Goal: Task Accomplishment & Management: Use online tool/utility

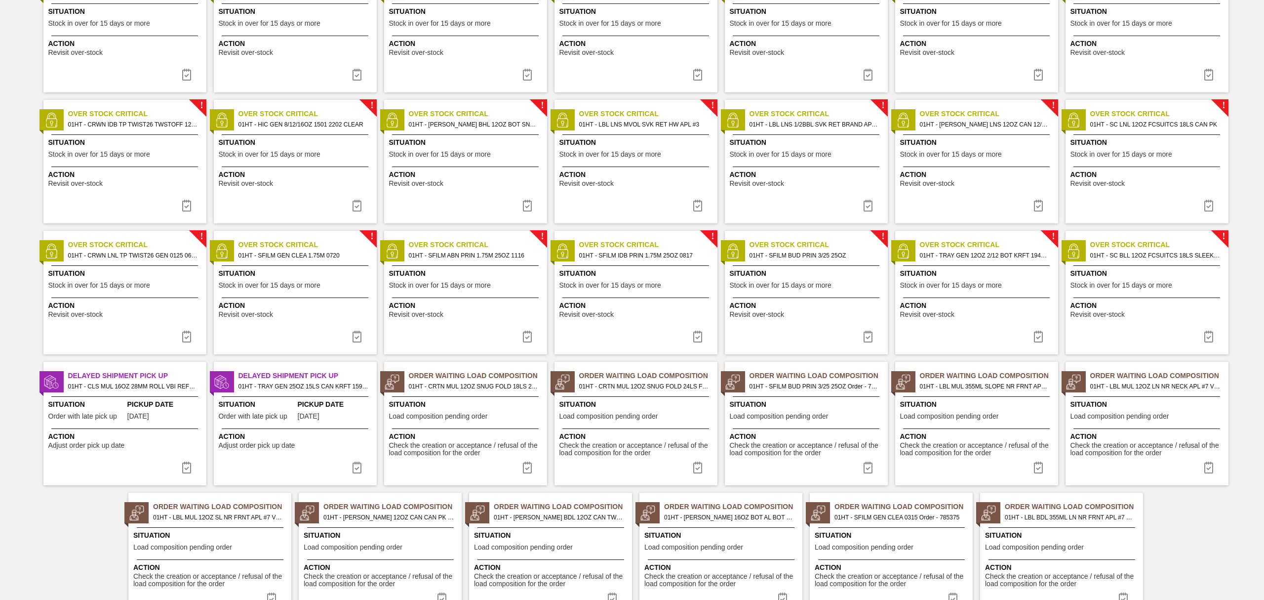
scroll to position [414, 0]
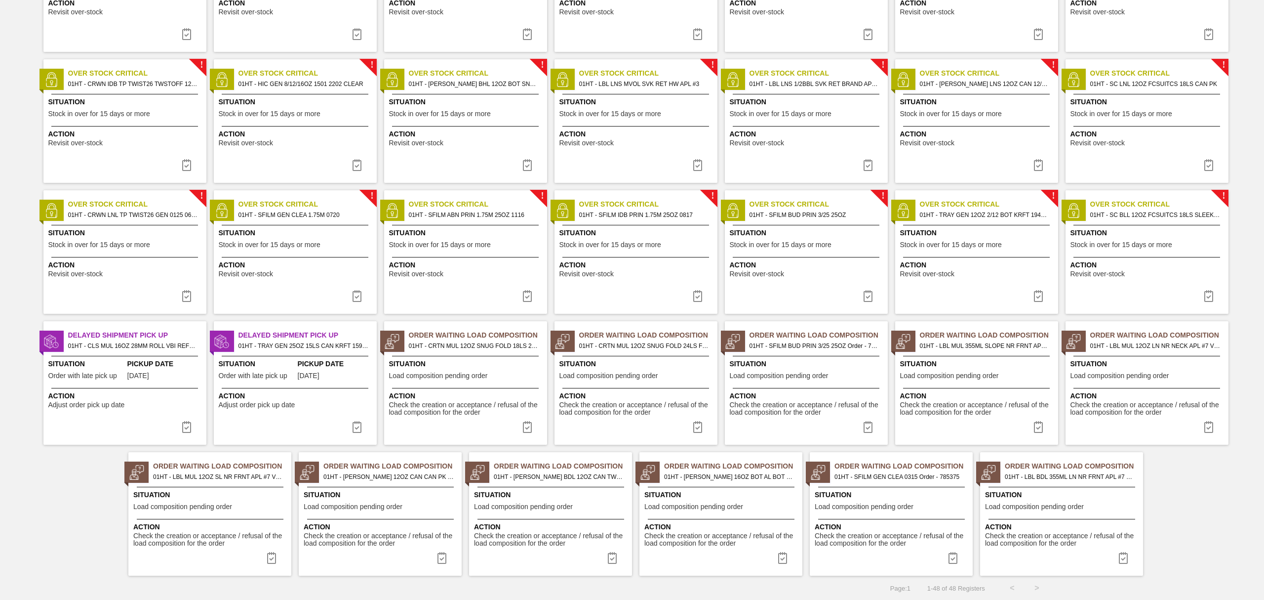
click at [448, 369] on div "Situation Load composition pending order" at bounding box center [467, 371] width 156 height 24
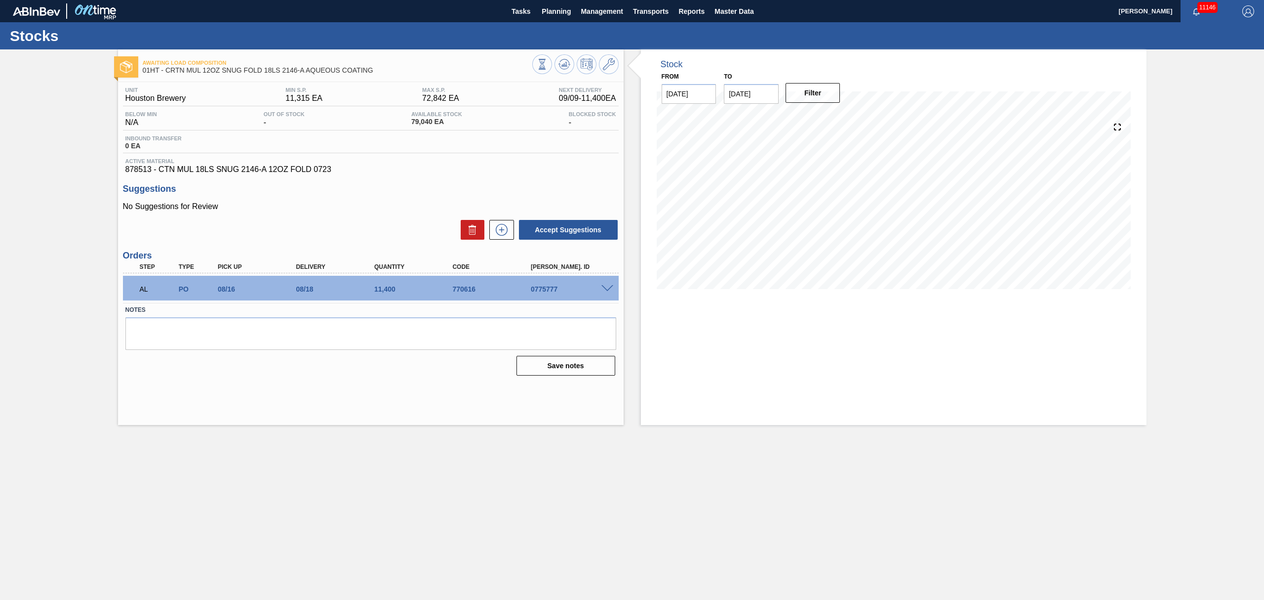
click at [605, 288] on span at bounding box center [608, 288] width 12 height 7
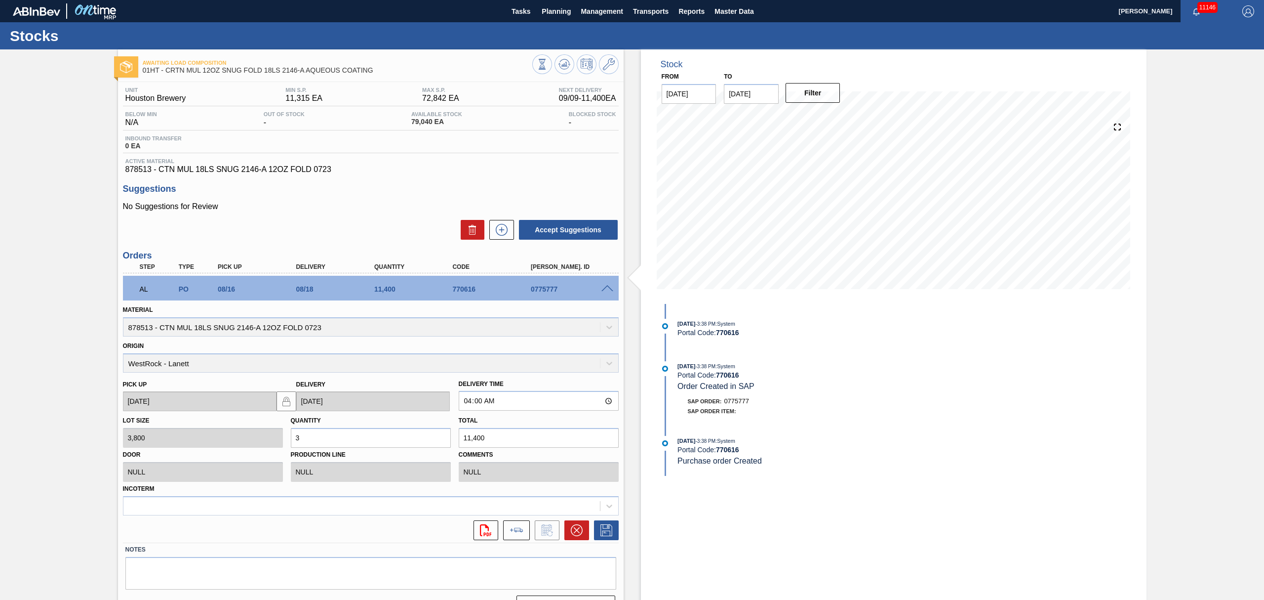
click at [605, 288] on span at bounding box center [608, 288] width 12 height 7
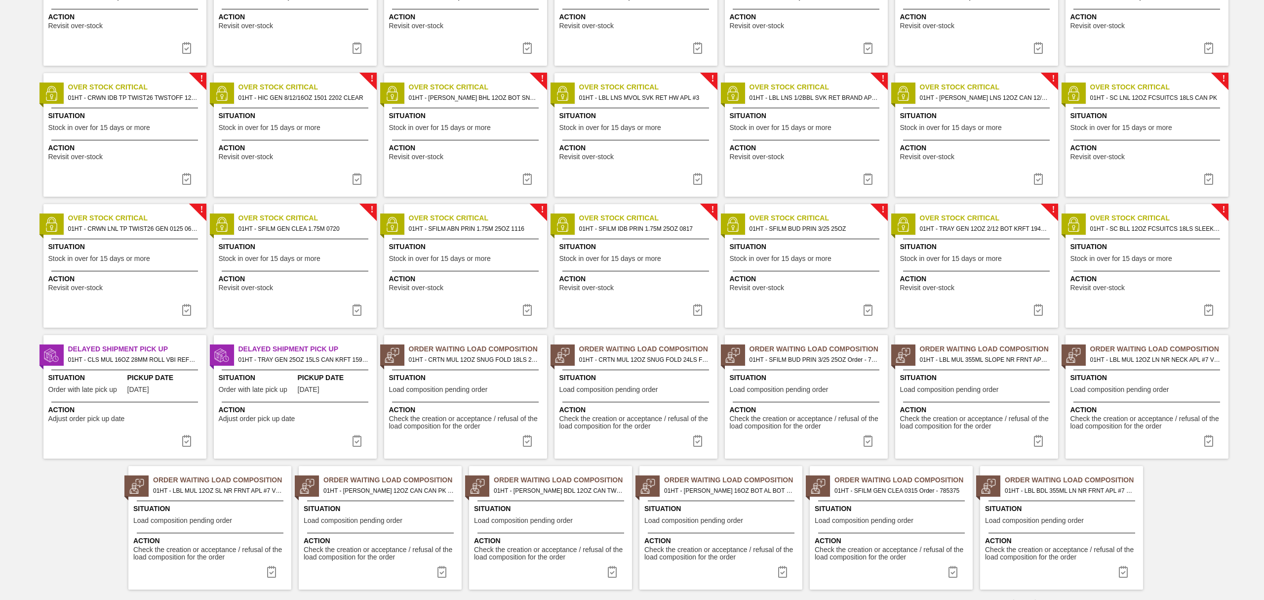
scroll to position [414, 0]
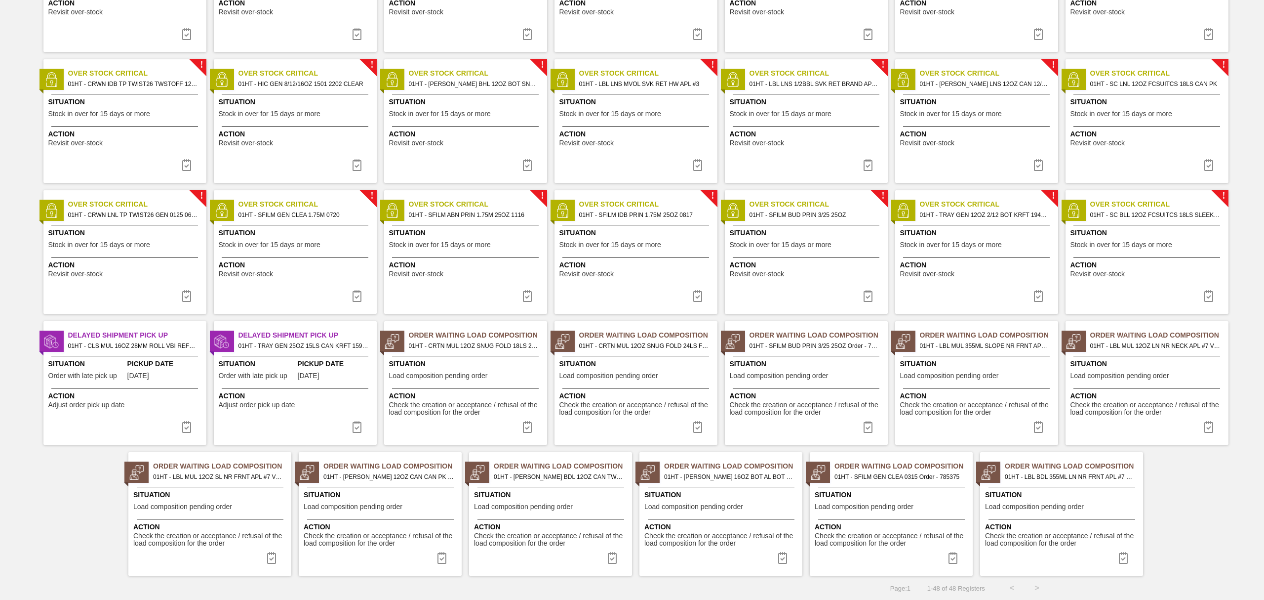
click at [439, 372] on span "Load composition pending order" at bounding box center [438, 375] width 99 height 7
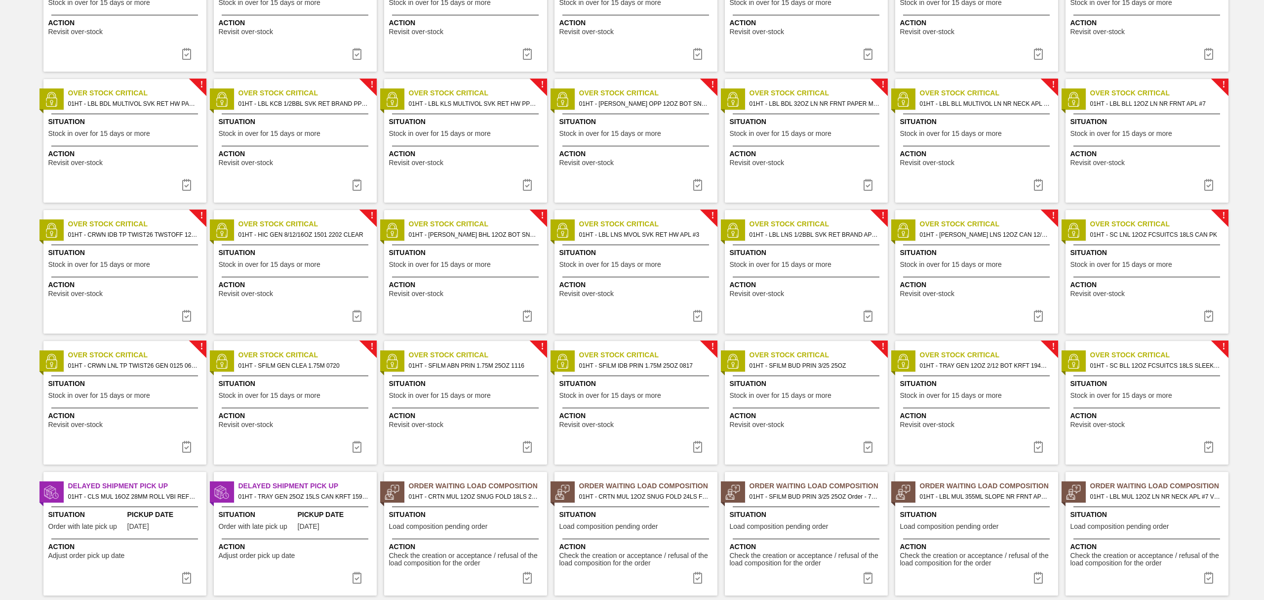
scroll to position [414, 0]
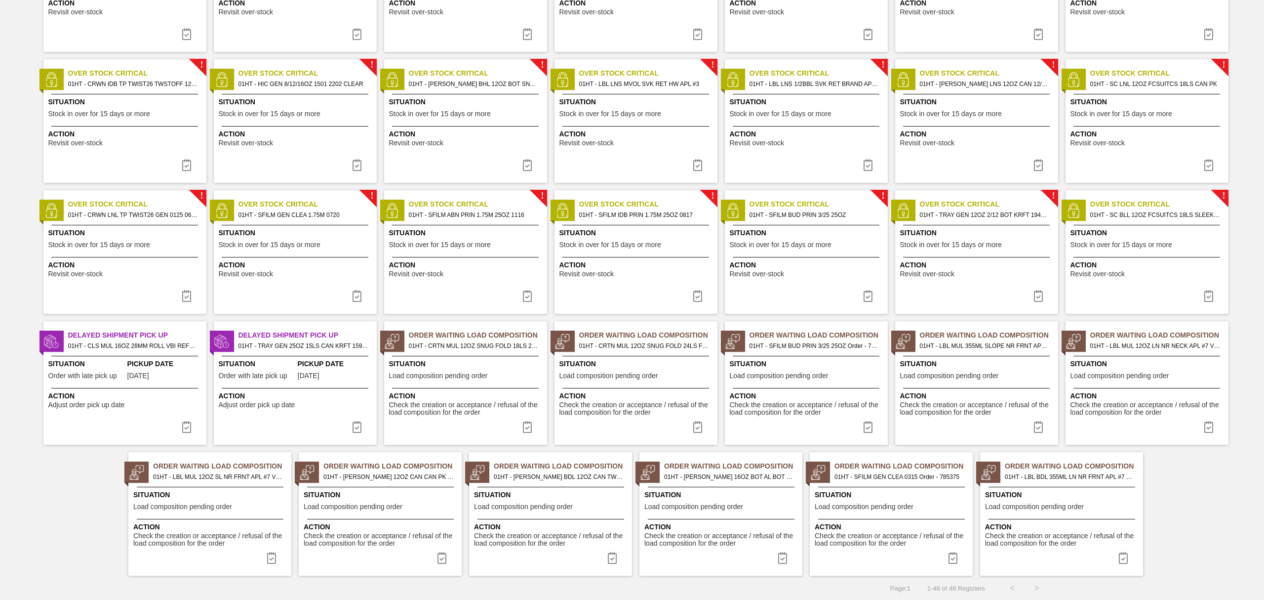
click at [625, 401] on span "Check the creation or acceptance / refusal of the load composition for the order" at bounding box center [638, 408] width 156 height 15
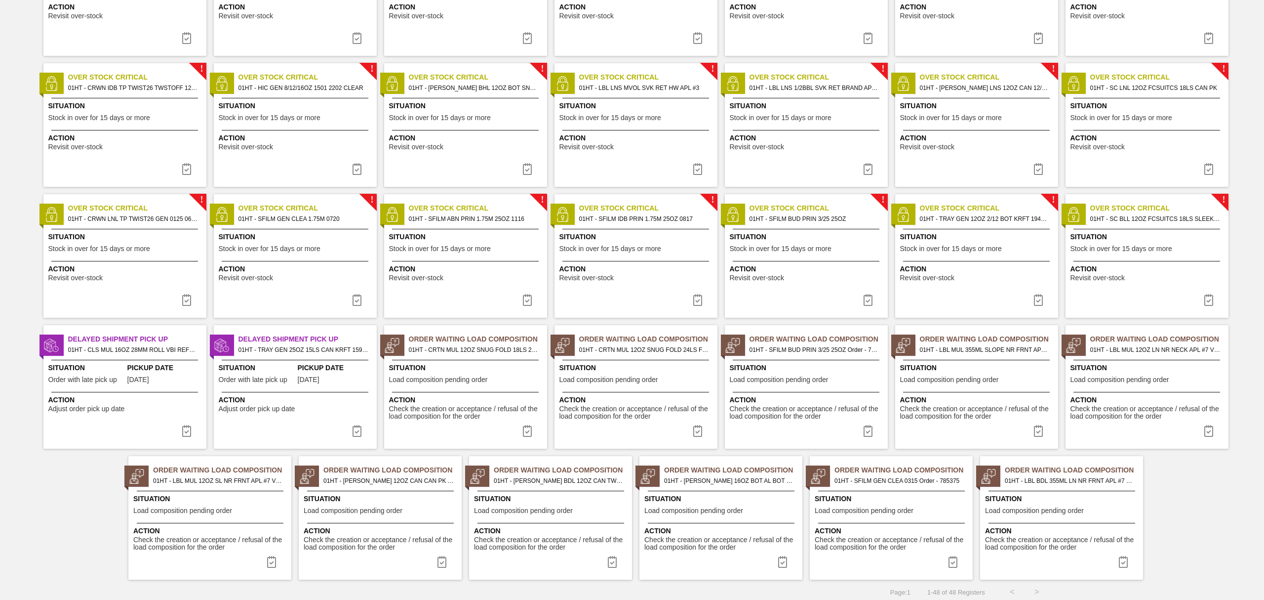
scroll to position [414, 0]
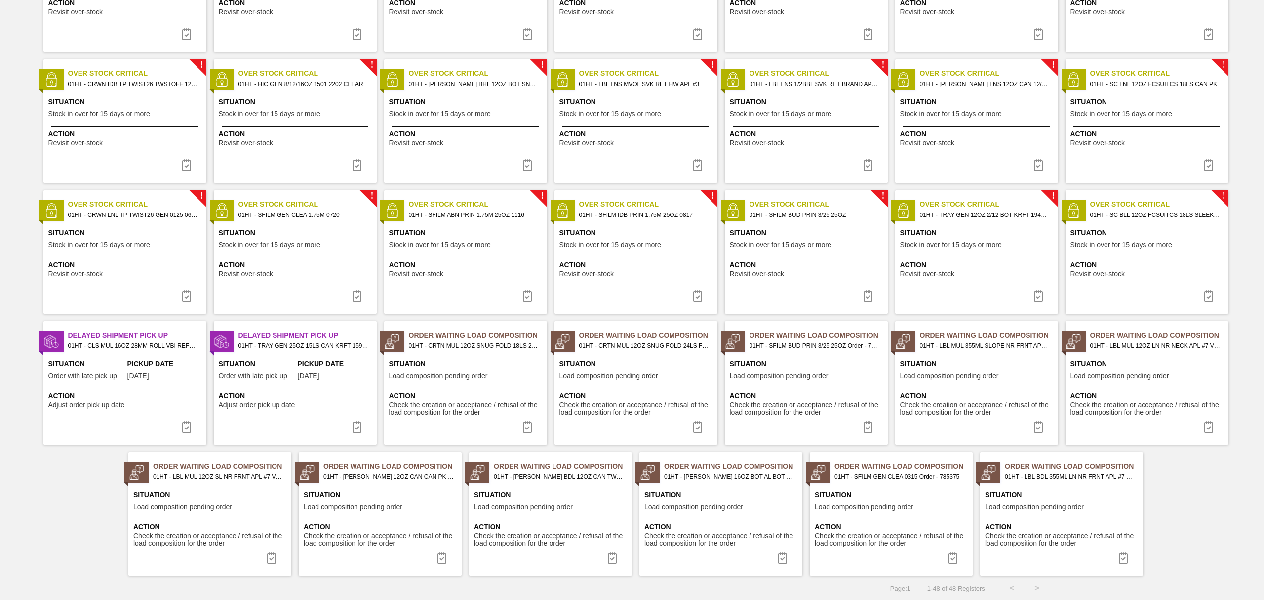
click at [352, 503] on span "Load composition pending order" at bounding box center [353, 506] width 99 height 7
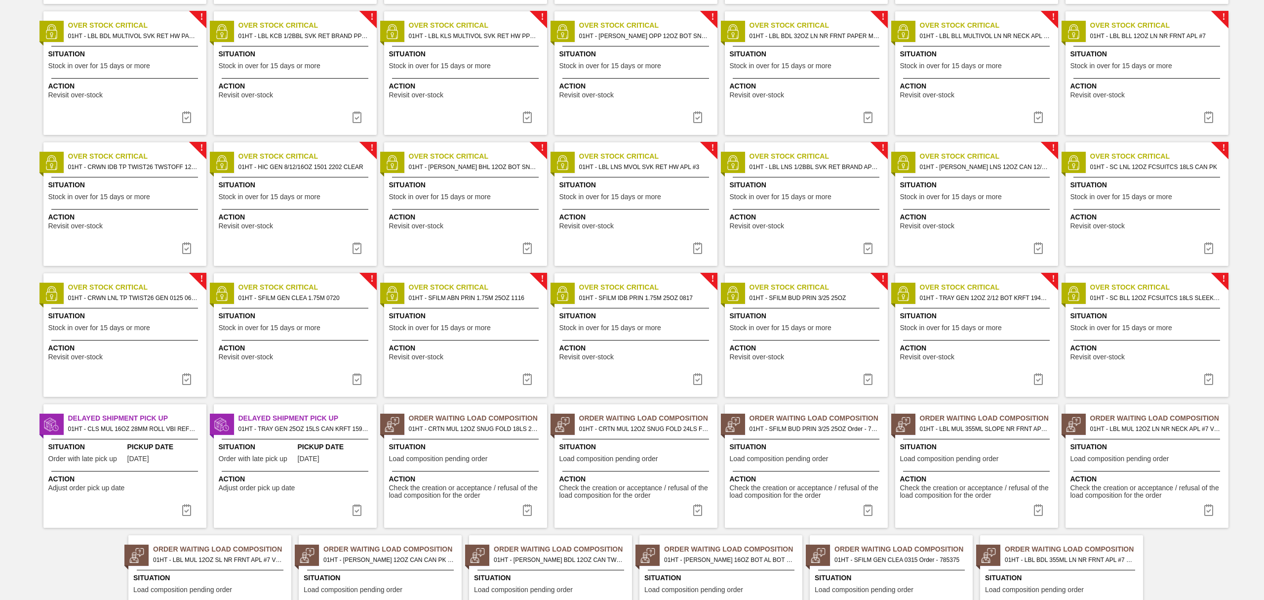
scroll to position [414, 0]
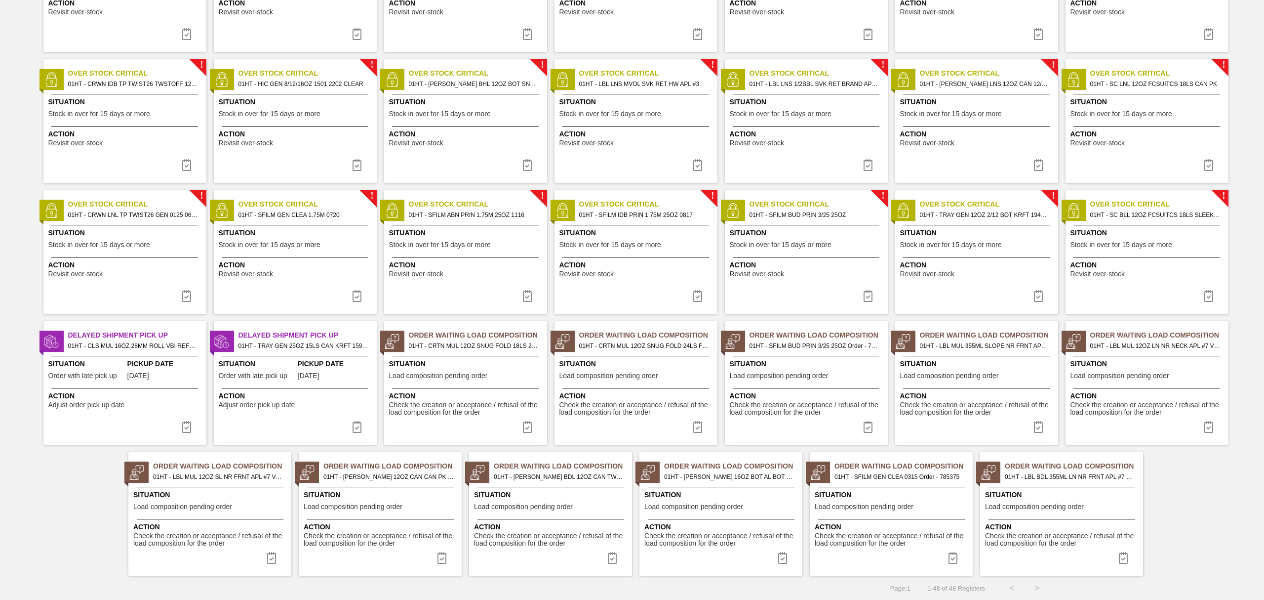
click at [539, 512] on div "Situation Load composition pending order" at bounding box center [552, 501] width 156 height 24
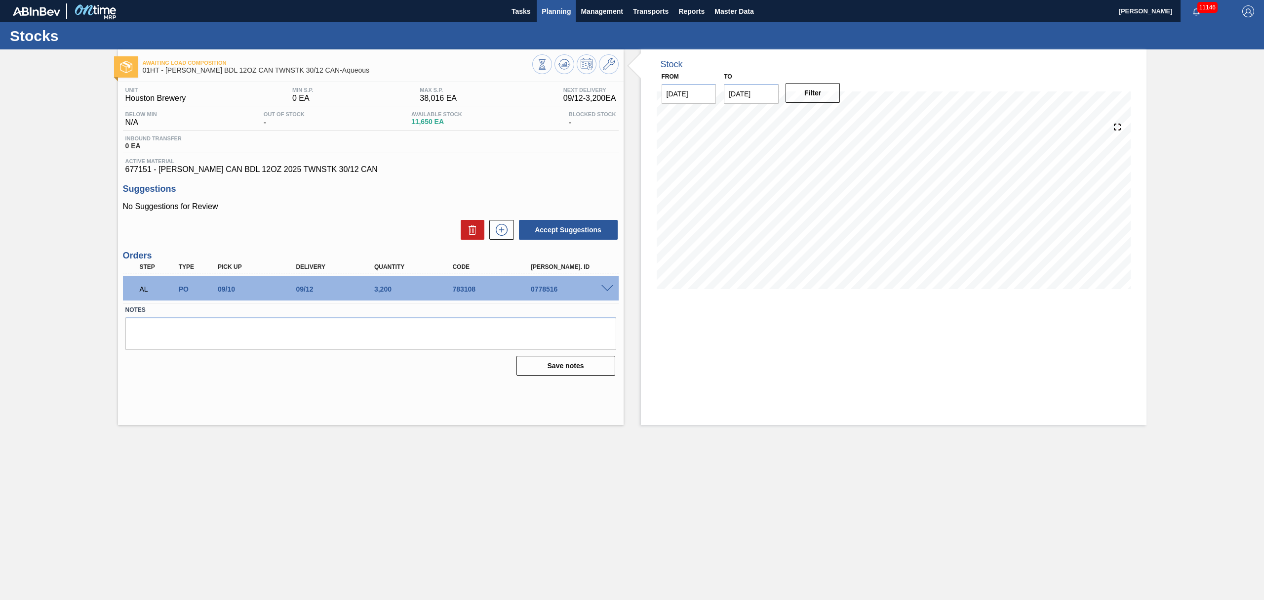
click at [557, 14] on span "Planning" at bounding box center [556, 11] width 29 height 12
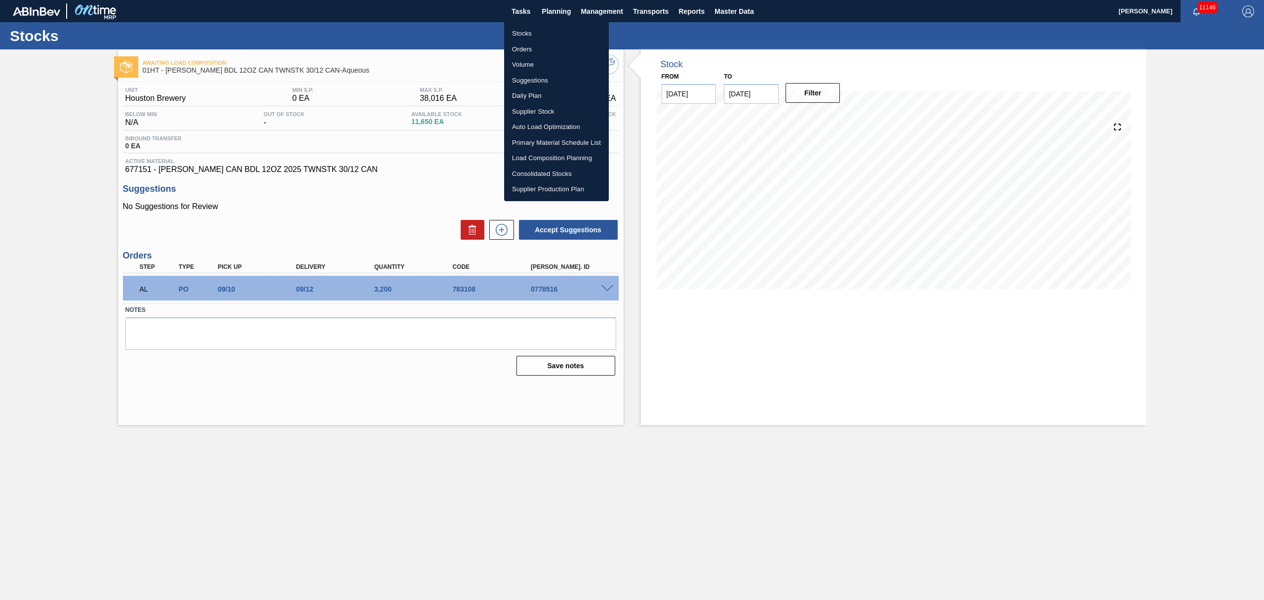
click at [526, 30] on li "Stocks" at bounding box center [556, 34] width 105 height 16
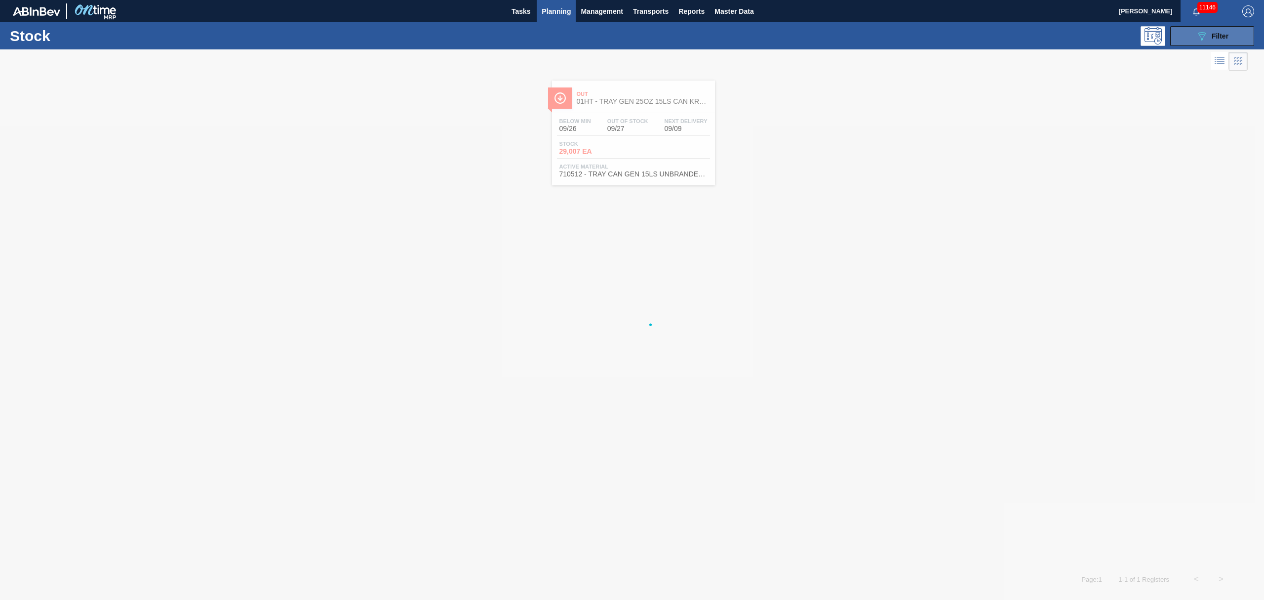
click at [1205, 36] on icon "089F7B8B-B2A5-4AFE-B5C0-19BA573D28AC" at bounding box center [1202, 36] width 12 height 12
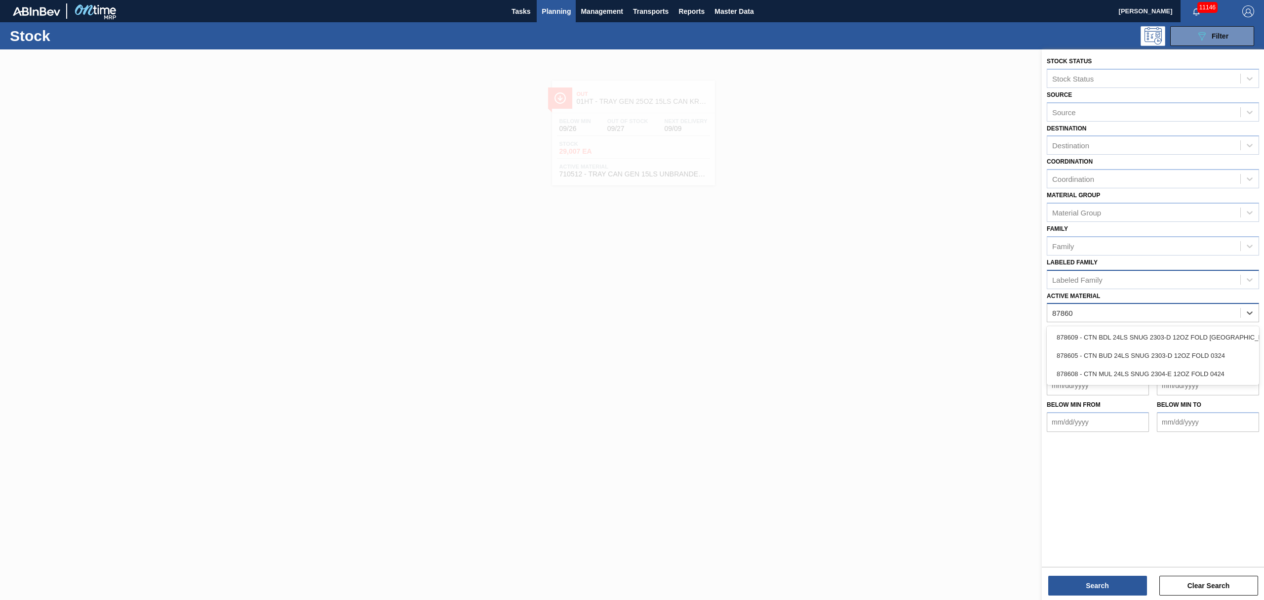
type Material "878608"
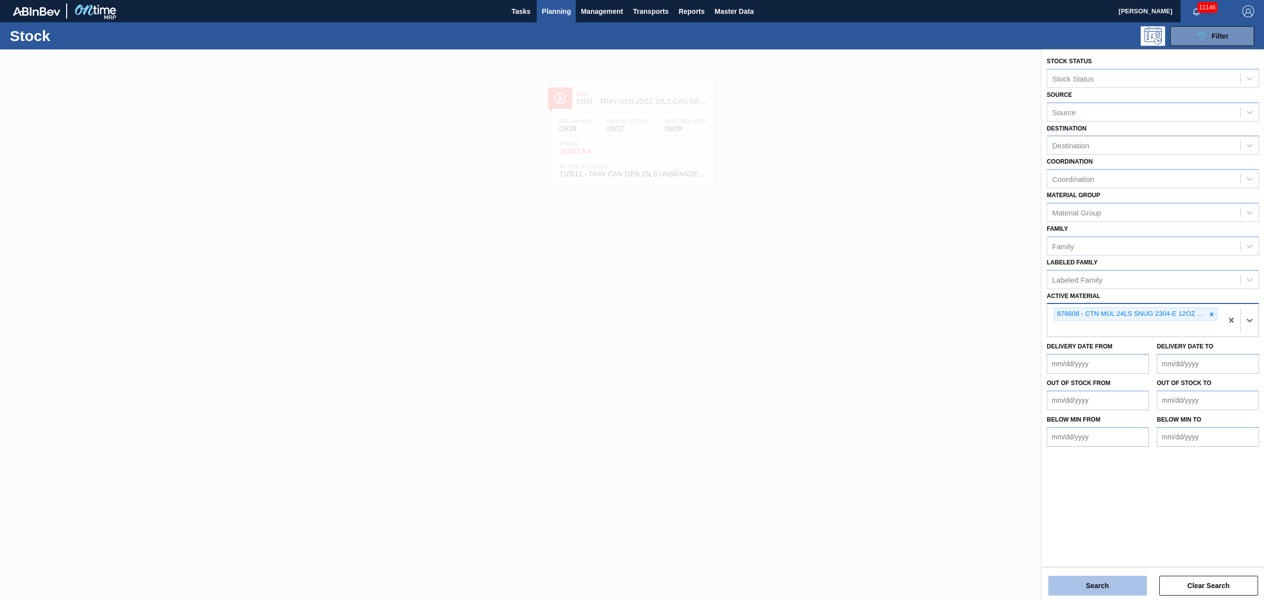
click at [1103, 584] on button "Search" at bounding box center [1097, 585] width 99 height 20
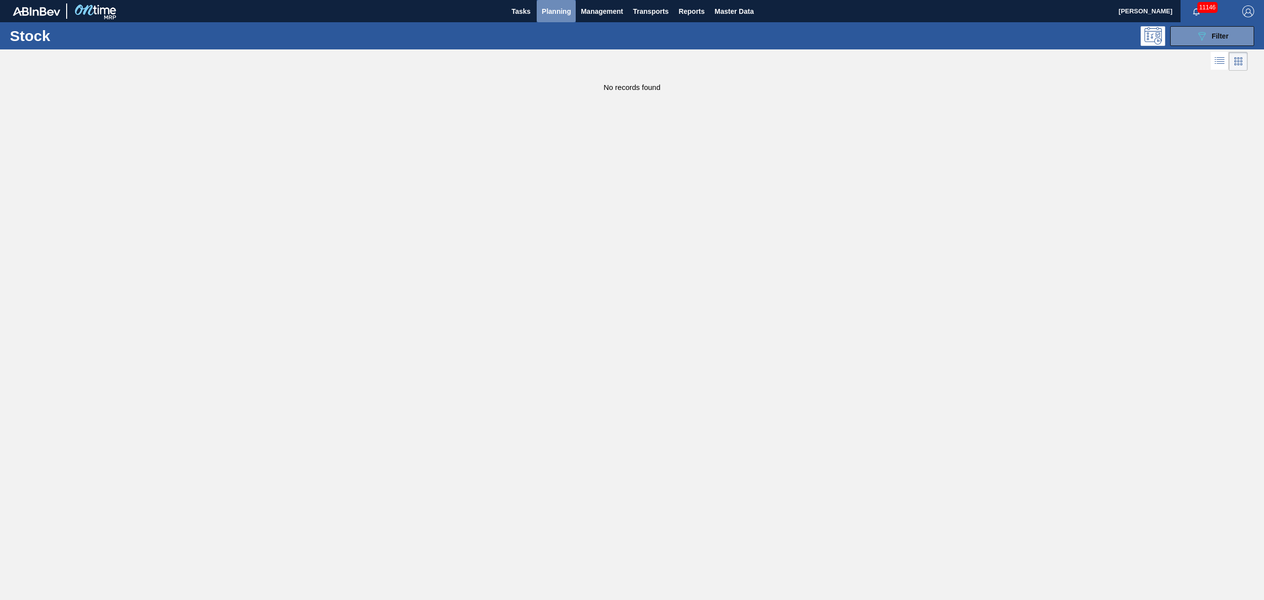
click at [552, 12] on span "Planning" at bounding box center [556, 11] width 29 height 12
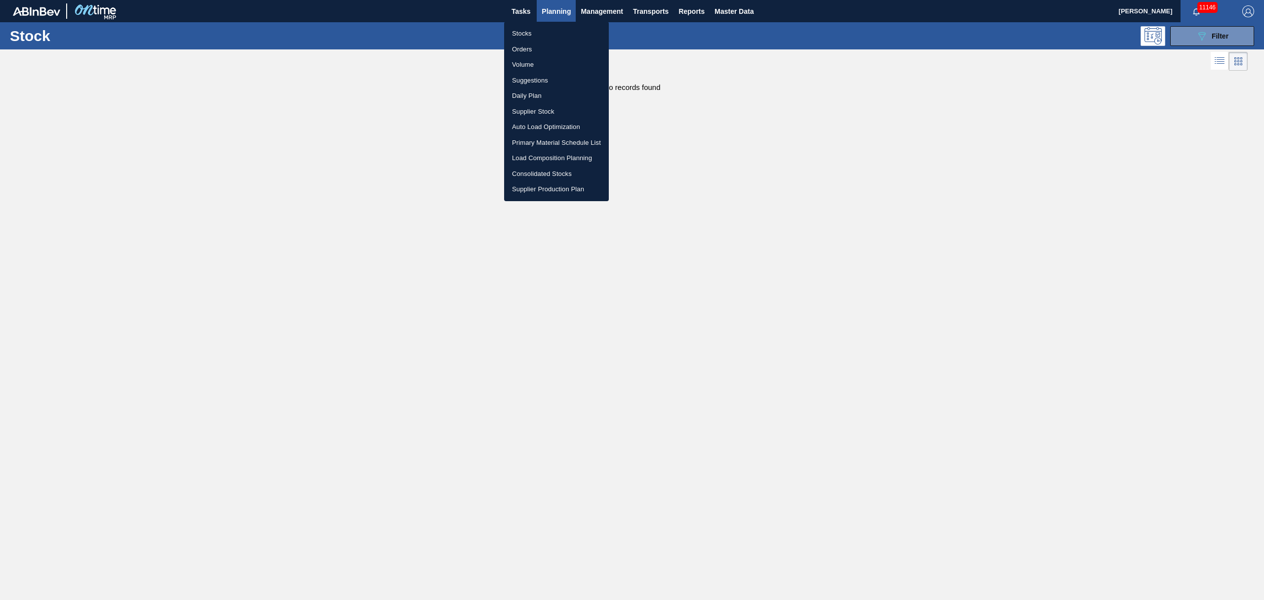
click at [527, 35] on li "Stocks" at bounding box center [556, 34] width 105 height 16
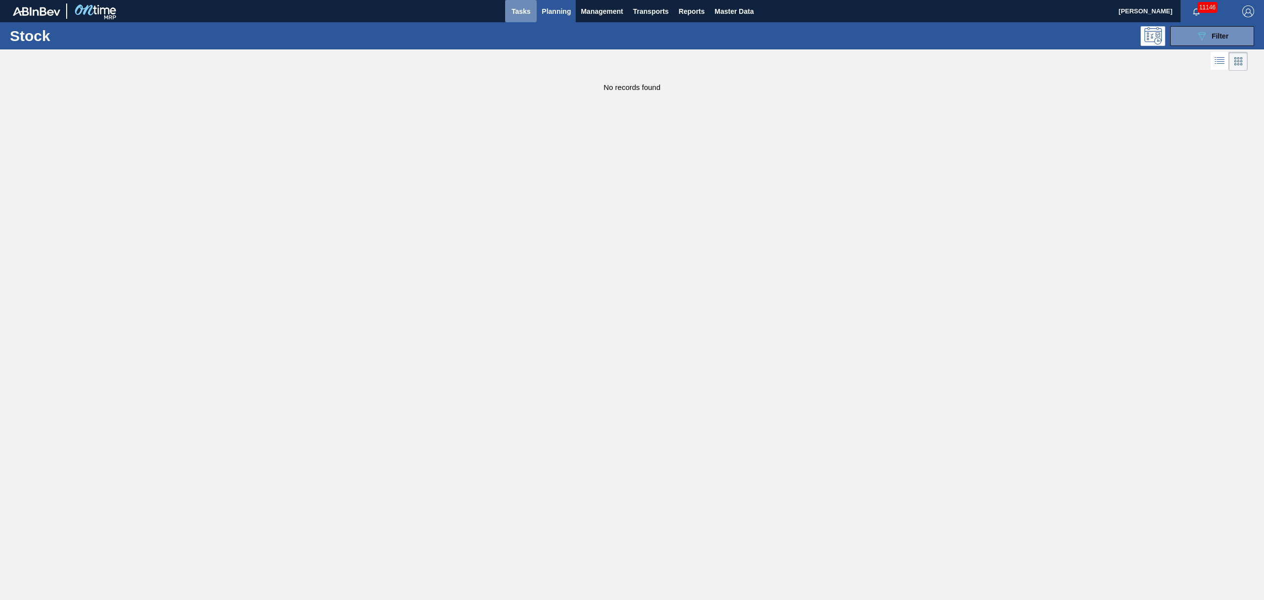
click at [527, 9] on span "Tasks" at bounding box center [521, 11] width 22 height 12
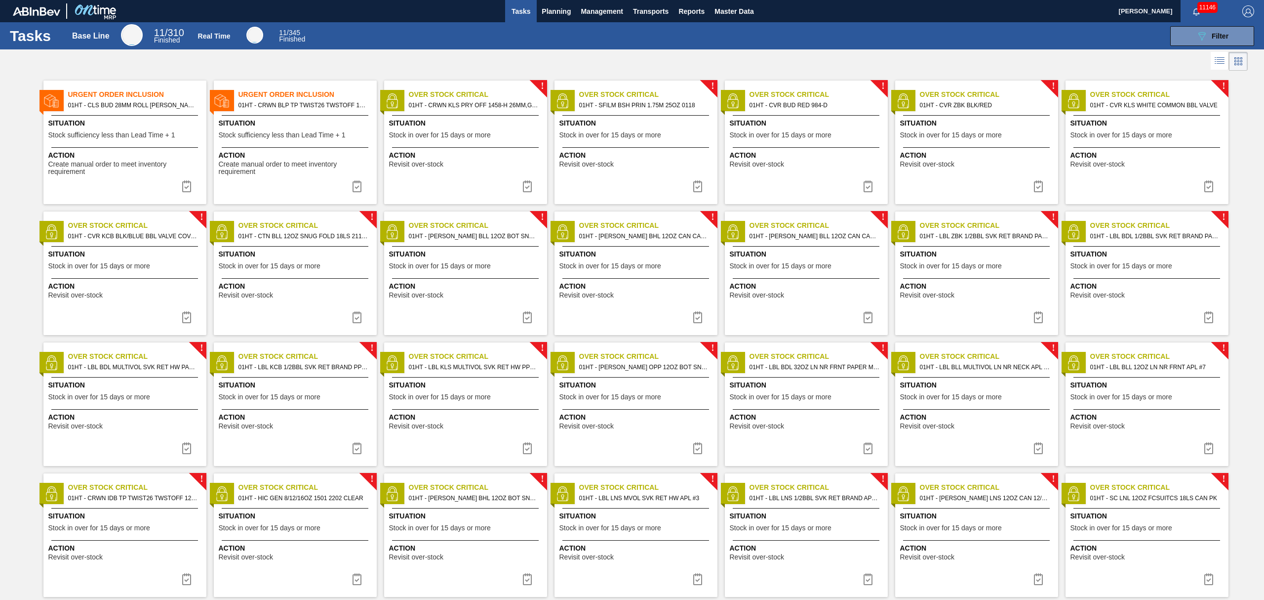
click at [524, 8] on span "Tasks" at bounding box center [521, 11] width 22 height 12
click at [1220, 60] on icon at bounding box center [1221, 59] width 8 height 0
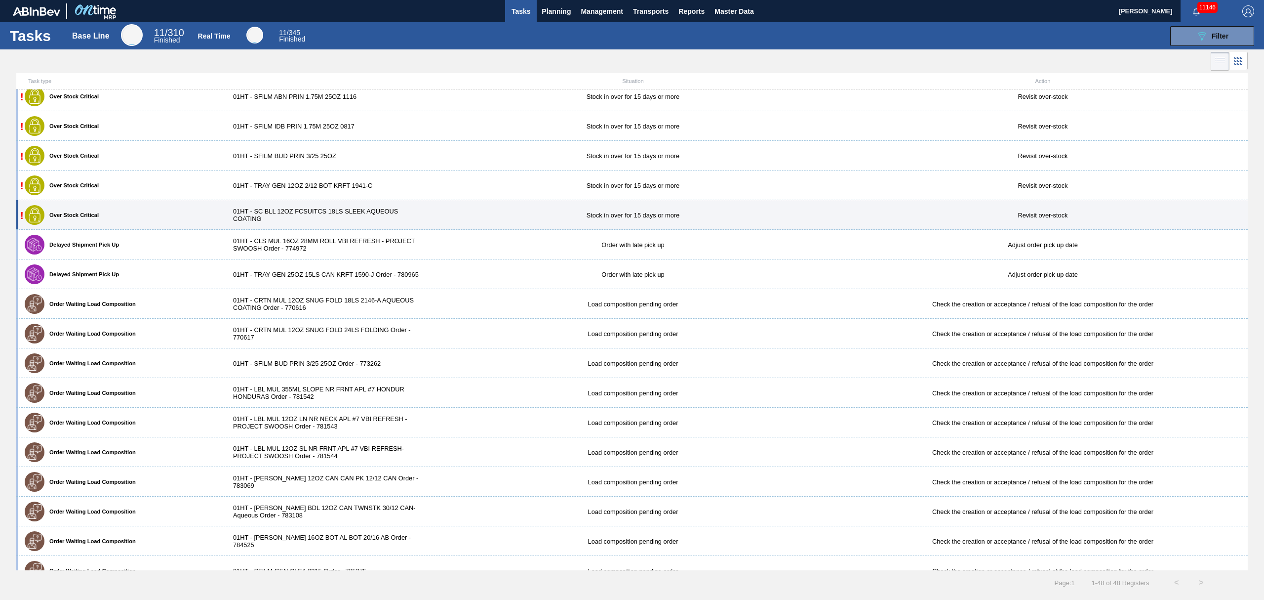
scroll to position [941, 0]
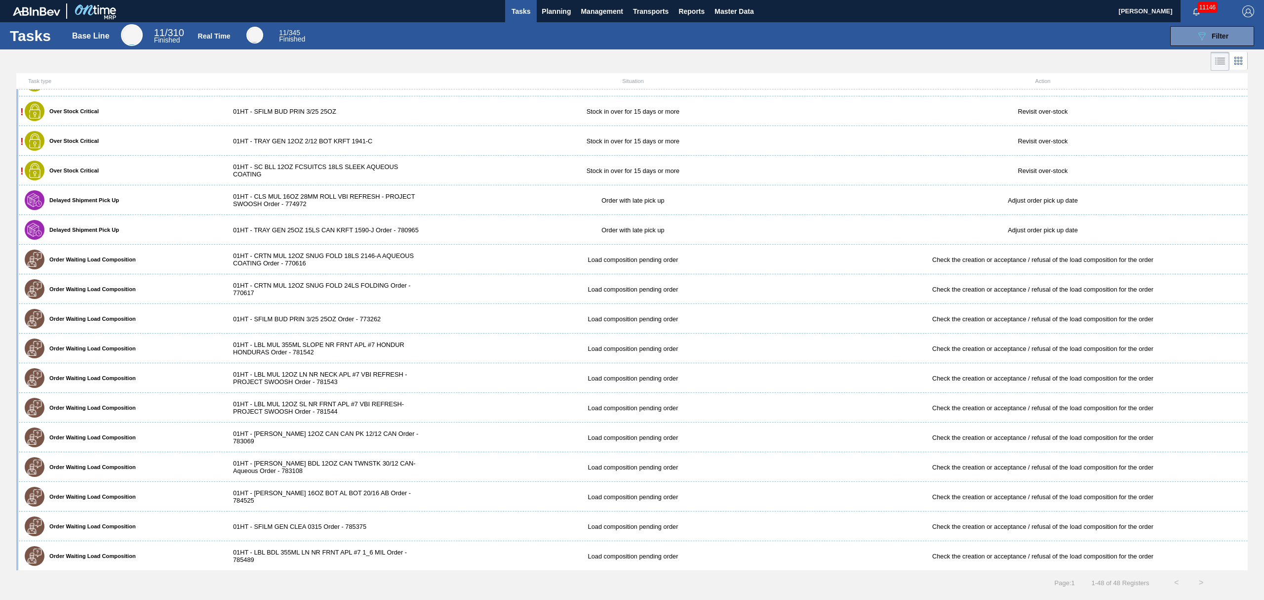
click at [1244, 58] on li at bounding box center [1239, 61] width 18 height 18
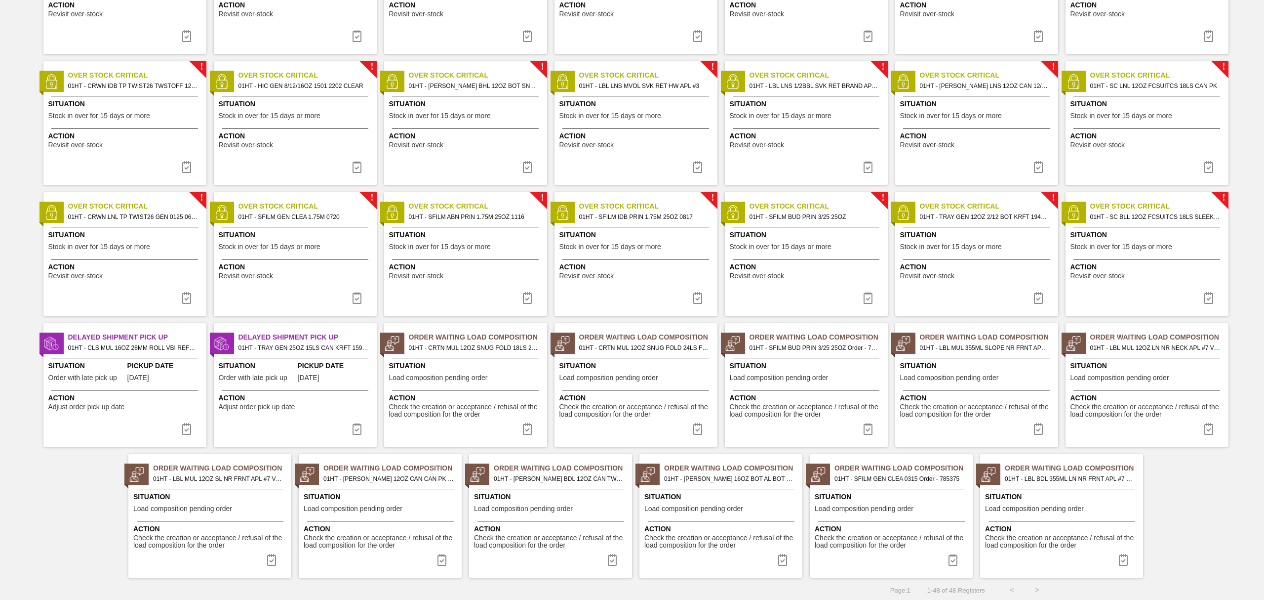
scroll to position [414, 0]
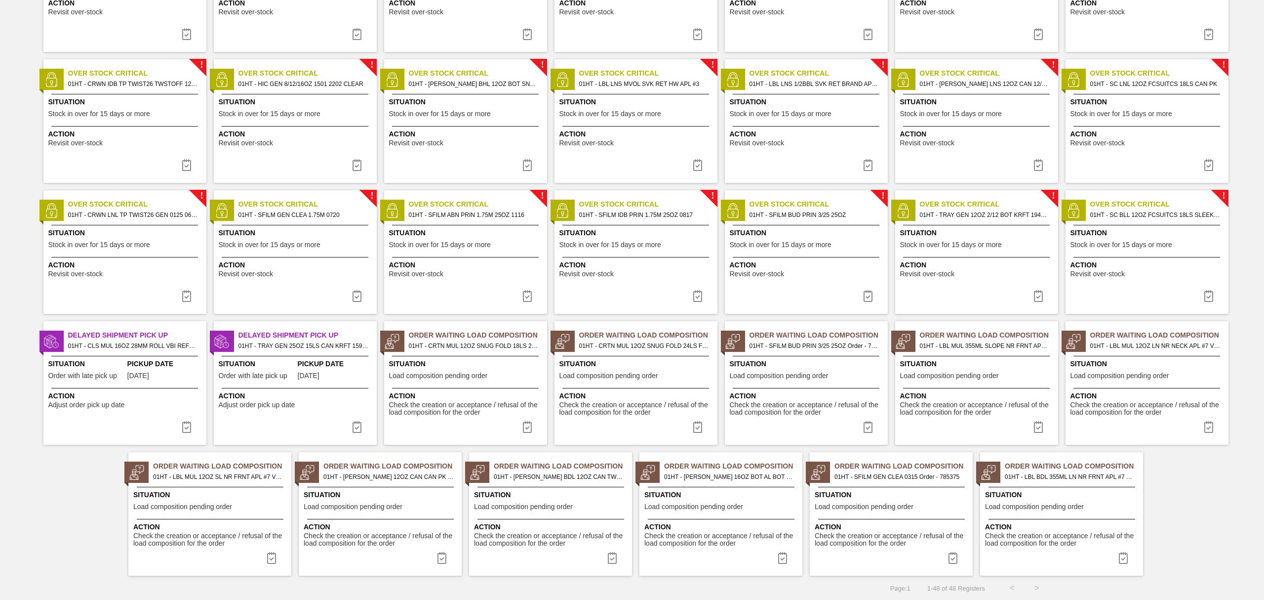
click at [463, 377] on span "Load composition pending order" at bounding box center [438, 375] width 99 height 7
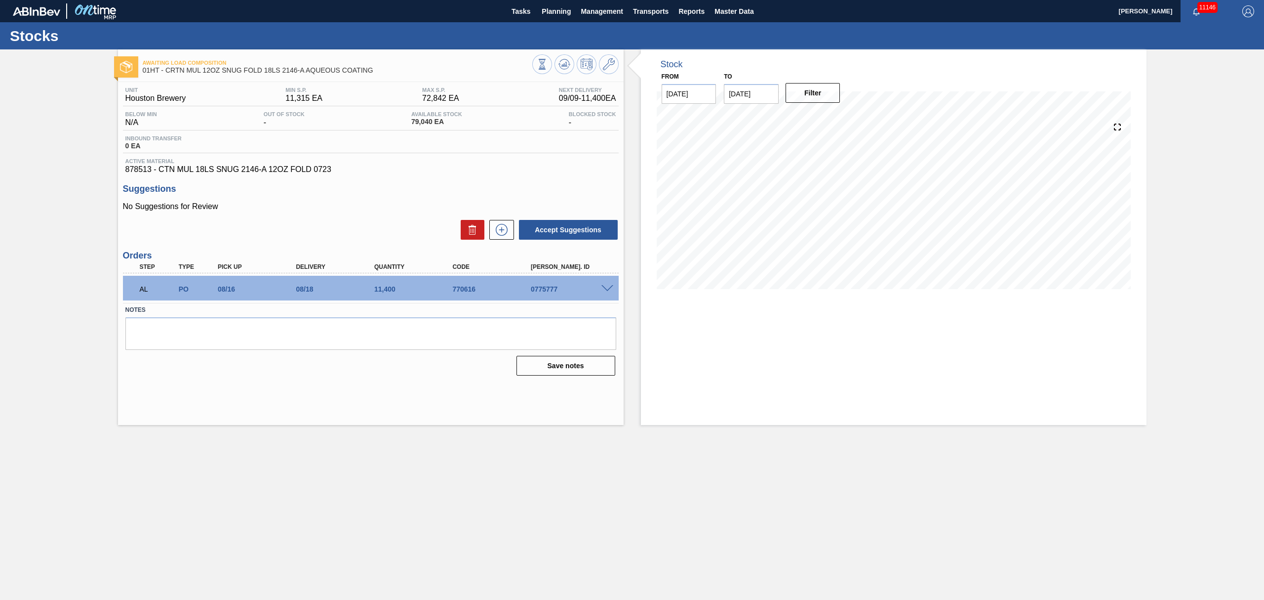
click at [605, 290] on span at bounding box center [608, 288] width 12 height 7
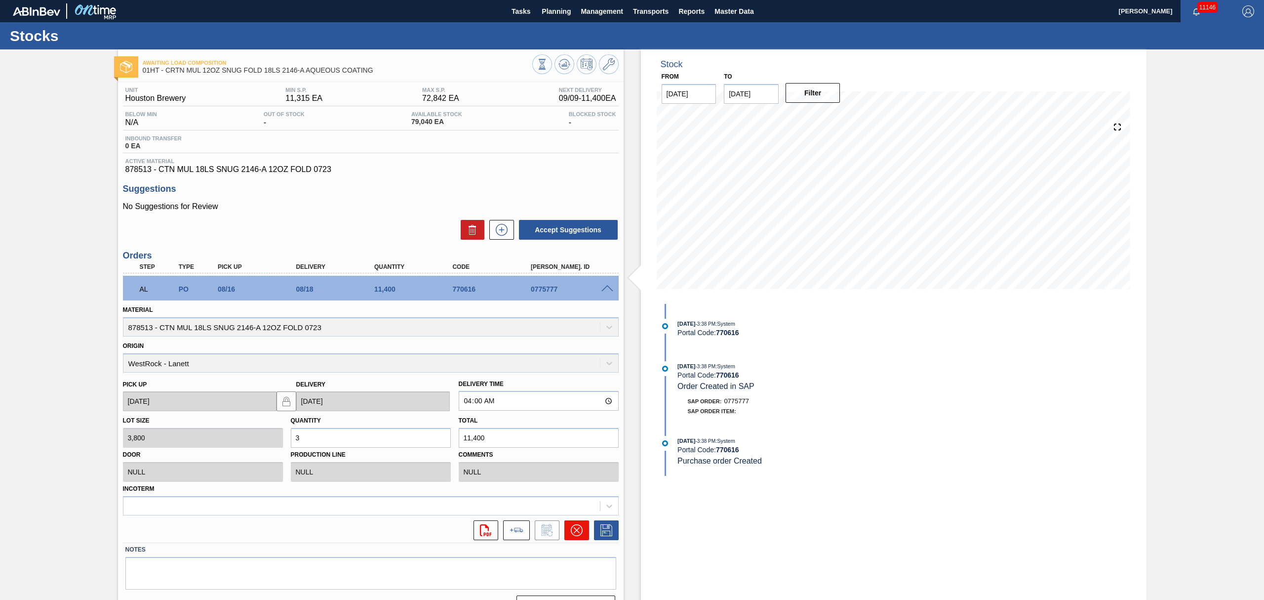
click at [571, 529] on icon at bounding box center [577, 530] width 12 height 12
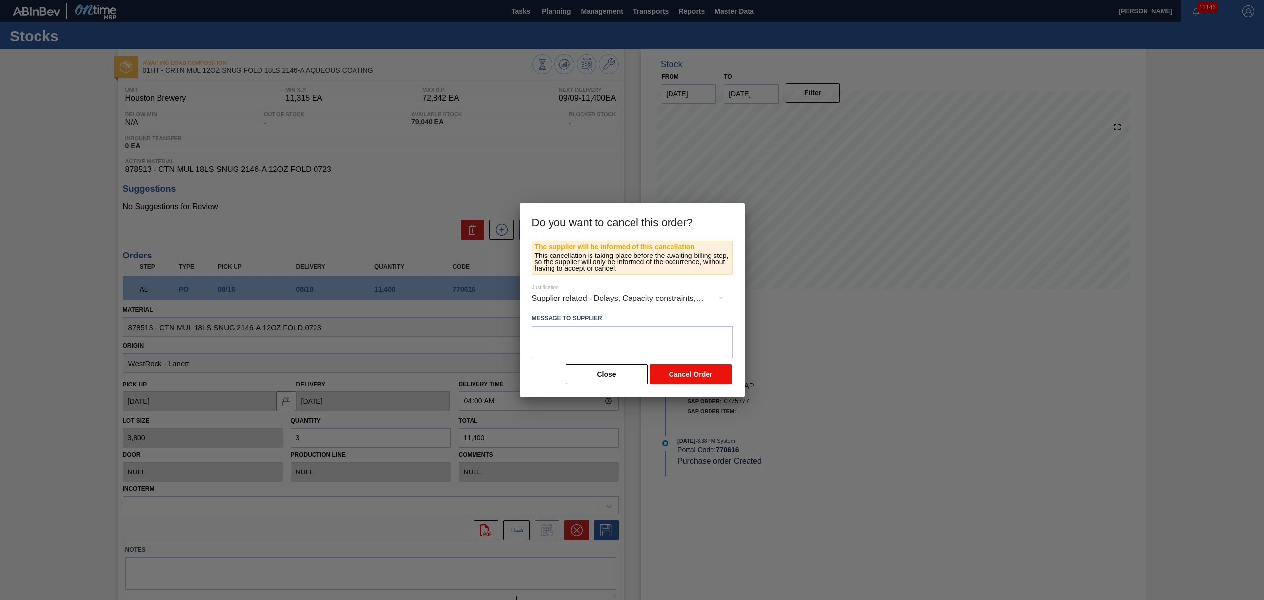
click at [688, 372] on button "Cancel Order" at bounding box center [691, 374] width 82 height 20
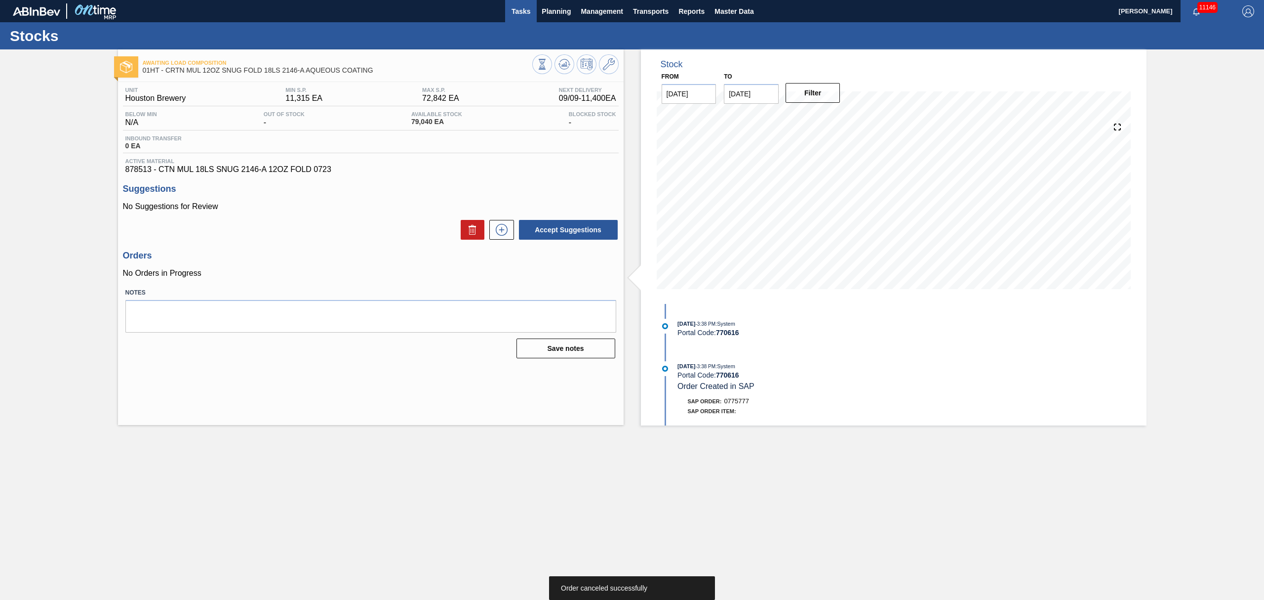
click at [518, 13] on span "Tasks" at bounding box center [521, 11] width 22 height 12
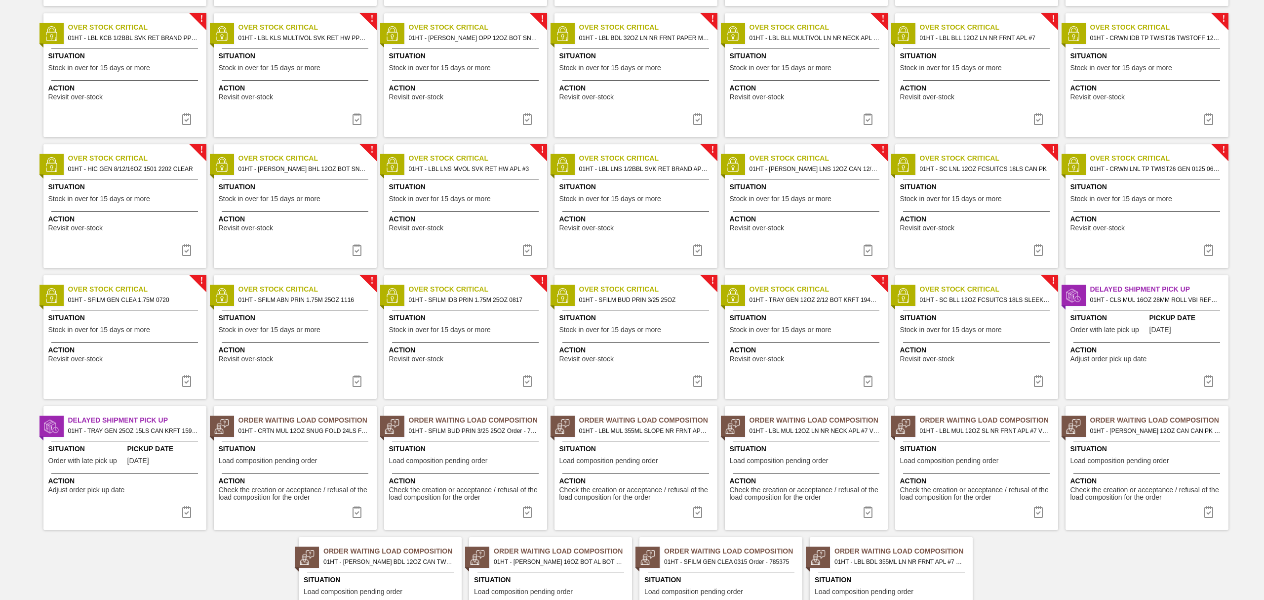
scroll to position [414, 0]
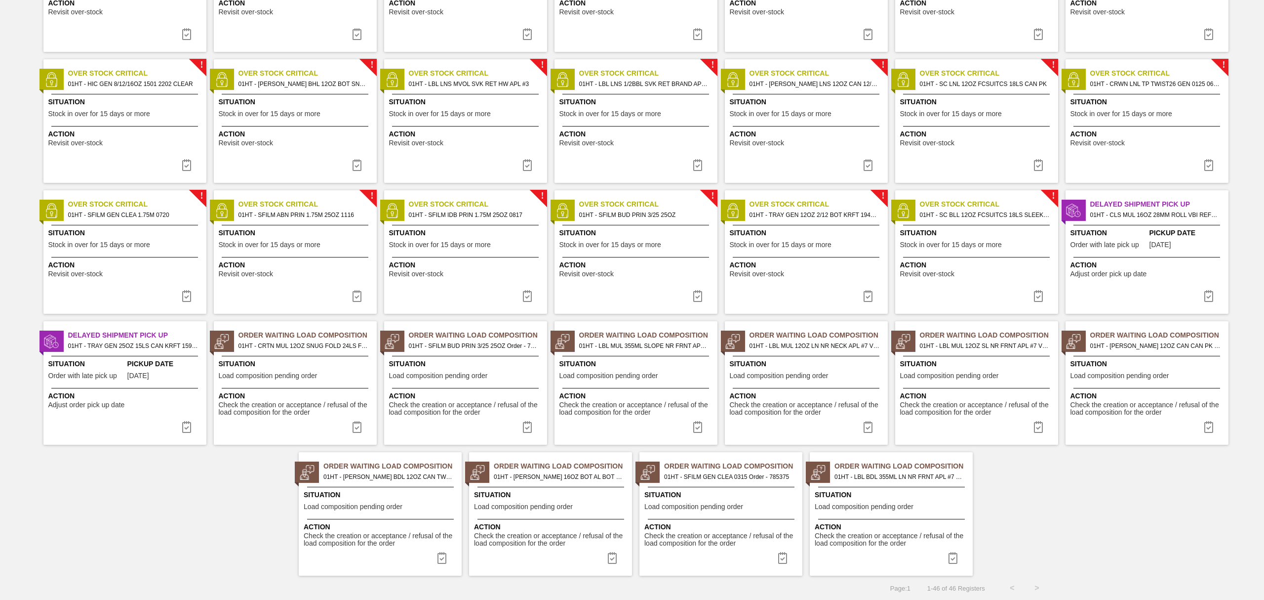
click at [295, 372] on span "Load composition pending order" at bounding box center [268, 375] width 99 height 7
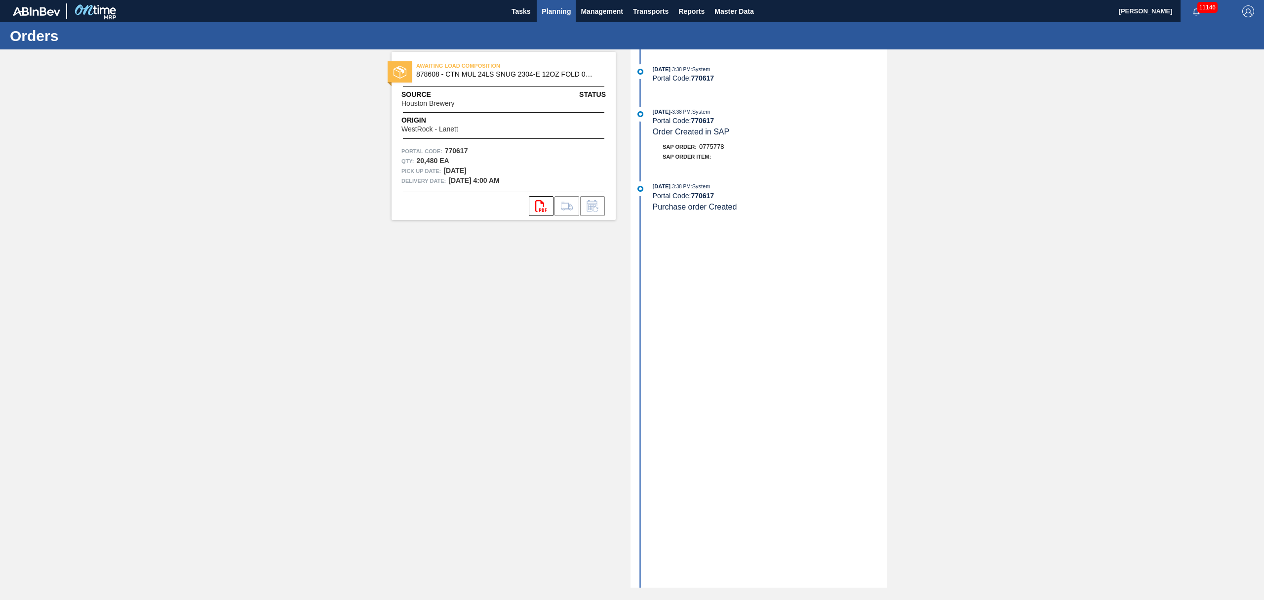
click at [555, 14] on span "Planning" at bounding box center [556, 11] width 29 height 12
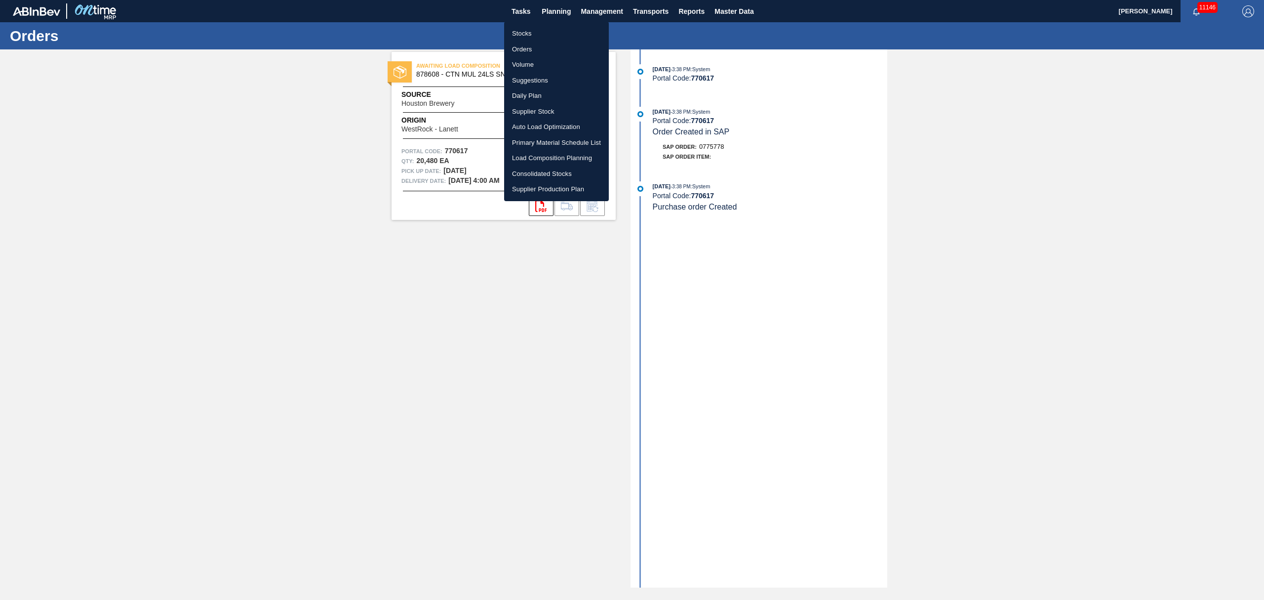
click at [556, 159] on li "Load Composition Planning" at bounding box center [556, 158] width 105 height 16
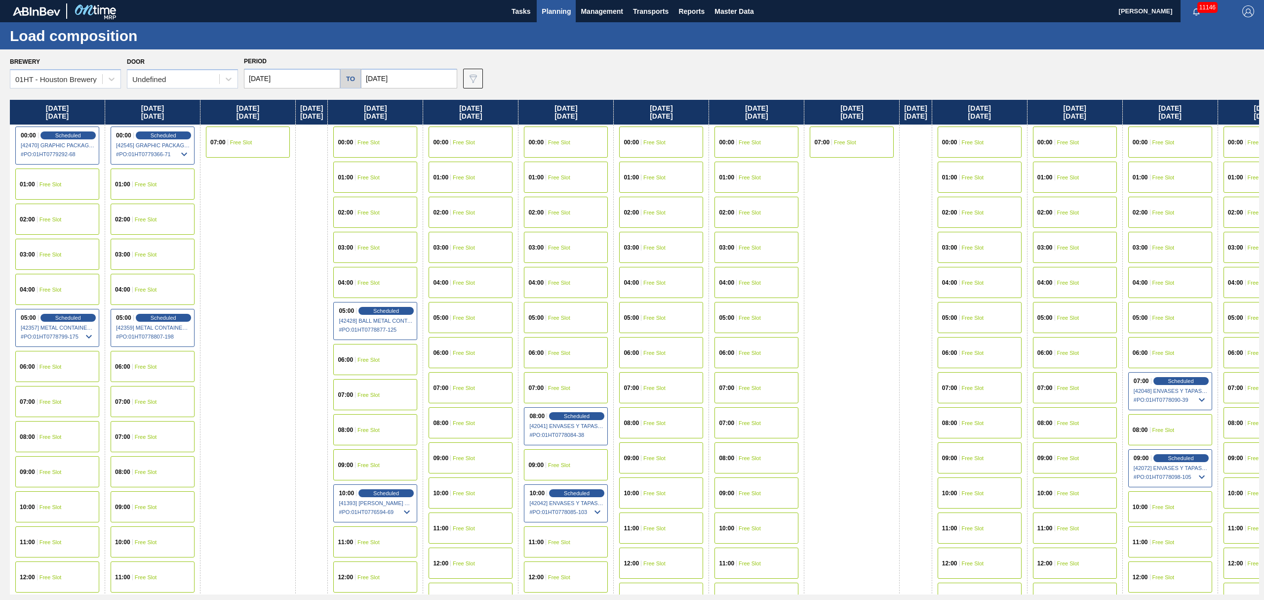
click at [566, 138] on div "00:00 Free Slot" at bounding box center [566, 141] width 84 height 31
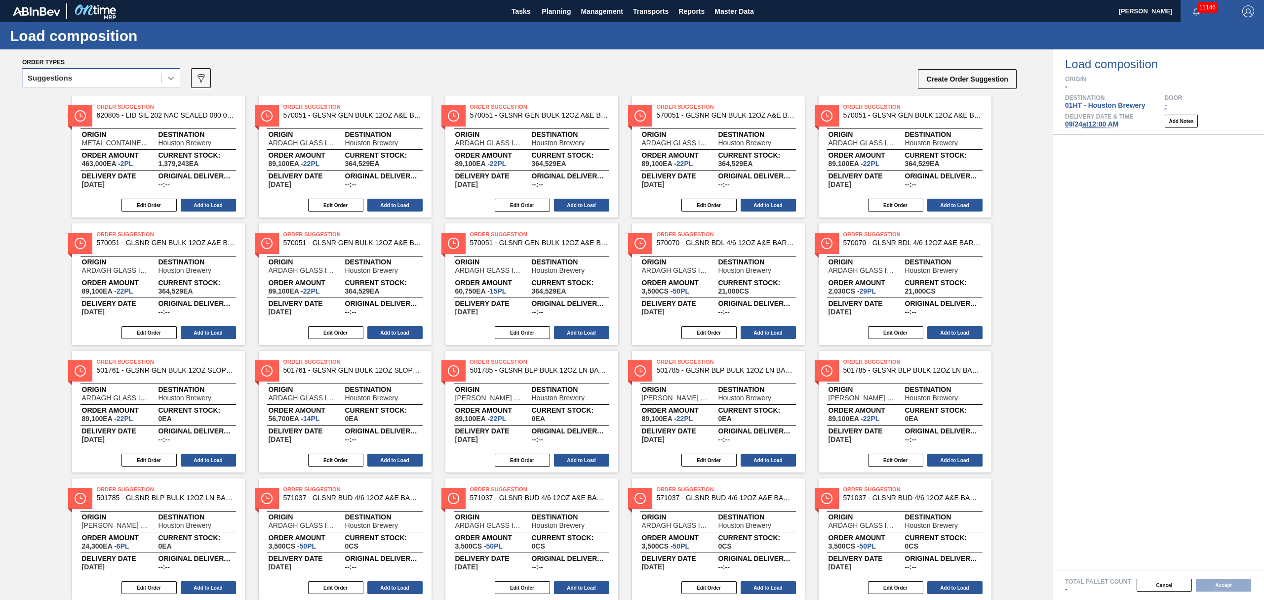
click at [172, 80] on icon at bounding box center [171, 78] width 10 height 10
click at [95, 108] on div "Awaiting load composition" at bounding box center [101, 102] width 158 height 18
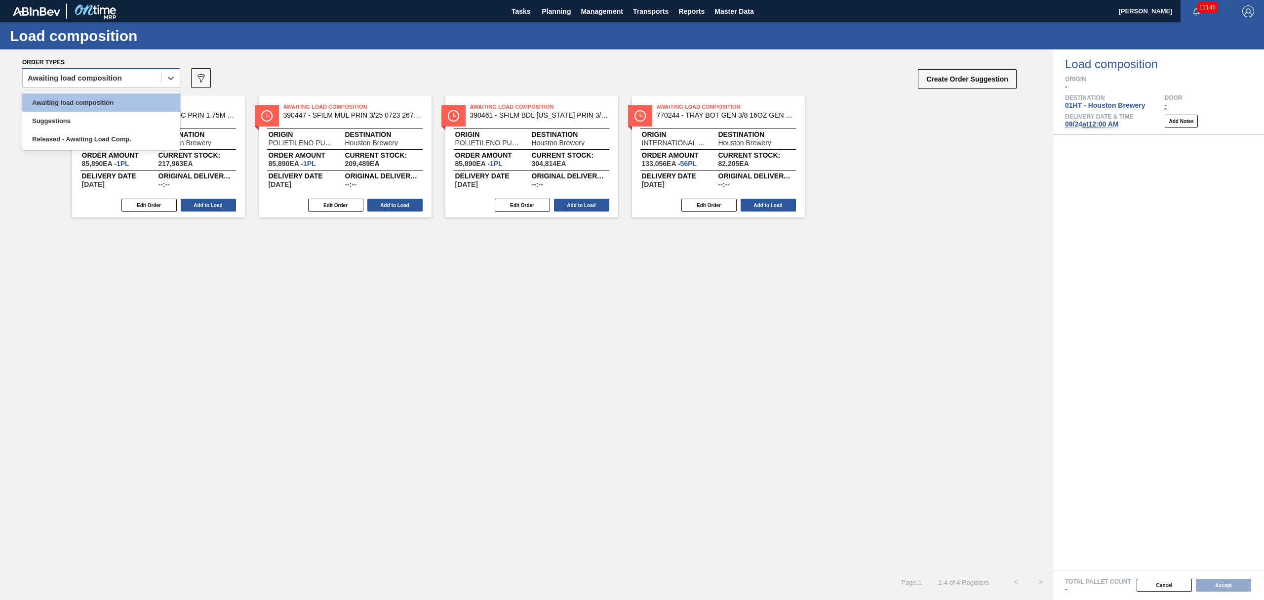
click at [147, 81] on div "Awaiting load composition" at bounding box center [92, 78] width 139 height 14
click at [129, 135] on div "Released - Awaiting Load Comp." at bounding box center [101, 139] width 158 height 18
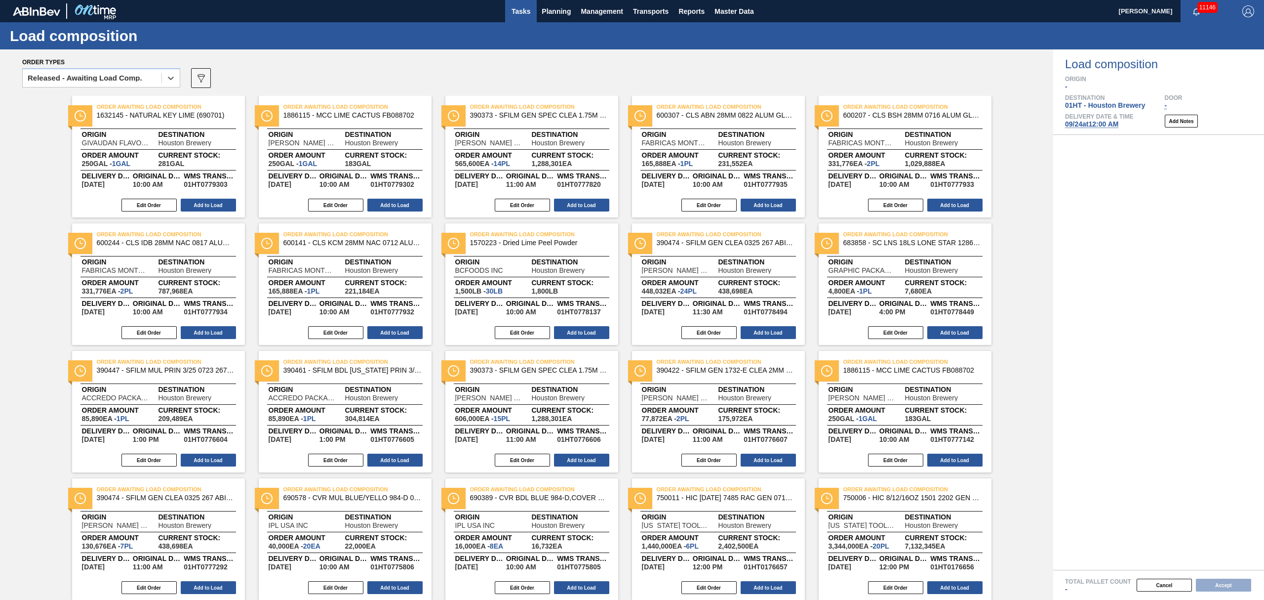
drag, startPoint x: 522, startPoint y: 9, endPoint x: 518, endPoint y: 21, distance: 12.5
click at [522, 7] on span "Tasks" at bounding box center [521, 11] width 22 height 12
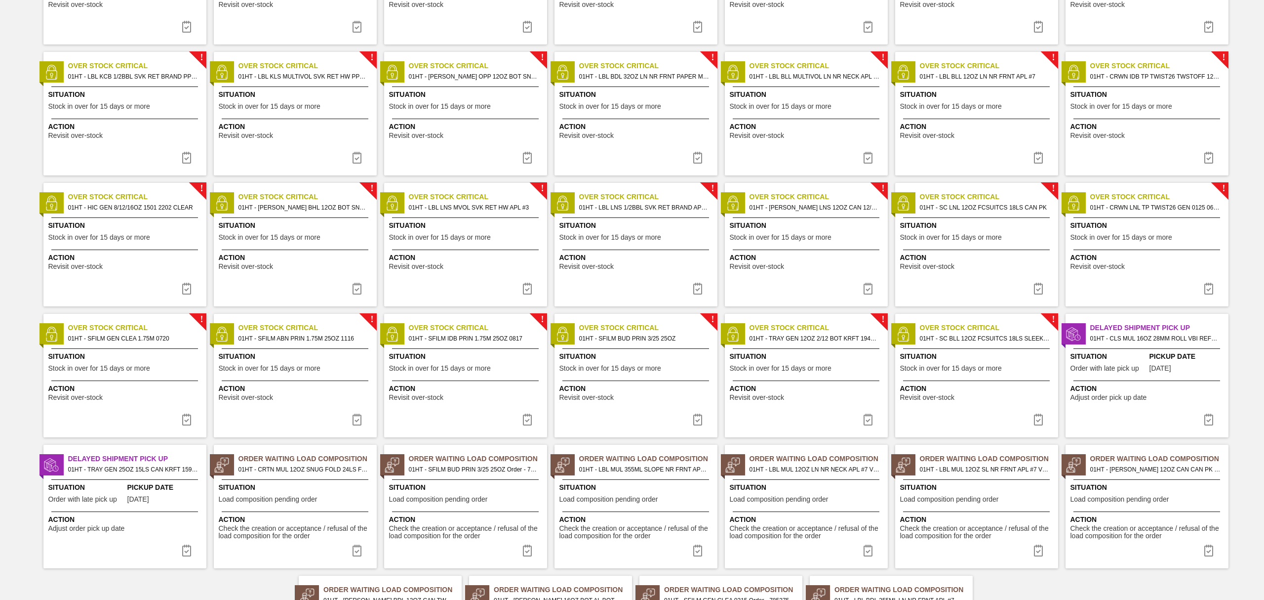
scroll to position [414, 0]
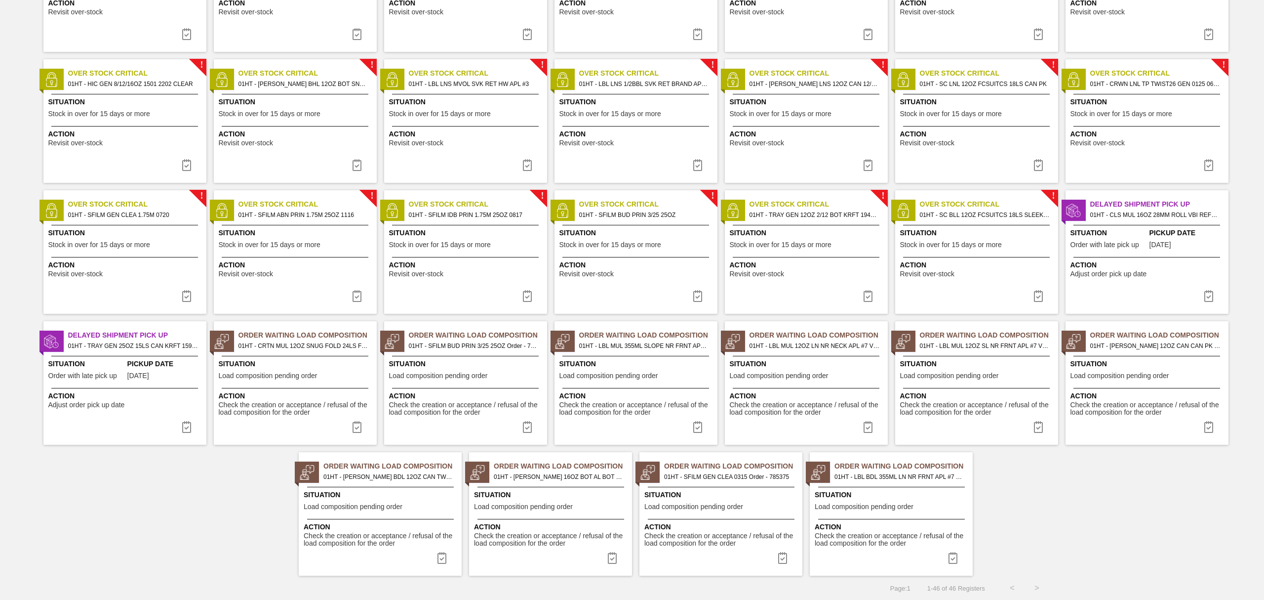
click at [1119, 357] on div "Order Waiting Load Composition 01HT - CARR BUD 12OZ CAN CAN PK 12/12 CAN Order …" at bounding box center [1147, 382] width 163 height 123
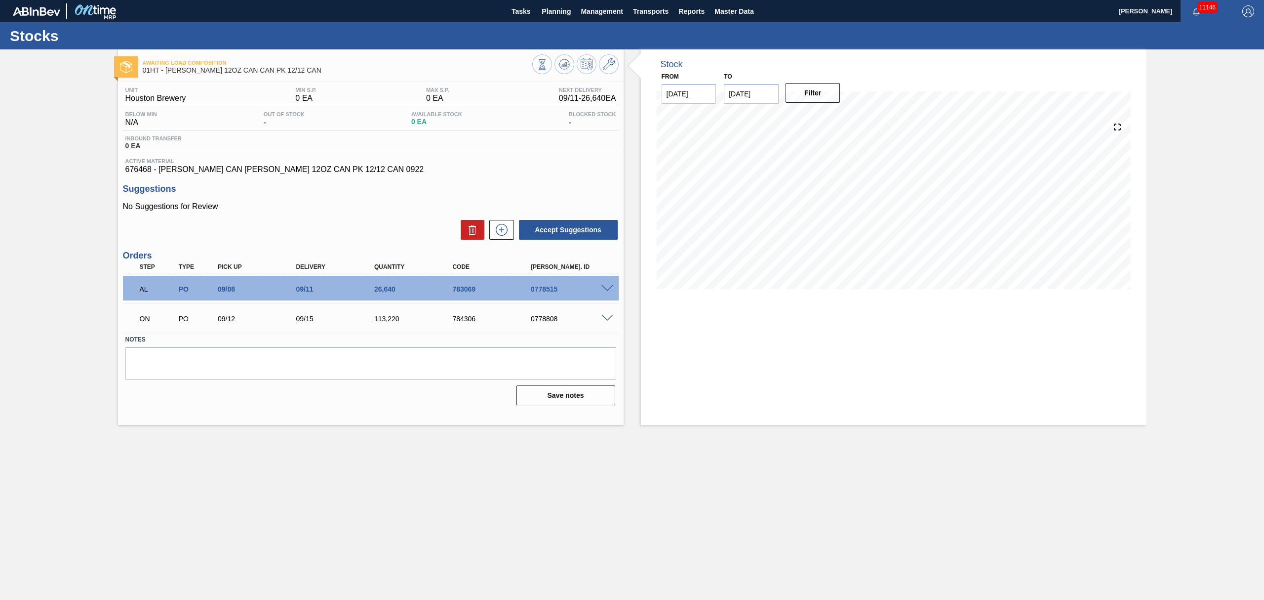
click at [605, 288] on span at bounding box center [608, 288] width 12 height 7
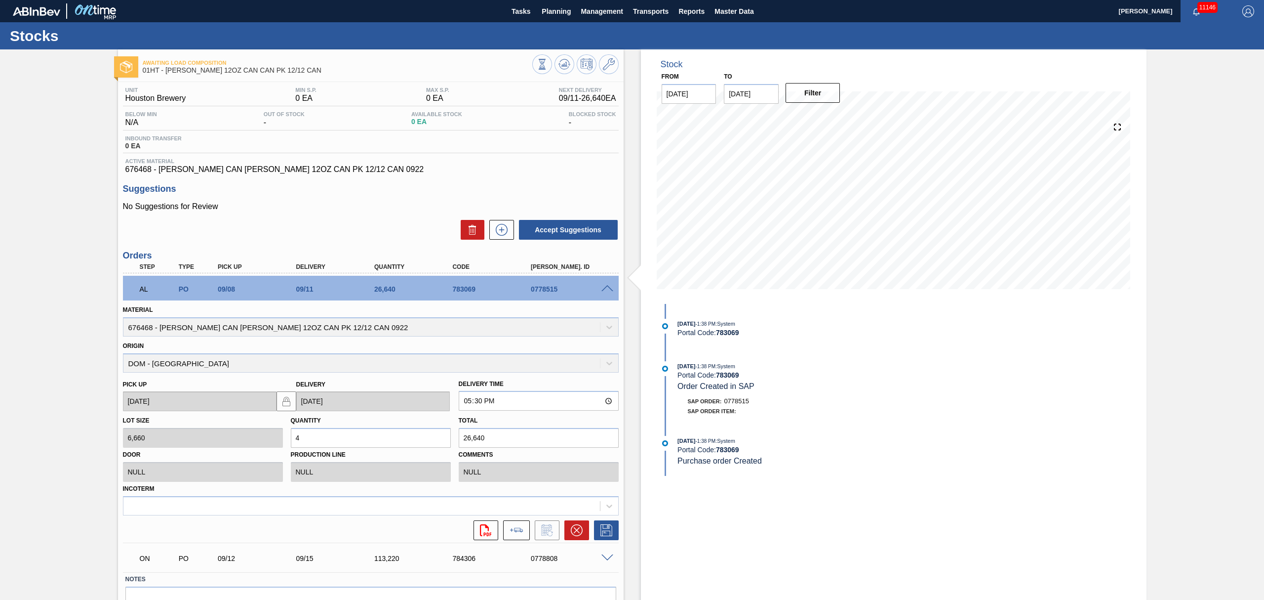
scroll to position [52, 0]
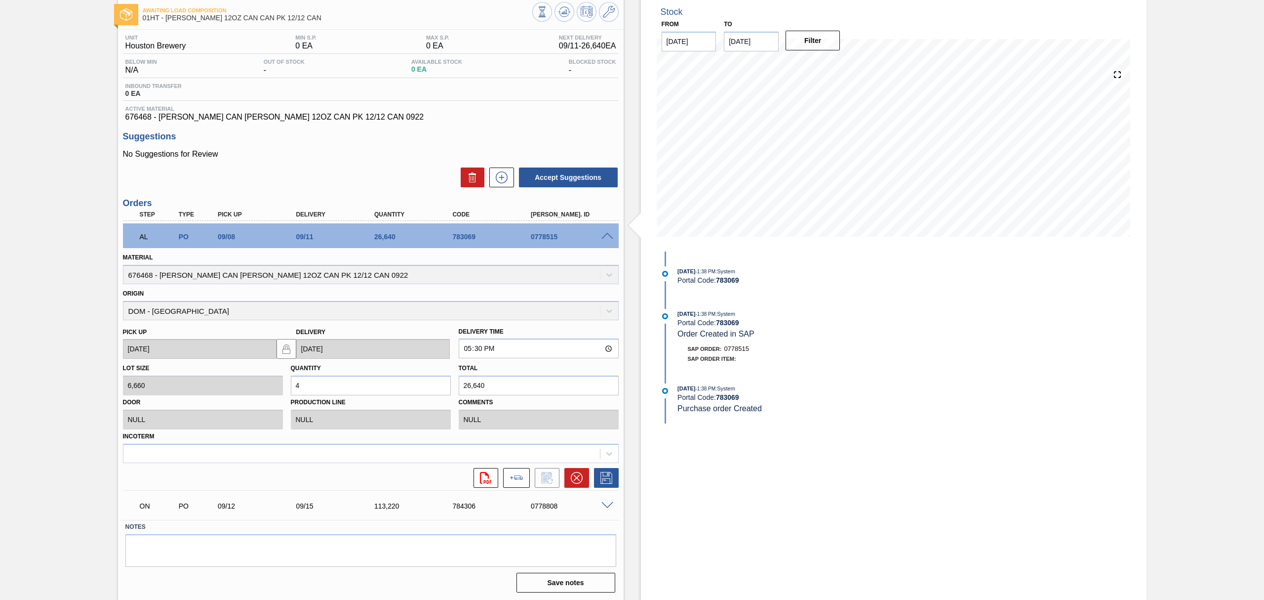
click at [609, 234] on span at bounding box center [608, 236] width 12 height 7
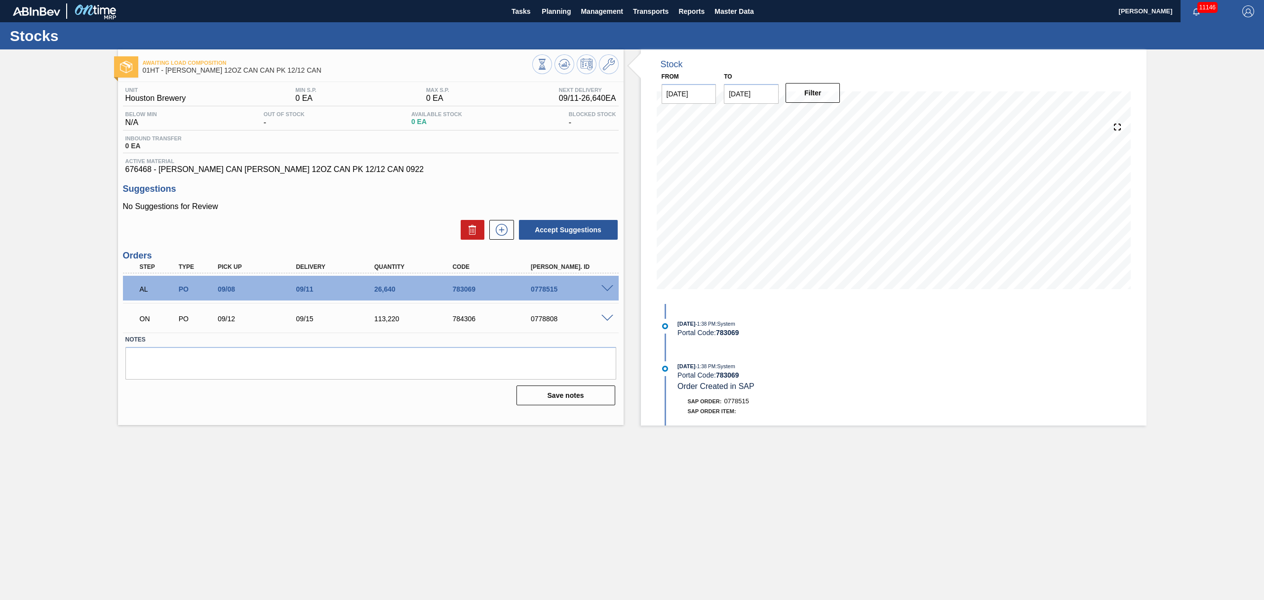
drag, startPoint x: 497, startPoint y: 14, endPoint x: 502, endPoint y: 14, distance: 5.4
click at [497, 14] on div "Tasks Planning Management Transports Reports Master Data" at bounding box center [632, 11] width 1264 height 22
click at [523, 8] on span "Tasks" at bounding box center [521, 11] width 22 height 12
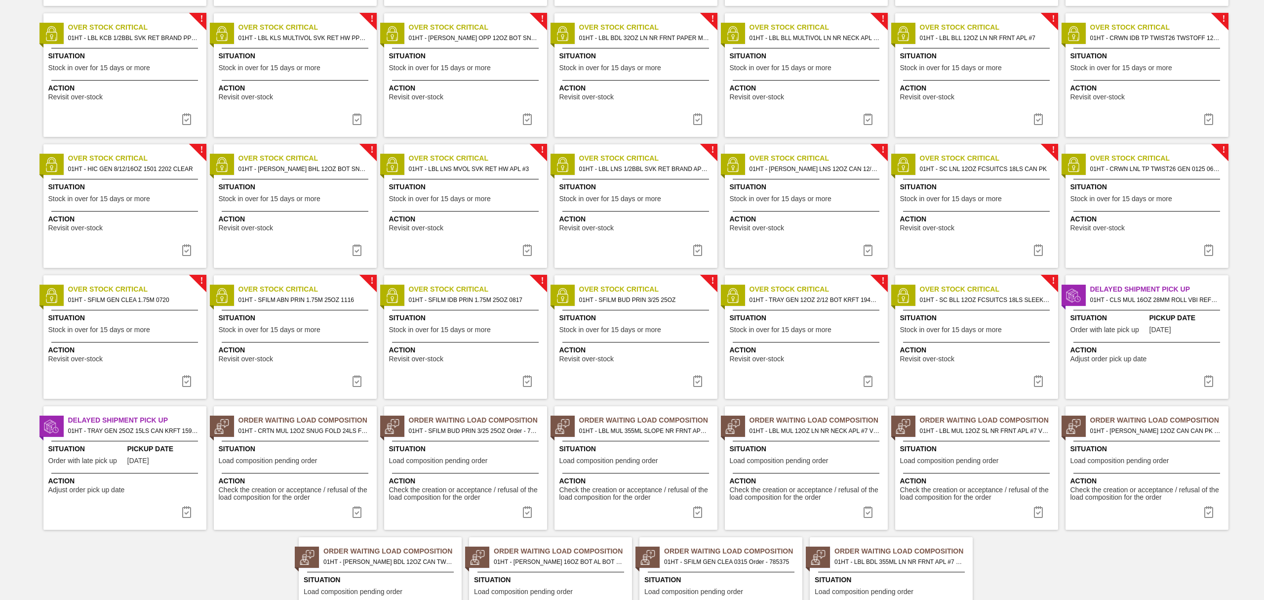
scroll to position [414, 0]
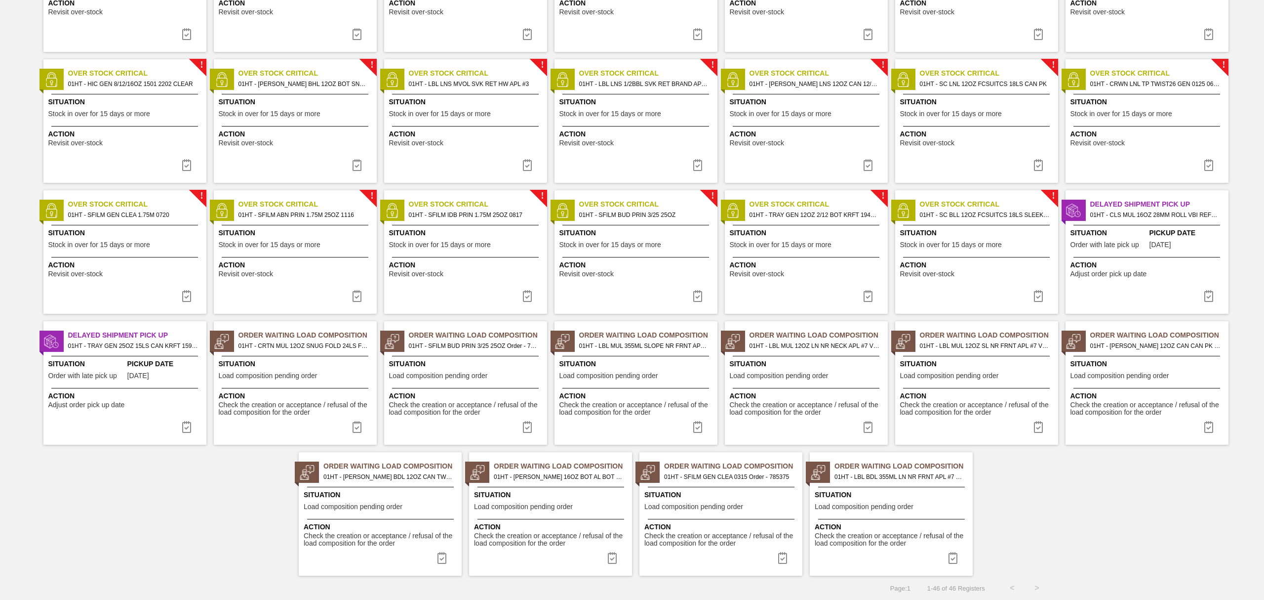
click at [562, 501] on div "Situation Load composition pending order" at bounding box center [552, 501] width 156 height 24
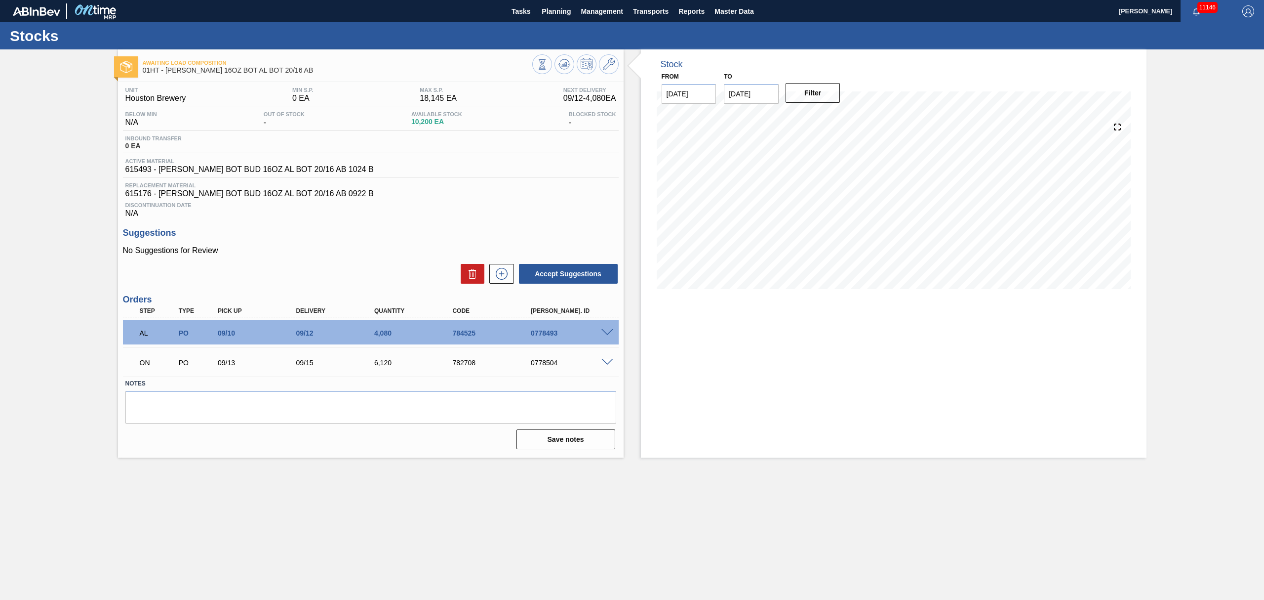
click at [605, 332] on span at bounding box center [608, 332] width 12 height 7
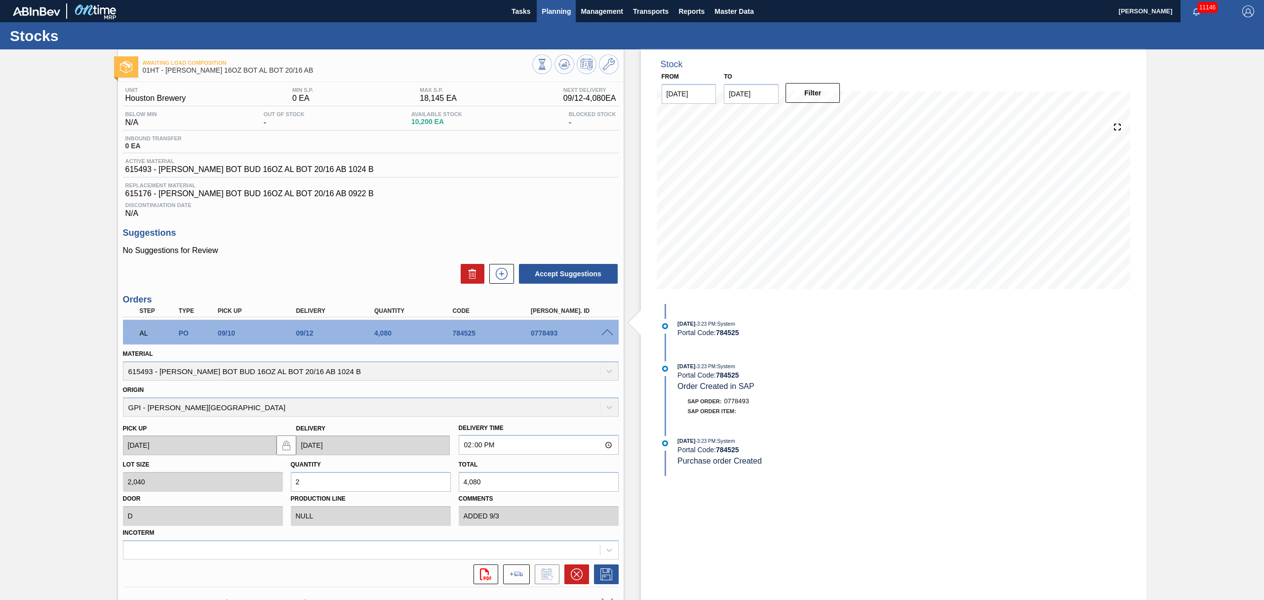
click at [557, 12] on span "Planning" at bounding box center [556, 11] width 29 height 12
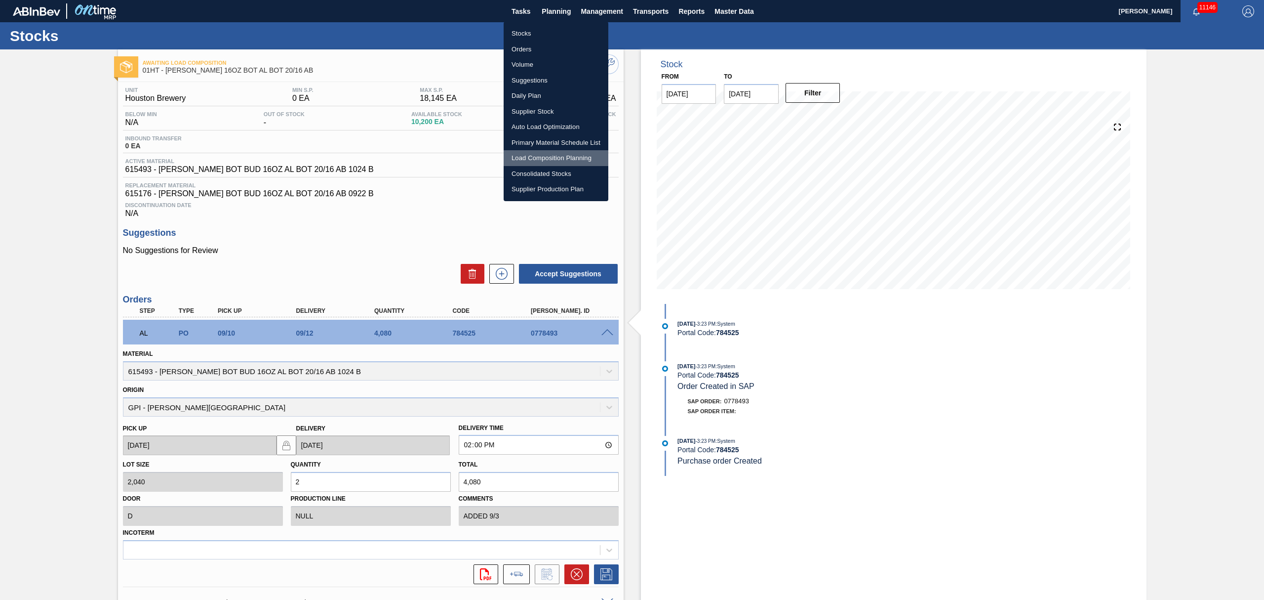
click at [549, 156] on li "Load Composition Planning" at bounding box center [556, 158] width 105 height 16
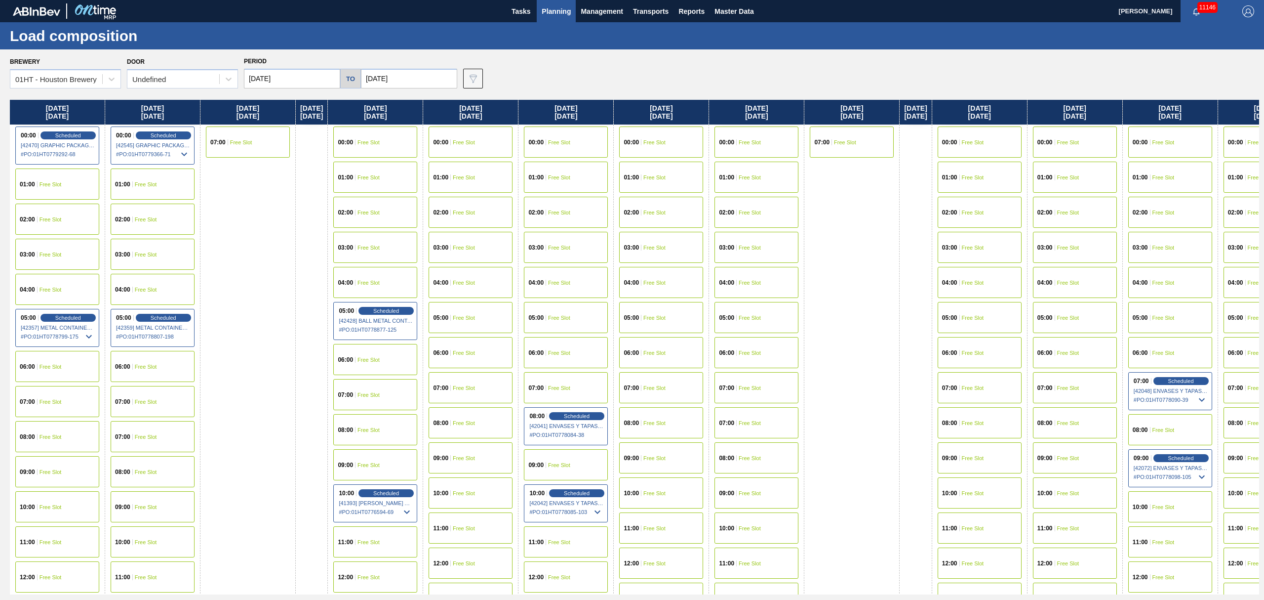
click at [493, 133] on div "00:00 Free Slot" at bounding box center [471, 141] width 84 height 31
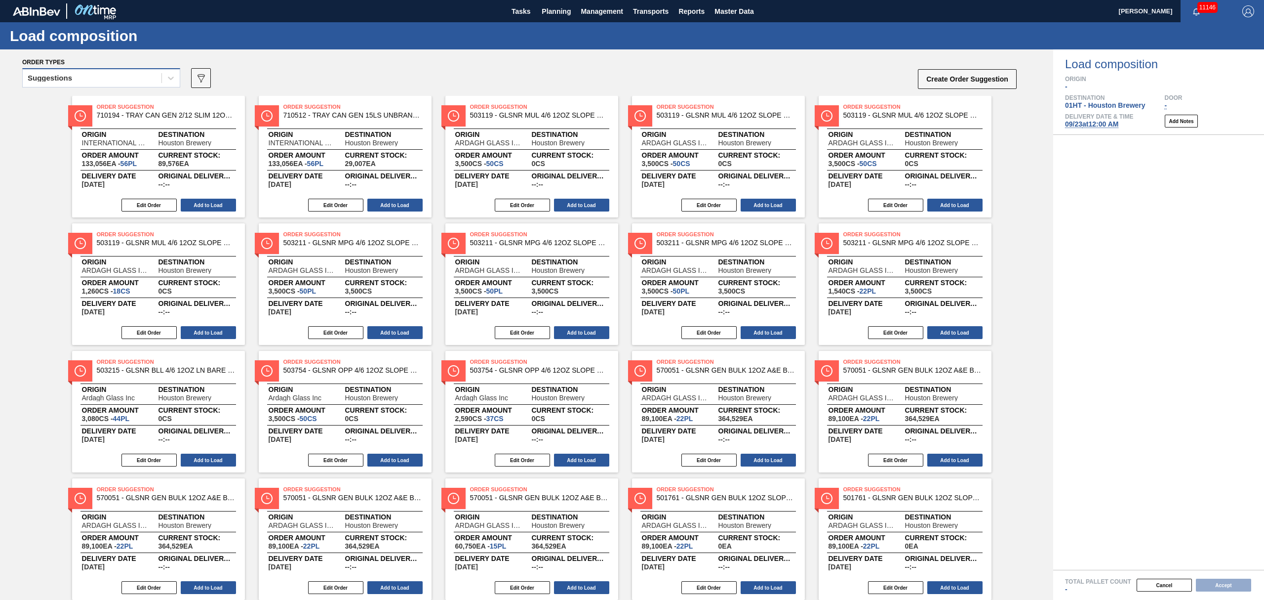
click at [103, 80] on div "Suggestions" at bounding box center [92, 78] width 139 height 14
click at [87, 103] on div "Awaiting load composition" at bounding box center [101, 102] width 158 height 18
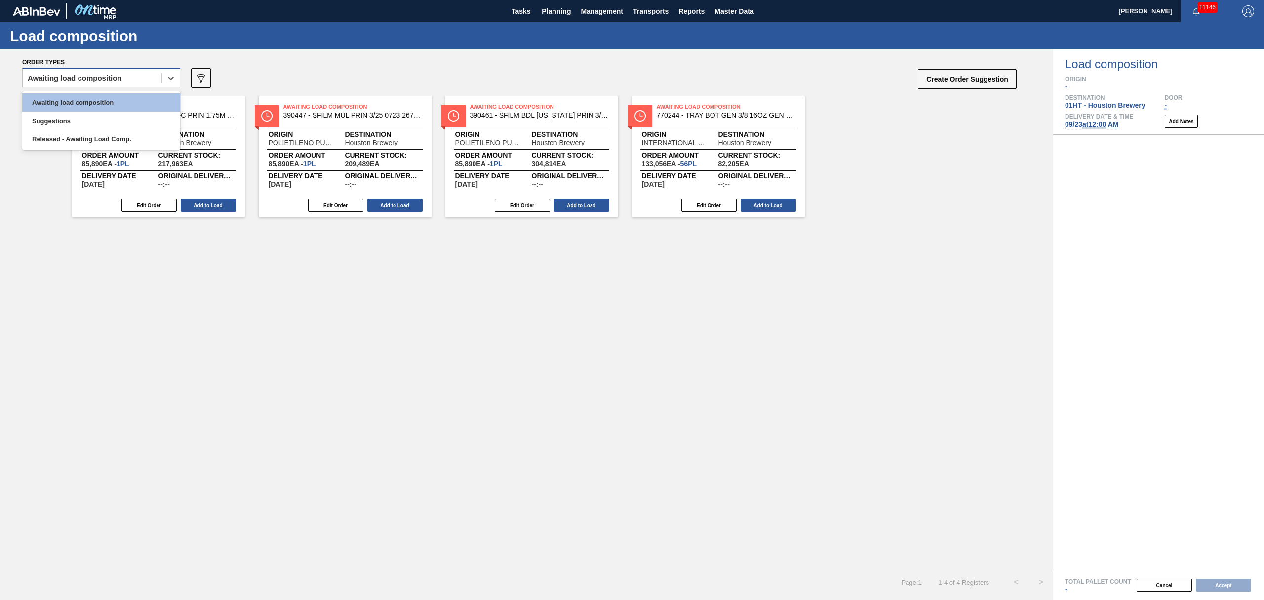
click at [153, 74] on div "Awaiting load composition" at bounding box center [92, 78] width 139 height 14
click at [92, 137] on div "Released - Awaiting Load Comp." at bounding box center [101, 139] width 158 height 18
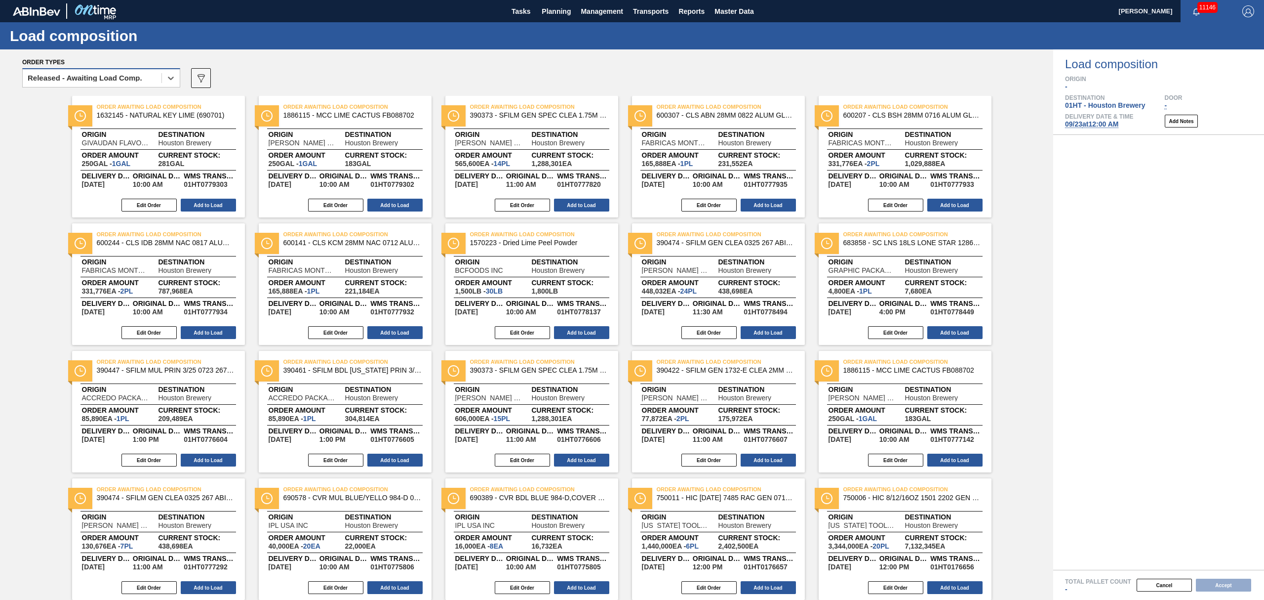
click at [135, 75] on div "Released - Awaiting Load Comp." at bounding box center [85, 78] width 115 height 7
click at [80, 114] on div "Suggestions" at bounding box center [101, 121] width 158 height 18
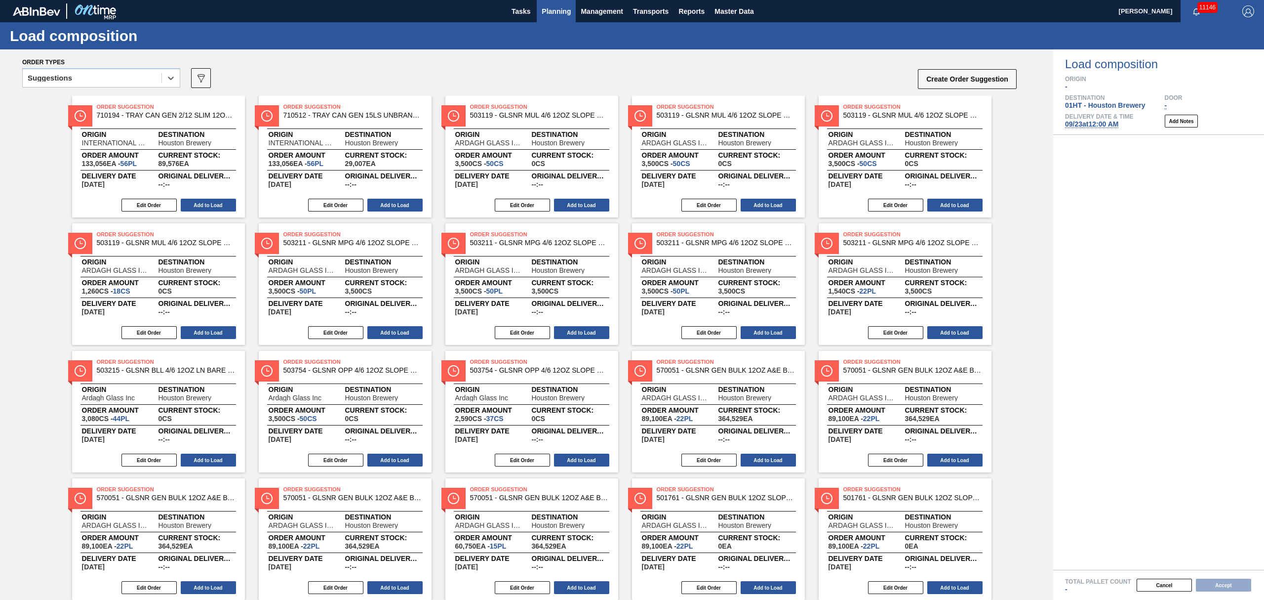
click at [547, 10] on span "Planning" at bounding box center [556, 11] width 29 height 12
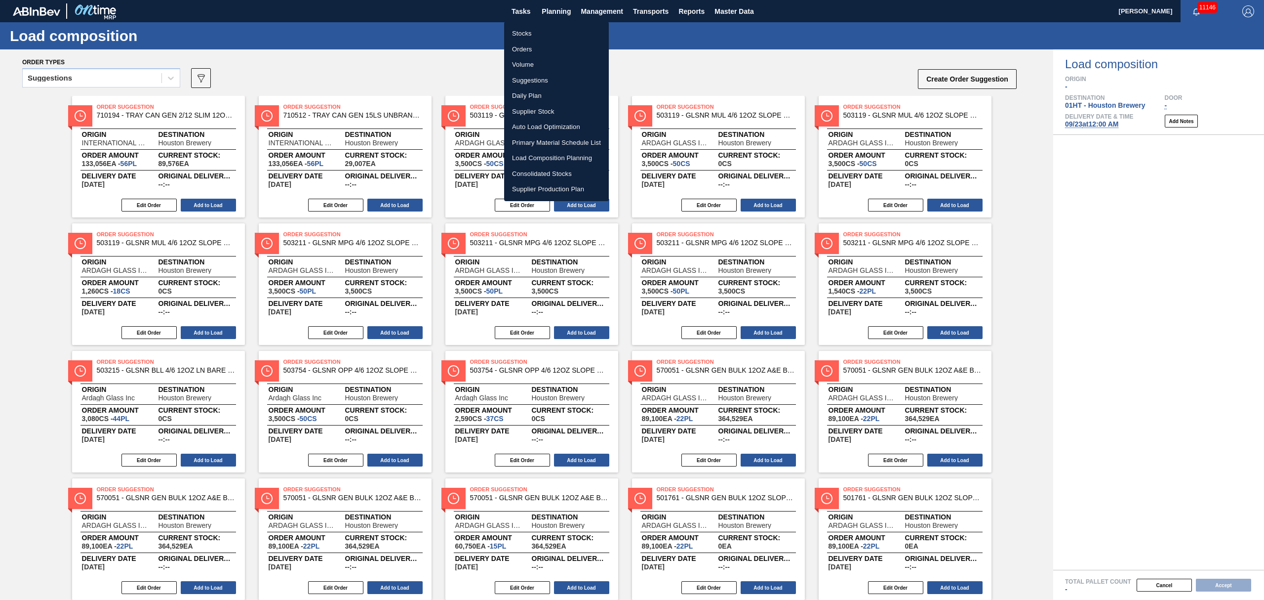
click at [521, 8] on div at bounding box center [632, 300] width 1264 height 600
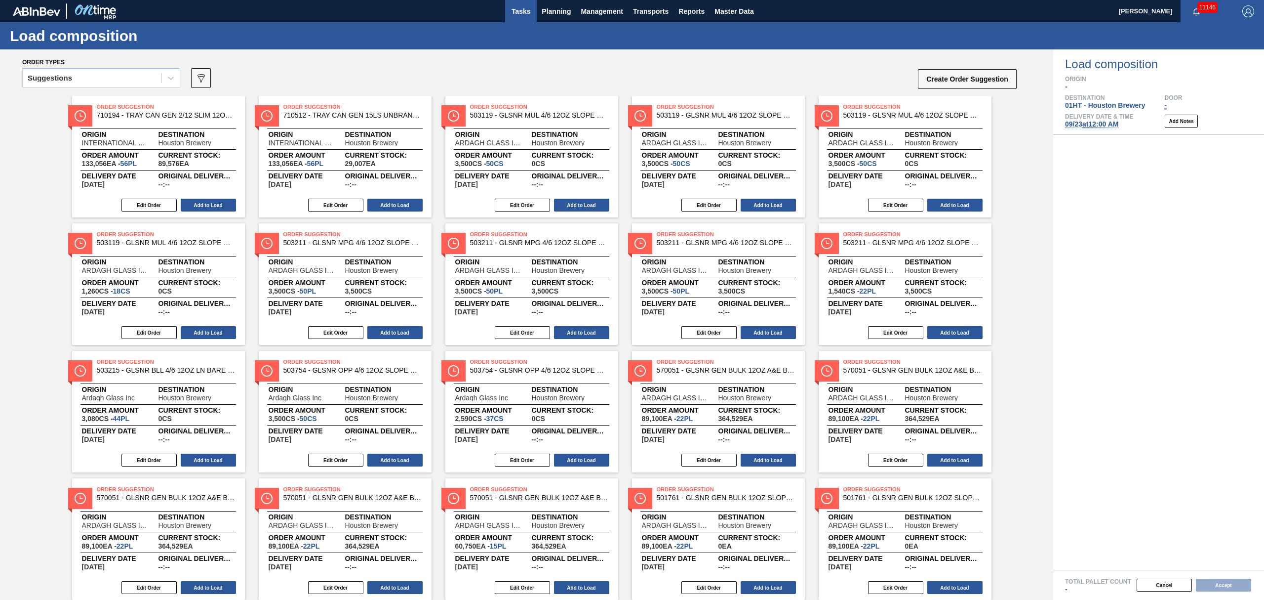
click at [526, 12] on span "Tasks" at bounding box center [521, 11] width 22 height 12
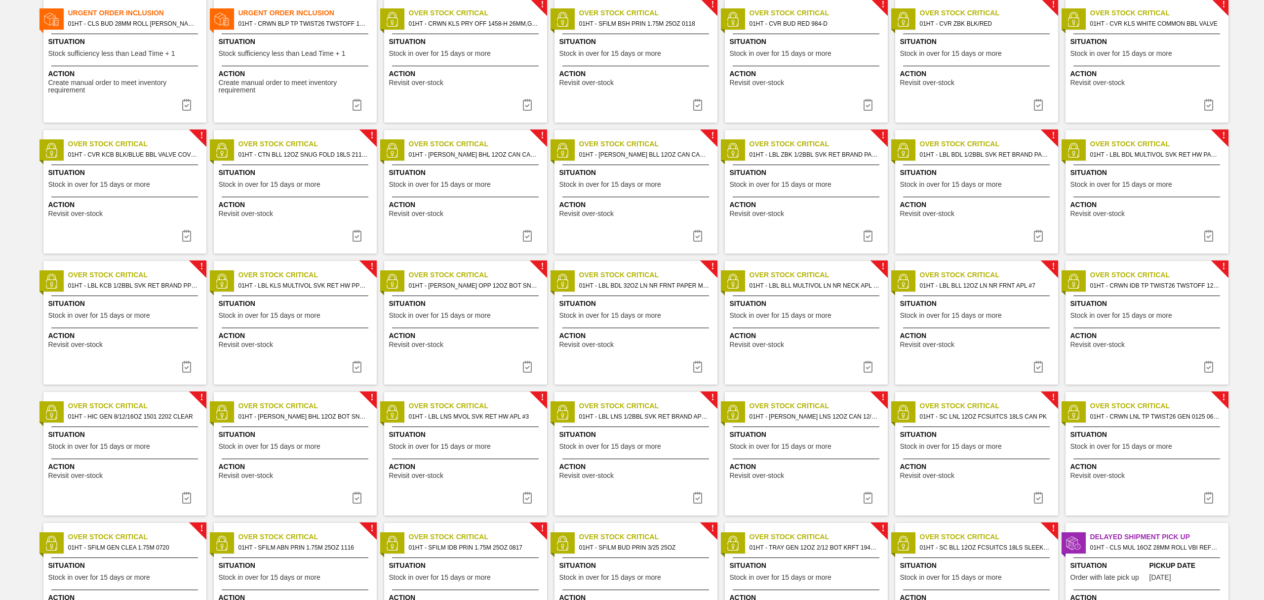
scroll to position [131, 0]
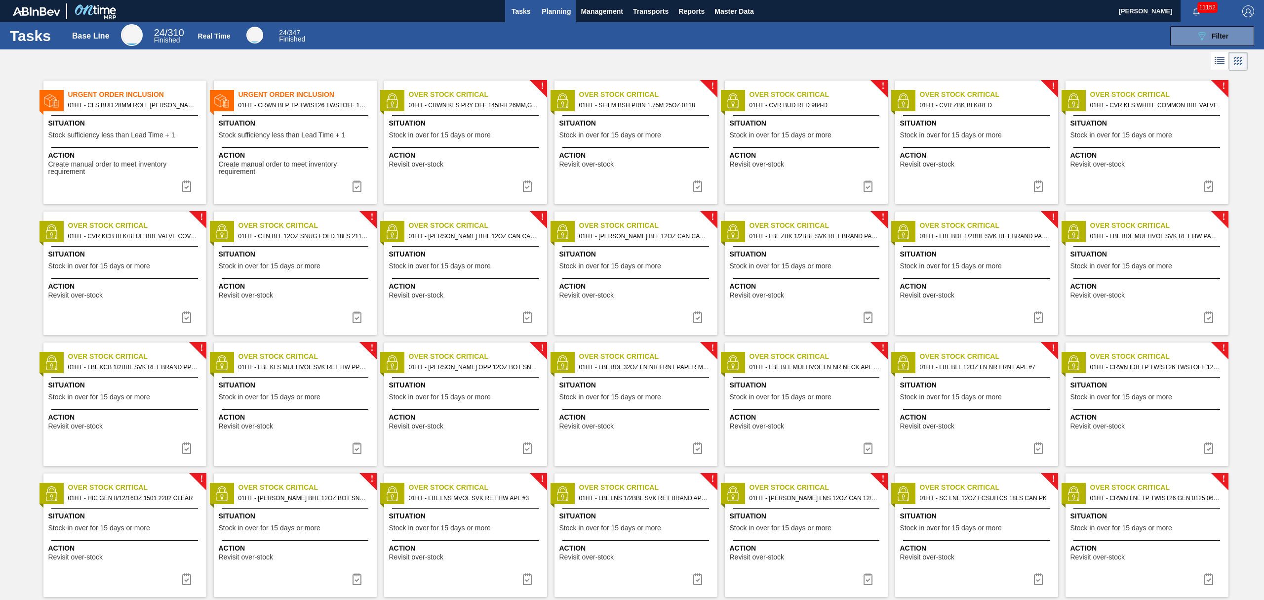
click at [545, 3] on button "Planning" at bounding box center [556, 11] width 39 height 22
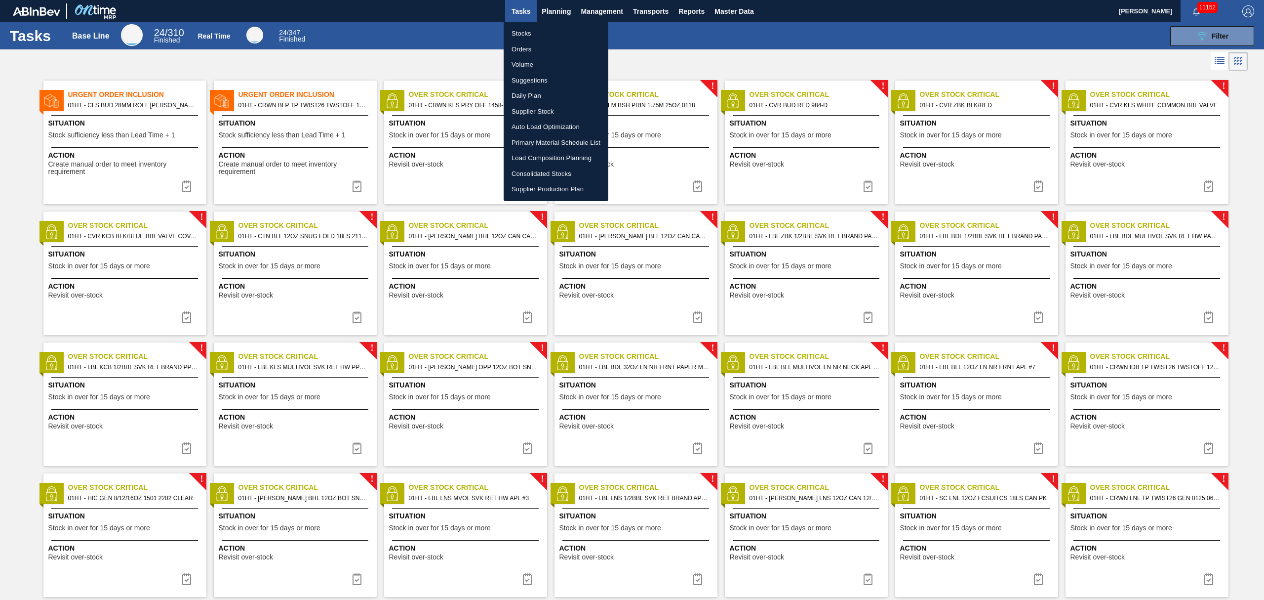
click at [523, 34] on li "Stocks" at bounding box center [556, 34] width 105 height 16
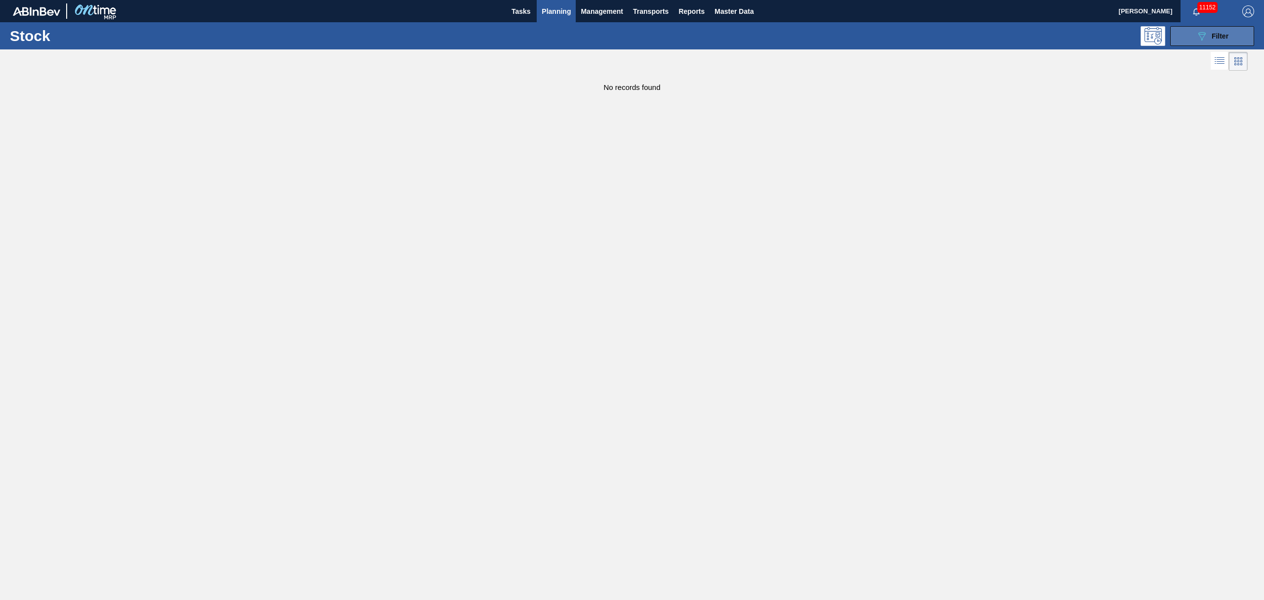
click at [1209, 35] on div "089F7B8B-B2A5-4AFE-B5C0-19BA573D28AC Filter" at bounding box center [1212, 36] width 33 height 12
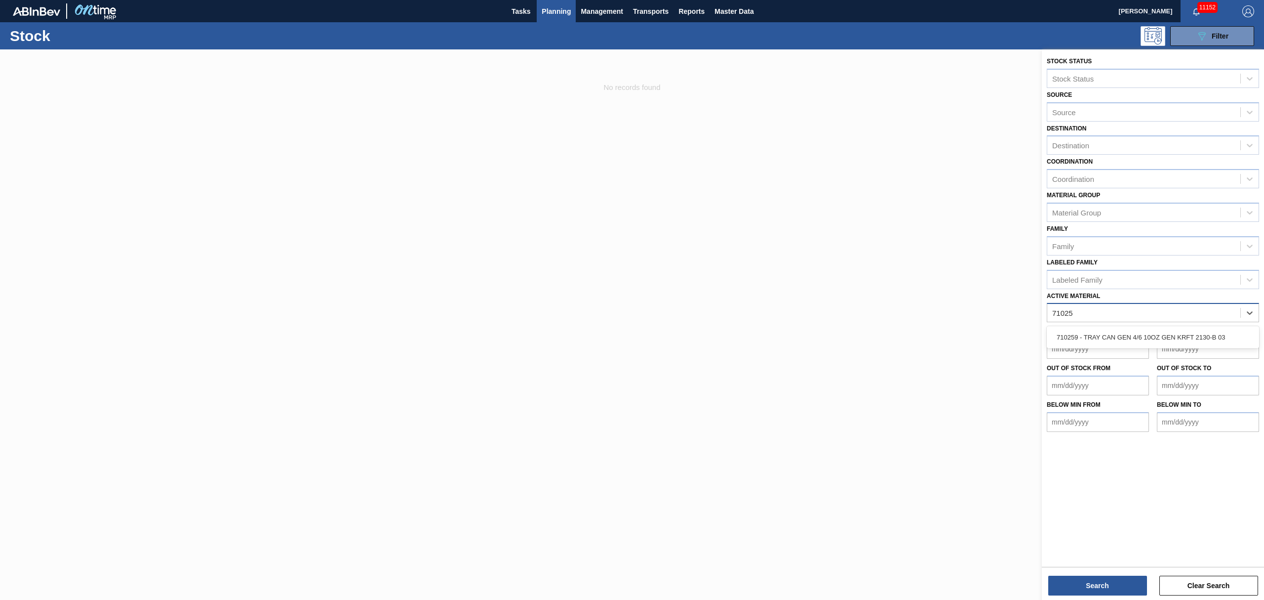
type Material "710259"
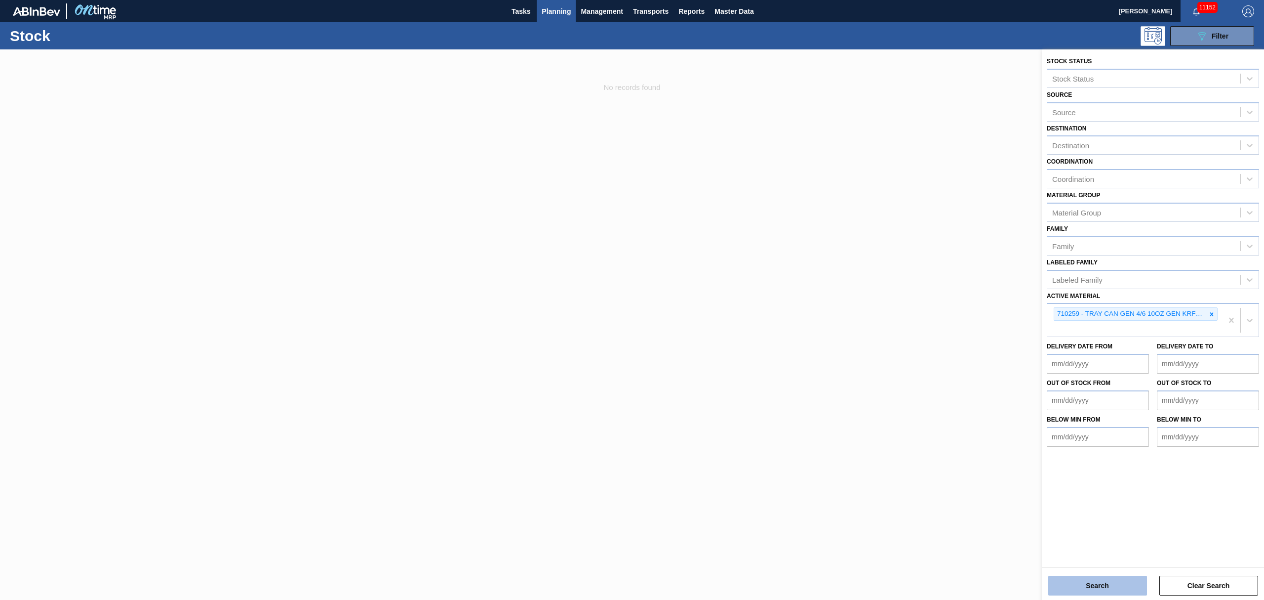
click at [1117, 587] on button "Search" at bounding box center [1097, 585] width 99 height 20
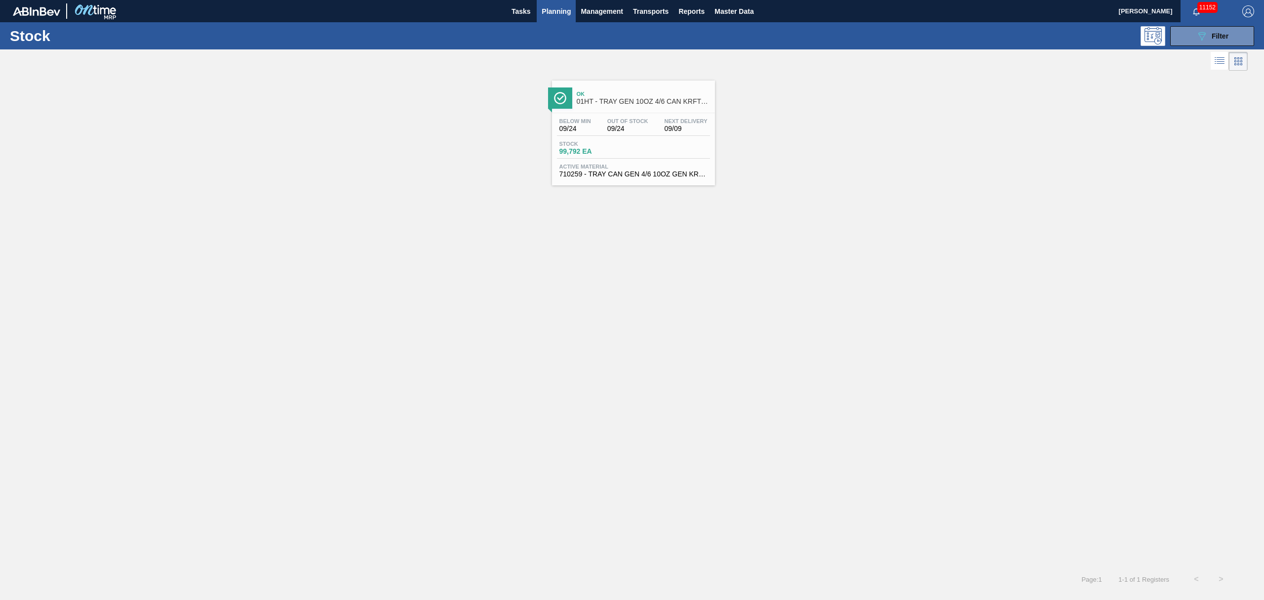
click at [617, 137] on div "Below Min 09/24 Out Of Stock 09/24 Next Delivery 09/09 Stock 99,792 EA Active M…" at bounding box center [633, 146] width 163 height 67
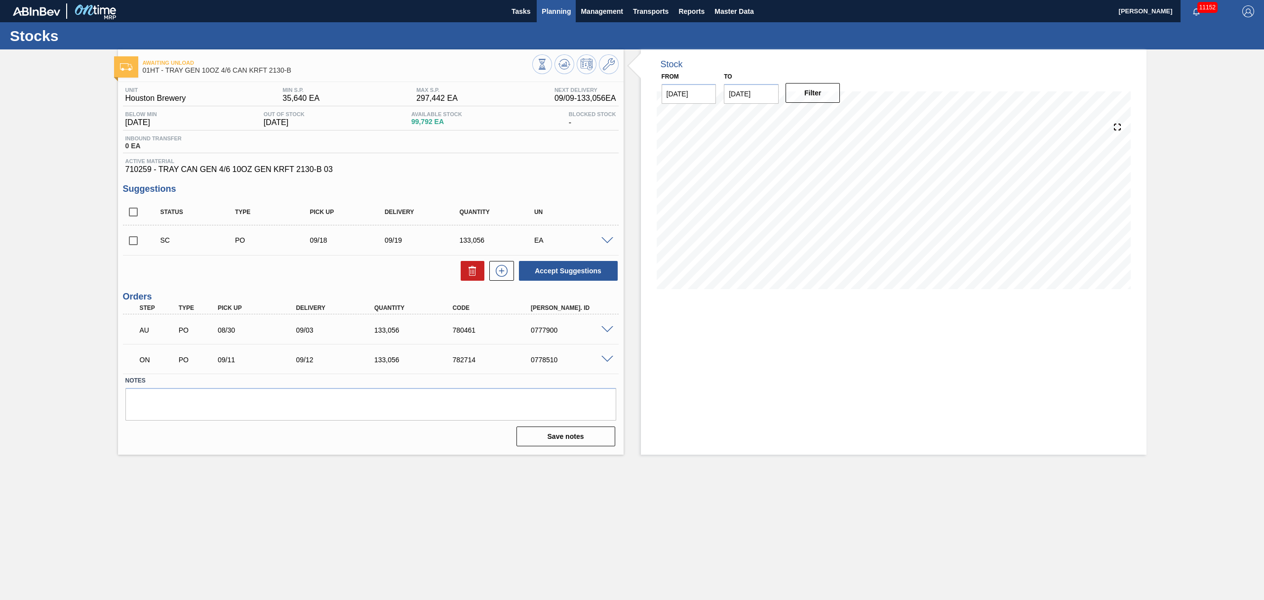
click at [555, 5] on span "Planning" at bounding box center [556, 11] width 29 height 12
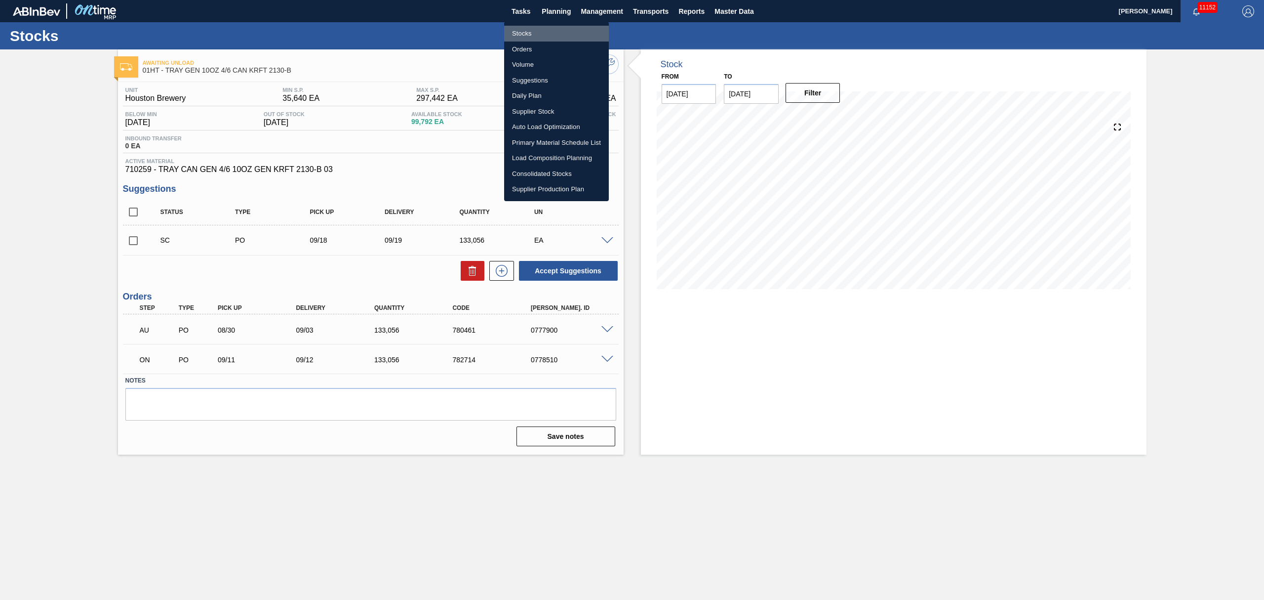
click at [523, 32] on li "Stocks" at bounding box center [556, 34] width 105 height 16
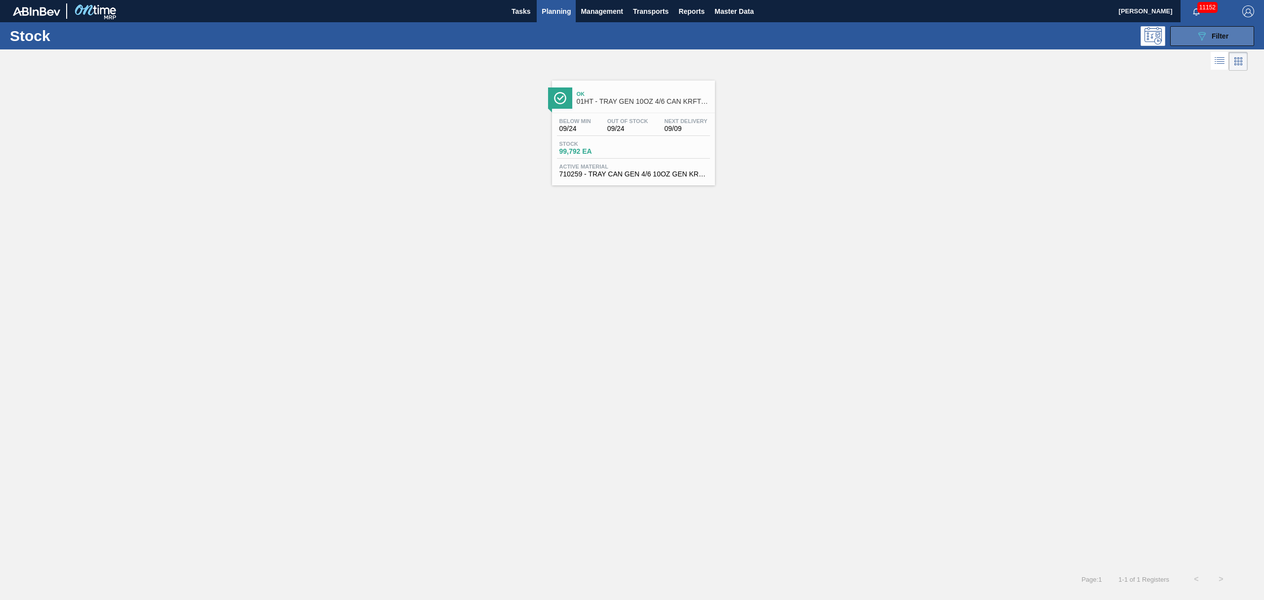
click at [1203, 34] on icon "089F7B8B-B2A5-4AFE-B5C0-19BA573D28AC" at bounding box center [1202, 36] width 12 height 12
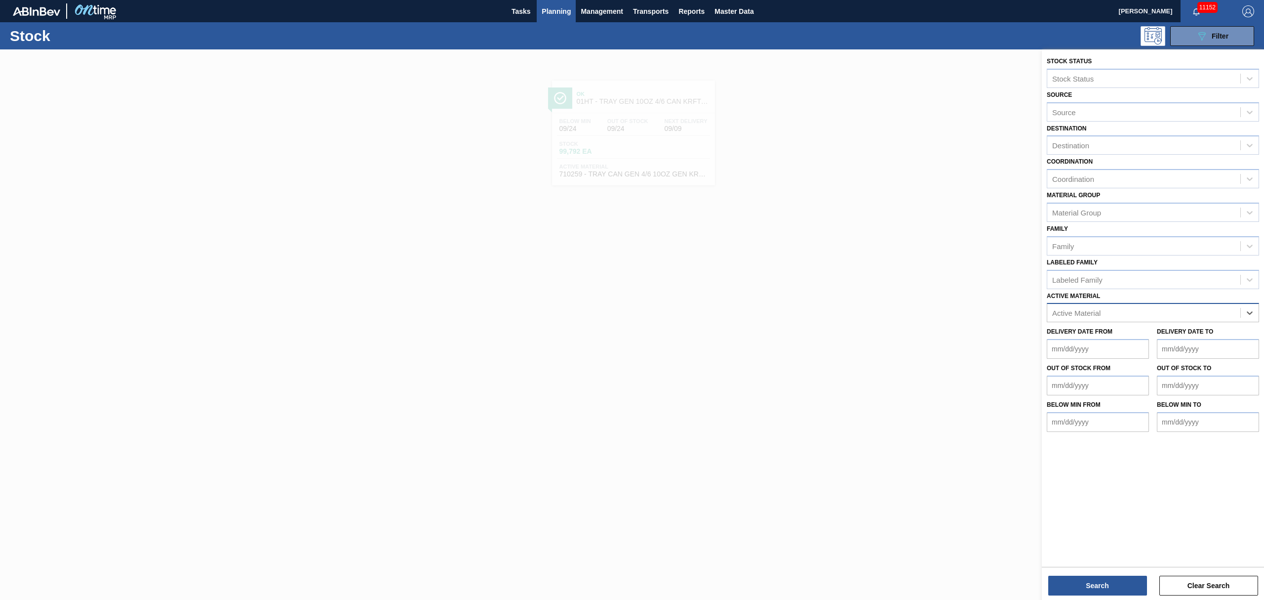
drag, startPoint x: 1231, startPoint y: 317, endPoint x: 1176, endPoint y: 305, distance: 56.1
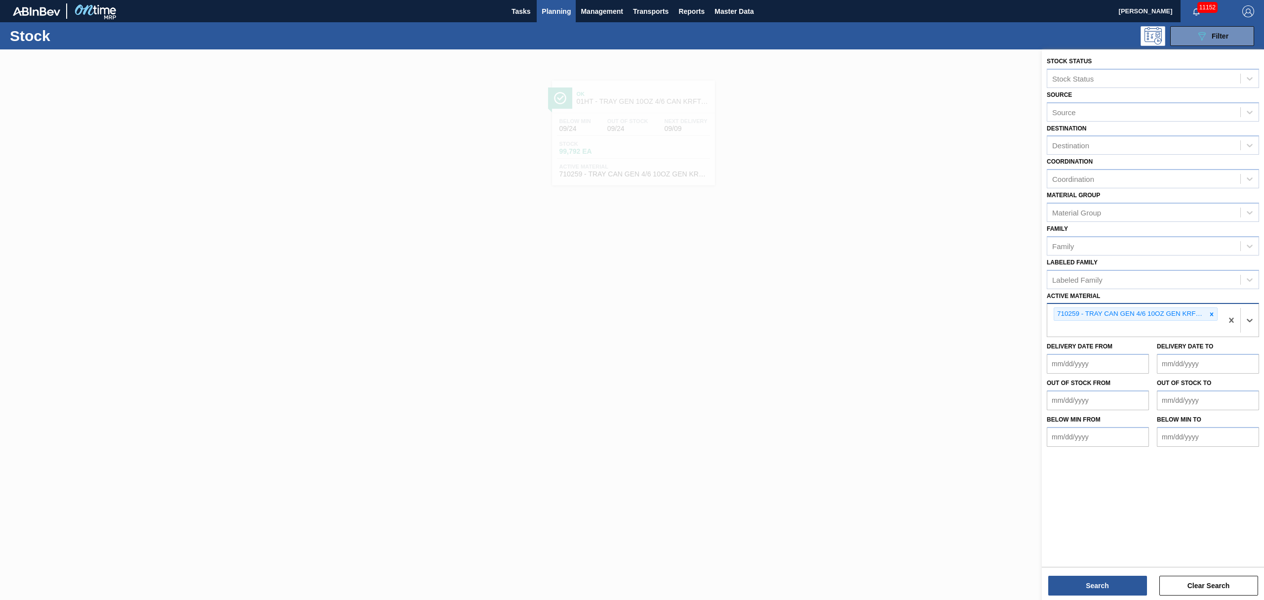
type Material "4"
type Material "710263"
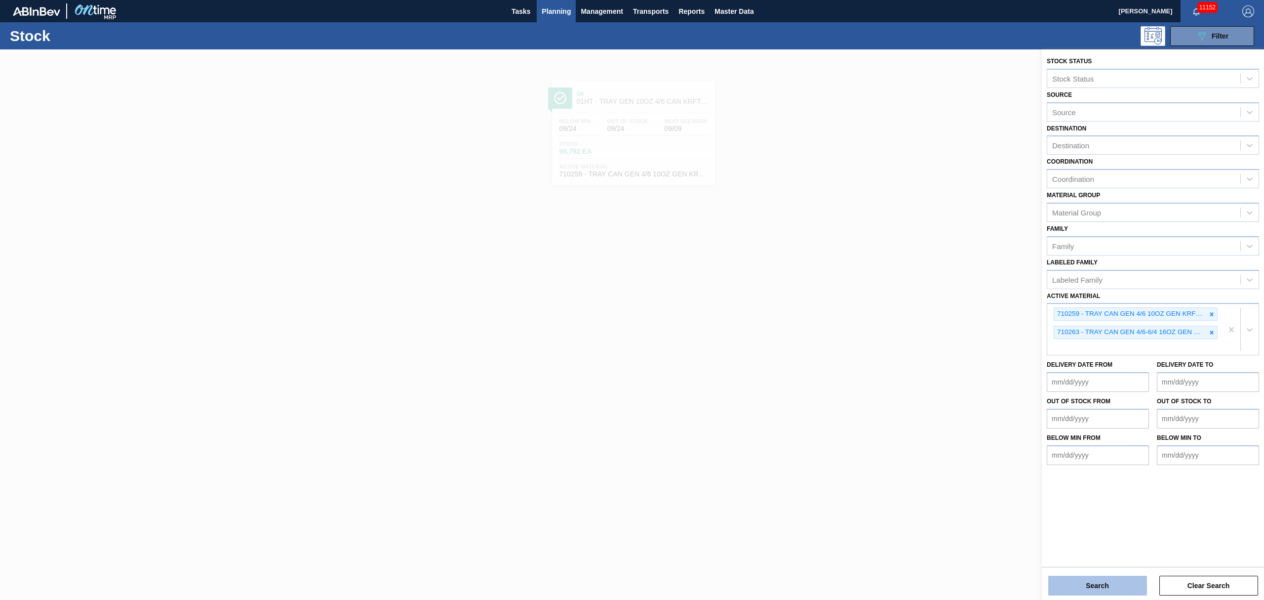
click at [1101, 582] on button "Search" at bounding box center [1097, 585] width 99 height 20
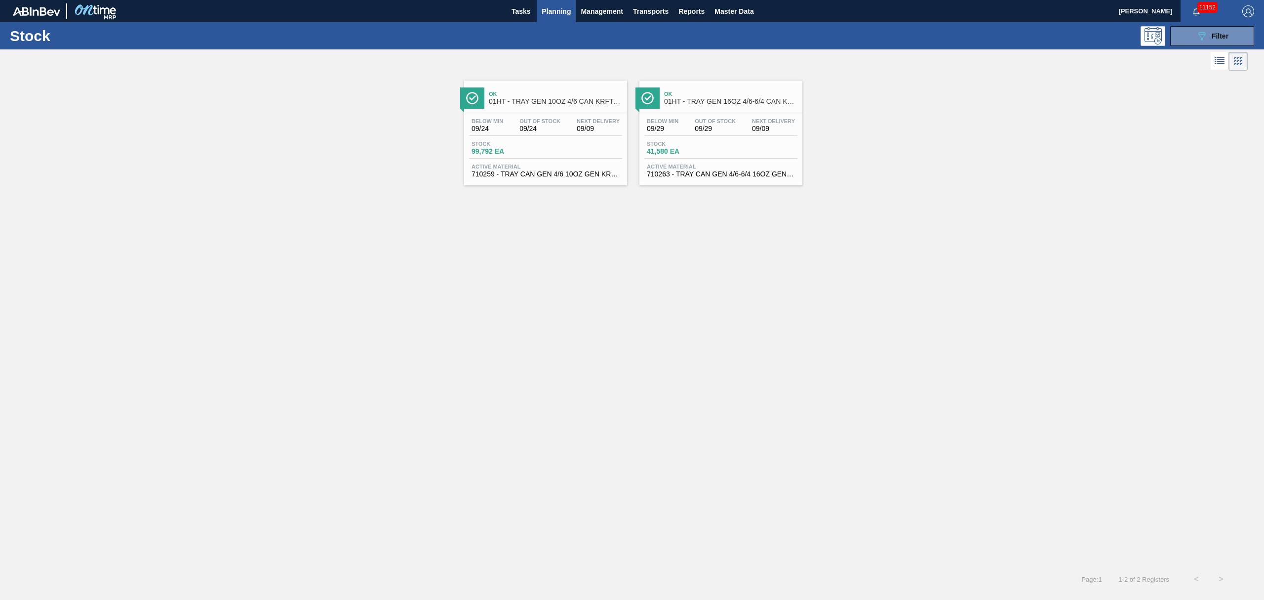
click at [698, 133] on div "Below Min 09/29 Out Of Stock 09/29 Next Delivery 09/09" at bounding box center [720, 127] width 153 height 18
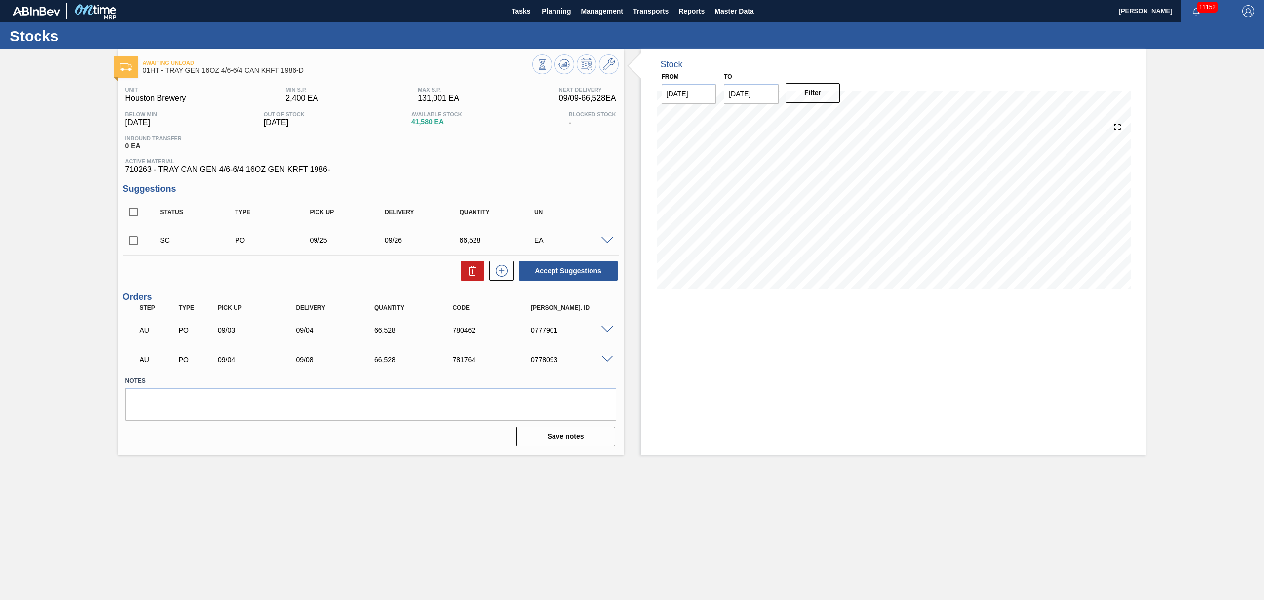
drag, startPoint x: 547, startPoint y: 13, endPoint x: 543, endPoint y: 26, distance: 13.9
click at [547, 13] on span "Planning" at bounding box center [556, 11] width 29 height 12
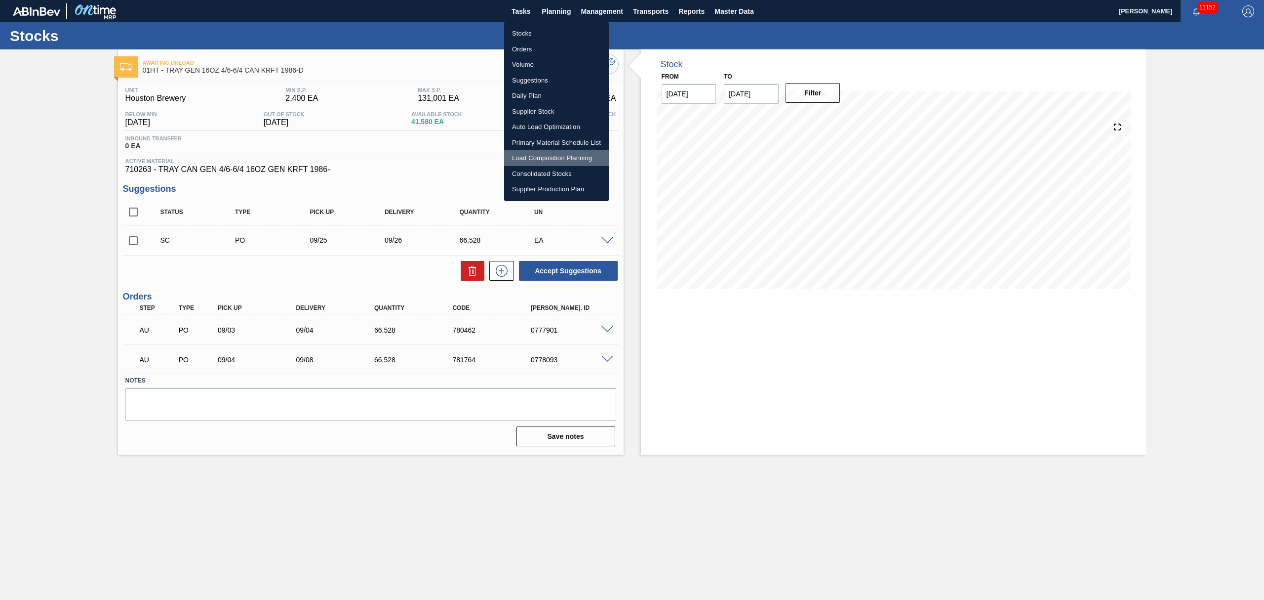
click at [536, 155] on li "Load Composition Planning" at bounding box center [556, 158] width 105 height 16
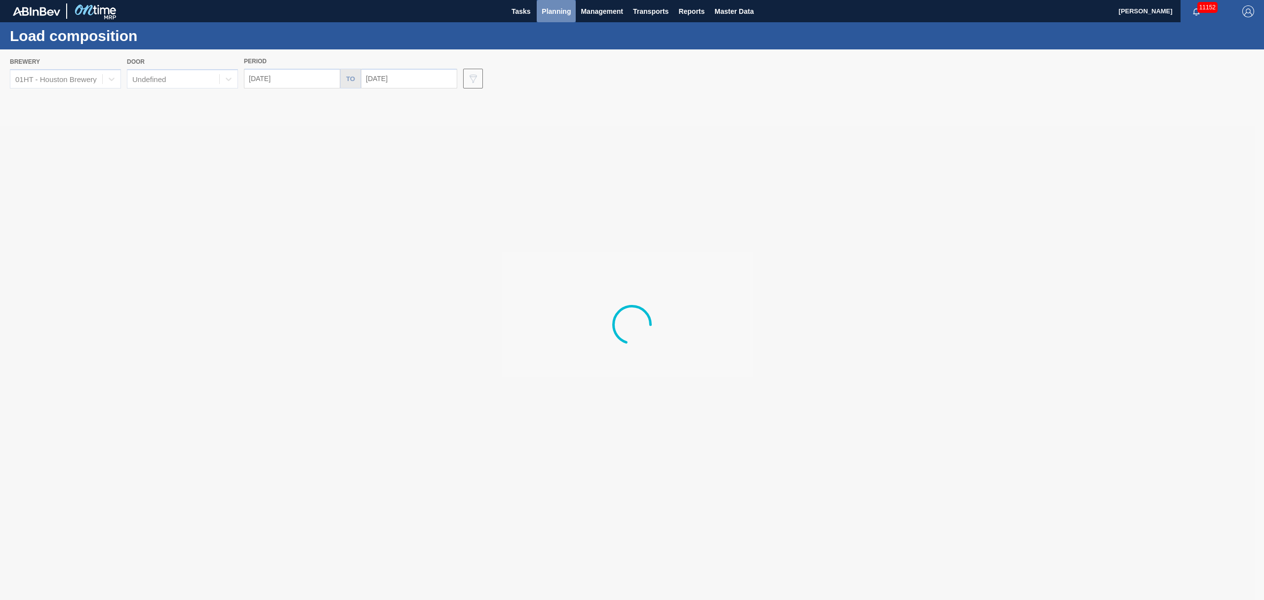
drag, startPoint x: 551, startPoint y: 6, endPoint x: 556, endPoint y: 54, distance: 48.1
click at [552, 6] on span "Planning" at bounding box center [556, 11] width 29 height 12
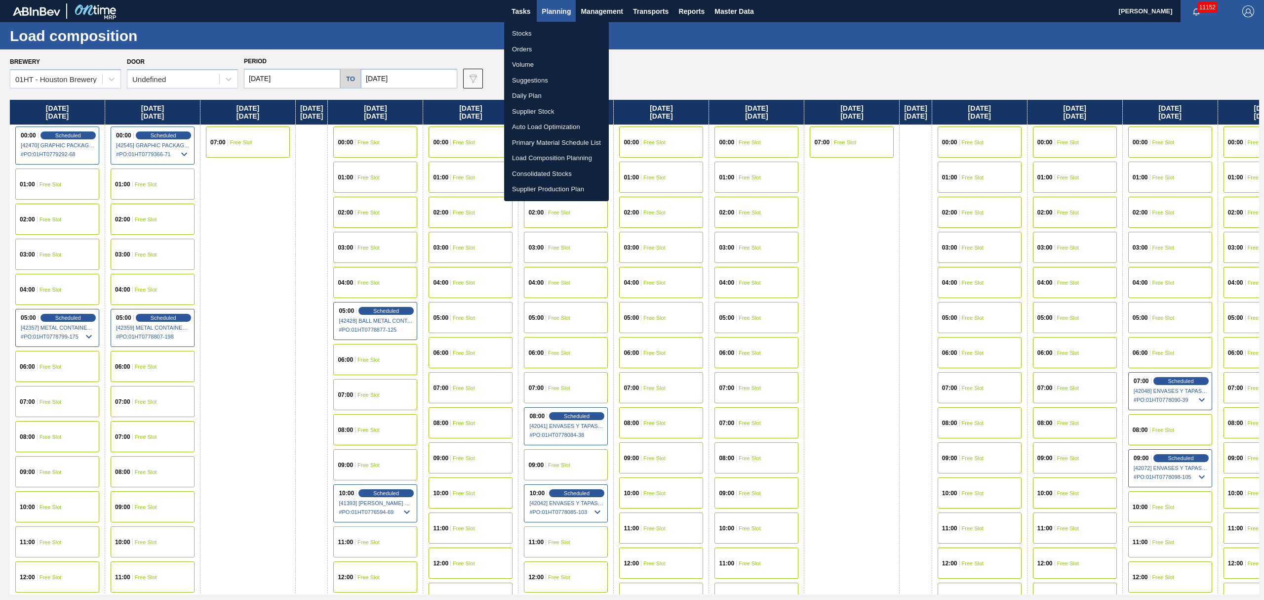
click at [537, 75] on li "Suggestions" at bounding box center [556, 81] width 105 height 16
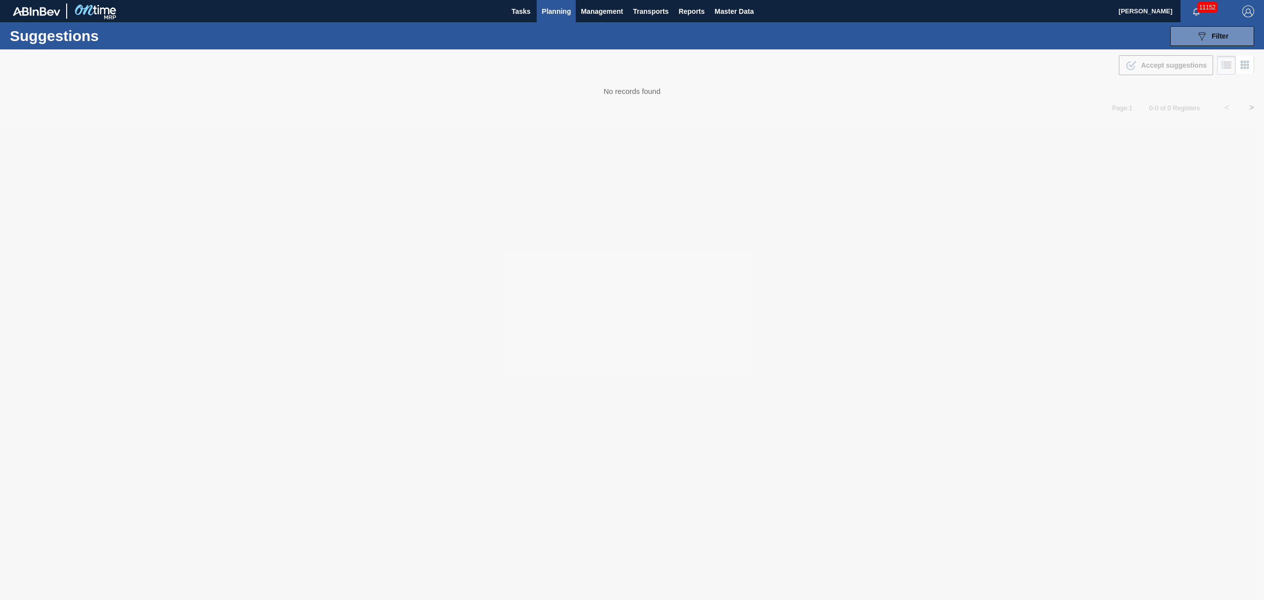
type from "[DATE]"
type to "09/28/2025"
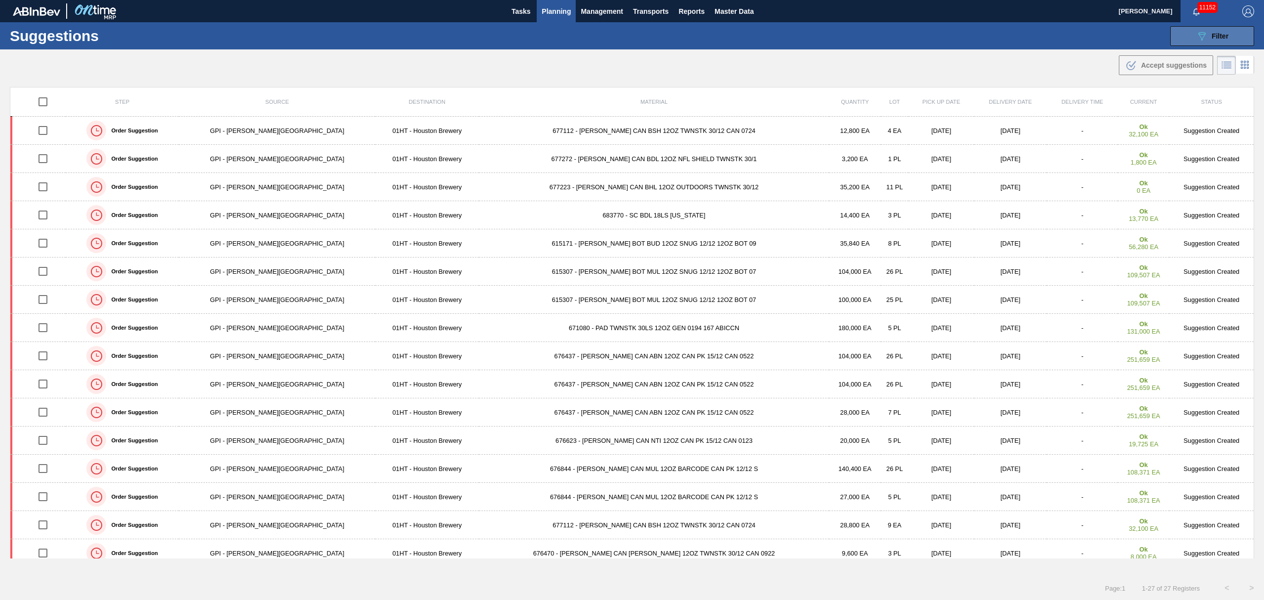
click at [1215, 38] on span "Filter" at bounding box center [1220, 36] width 17 height 8
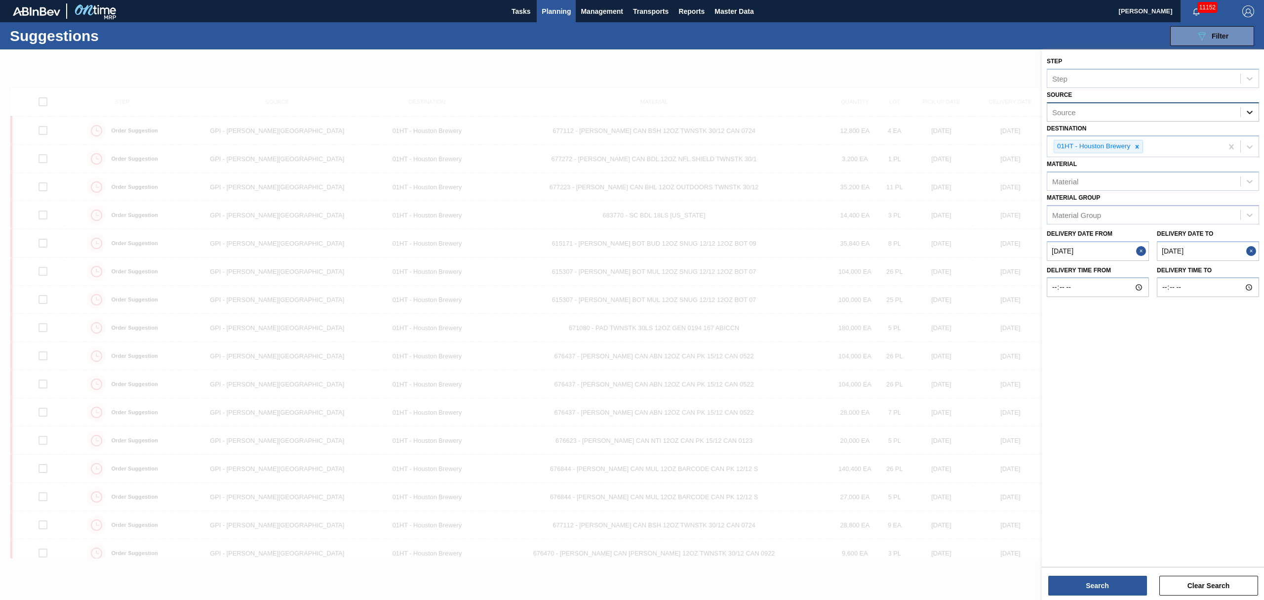
click at [1252, 117] on div at bounding box center [1250, 112] width 18 height 18
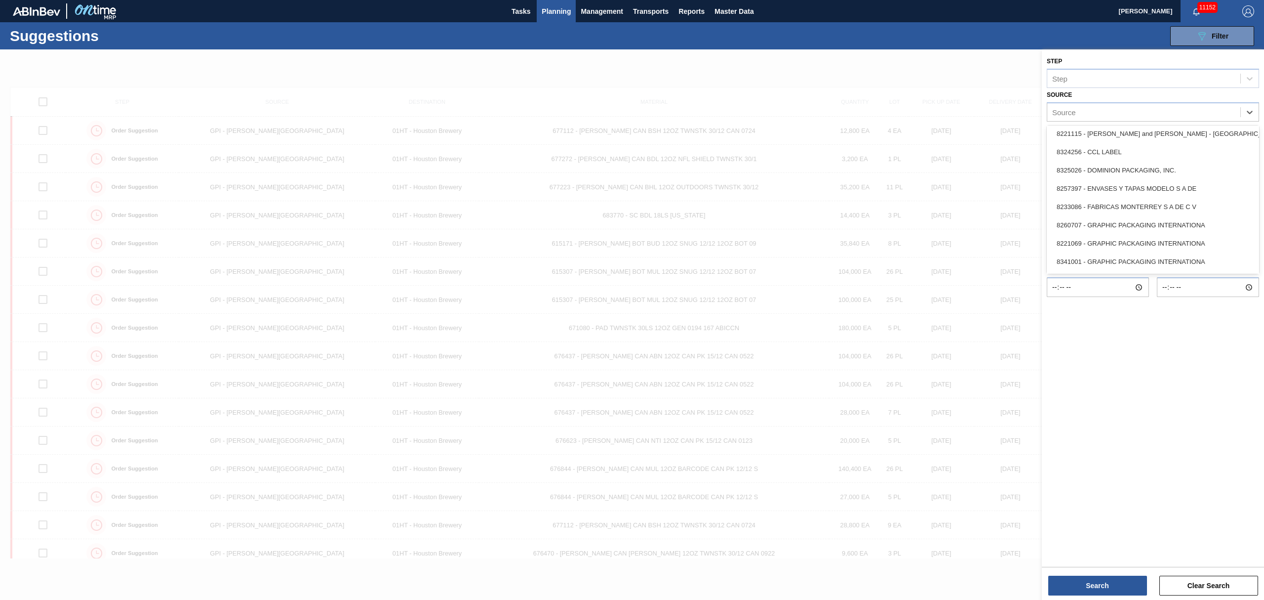
scroll to position [263, 0]
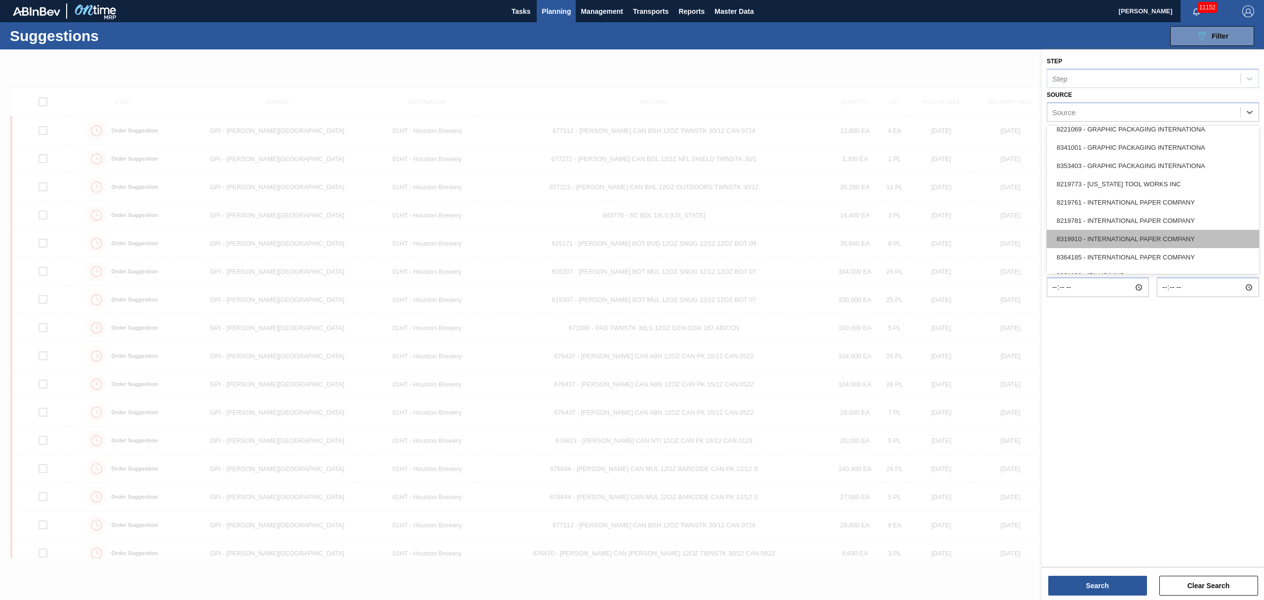
click at [1096, 237] on div "8319910 - INTERNATIONAL PAPER COMPANY" at bounding box center [1153, 239] width 212 height 18
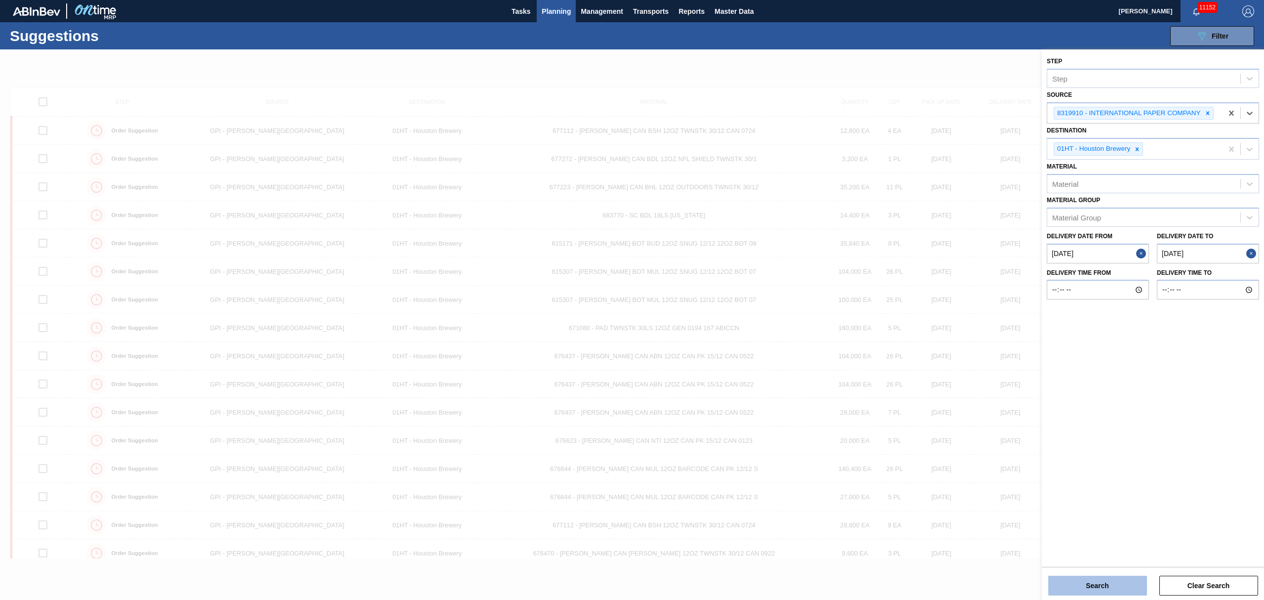
click at [1112, 590] on button "Search" at bounding box center [1097, 585] width 99 height 20
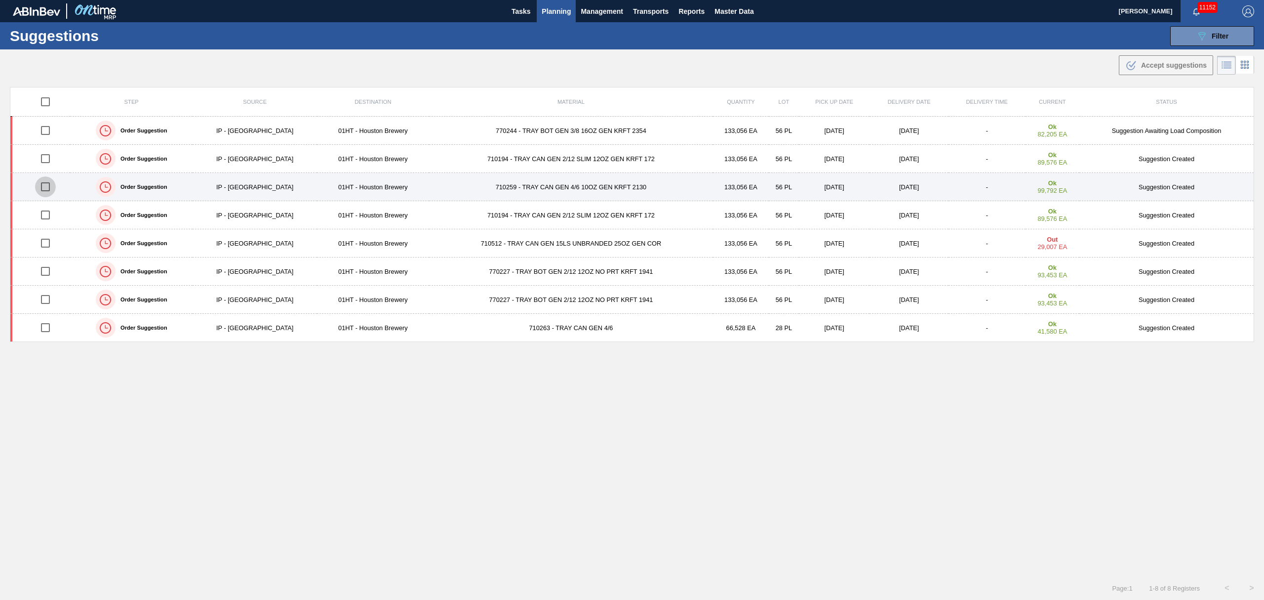
click at [44, 188] on input "checkbox" at bounding box center [45, 186] width 21 height 21
checkbox input "true"
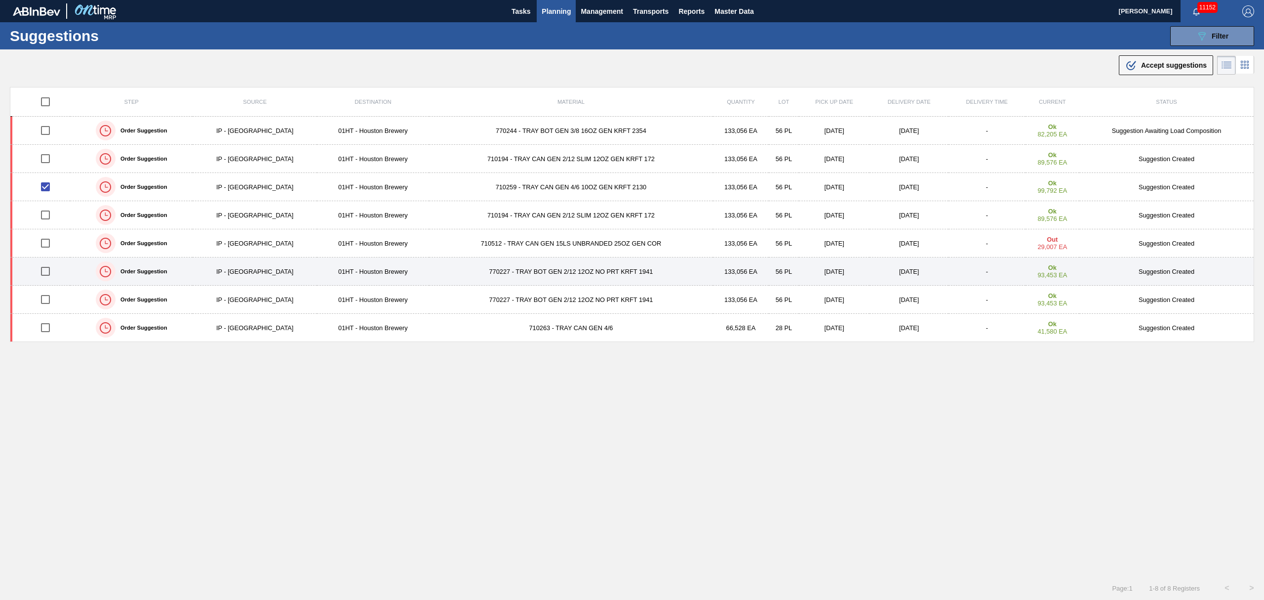
click at [534, 269] on td "770227 - TRAY BOT GEN 2/12 12OZ NO PRT KRFT 1941" at bounding box center [571, 271] width 284 height 28
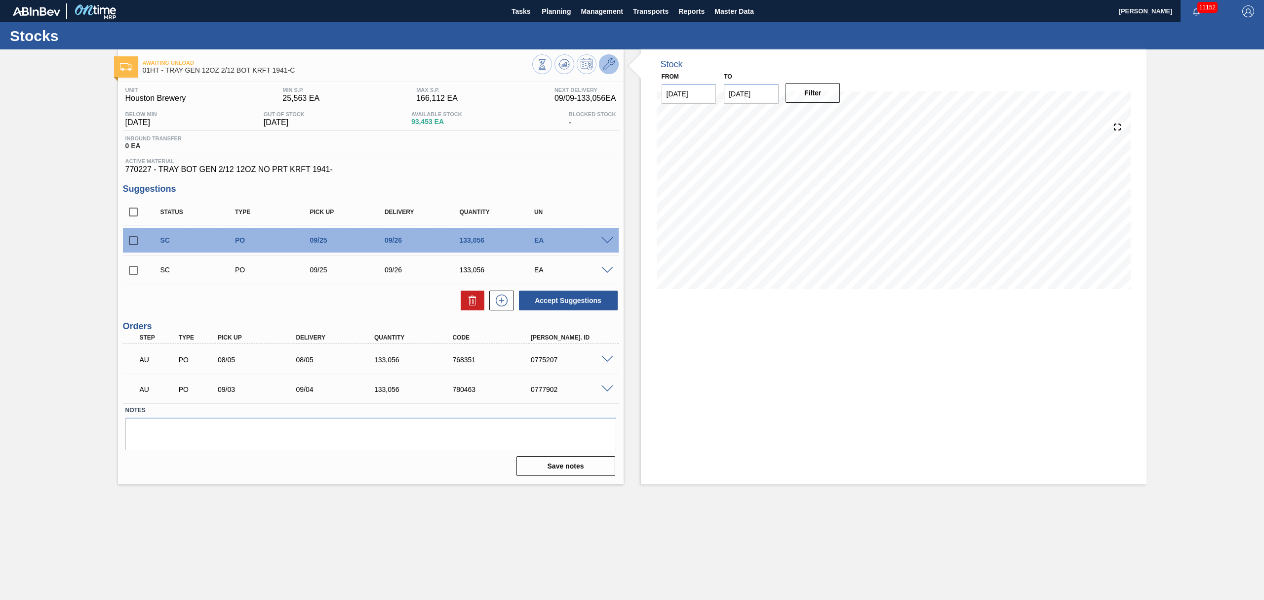
click at [610, 68] on icon at bounding box center [609, 64] width 12 height 12
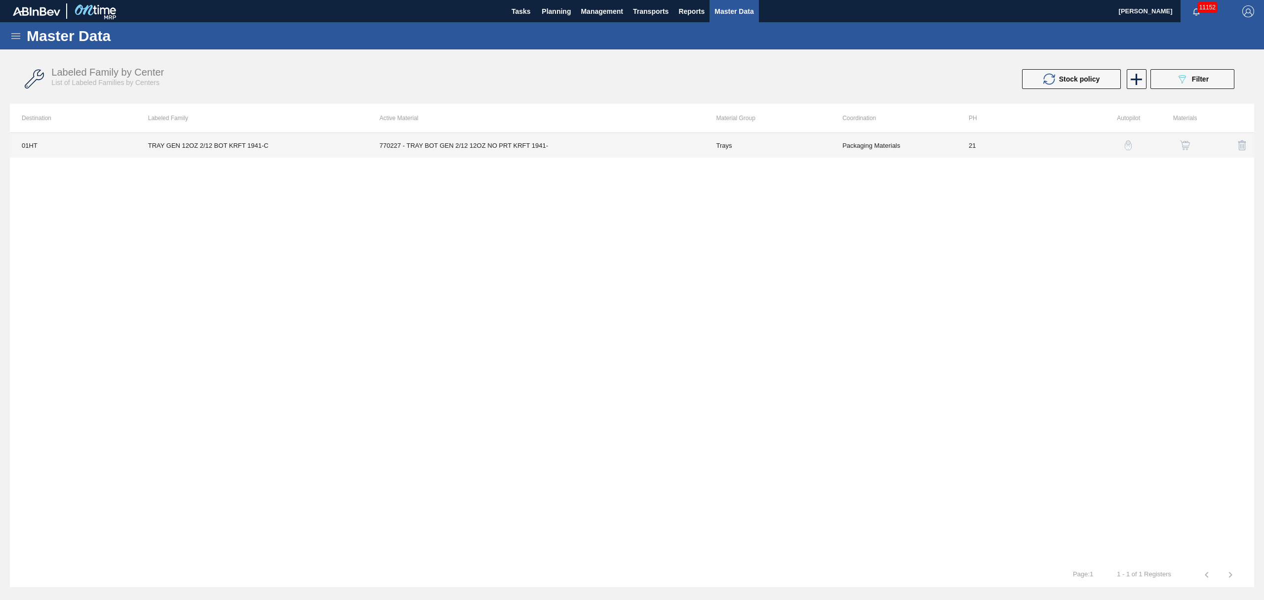
click at [503, 139] on td "770227 - TRAY BOT GEN 2/12 12OZ NO PRT KRFT 1941-" at bounding box center [536, 145] width 337 height 25
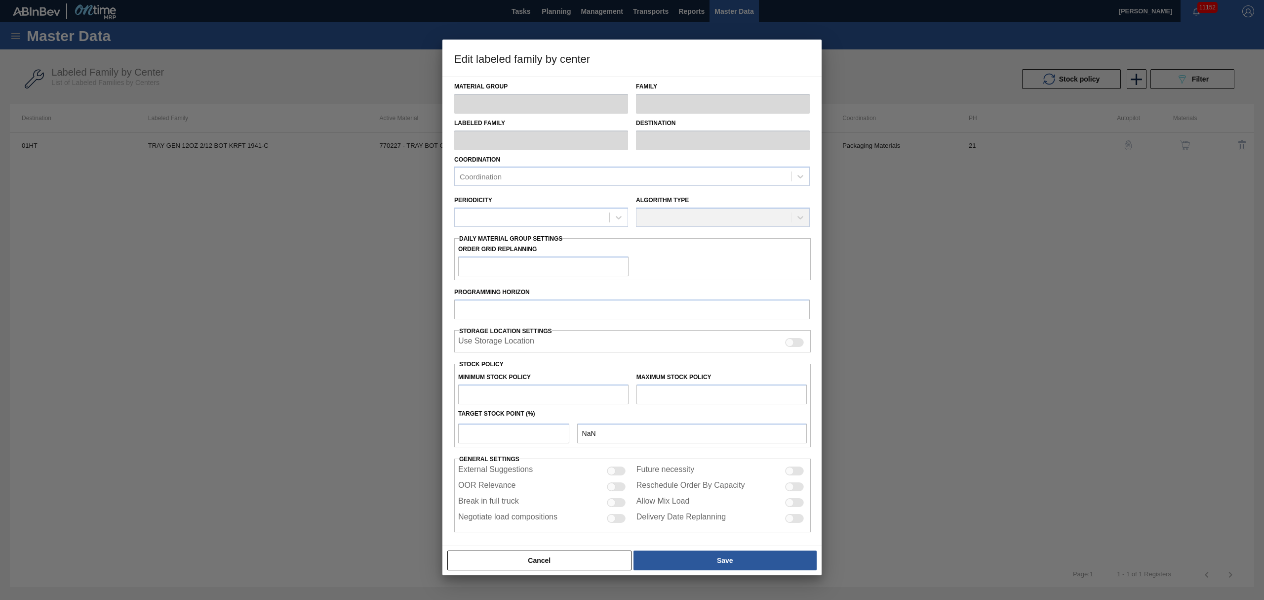
type input "Trays"
type input "TRAY GEN 12OZ 2/12 BOT KRFT 1941-C"
type input "01HT - Houston Brewery"
type input "21"
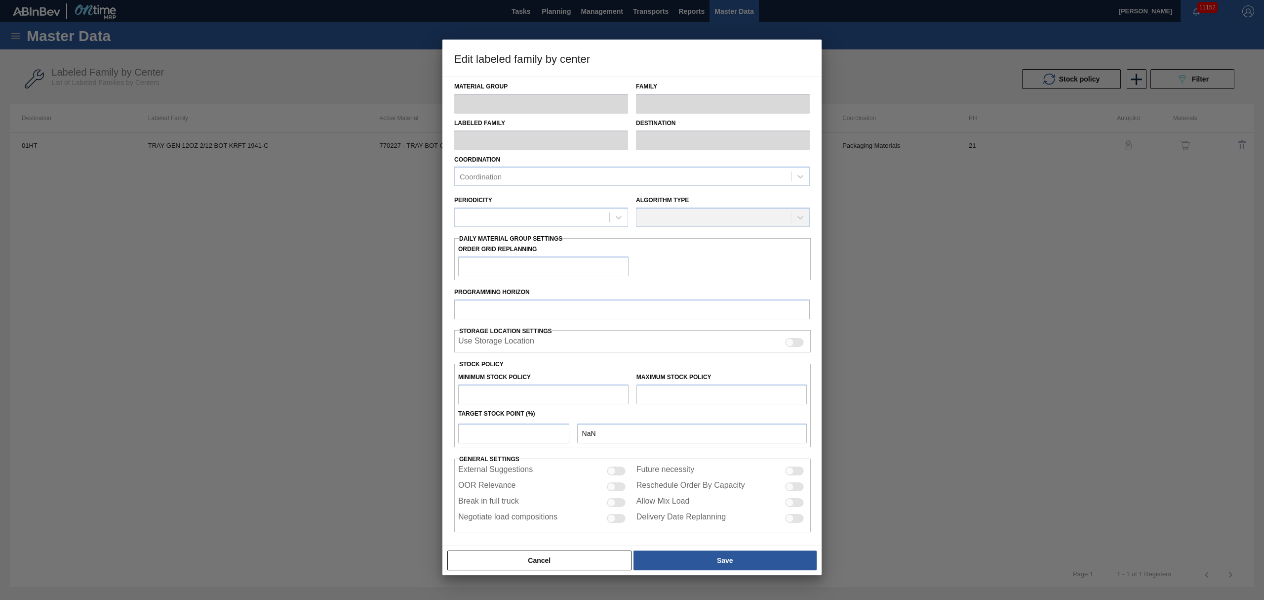
type input "25,563"
type input "166,112"
type input "30"
type input "67,728"
checkbox input "true"
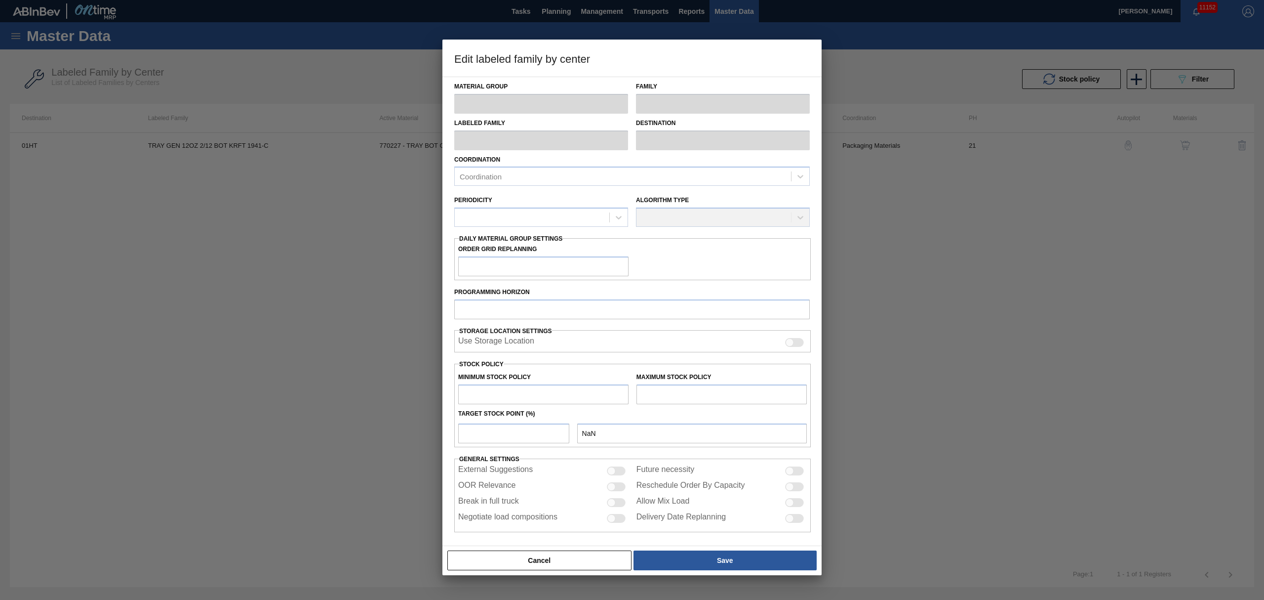
checkbox input "true"
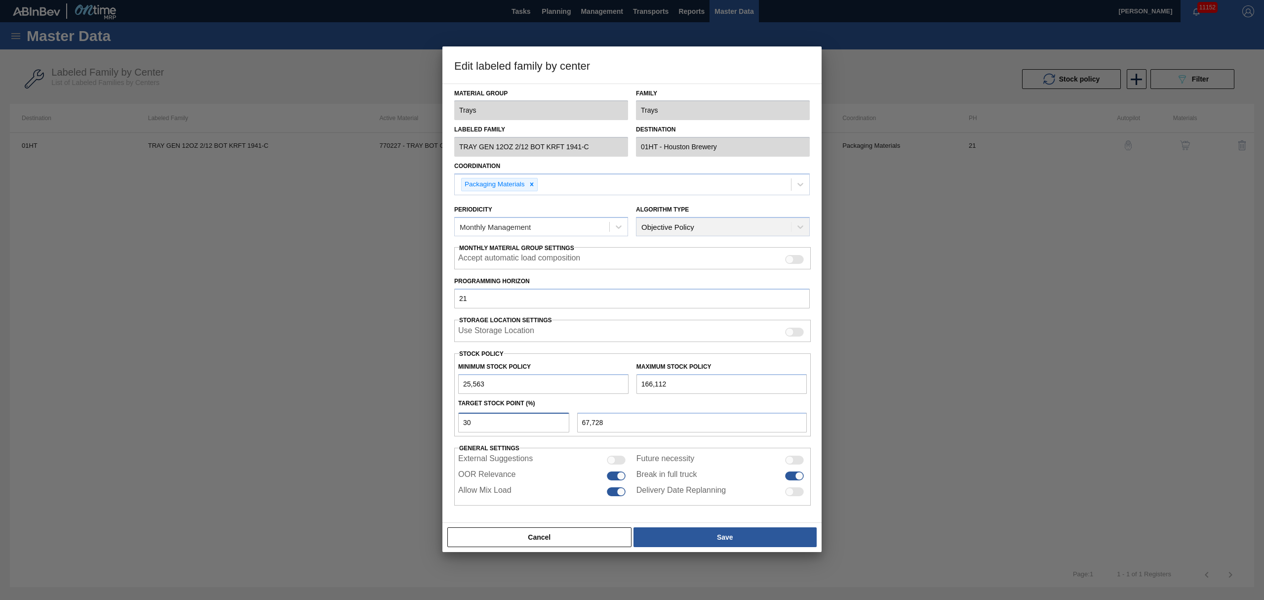
drag, startPoint x: 481, startPoint y: 425, endPoint x: 441, endPoint y: 423, distance: 39.6
click at [441, 423] on div "Edit labeled family by center Material Group Trays Family Trays Labeled Family …" at bounding box center [632, 300] width 1264 height 600
type input "5"
type input "32,590"
type input "50"
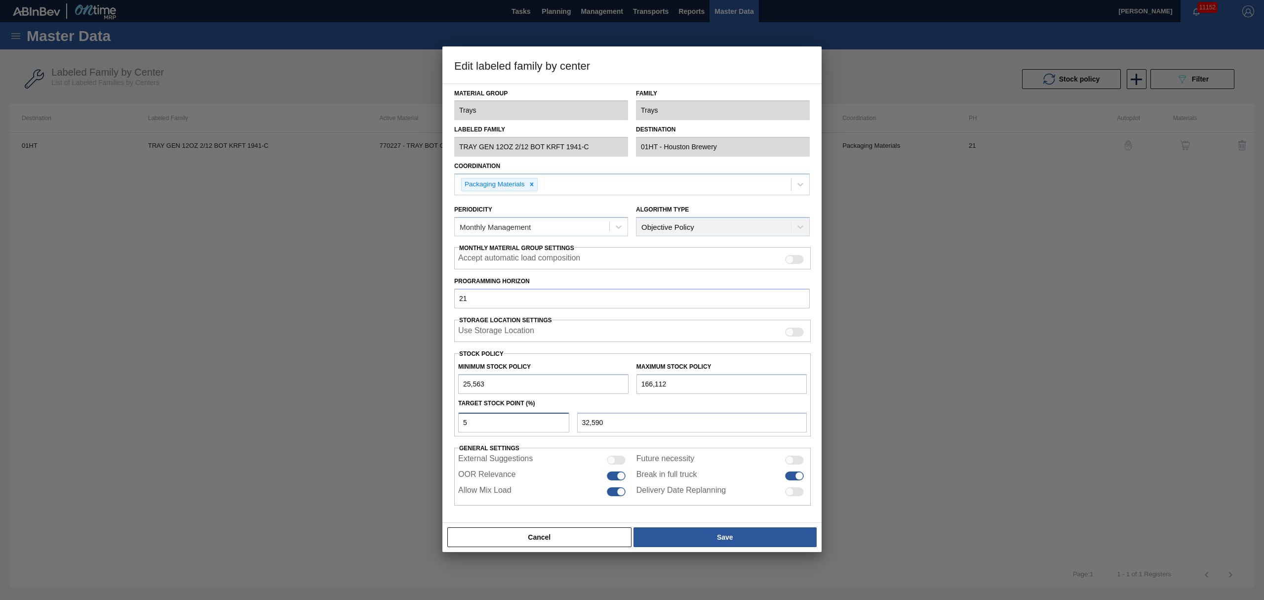
type input "95,838"
drag, startPoint x: 475, startPoint y: 422, endPoint x: 450, endPoint y: 418, distance: 25.0
click at [451, 421] on div "Material Group Trays Family Trays Labeled Family TRAY GEN 12OZ 2/12 BOT KRFT 19…" at bounding box center [631, 303] width 379 height 440
type input "7"
type input "35,401"
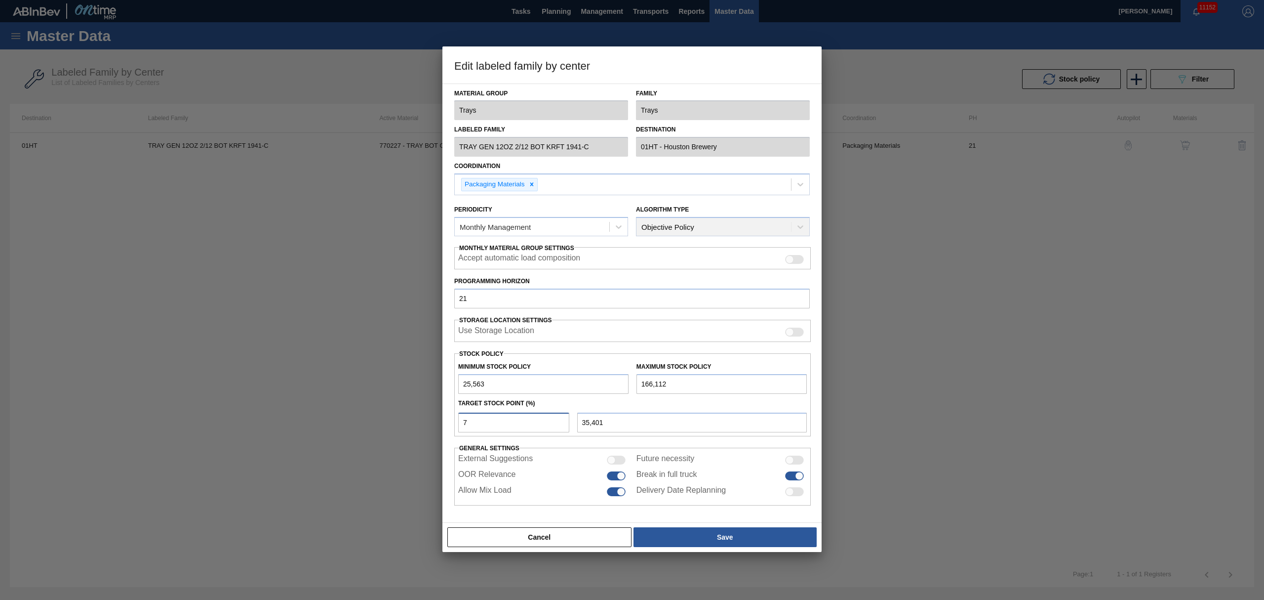
type input "75"
type input "130,975"
type input "7"
type input "35,401"
type input "25,563"
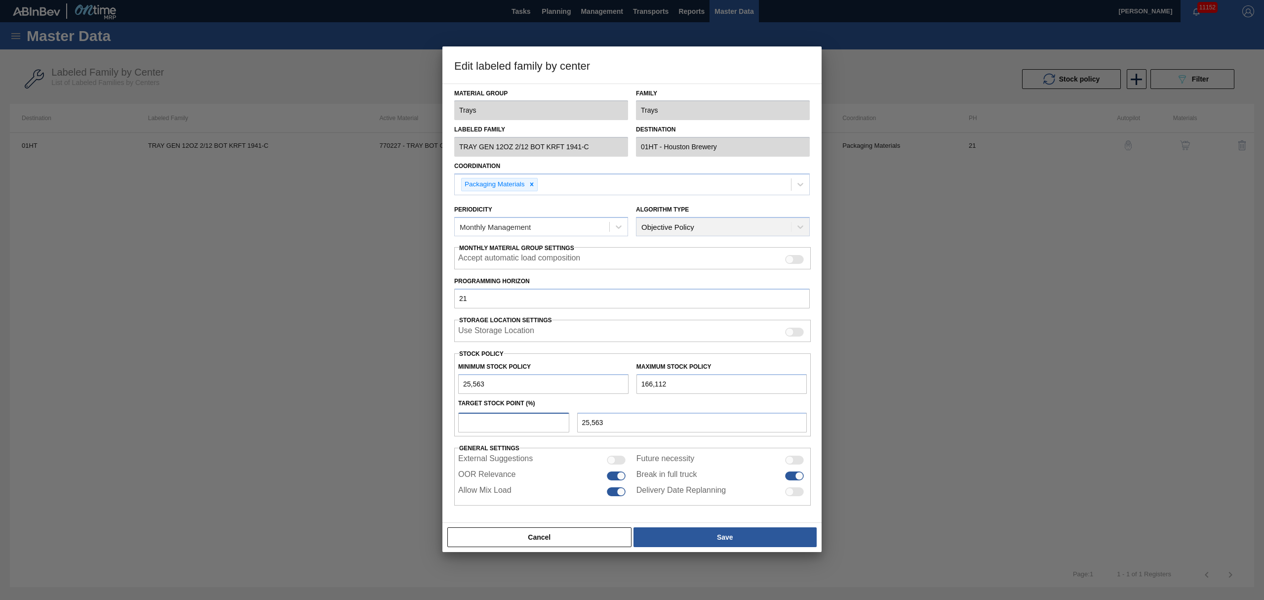
type input "9"
type input "38,212"
type input "90"
type input "152,057"
type input "90"
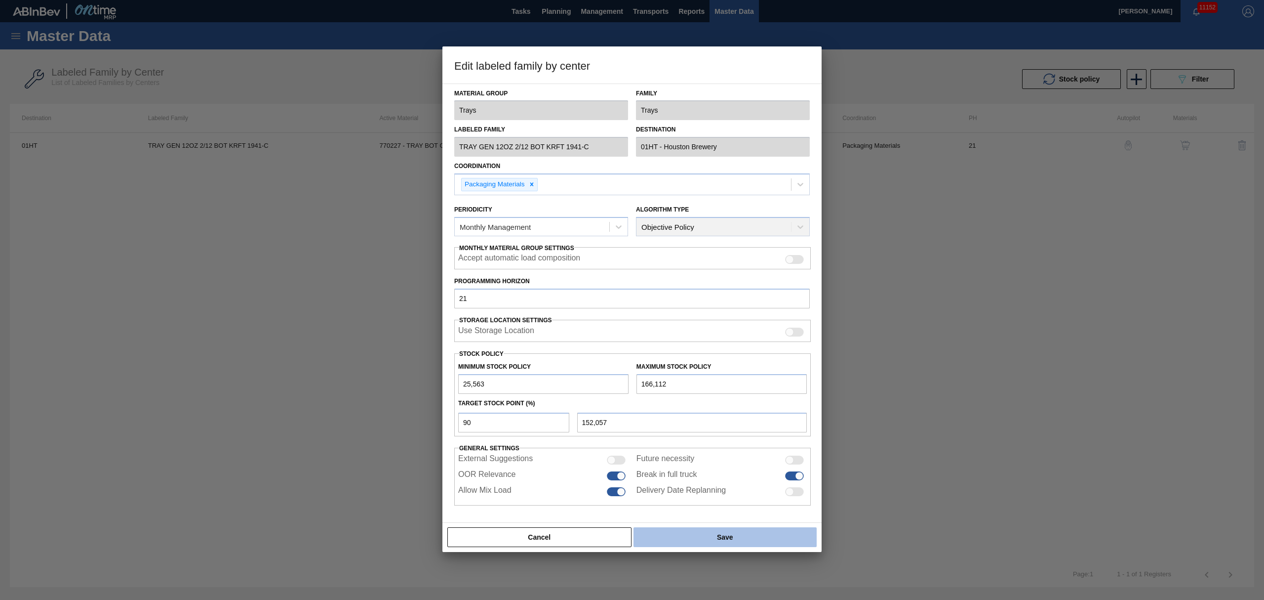
click at [691, 544] on button "Save" at bounding box center [725, 537] width 183 height 20
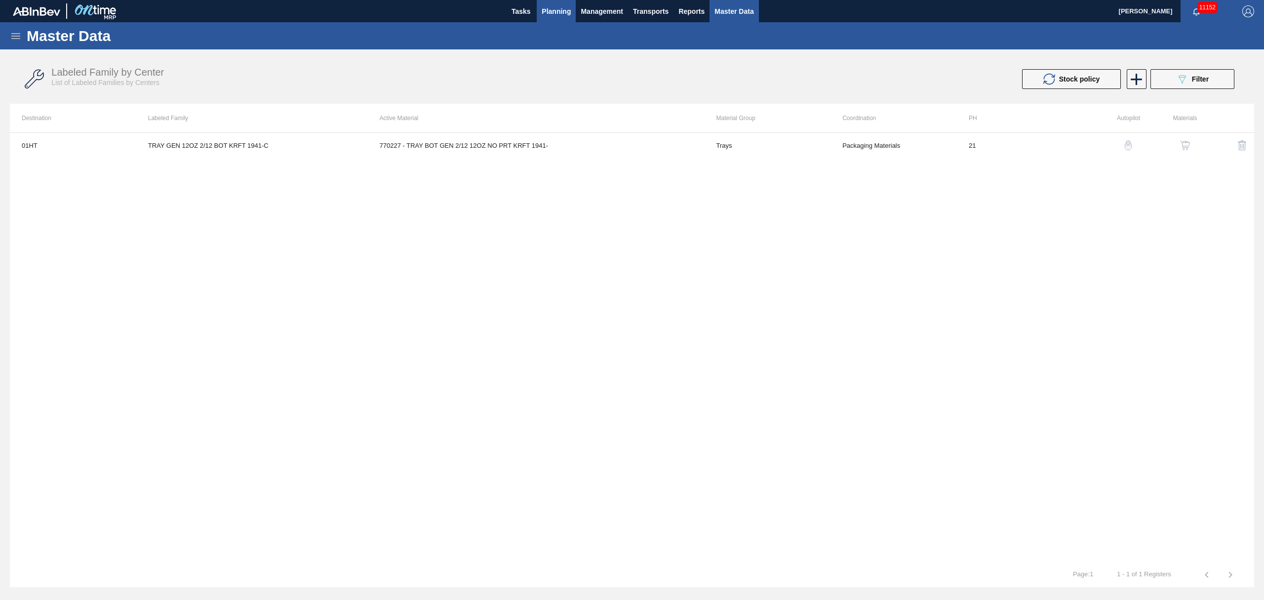
click at [553, 1] on button "Planning" at bounding box center [556, 11] width 39 height 22
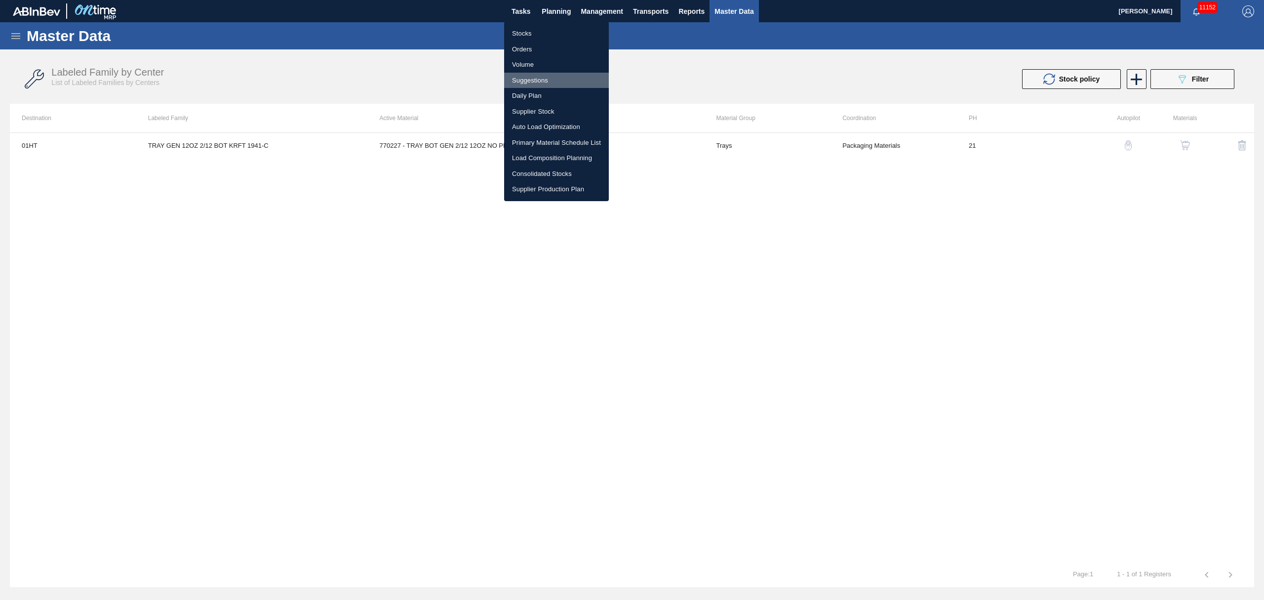
click at [526, 76] on li "Suggestions" at bounding box center [556, 81] width 105 height 16
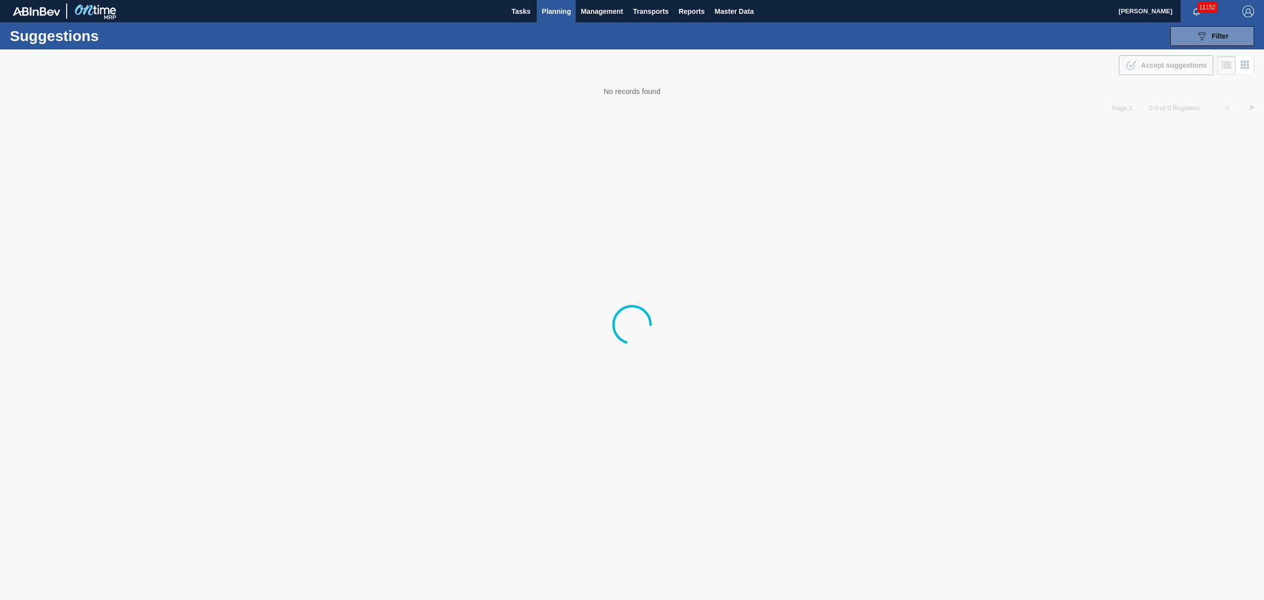
type from "[DATE]"
type to "09/28/2025"
type from "[DATE]"
type to "[DATE]"
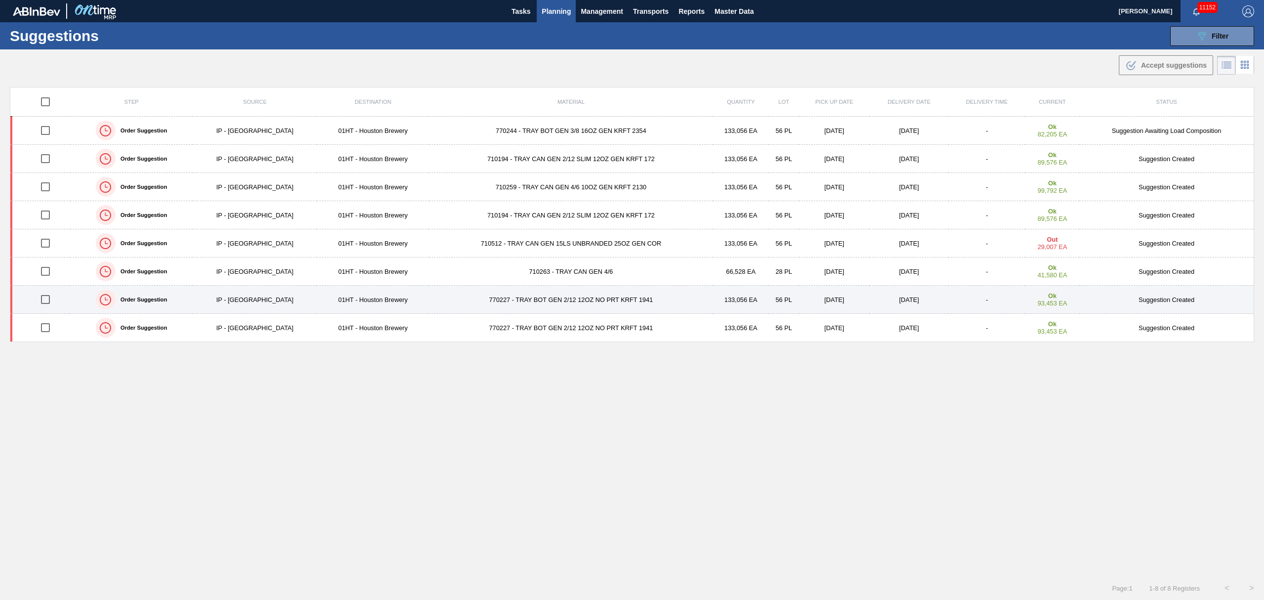
click at [46, 303] on input "checkbox" at bounding box center [45, 299] width 21 height 21
checkbox input "true"
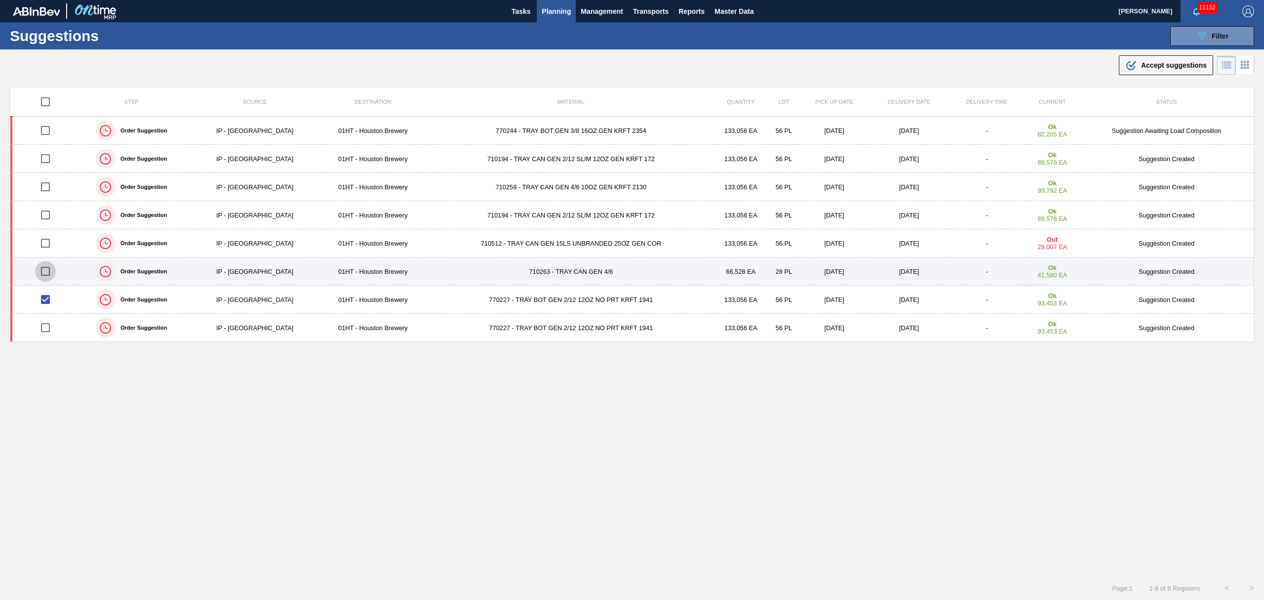
click at [44, 272] on input "checkbox" at bounding box center [45, 271] width 21 height 21
checkbox input "true"
click at [521, 266] on td "710263 - TRAY CAN GEN 4/6" at bounding box center [571, 271] width 284 height 28
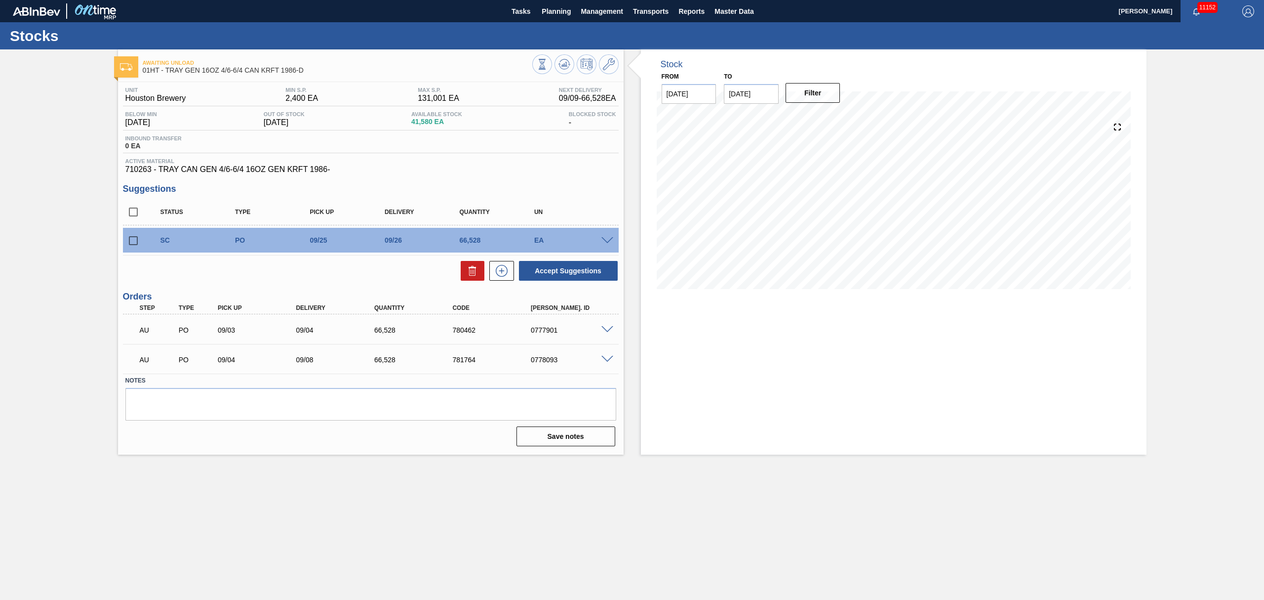
drag, startPoint x: 342, startPoint y: 261, endPoint x: 308, endPoint y: 269, distance: 34.4
click at [342, 264] on div "Accept Suggestions" at bounding box center [371, 271] width 496 height 22
click at [135, 241] on input "checkbox" at bounding box center [133, 240] width 21 height 21
click at [585, 267] on button "Accept Suggestions" at bounding box center [568, 271] width 99 height 20
checkbox input "false"
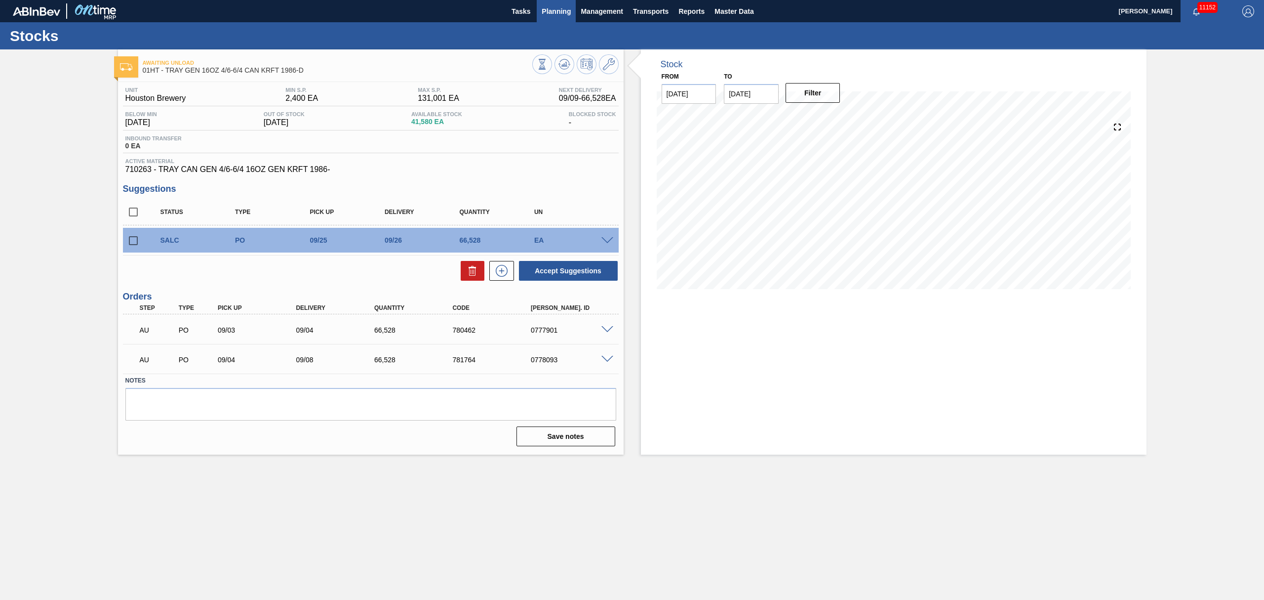
click at [559, 6] on span "Planning" at bounding box center [556, 11] width 29 height 12
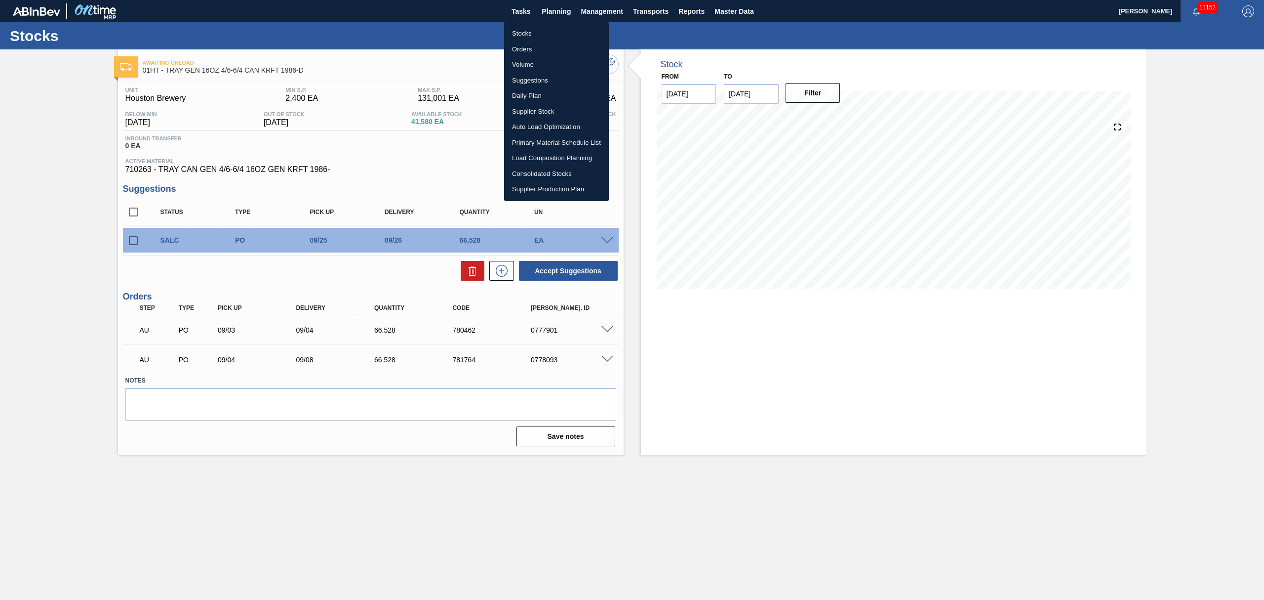
click at [541, 74] on li "Suggestions" at bounding box center [556, 81] width 105 height 16
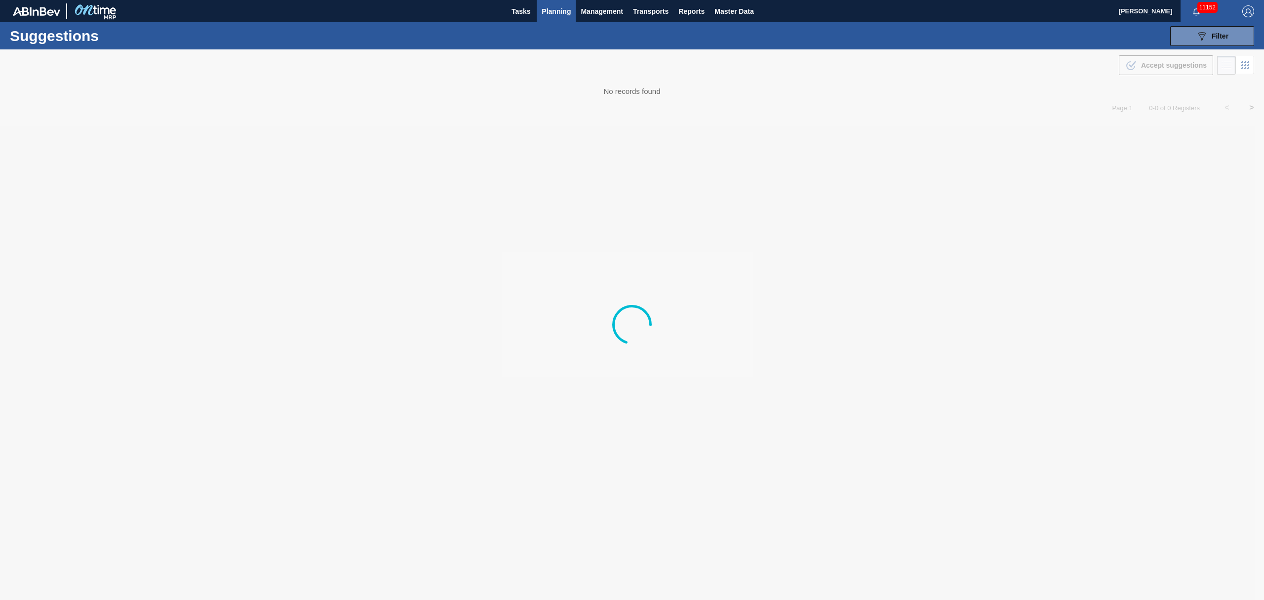
type from "[DATE]"
type to "09/28/2025"
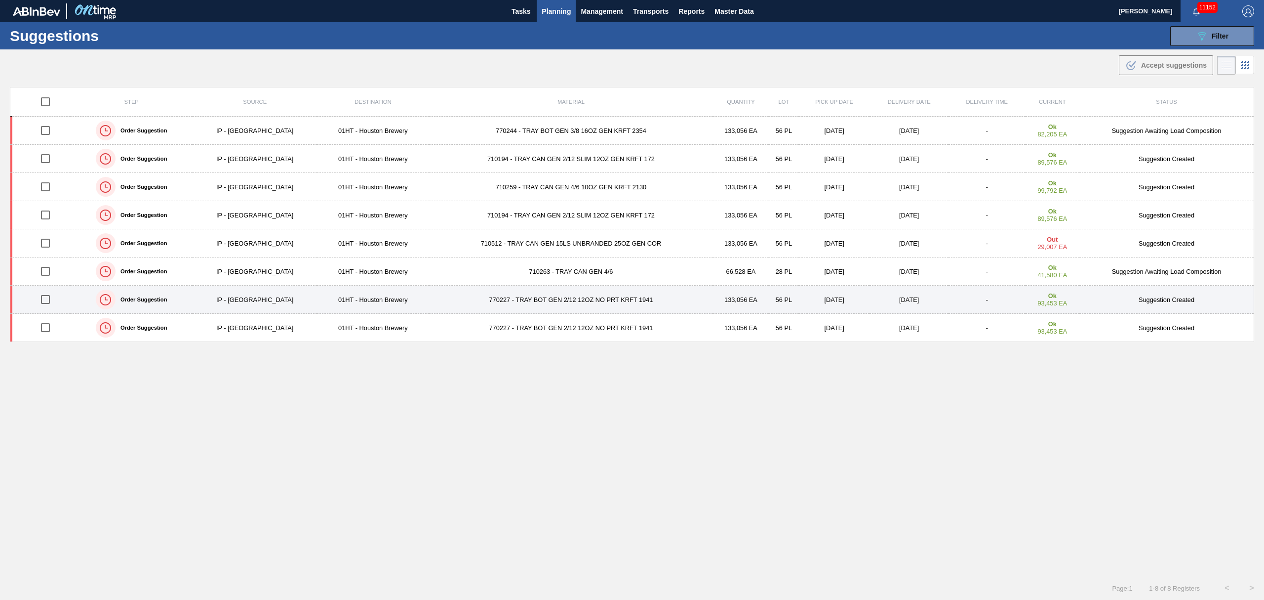
click at [48, 301] on input "checkbox" at bounding box center [45, 299] width 21 height 21
checkbox input "true"
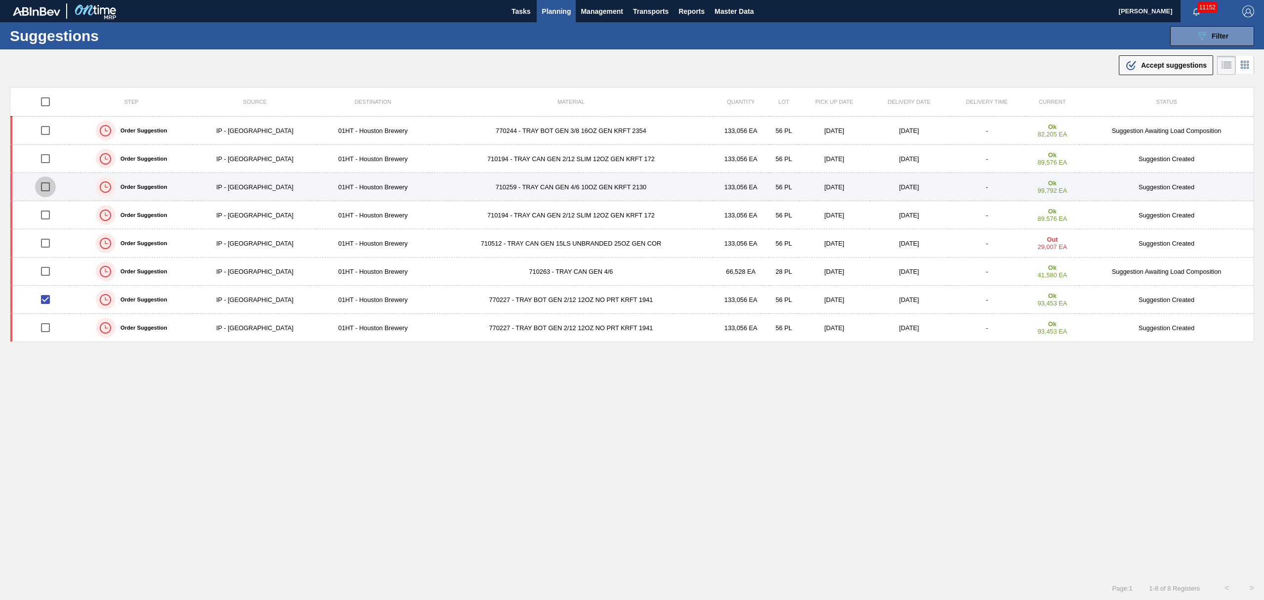
click at [48, 188] on input "checkbox" at bounding box center [45, 186] width 21 height 21
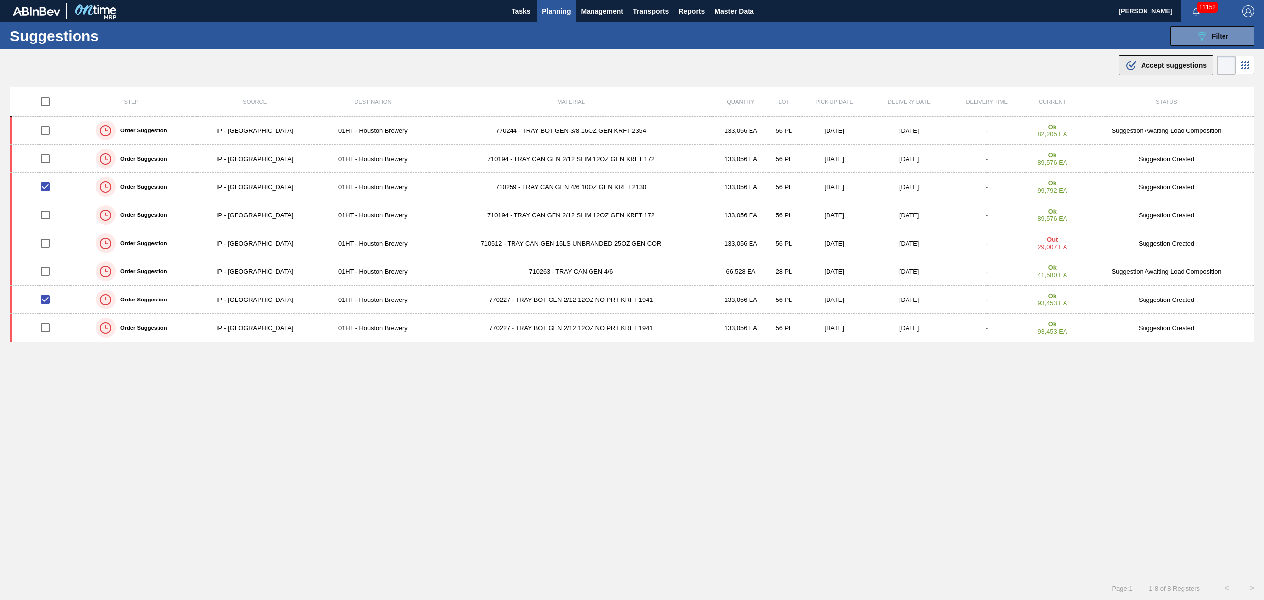
click at [1152, 62] on span "Accept suggestions" at bounding box center [1174, 65] width 66 height 8
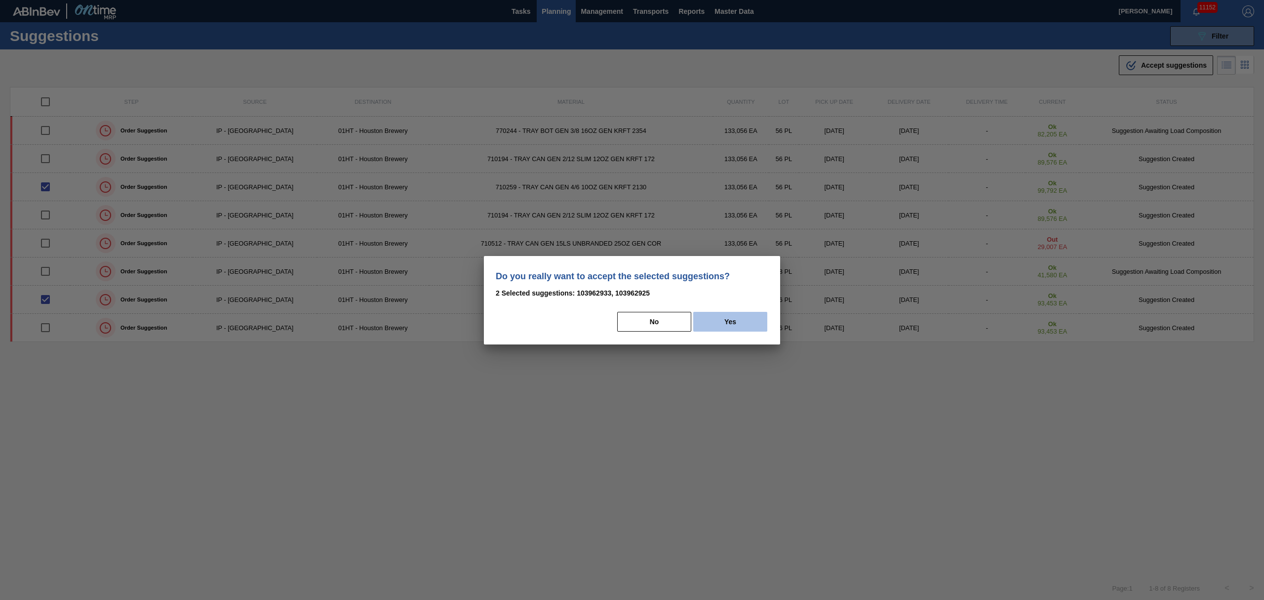
click at [733, 316] on button "Yes" at bounding box center [730, 322] width 74 height 20
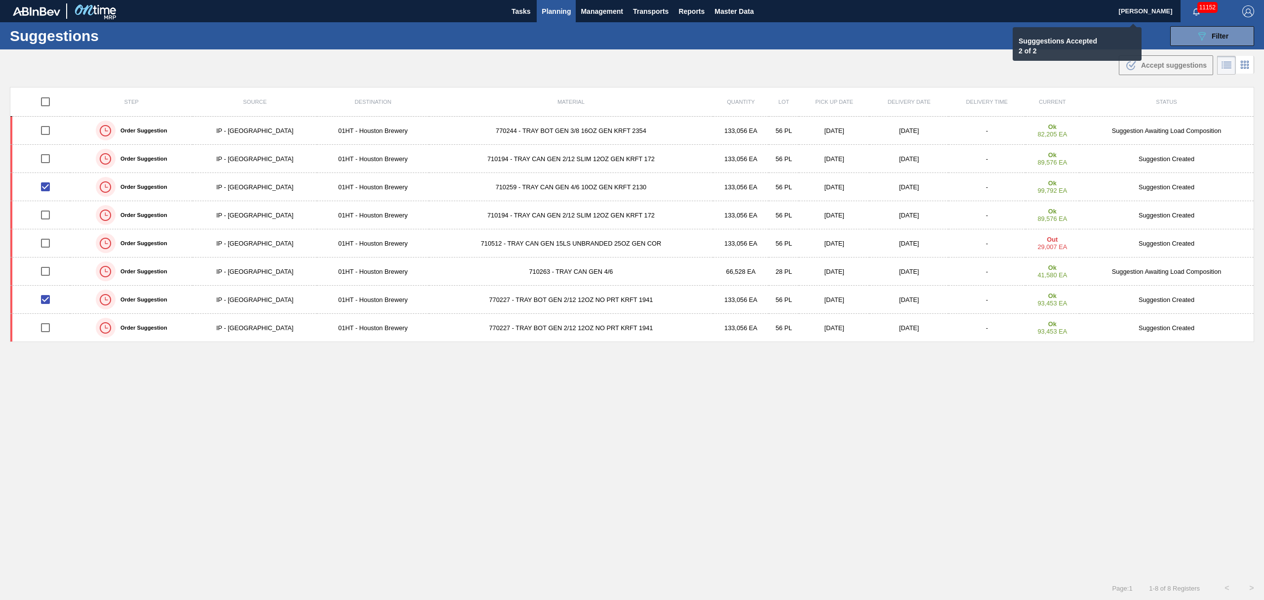
checkbox input "false"
click at [556, 10] on span "Planning" at bounding box center [556, 11] width 29 height 12
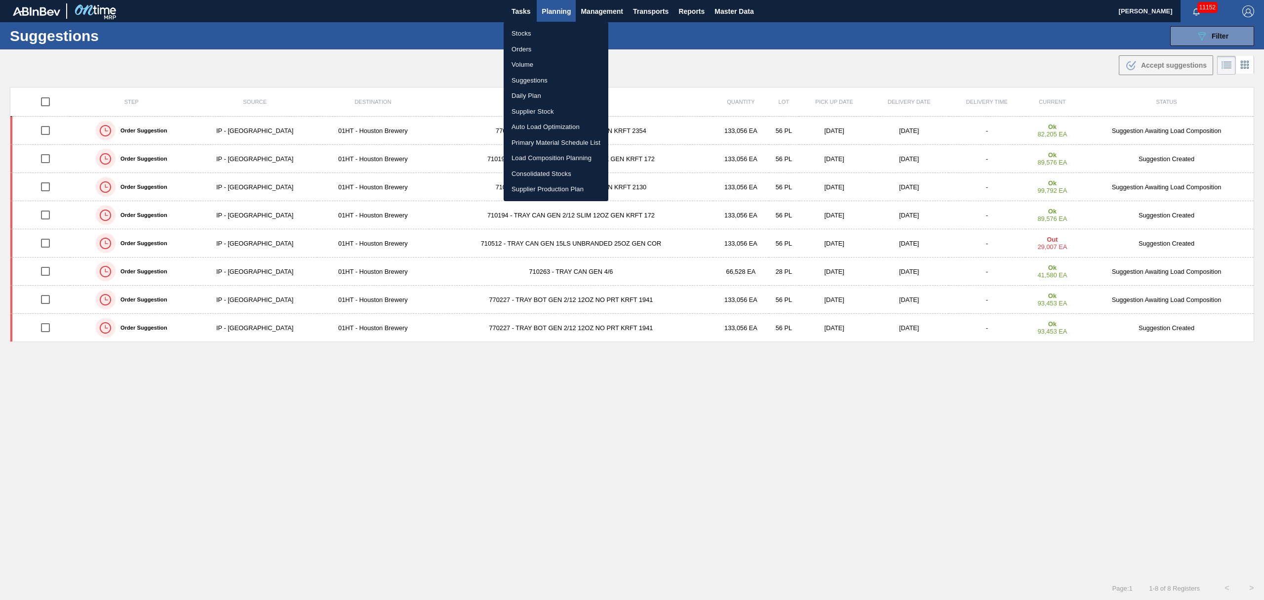
click at [538, 153] on li "Load Composition Planning" at bounding box center [556, 158] width 105 height 16
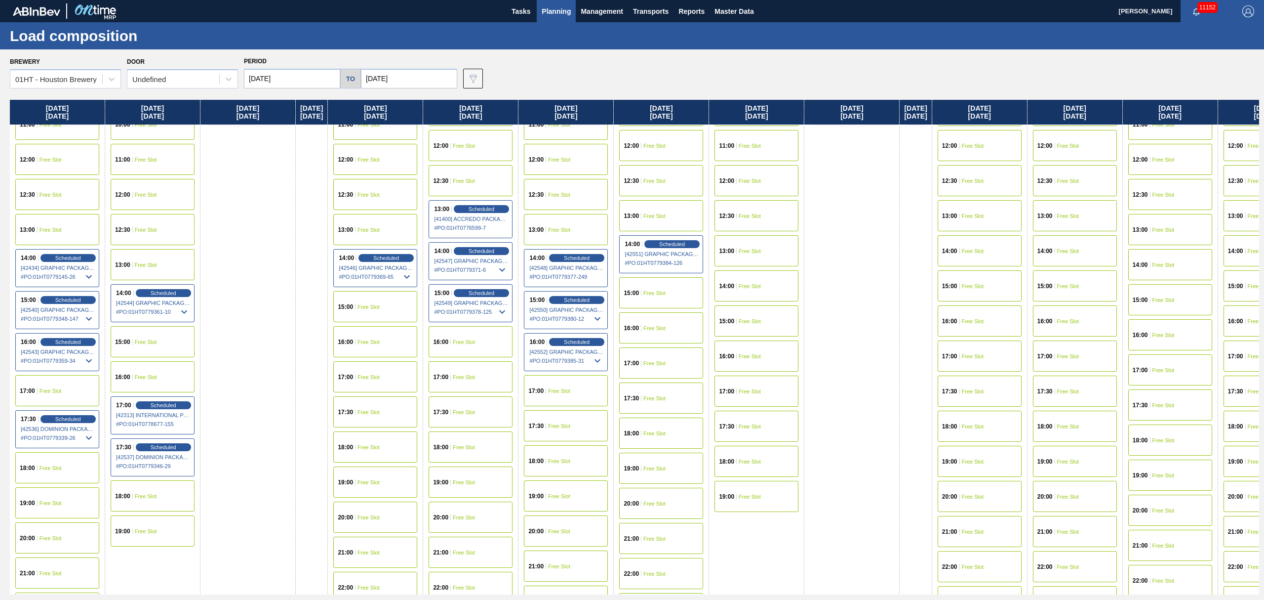
scroll to position [461, 0]
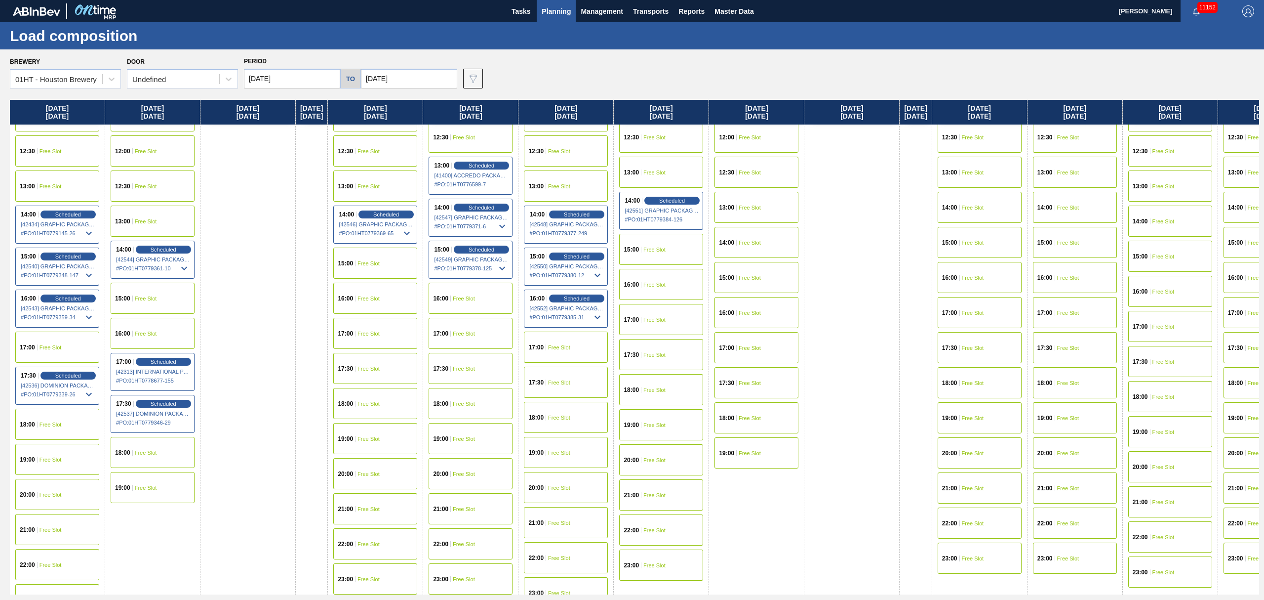
click at [56, 354] on div "17:00 Free Slot" at bounding box center [57, 346] width 84 height 31
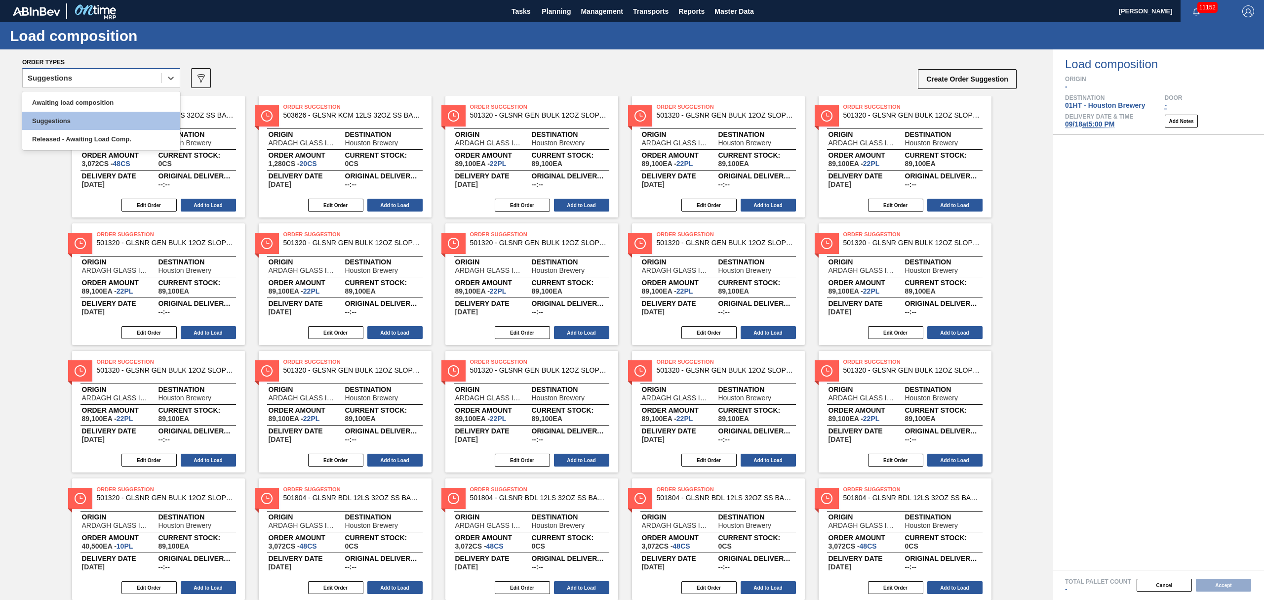
click at [113, 75] on div "Suggestions" at bounding box center [92, 78] width 139 height 14
click at [106, 109] on div "Awaiting load composition" at bounding box center [101, 102] width 158 height 18
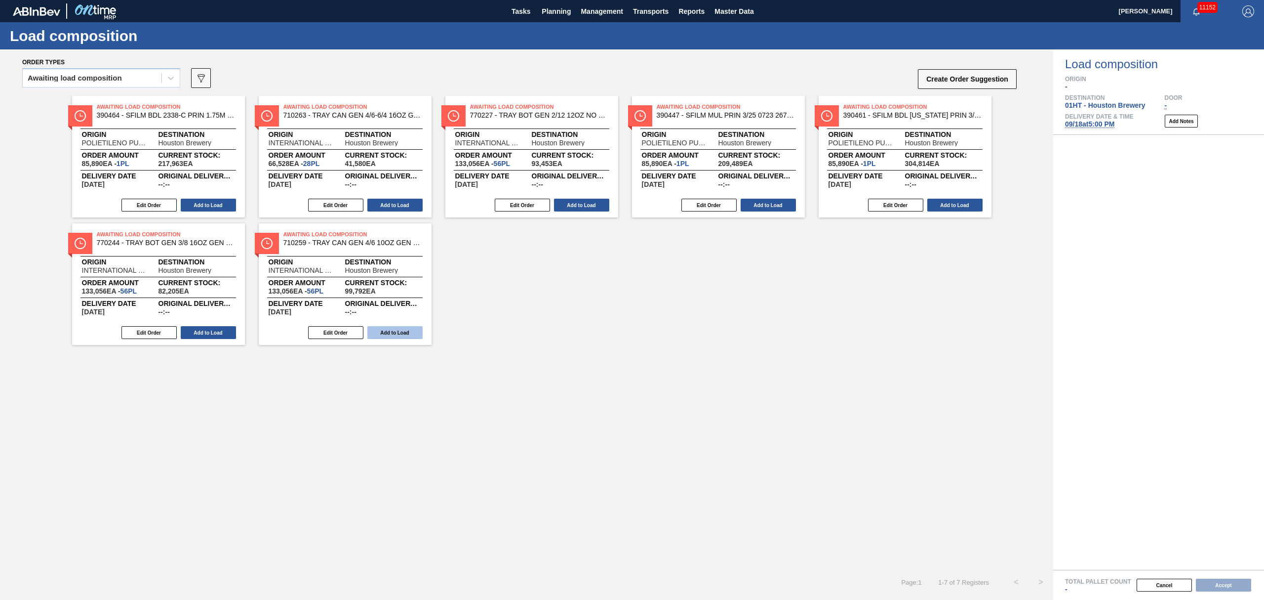
click at [386, 334] on button "Add to Load" at bounding box center [394, 332] width 55 height 13
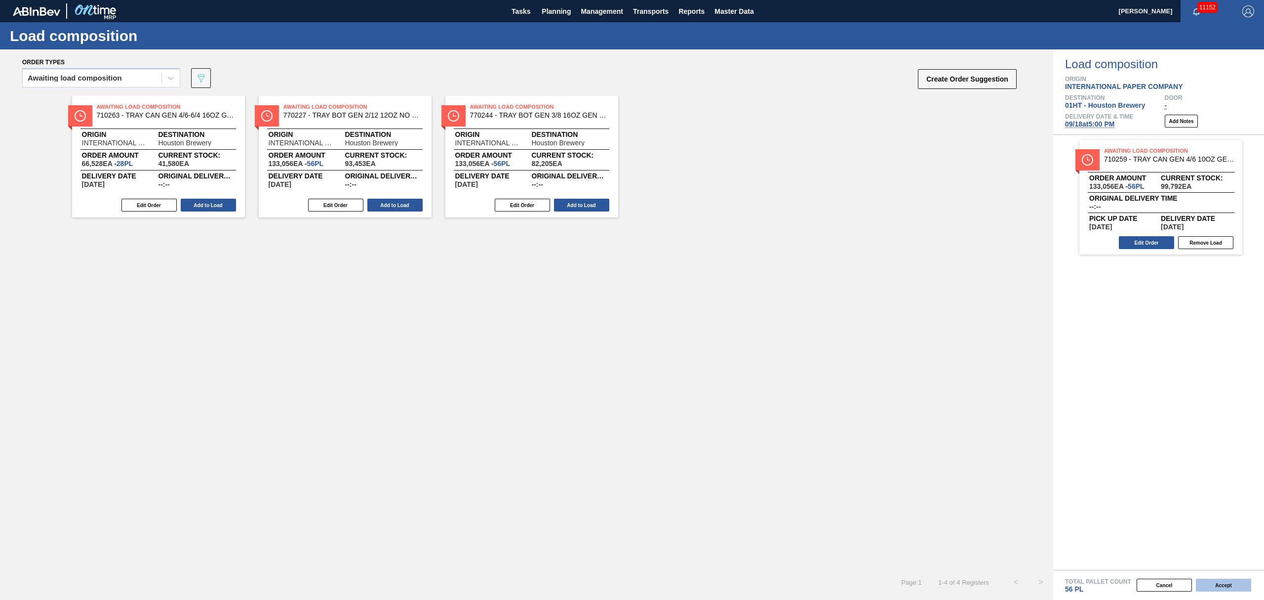
click at [1230, 587] on button "Accept" at bounding box center [1223, 584] width 55 height 13
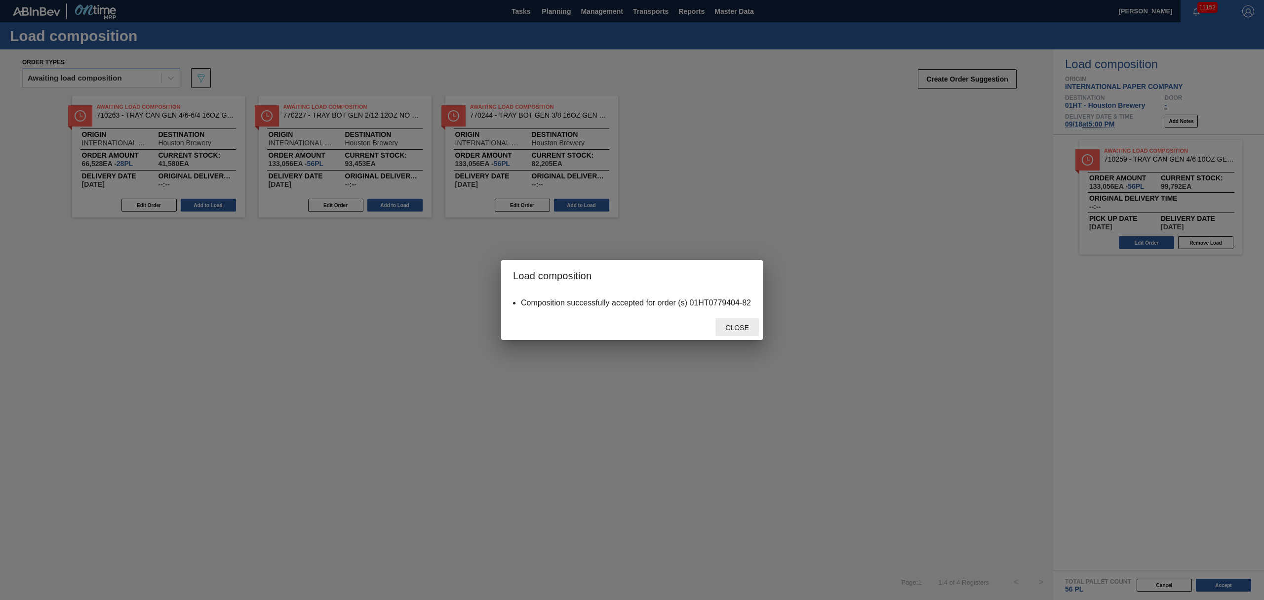
click at [741, 332] on div "Close" at bounding box center [737, 327] width 43 height 18
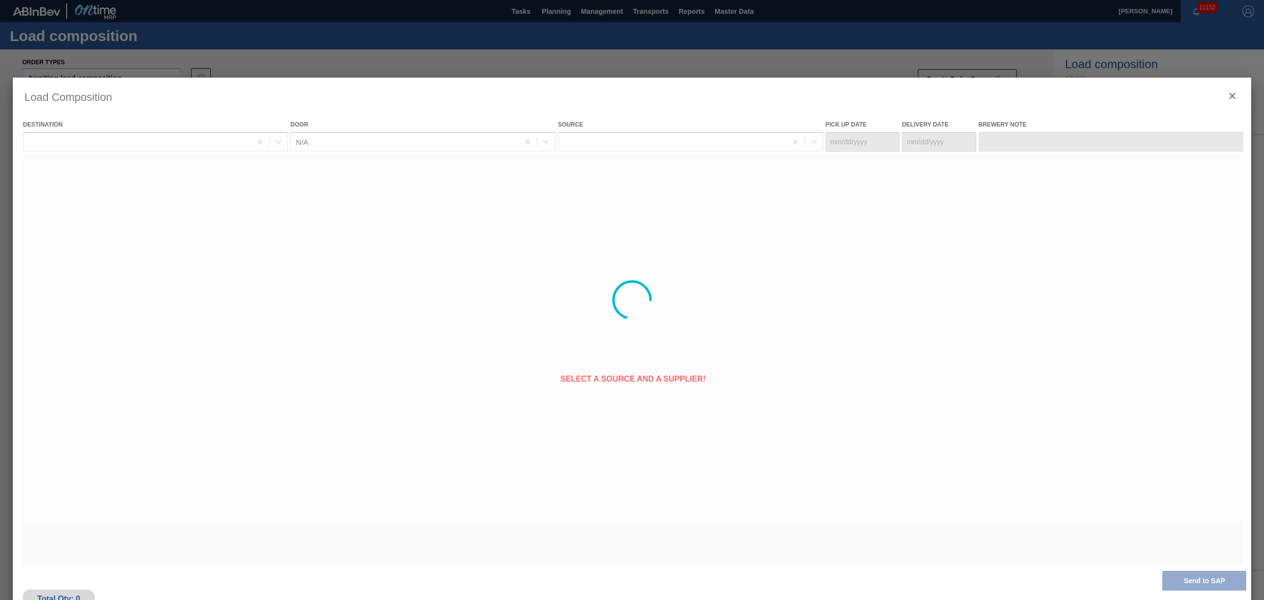
type Date "09/17/2025"
type Date "09/18/2025"
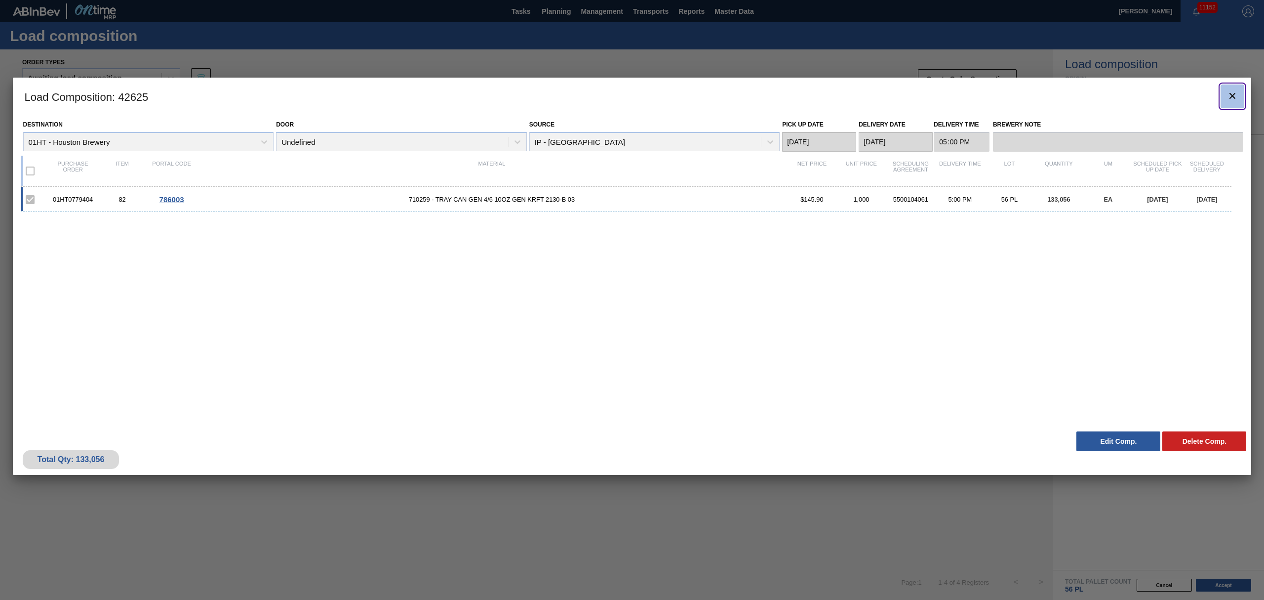
click at [1228, 93] on icon "botão de ícone" at bounding box center [1233, 96] width 12 height 12
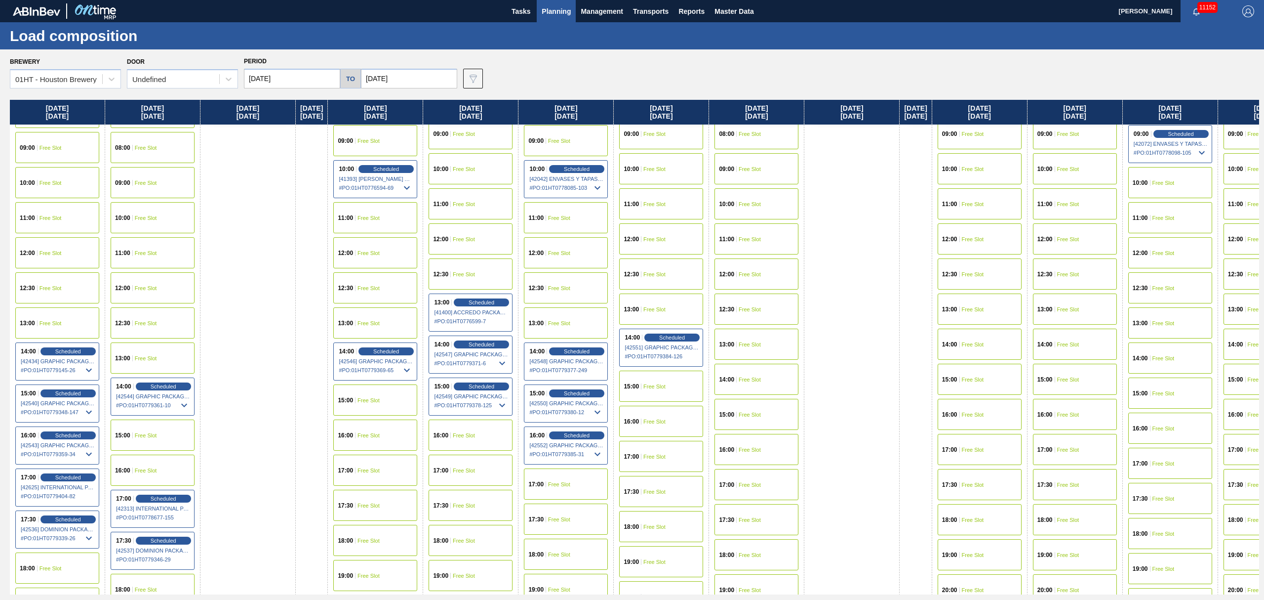
scroll to position [329, 0]
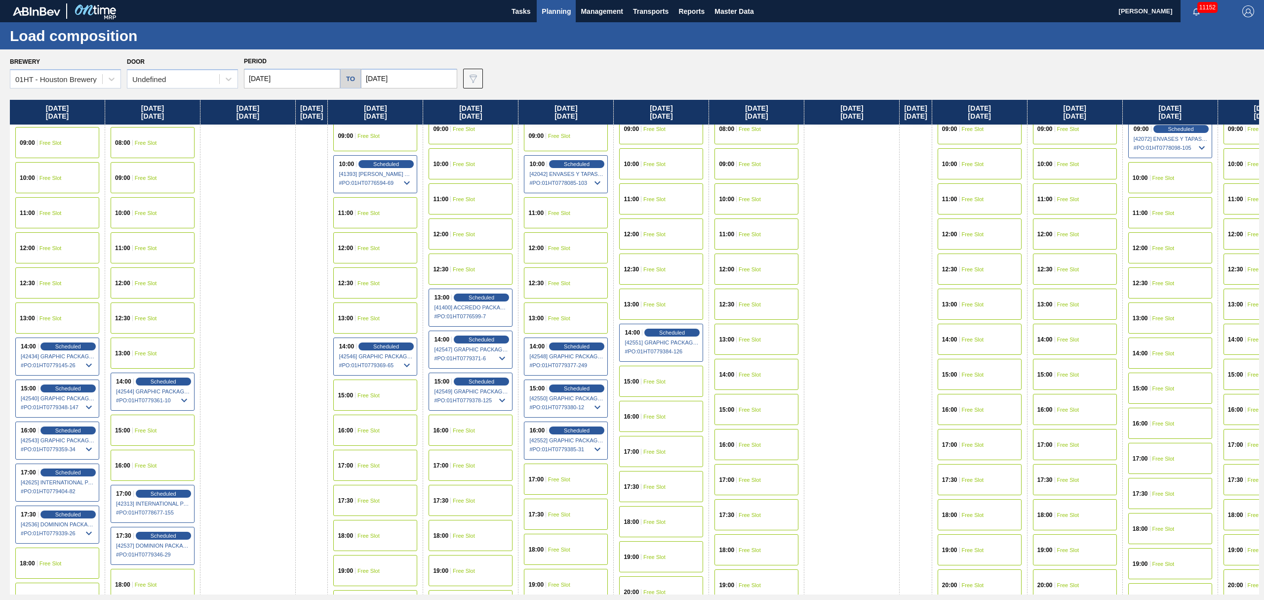
click at [473, 467] on span "Free Slot" at bounding box center [464, 465] width 22 height 6
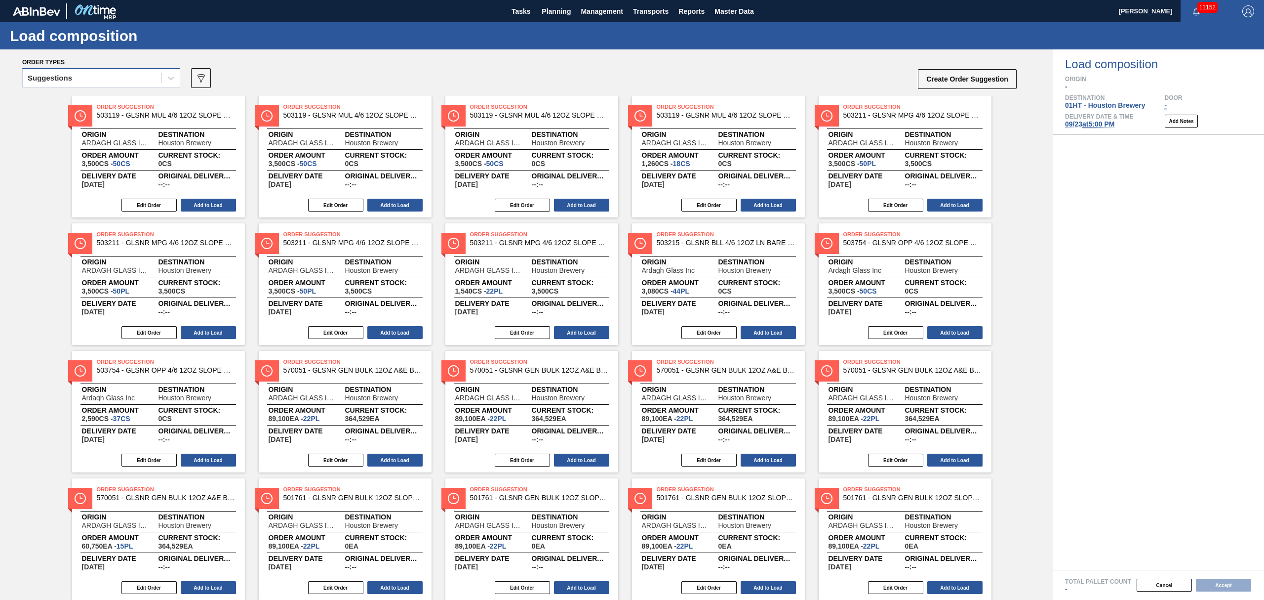
click at [137, 76] on div "Suggestions" at bounding box center [92, 78] width 139 height 14
click at [127, 98] on div "Awaiting load composition" at bounding box center [101, 102] width 158 height 18
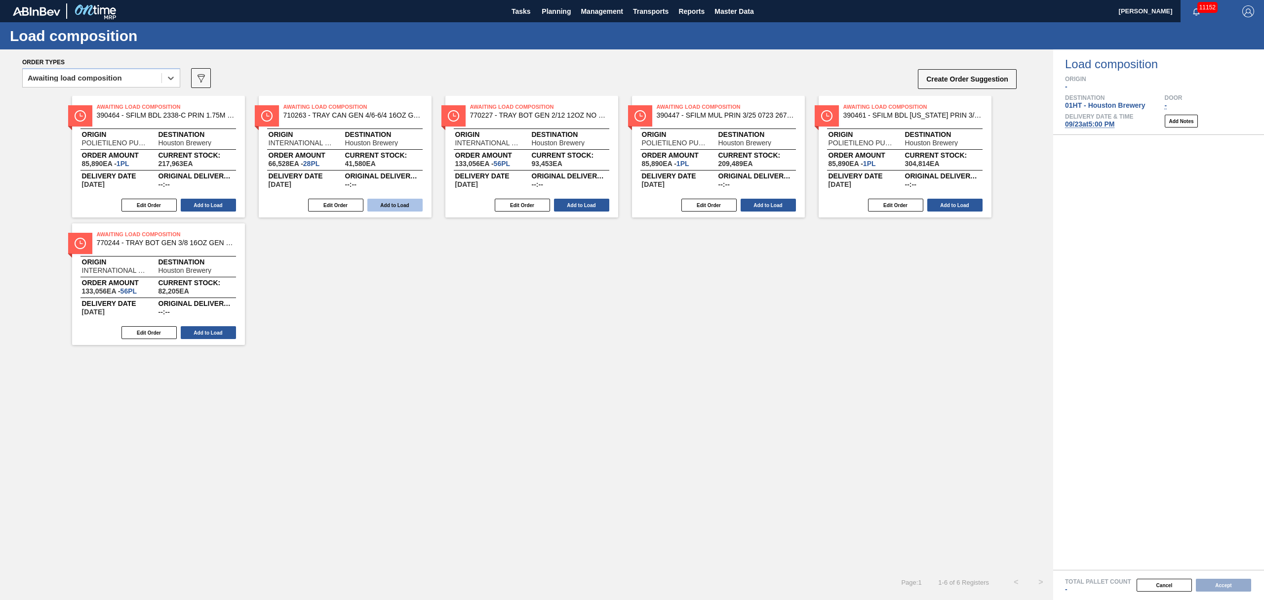
click at [387, 200] on button "Add to Load" at bounding box center [394, 205] width 55 height 13
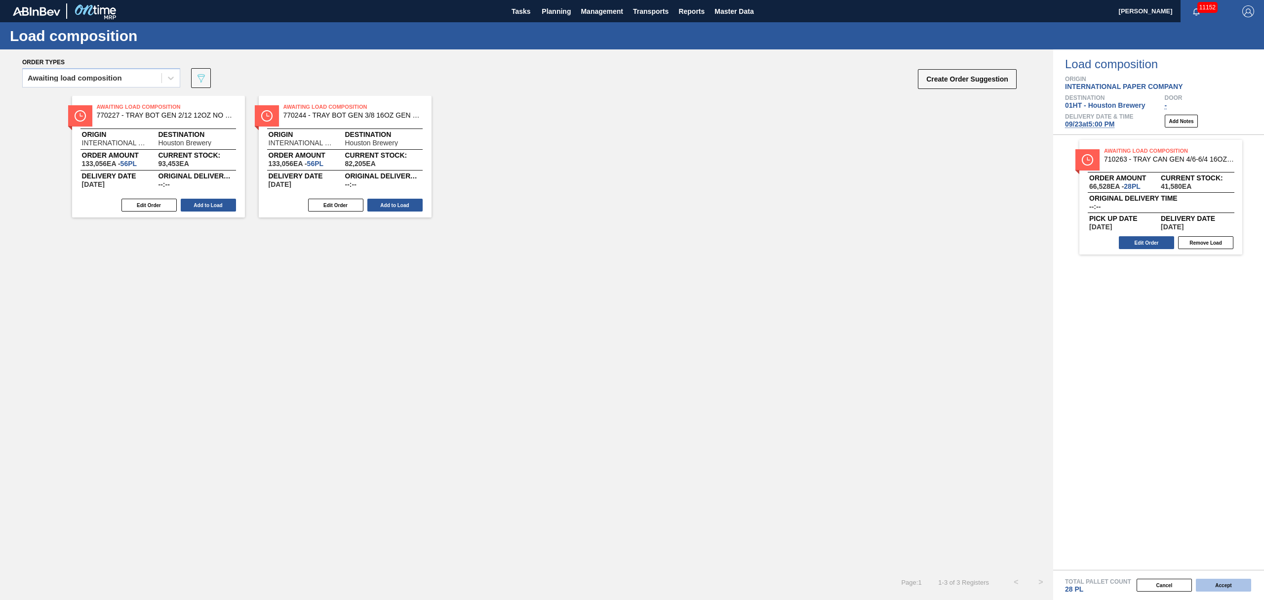
click at [1208, 579] on button "Accept" at bounding box center [1223, 584] width 55 height 13
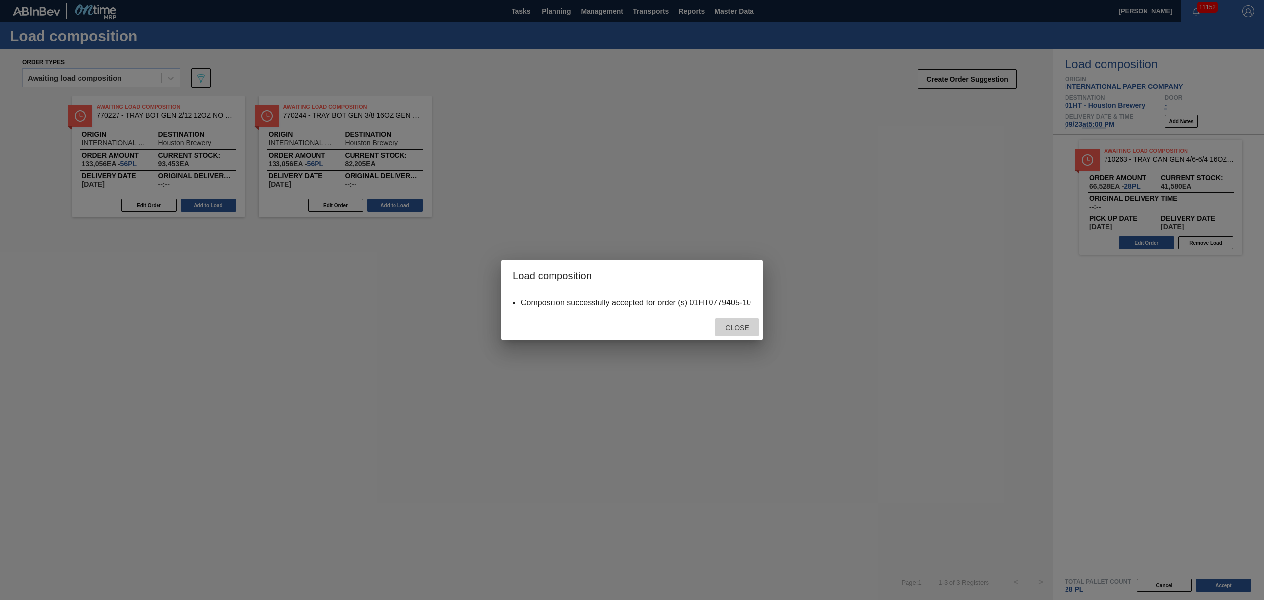
click at [741, 331] on div "Close" at bounding box center [737, 327] width 43 height 18
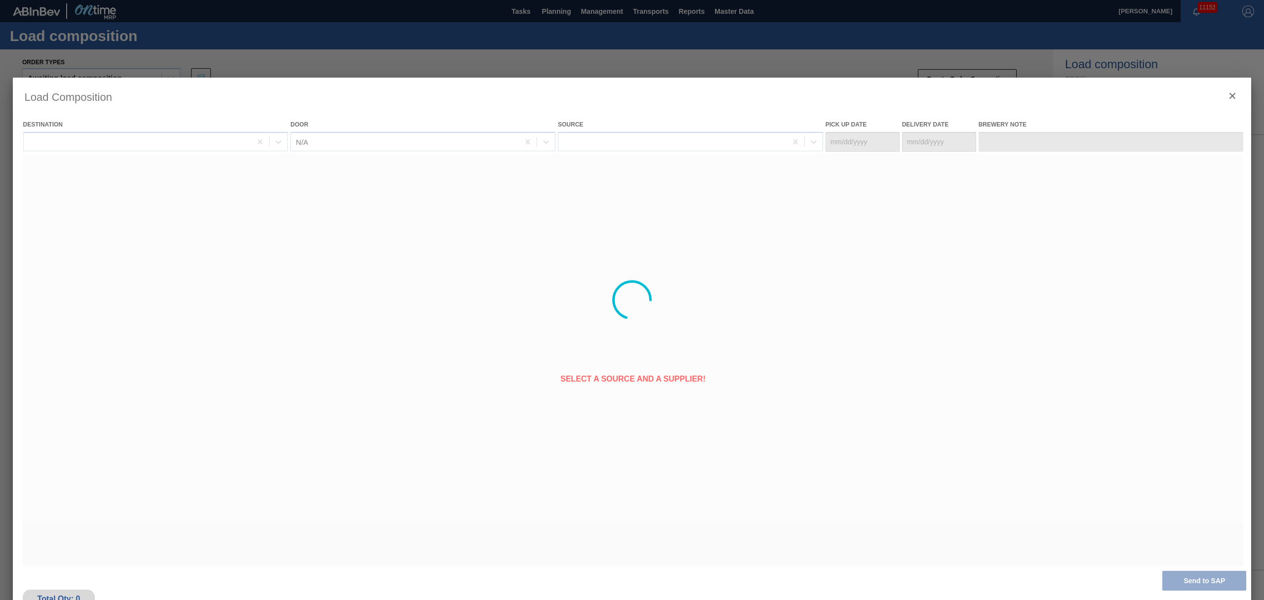
type Date "[DATE]"
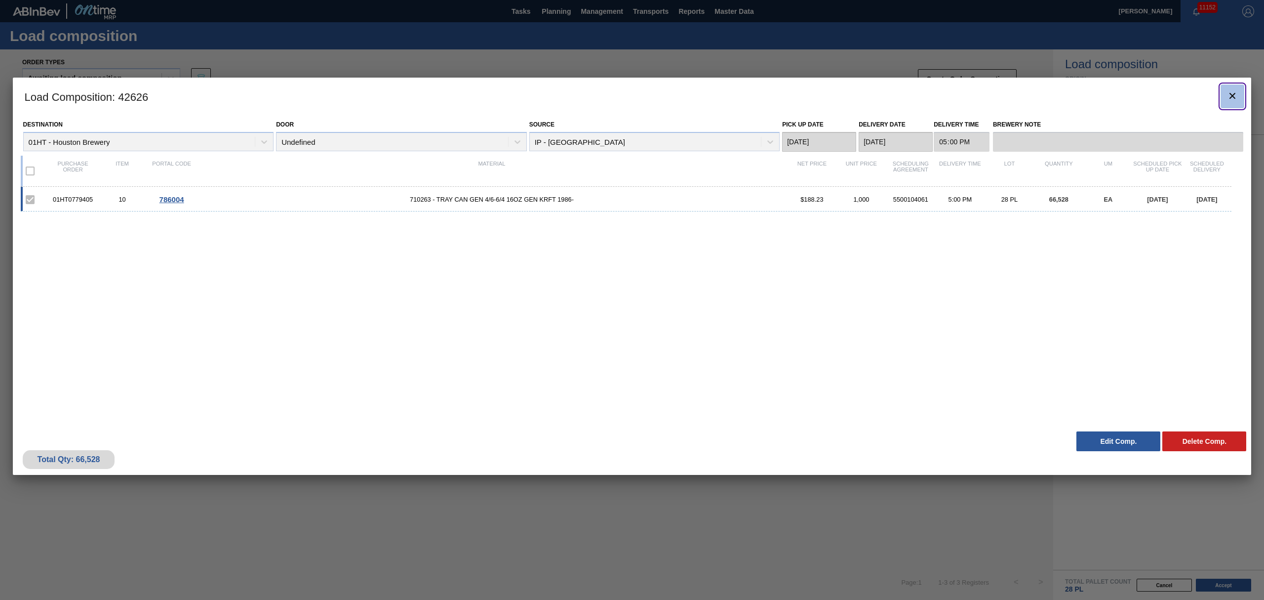
click at [1233, 91] on icon "botão de ícone" at bounding box center [1233, 96] width 12 height 12
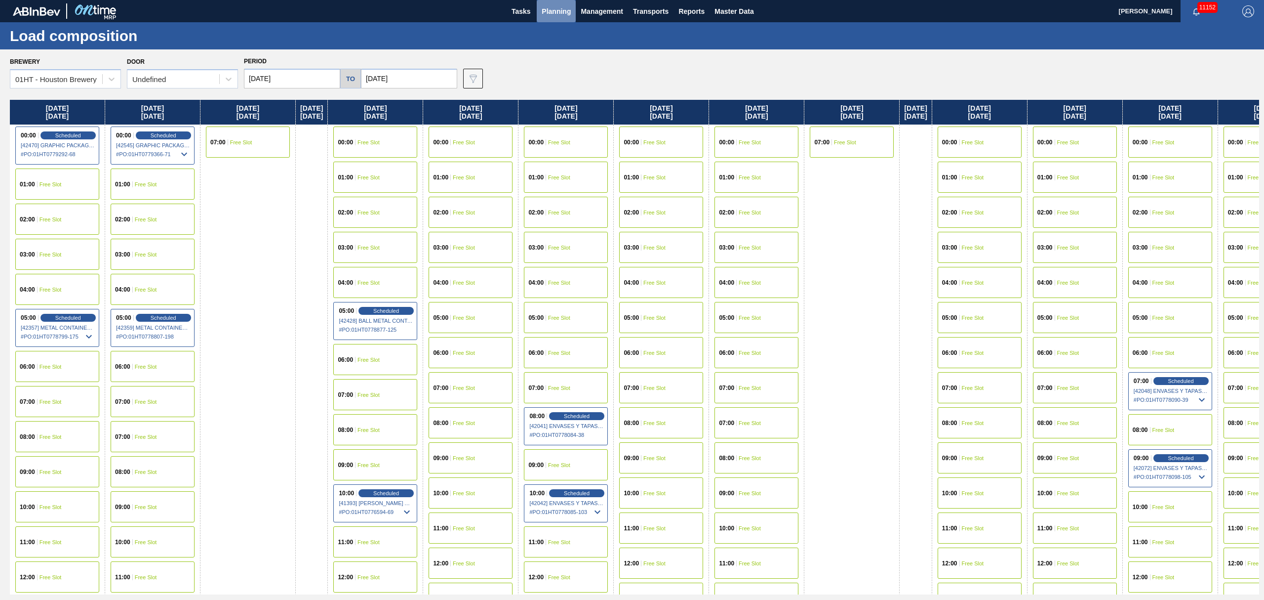
click at [558, 8] on span "Planning" at bounding box center [556, 11] width 29 height 12
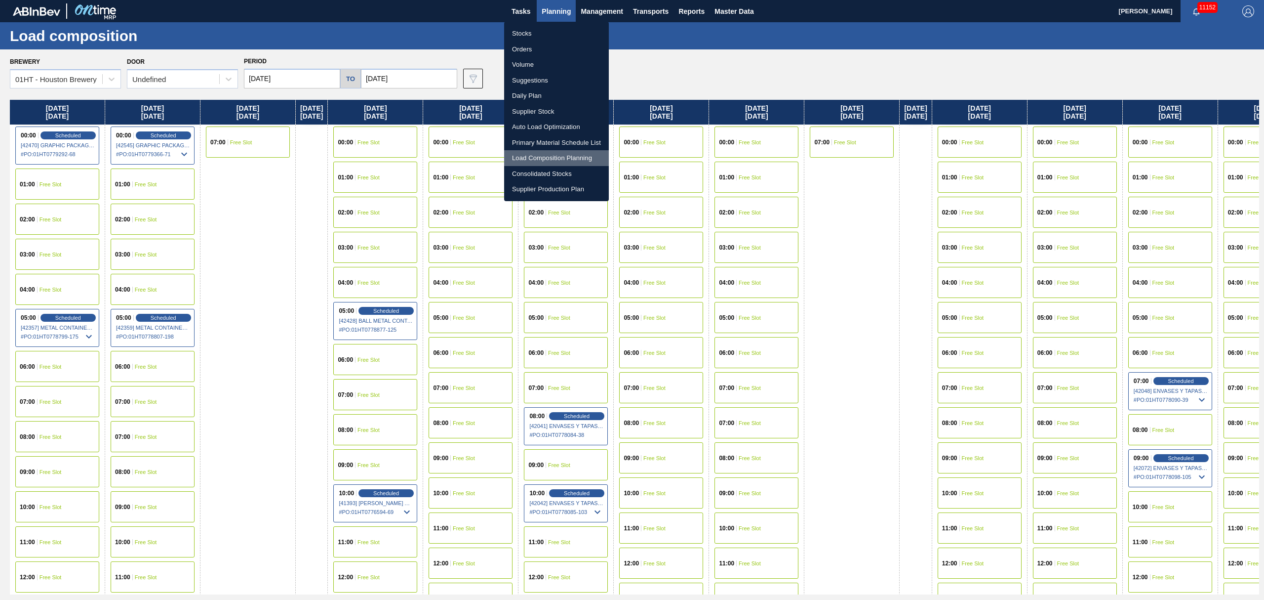
click at [549, 159] on li "Load Composition Planning" at bounding box center [556, 158] width 105 height 16
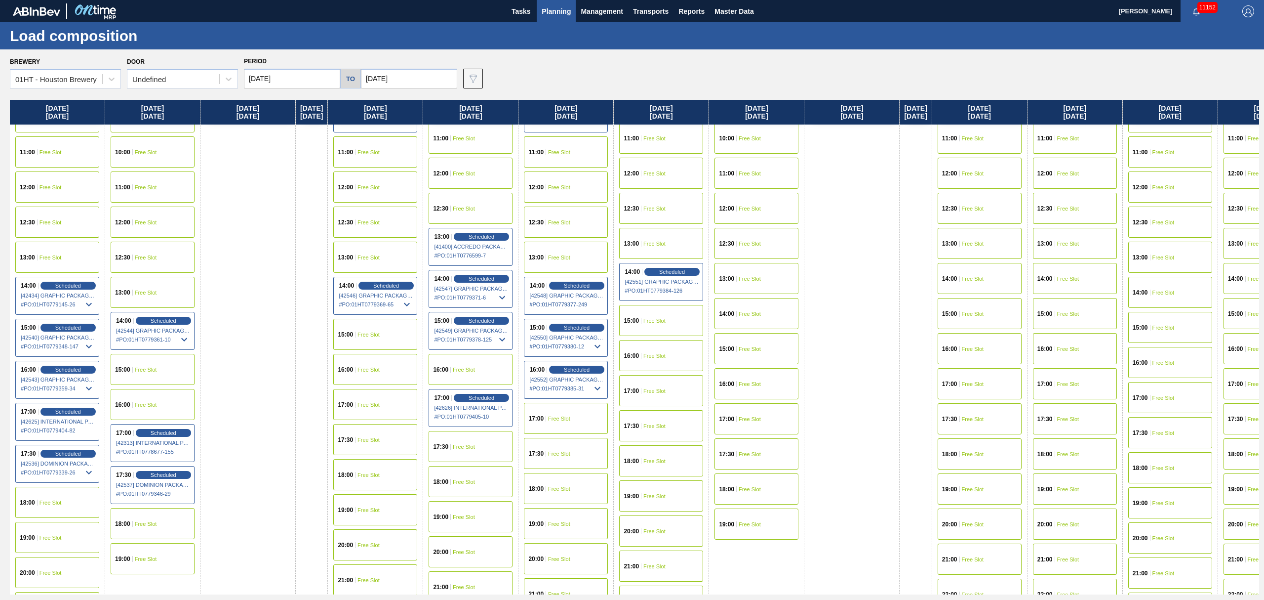
scroll to position [395, 0]
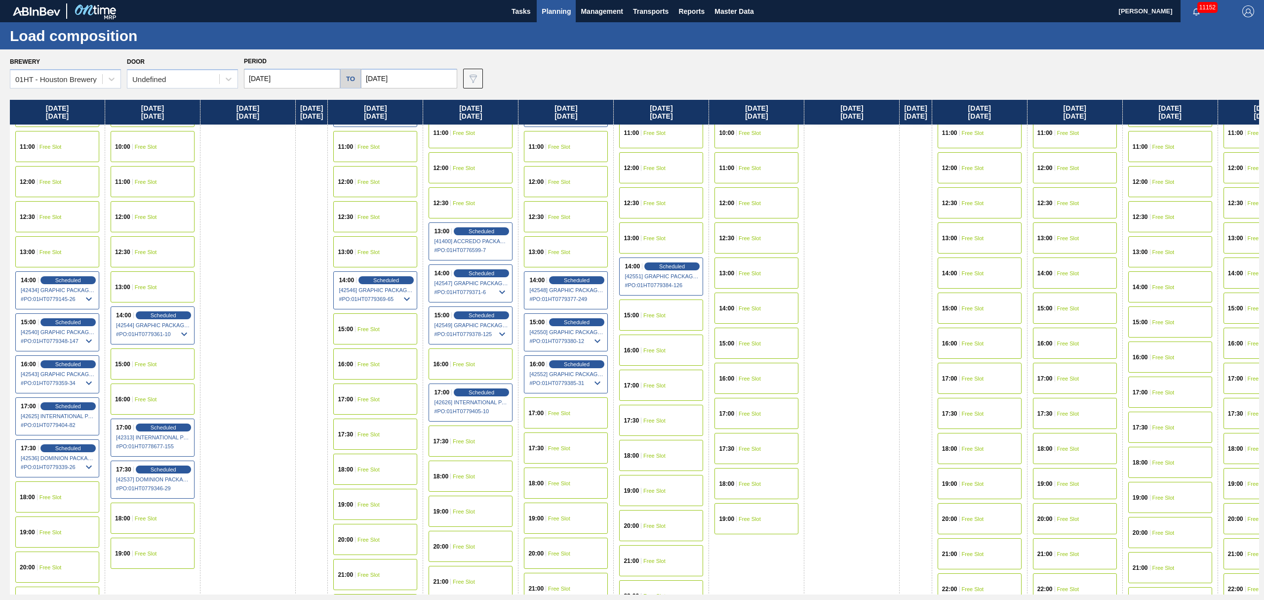
click at [642, 388] on div "17:00" at bounding box center [633, 385] width 18 height 6
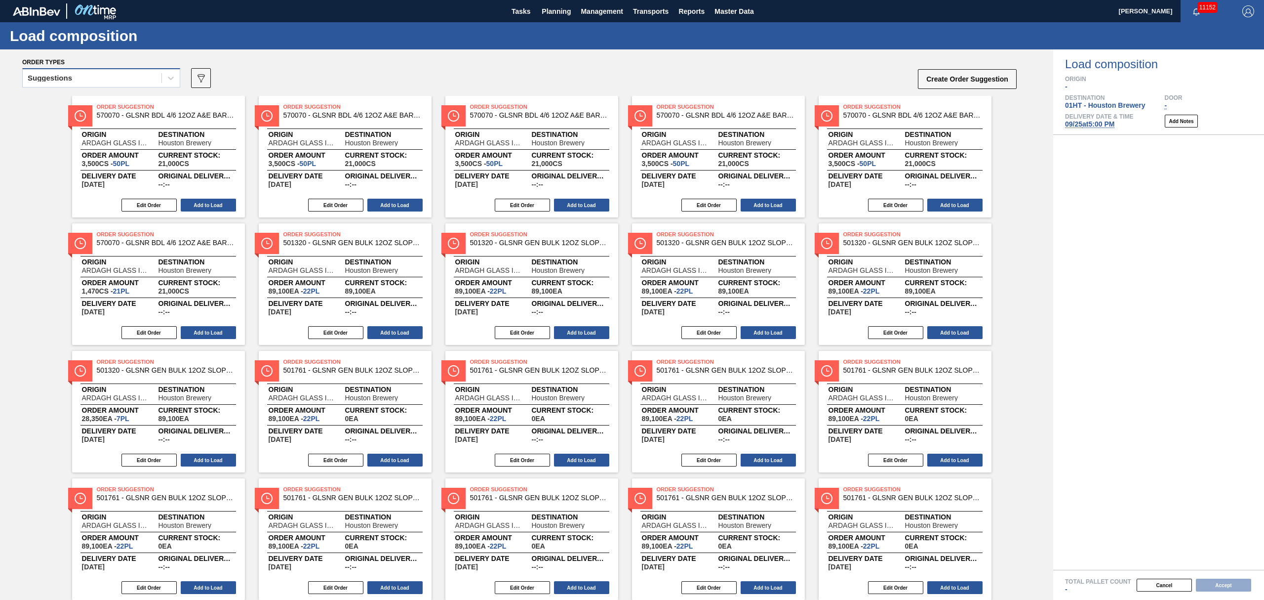
click at [137, 74] on div "Suggestions" at bounding box center [92, 78] width 139 height 14
click at [125, 105] on div "Awaiting load composition" at bounding box center [101, 102] width 158 height 18
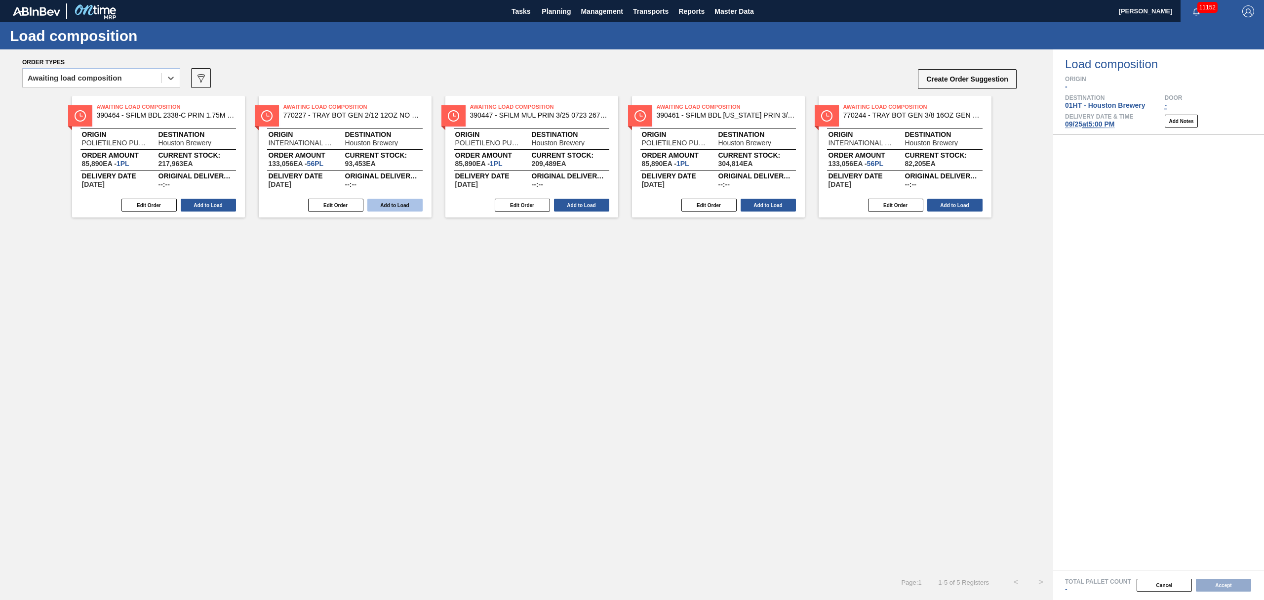
click at [394, 202] on button "Add to Load" at bounding box center [394, 205] width 55 height 13
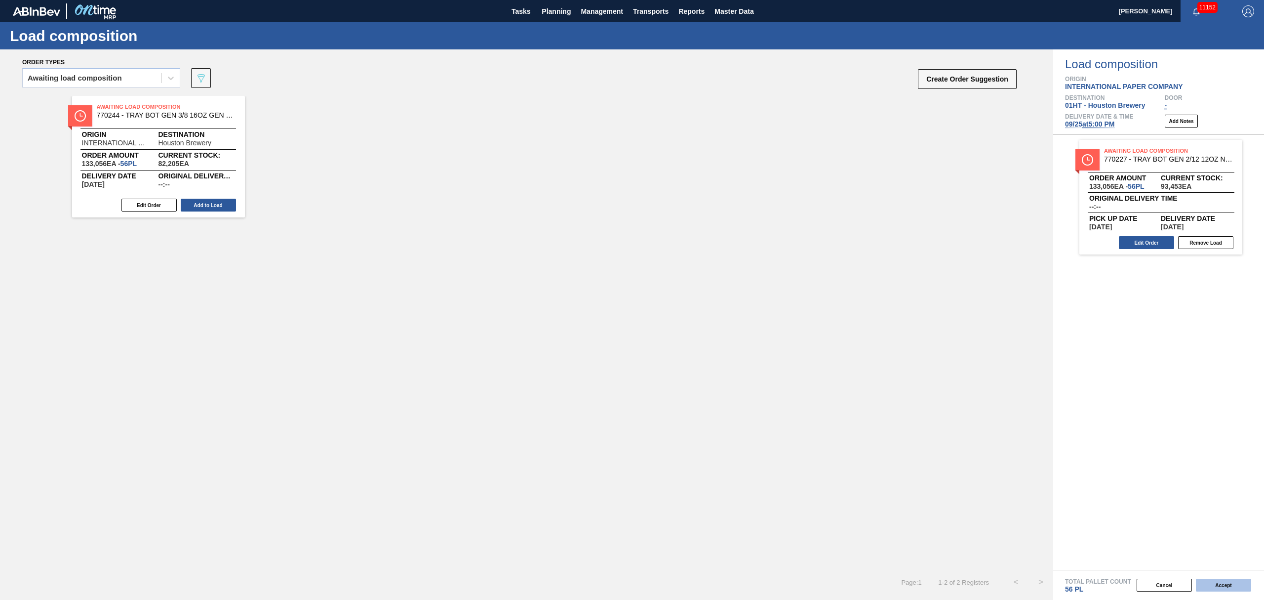
click at [1215, 585] on button "Accept" at bounding box center [1223, 584] width 55 height 13
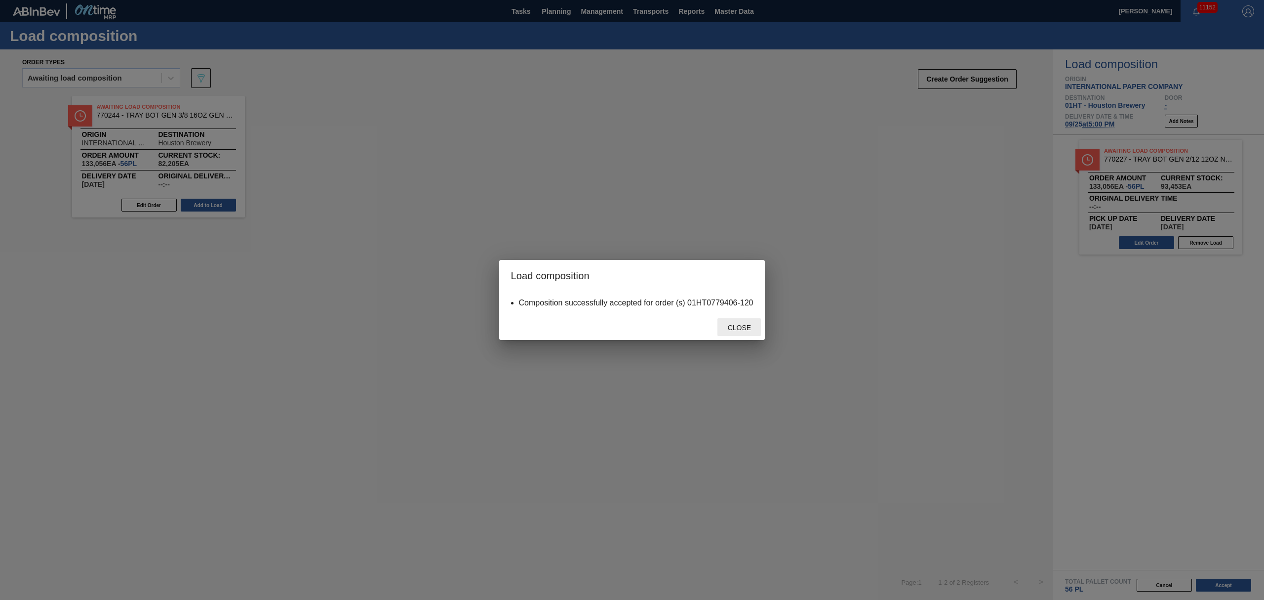
click at [748, 319] on div "Close" at bounding box center [739, 327] width 43 height 18
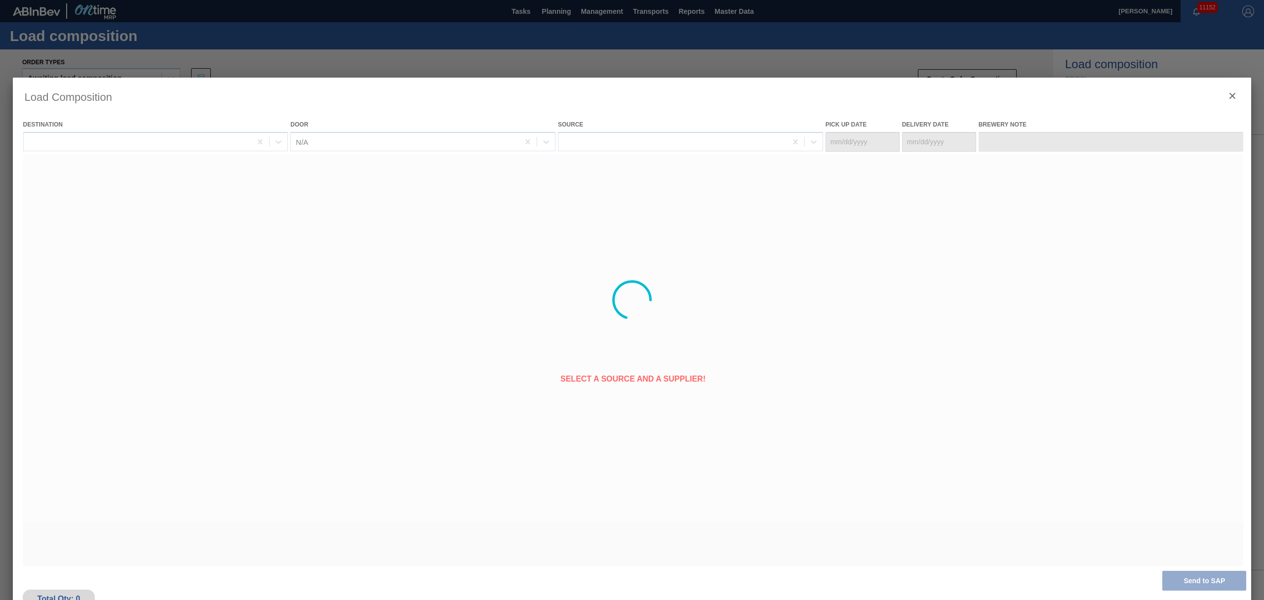
type Date "09/24/2025"
type Date "09/25/2025"
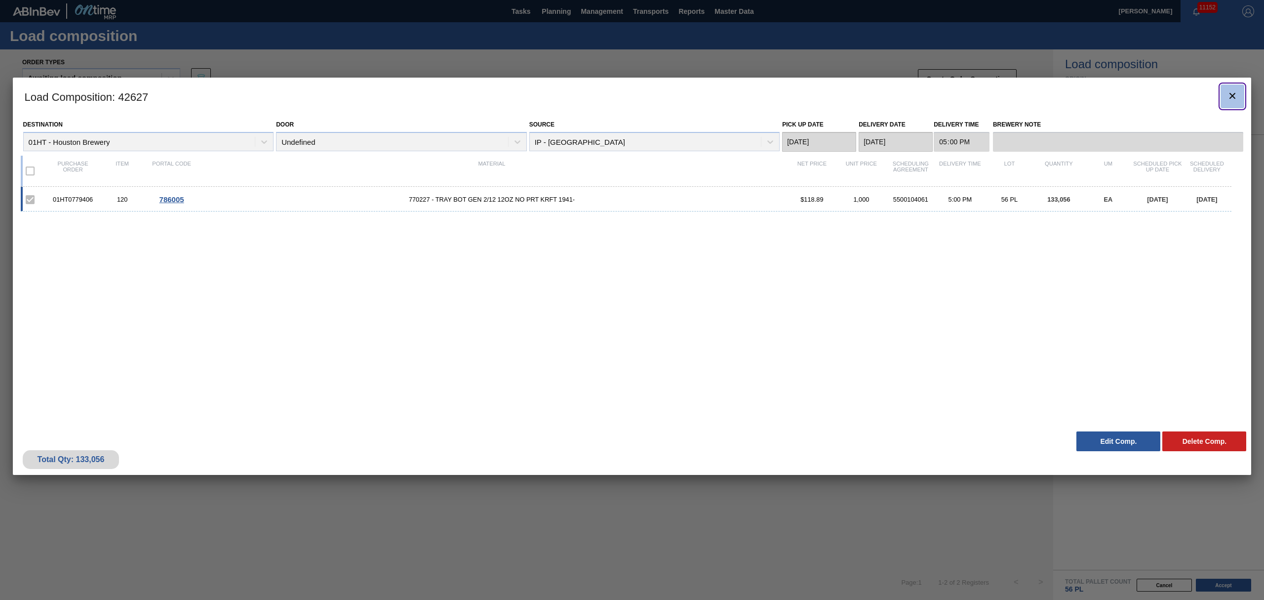
click at [1230, 91] on icon "botão de ícone" at bounding box center [1233, 96] width 12 height 12
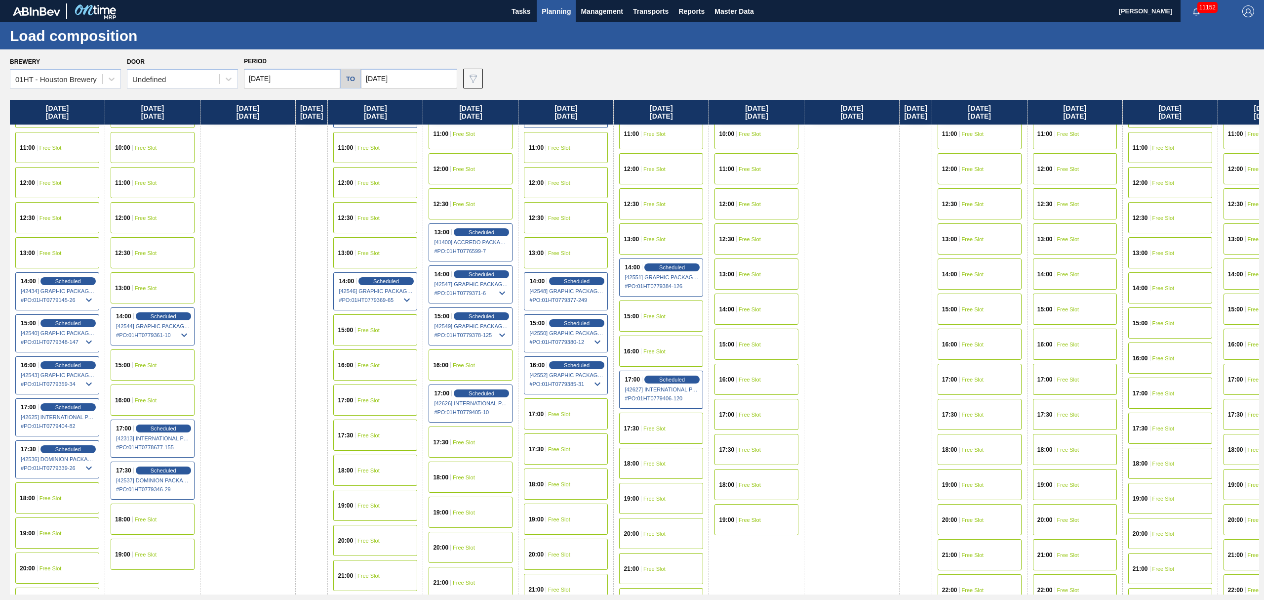
scroll to position [395, 0]
click at [149, 521] on span "Free Slot" at bounding box center [146, 518] width 22 height 6
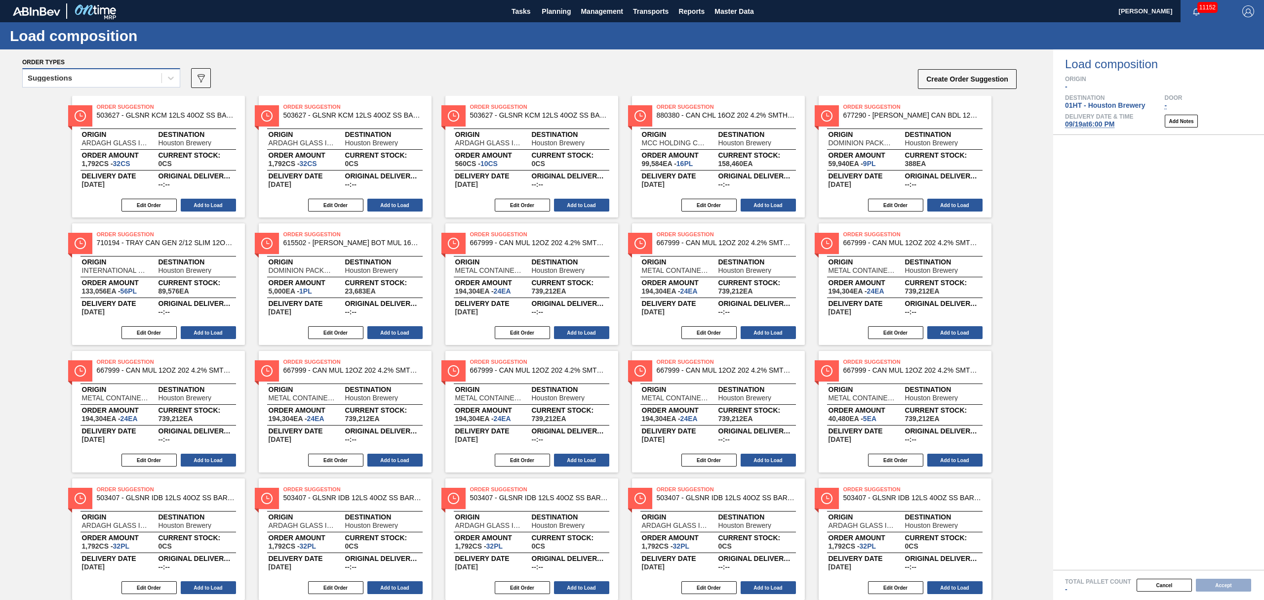
click at [121, 74] on div "Suggestions" at bounding box center [92, 78] width 139 height 14
click at [115, 99] on div "Awaiting load composition" at bounding box center [101, 102] width 158 height 18
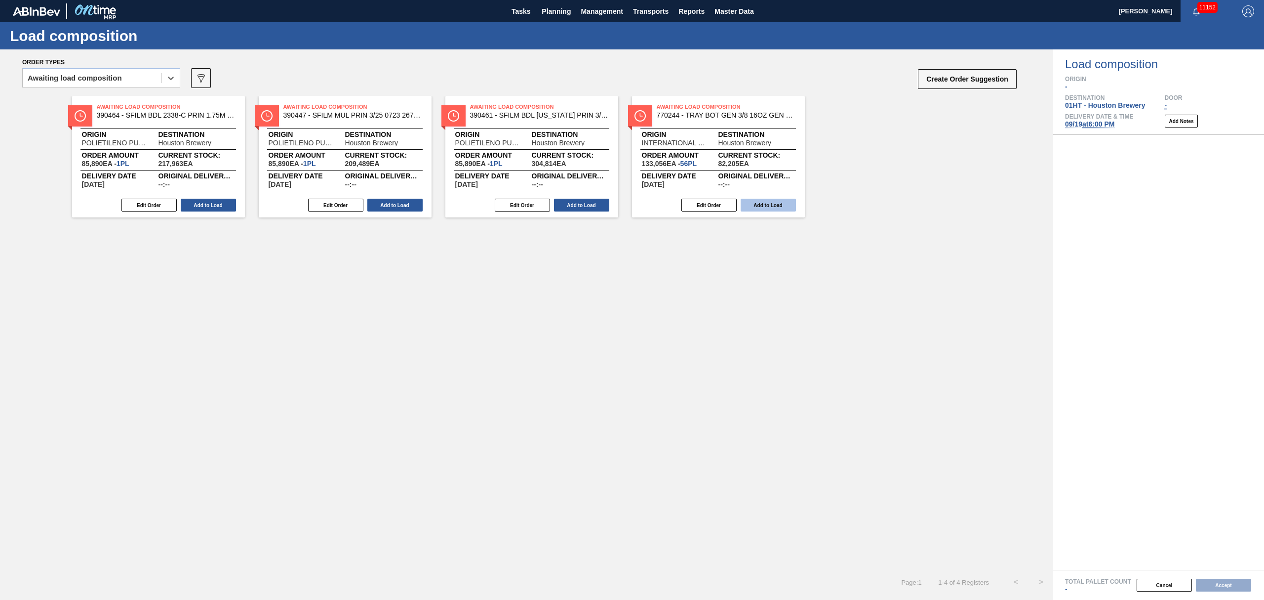
click at [771, 201] on button "Add to Load" at bounding box center [768, 205] width 55 height 13
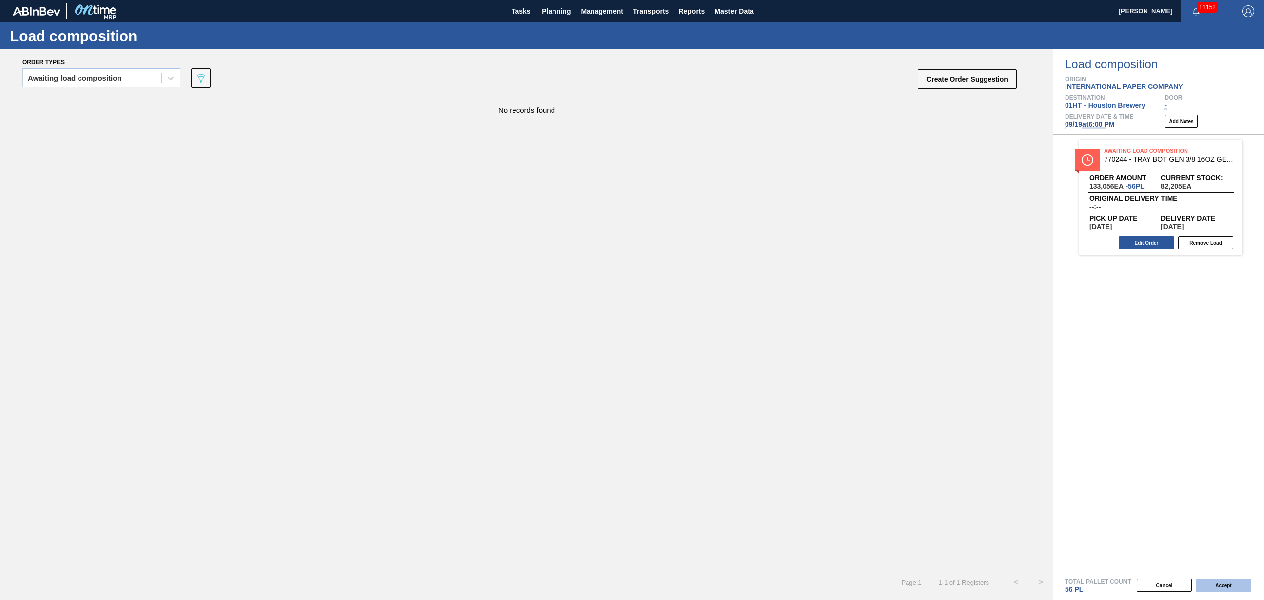
click at [1217, 579] on button "Accept" at bounding box center [1223, 584] width 55 height 13
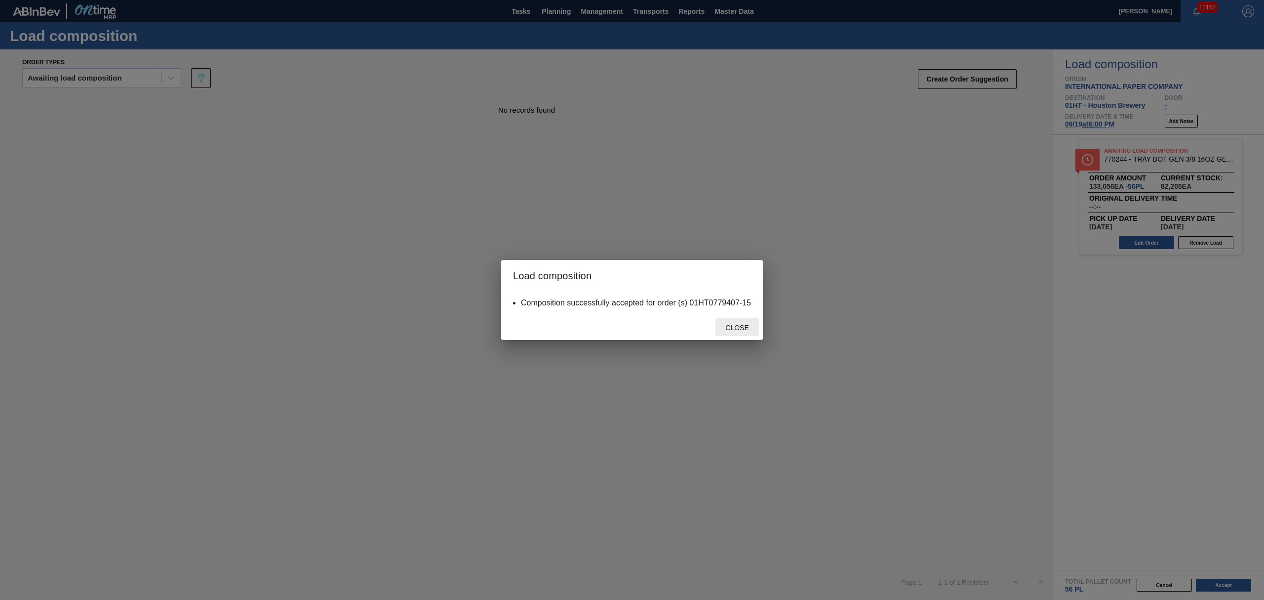
click at [736, 325] on span "Close" at bounding box center [737, 327] width 39 height 8
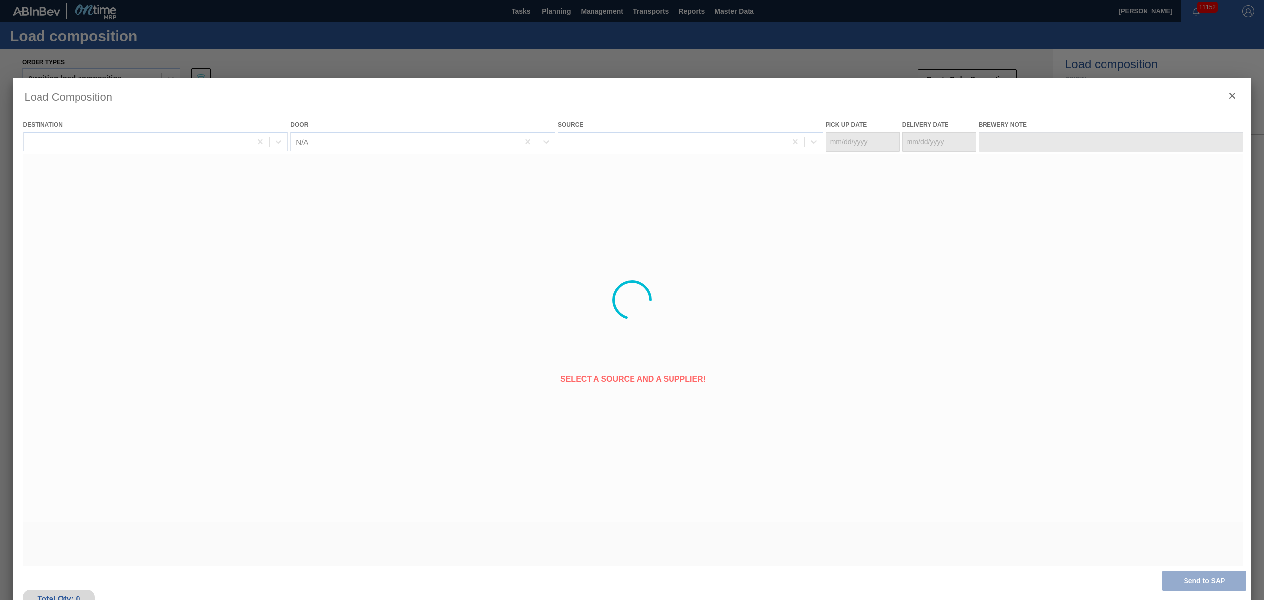
type Date "09/18/2025"
type Date "09/19/2025"
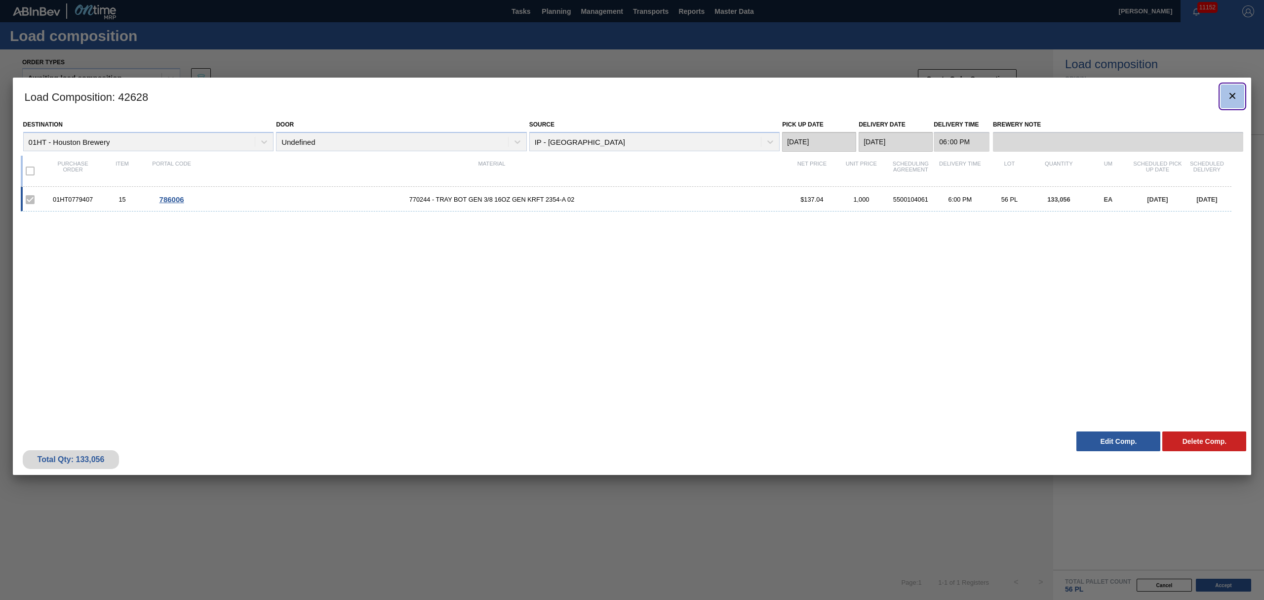
click at [1234, 99] on icon "botão de ícone" at bounding box center [1233, 96] width 12 height 12
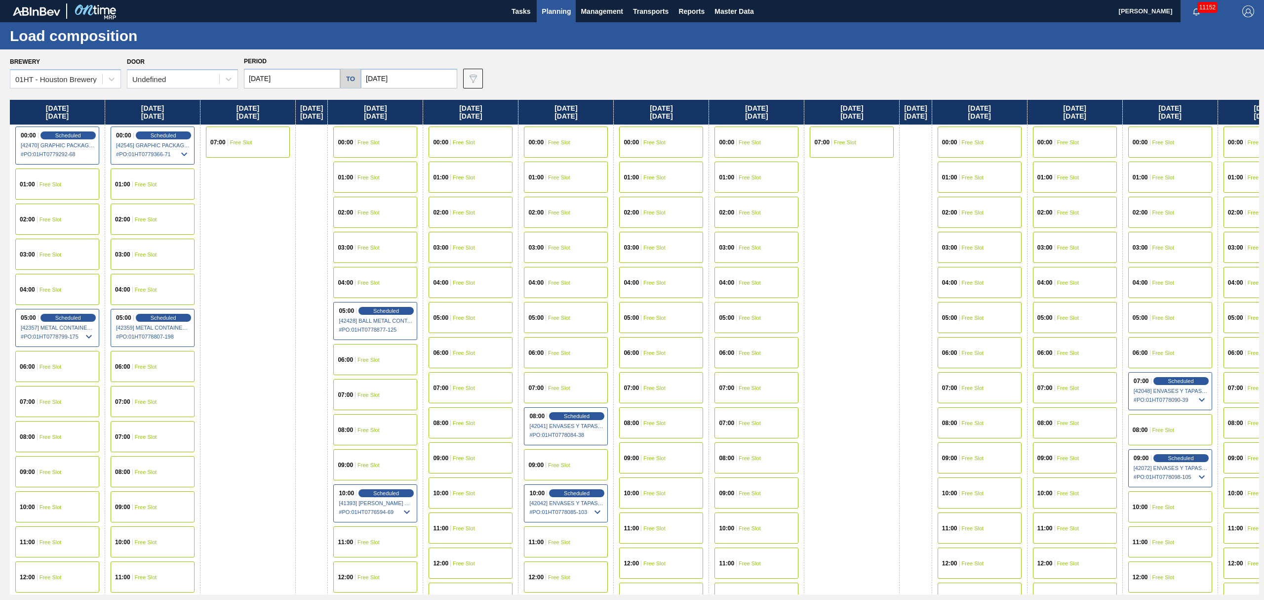
click at [548, 13] on span "Planning" at bounding box center [556, 11] width 29 height 12
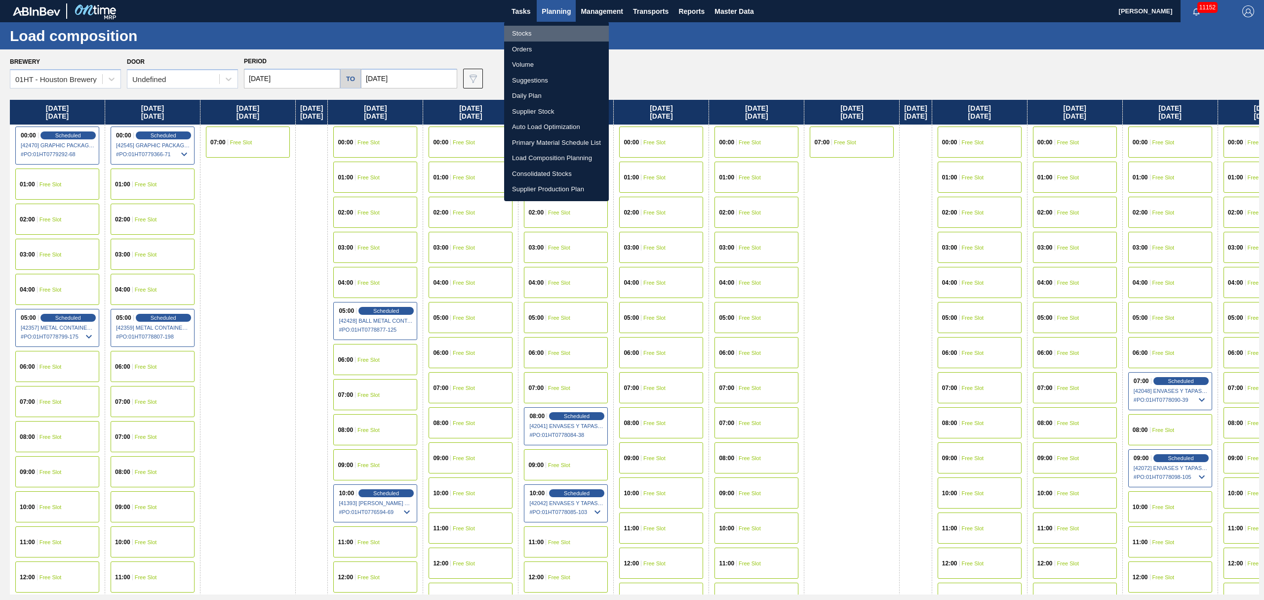
click at [527, 28] on li "Stocks" at bounding box center [556, 34] width 105 height 16
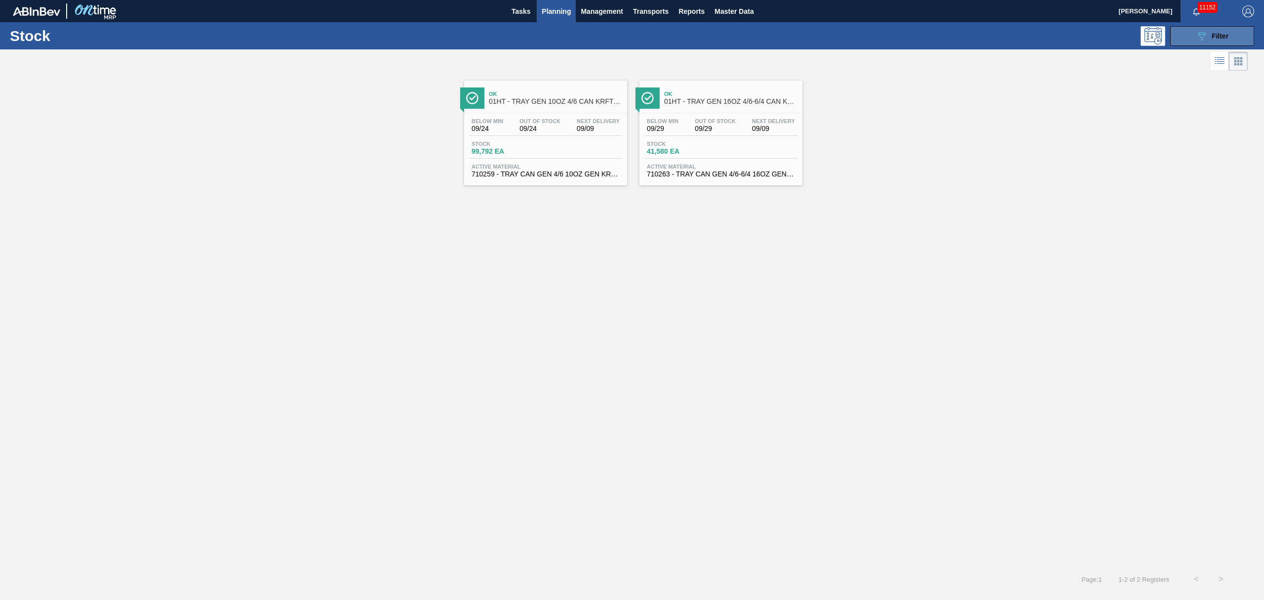
click at [1197, 42] on button "089F7B8B-B2A5-4AFE-B5C0-19BA573D28AC Filter" at bounding box center [1212, 36] width 84 height 20
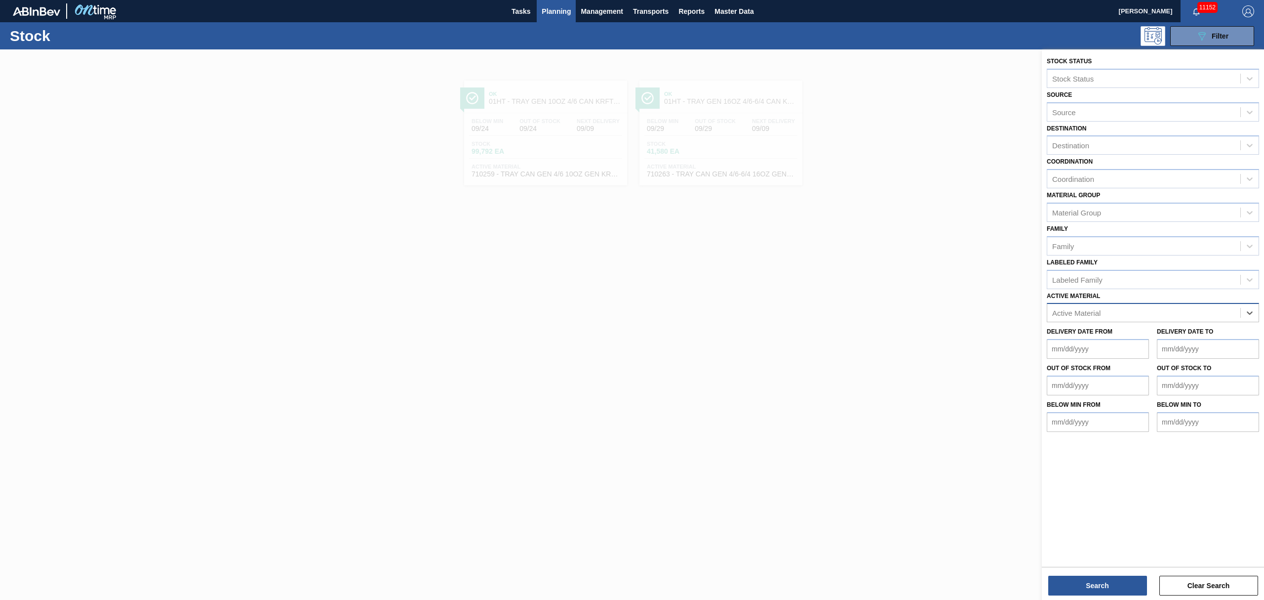
click at [1170, 315] on div "Active Material" at bounding box center [1143, 313] width 193 height 14
type Material "690311"
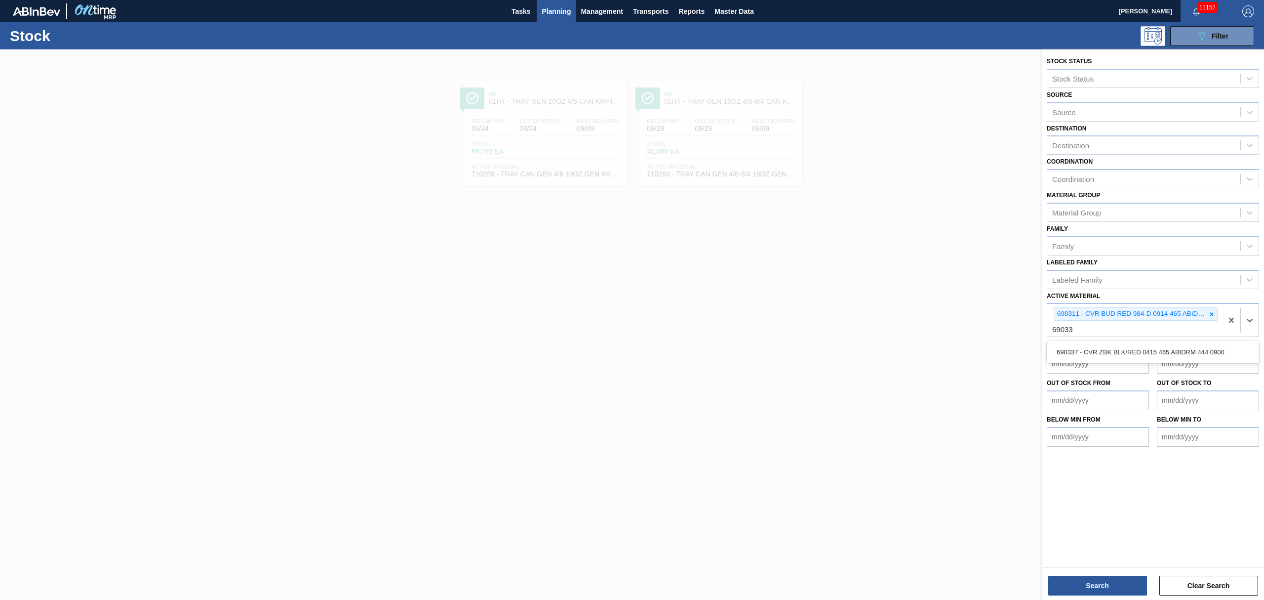
type Material "690337"
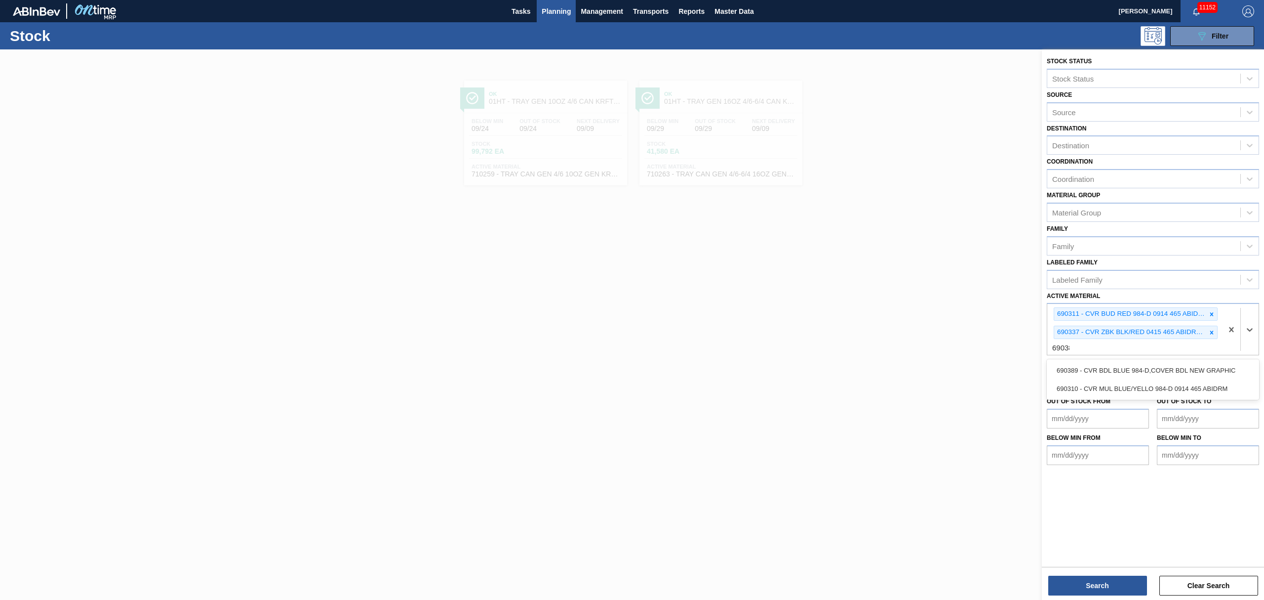
type Material "690389"
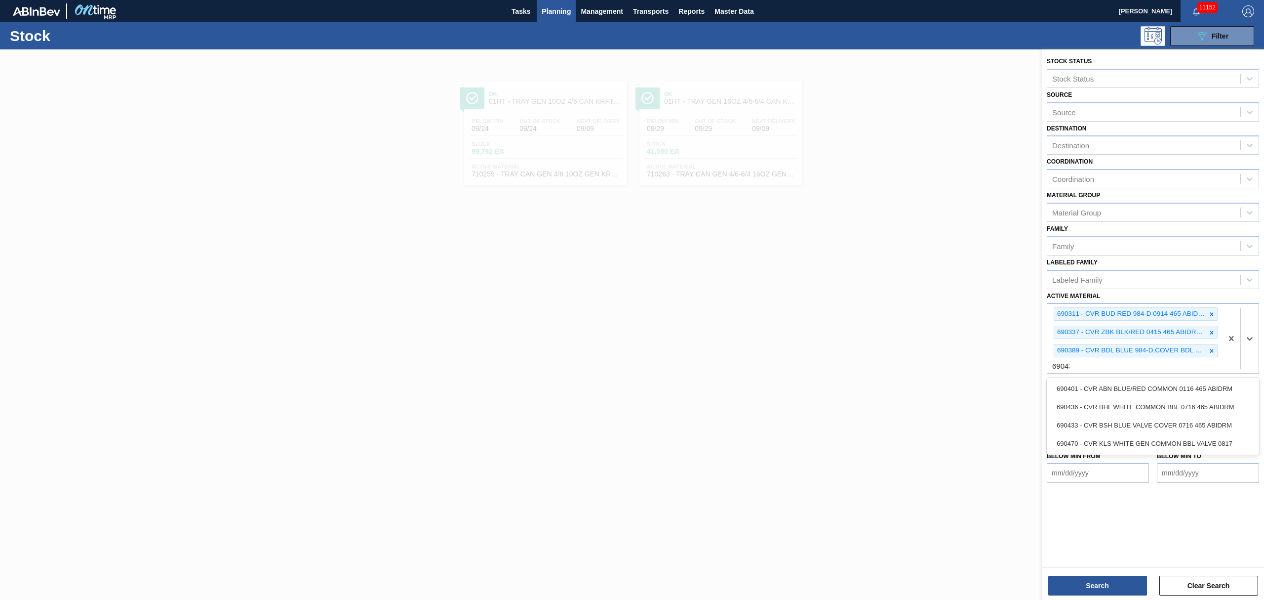
type Material "690436"
type Material "690470"
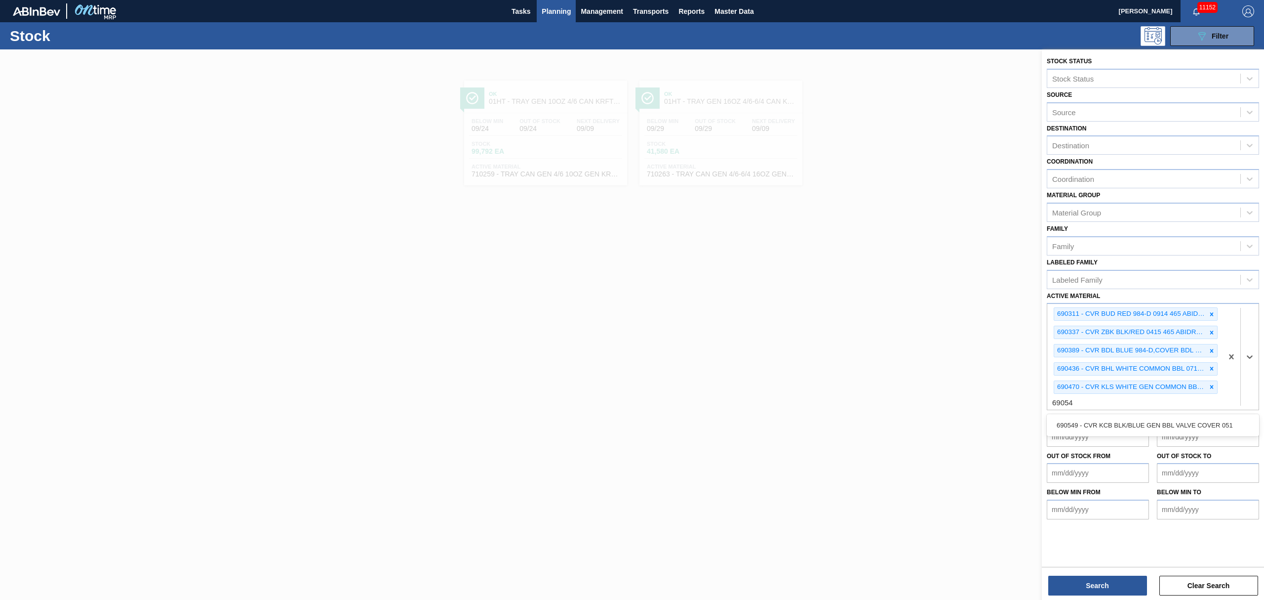
type Material "690549"
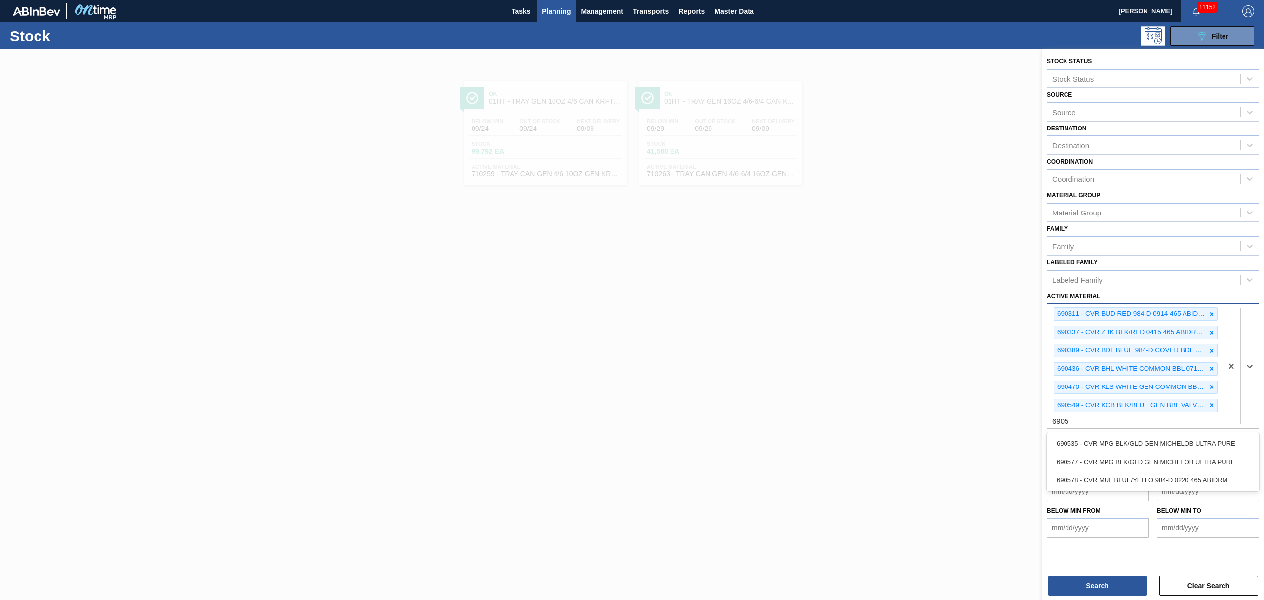
type Material "690578"
type Material "690696"
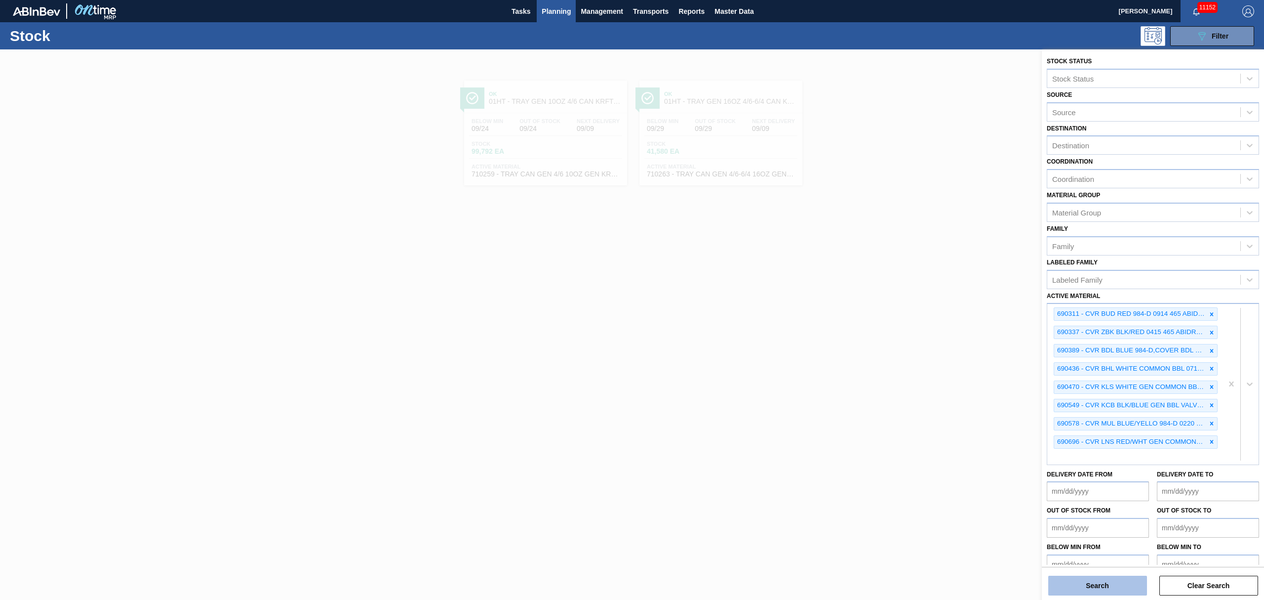
click at [1080, 578] on button "Search" at bounding box center [1097, 585] width 99 height 20
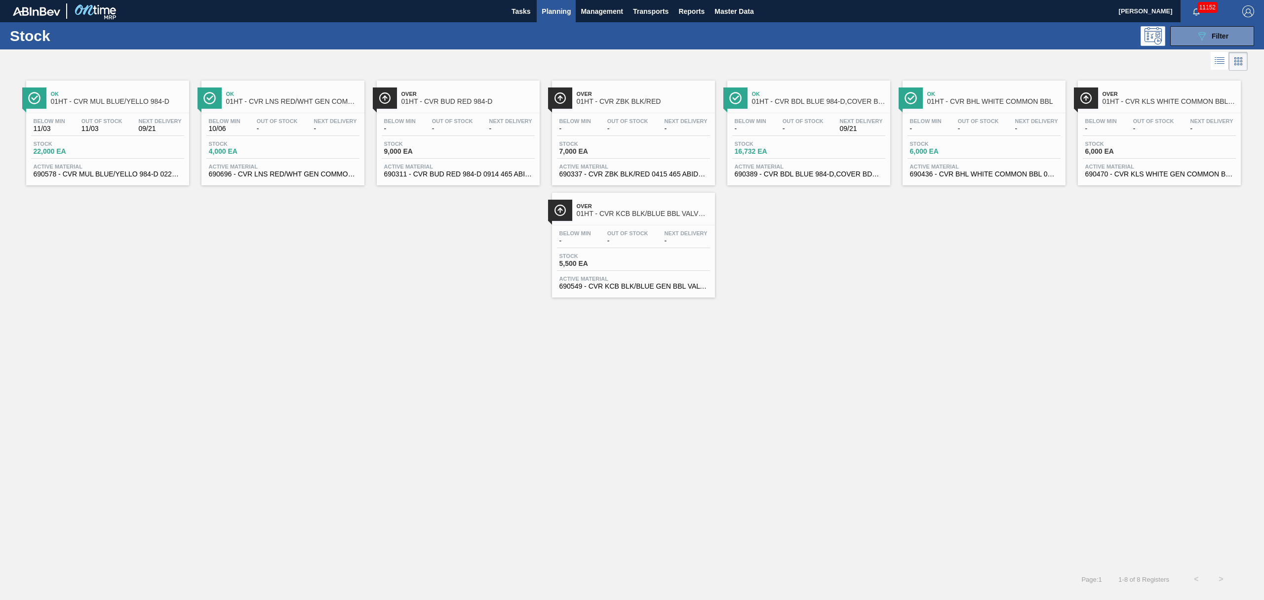
click at [99, 151] on span "22,000 EA" at bounding box center [68, 151] width 69 height 7
click at [283, 118] on span "Out Of Stock" at bounding box center [277, 121] width 41 height 6
click at [467, 164] on span "Active Material" at bounding box center [458, 166] width 148 height 6
click at [607, 125] on span "-" at bounding box center [627, 128] width 41 height 7
click at [802, 144] on span "Stock" at bounding box center [769, 144] width 69 height 6
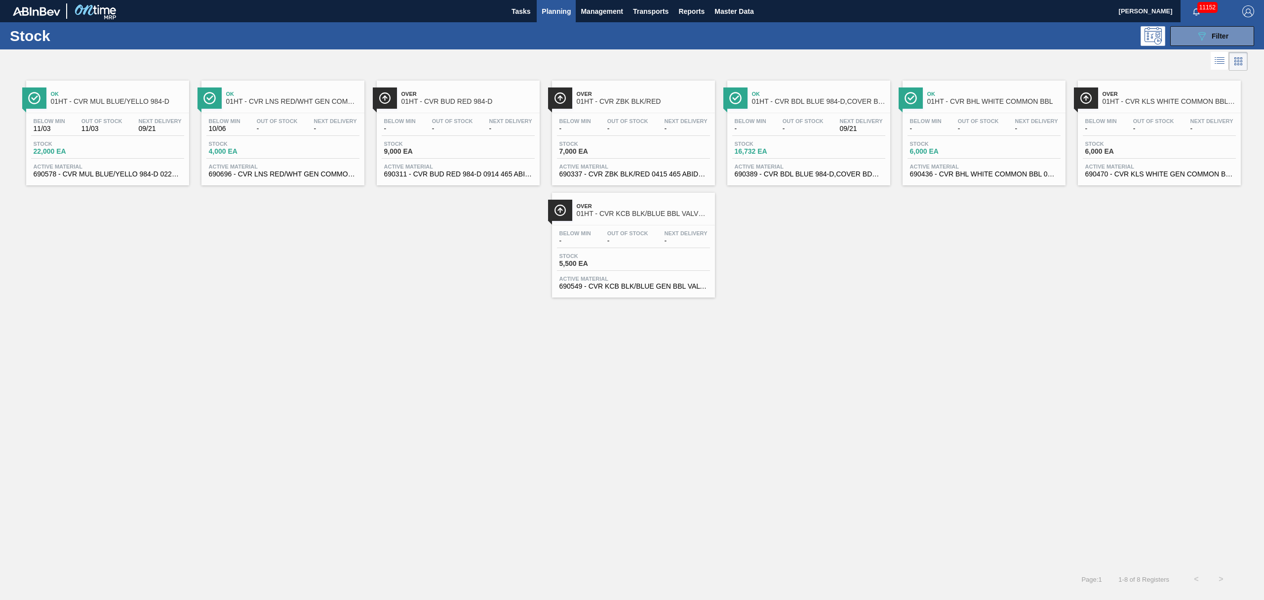
click at [959, 159] on div "Below Min - Out Of Stock - Next Delivery - Stock 6,000 EA Active Material 69043…" at bounding box center [984, 146] width 163 height 67
drag, startPoint x: 1179, startPoint y: 157, endPoint x: 1166, endPoint y: 167, distance: 16.9
click at [1178, 156] on div "Stock 6,000 EA" at bounding box center [1159, 150] width 153 height 18
click at [1212, 38] on span "Filter" at bounding box center [1220, 36] width 17 height 8
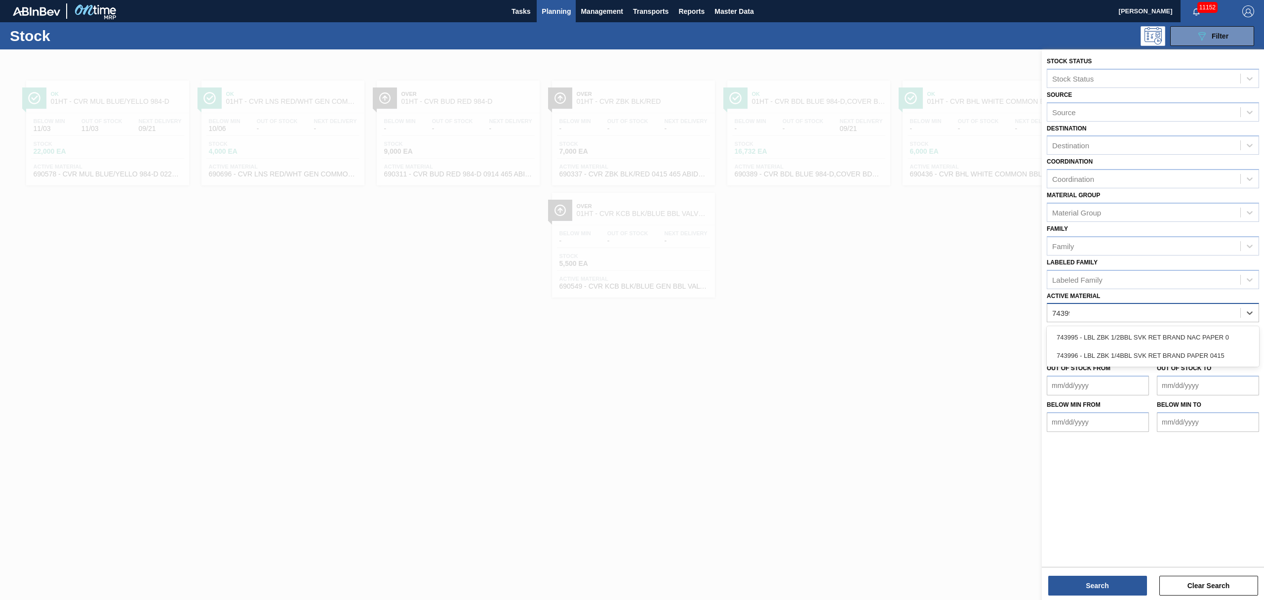
type Material "743995"
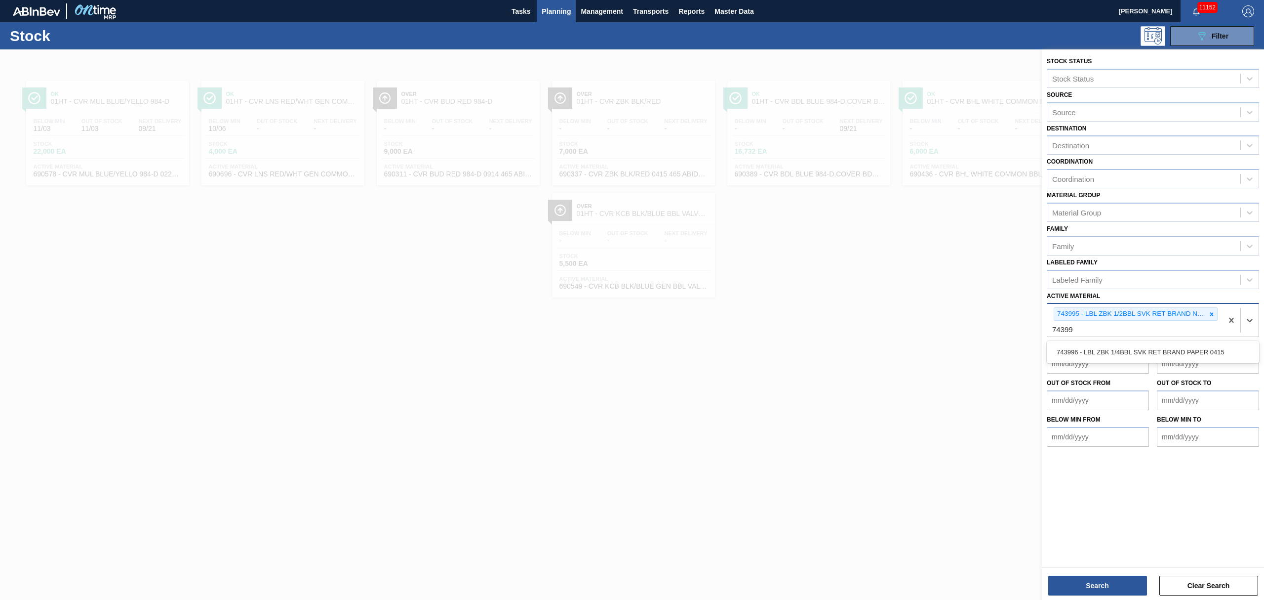
type Material "743996"
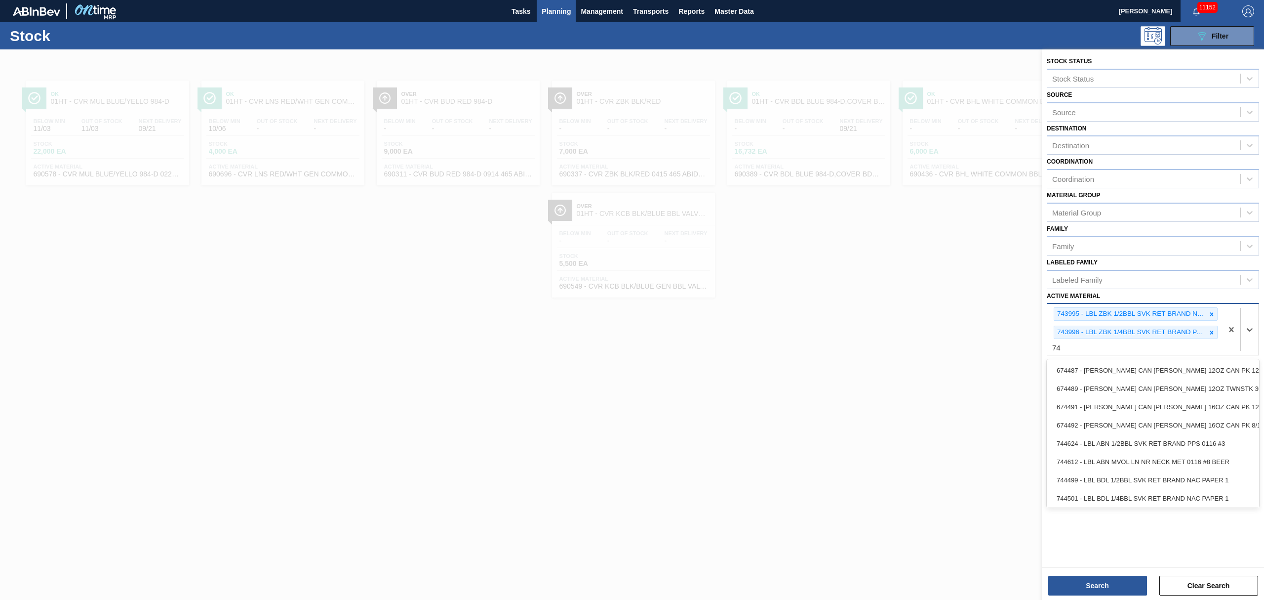
type Material "7"
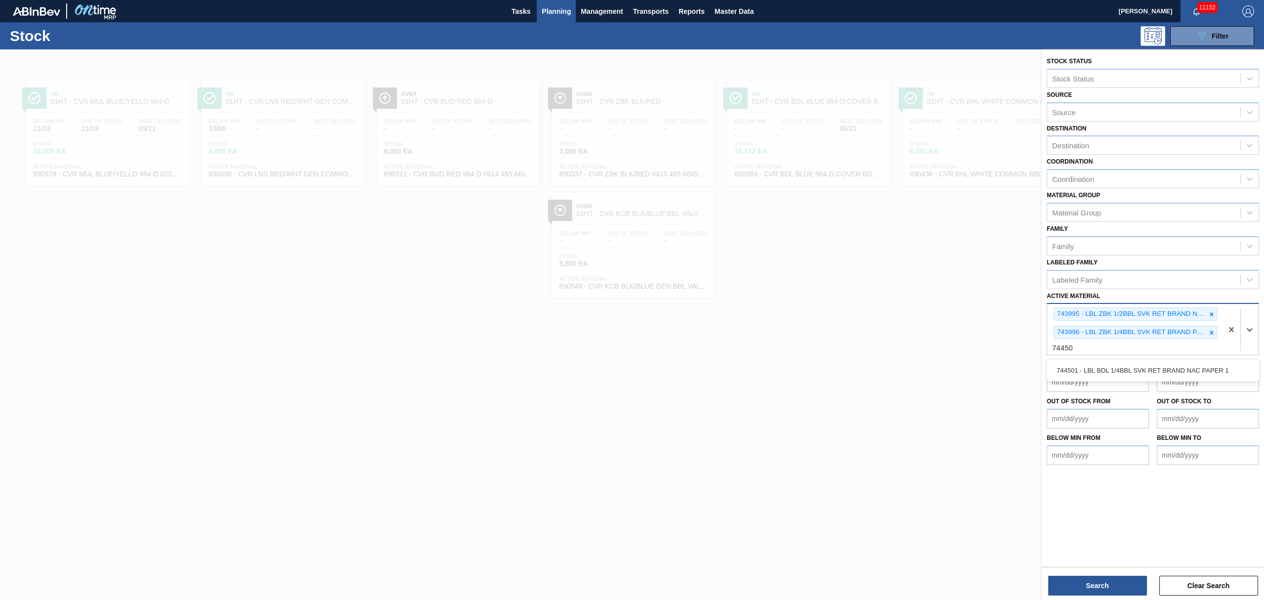
type Material "744501"
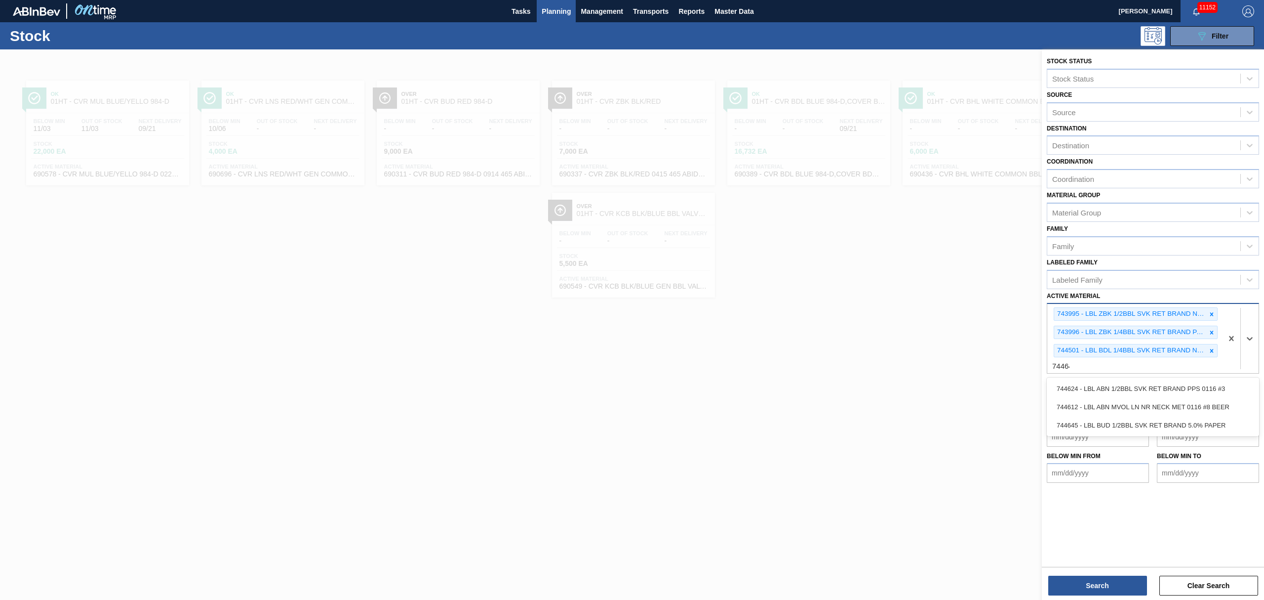
type Material "744645"
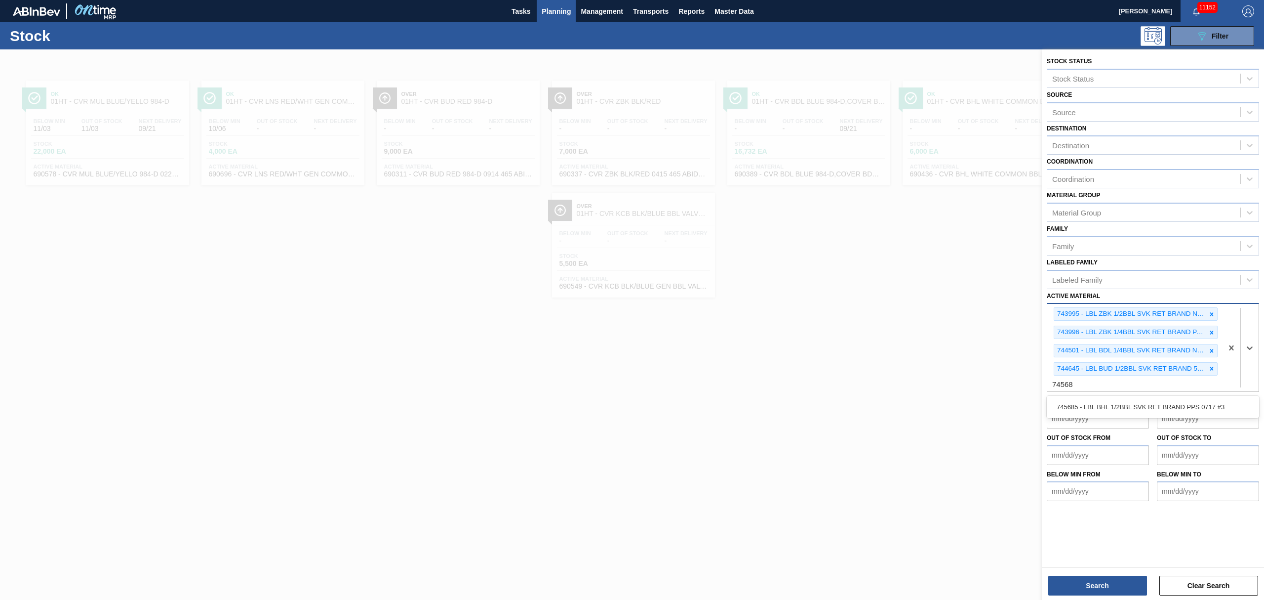
type Material "745685"
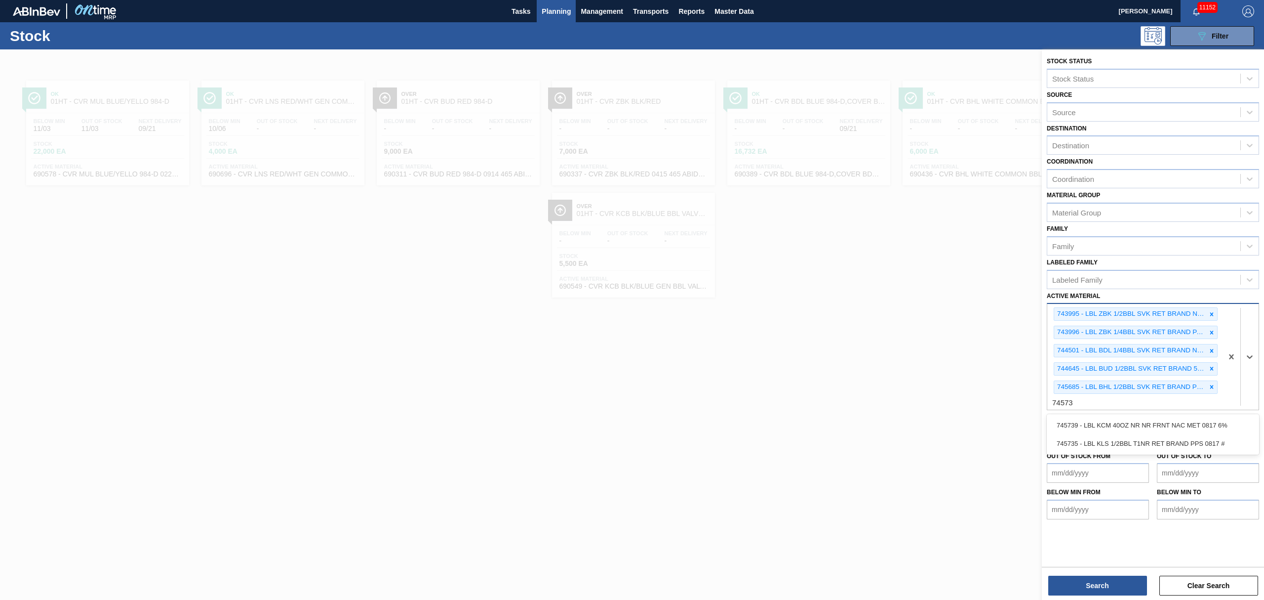
type Material "745735"
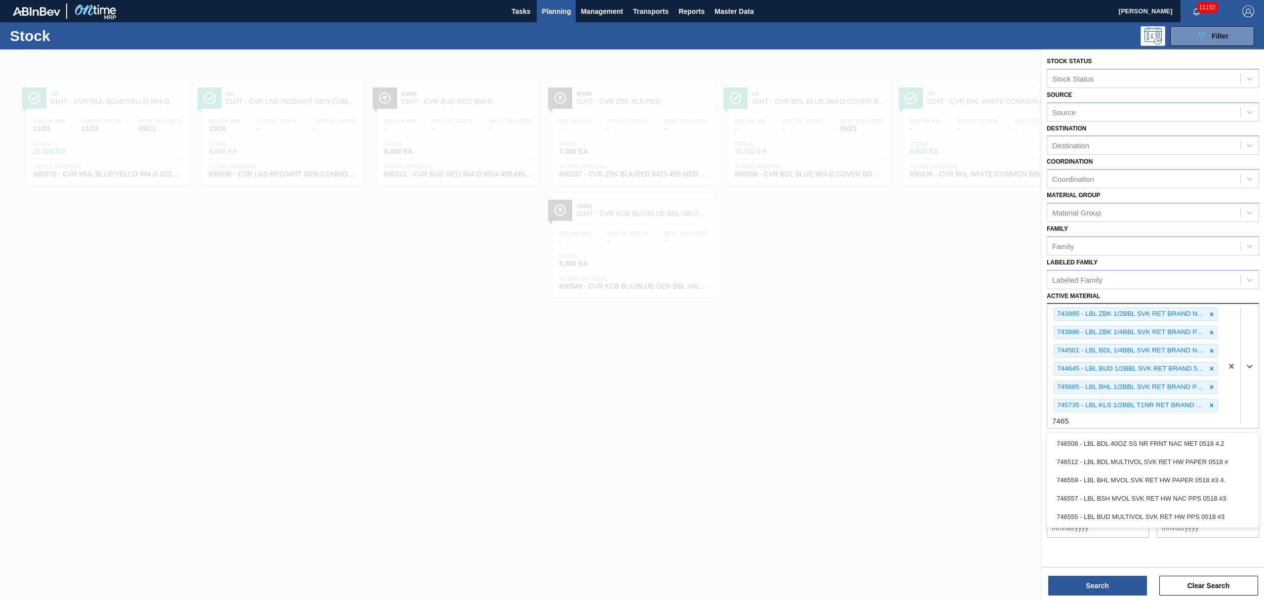
type Material "746512"
type Material "746555"
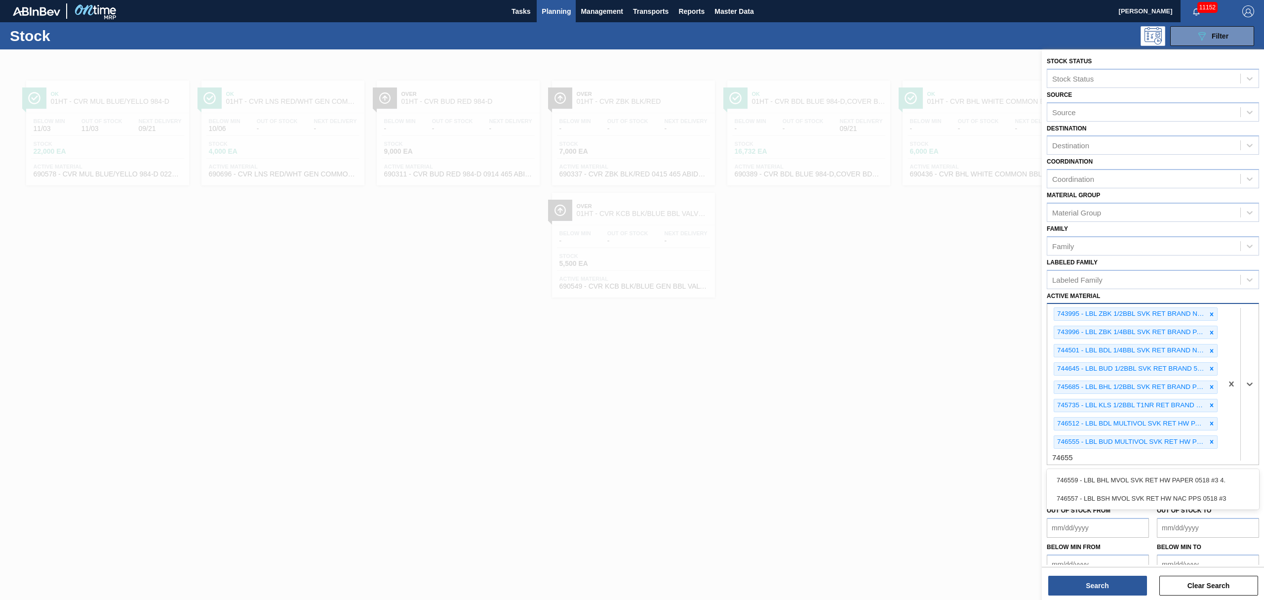
type Material "746559"
type Material "746657"
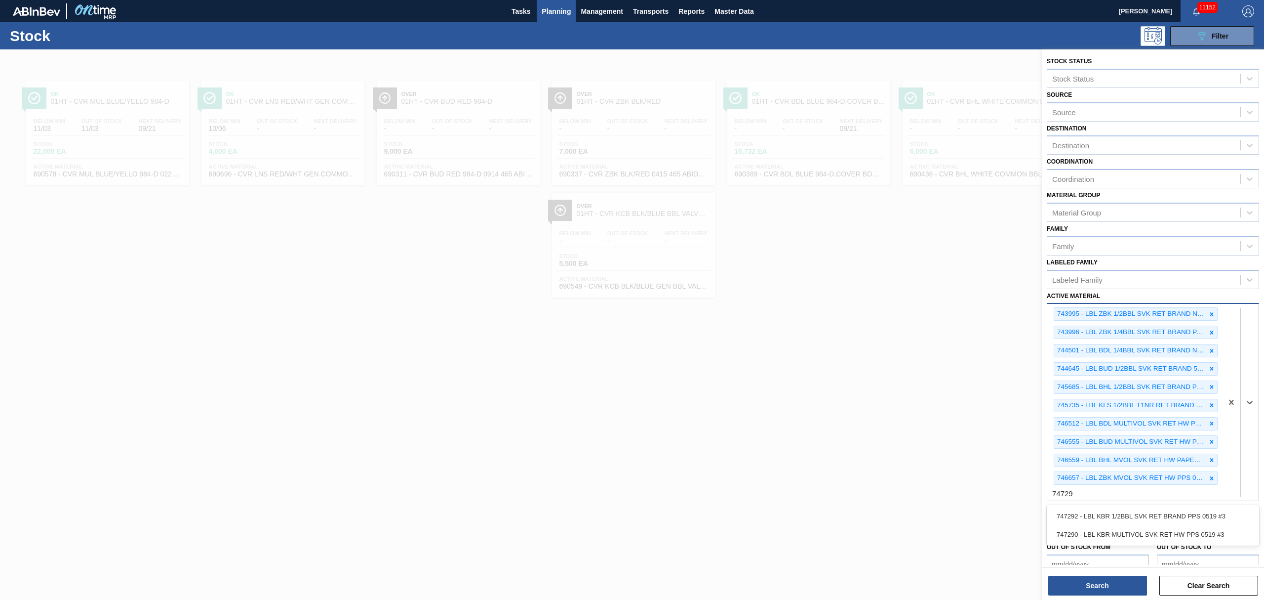
type Material "747290"
type Material "747292"
type Material "747723"
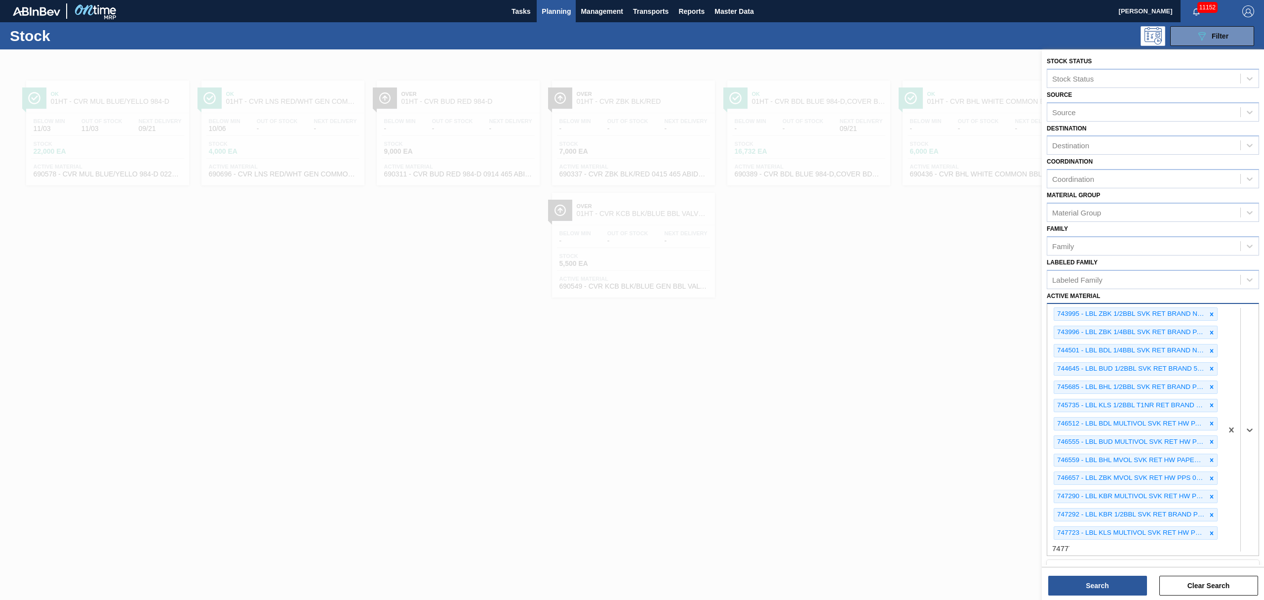
type Material "747777"
type Material "749912"
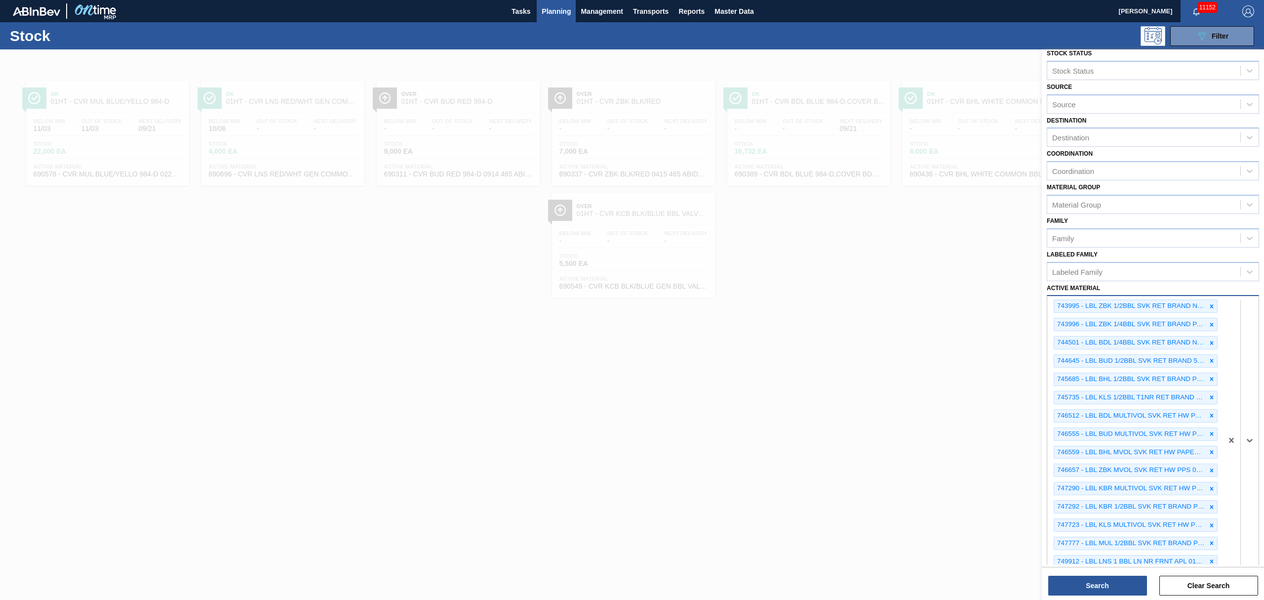
scroll to position [27, 0]
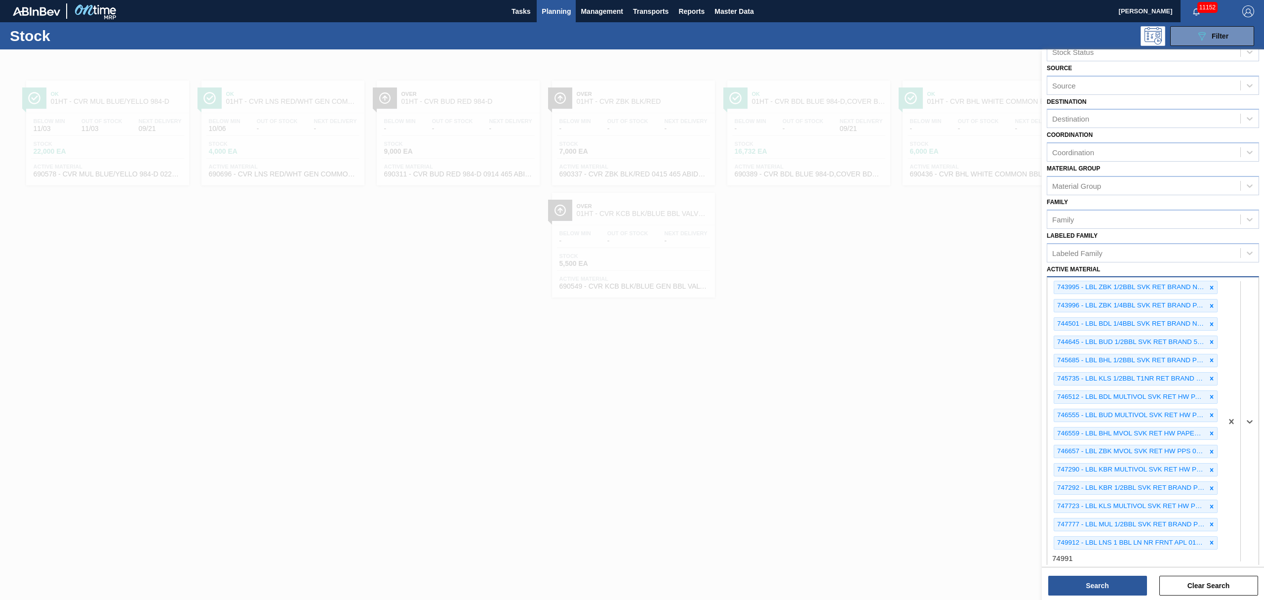
type Material "749914"
click at [1093, 579] on button "Search" at bounding box center [1097, 585] width 99 height 20
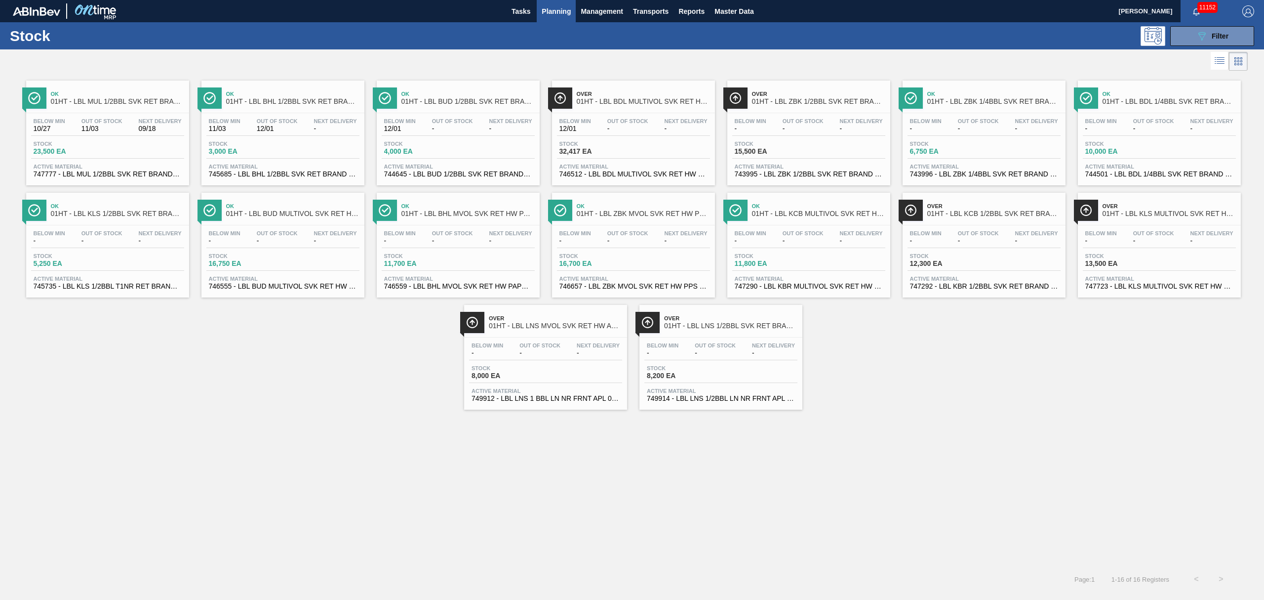
click at [119, 140] on div "Below Min 10/27 Out Of Stock 11/03 Next Delivery 09/18 Stock 23,500 EA Active M…" at bounding box center [107, 146] width 163 height 67
drag, startPoint x: 256, startPoint y: 143, endPoint x: 263, endPoint y: 152, distance: 11.3
click at [256, 143] on span "Stock" at bounding box center [243, 144] width 69 height 6
click at [445, 139] on div "Below Min 12/01 Out Of Stock - Next Delivery - Stock 4,000 EA Active Material 7…" at bounding box center [458, 146] width 163 height 67
click at [608, 121] on span "Out Of Stock" at bounding box center [627, 121] width 41 height 6
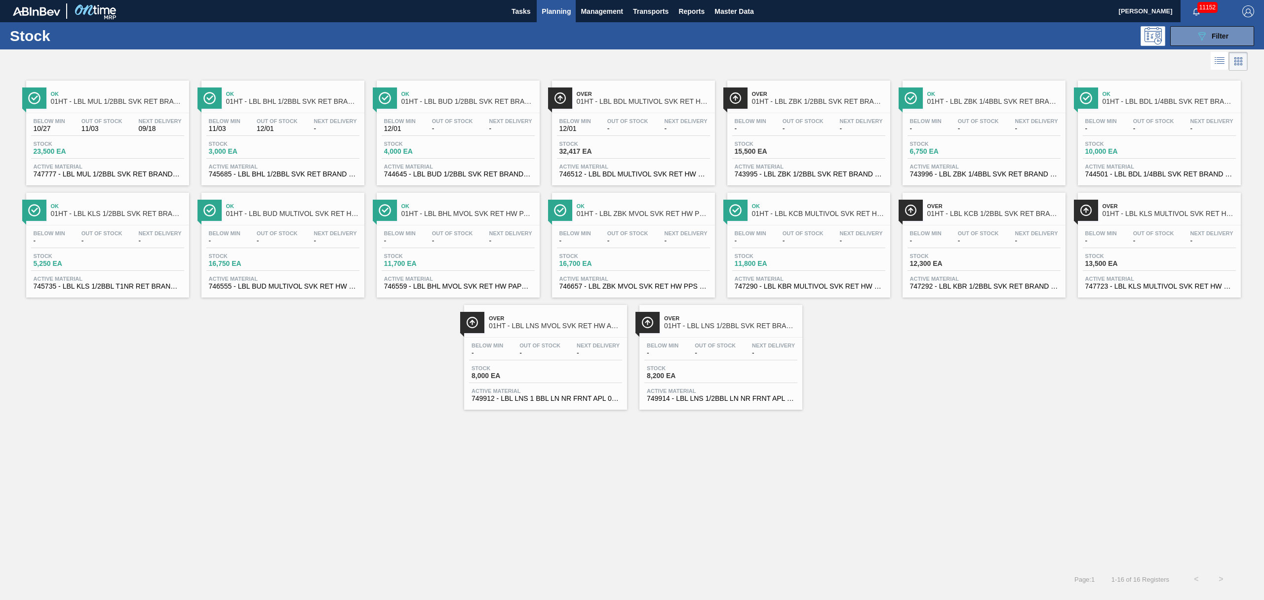
click at [801, 161] on div "Below Min - Out Of Stock - Next Delivery - Stock 15,500 EA Active Material 7439…" at bounding box center [808, 146] width 163 height 67
drag, startPoint x: 848, startPoint y: 131, endPoint x: 826, endPoint y: 137, distance: 23.0
click at [847, 130] on span "-" at bounding box center [861, 128] width 43 height 7
click at [968, 145] on span "Stock" at bounding box center [944, 144] width 69 height 6
click at [1121, 145] on span "Stock" at bounding box center [1119, 144] width 69 height 6
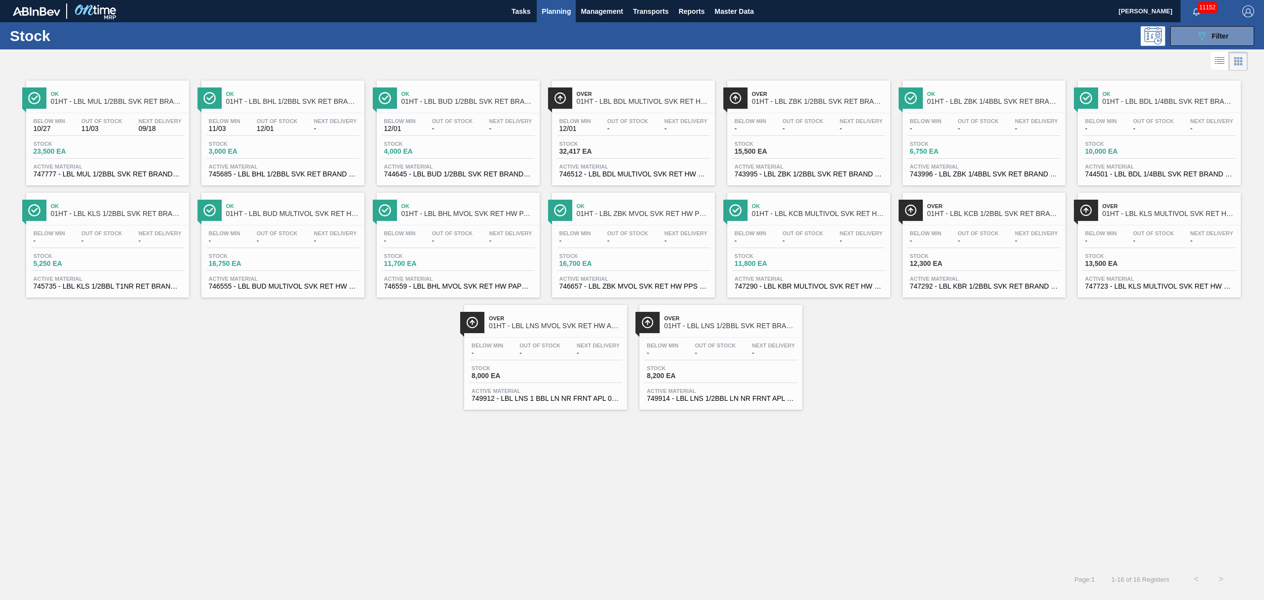
click at [63, 244] on span "-" at bounding box center [50, 240] width 32 height 7
click at [867, 243] on span "-" at bounding box center [861, 240] width 43 height 7
click at [969, 251] on div "Below Min - Out Of Stock - Next Delivery - Stock 12,300 EA Active Material 7472…" at bounding box center [984, 258] width 163 height 67
click at [1147, 234] on span "Out Of Stock" at bounding box center [1153, 233] width 41 height 6
click at [536, 340] on div "Below Min - Out Of Stock - Next Delivery - Stock 8,000 EA Active Material 74991…" at bounding box center [545, 370] width 163 height 67
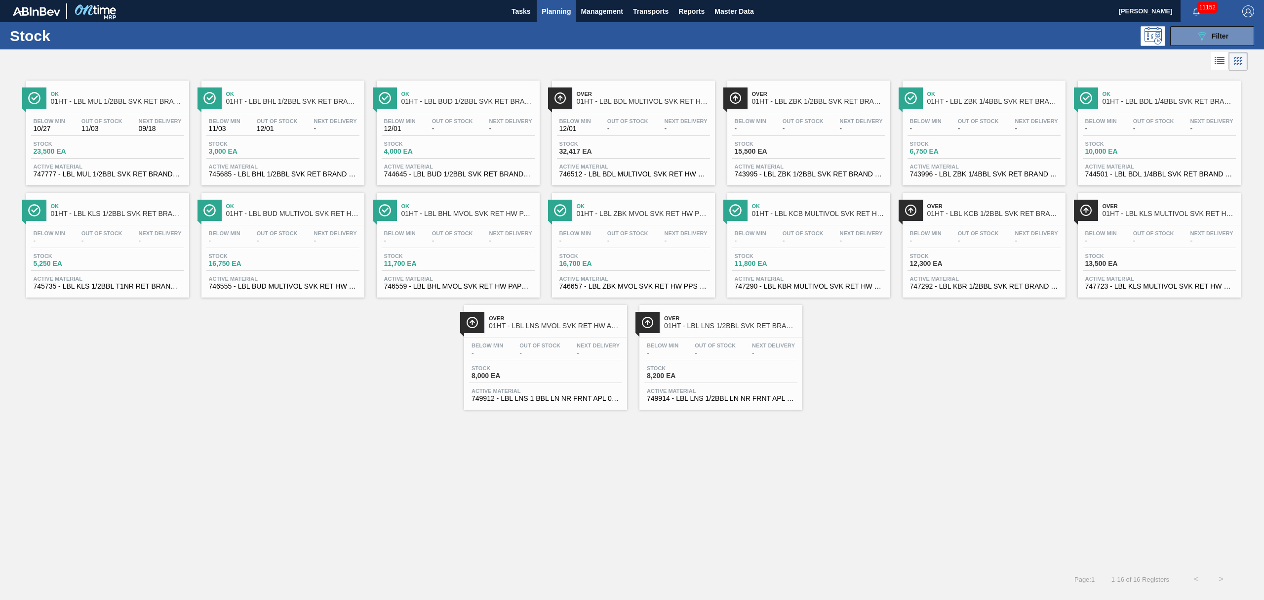
click at [671, 374] on span "8,200 EA" at bounding box center [681, 375] width 69 height 7
click at [453, 160] on div "Below Min 12/01 Out Of Stock - Next Delivery - Stock 4,000 EA Active Material 7…" at bounding box center [458, 146] width 163 height 67
click at [243, 155] on div "Stock 3,000 EA" at bounding box center [282, 150] width 153 height 18
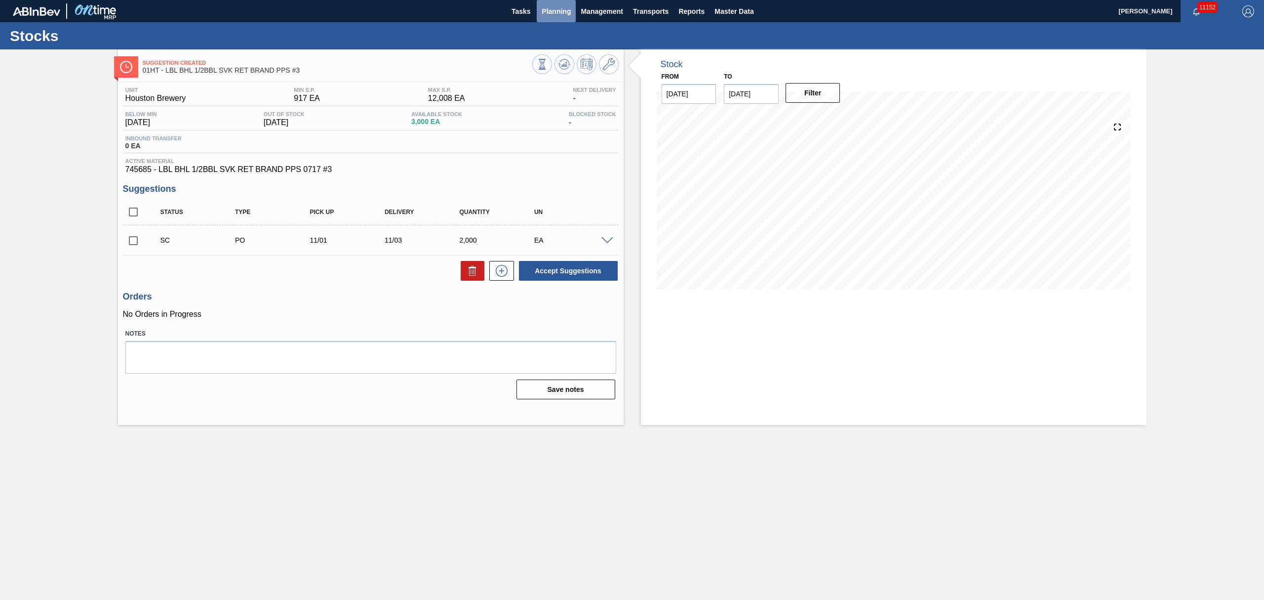
click at [553, 8] on span "Planning" at bounding box center [556, 11] width 29 height 12
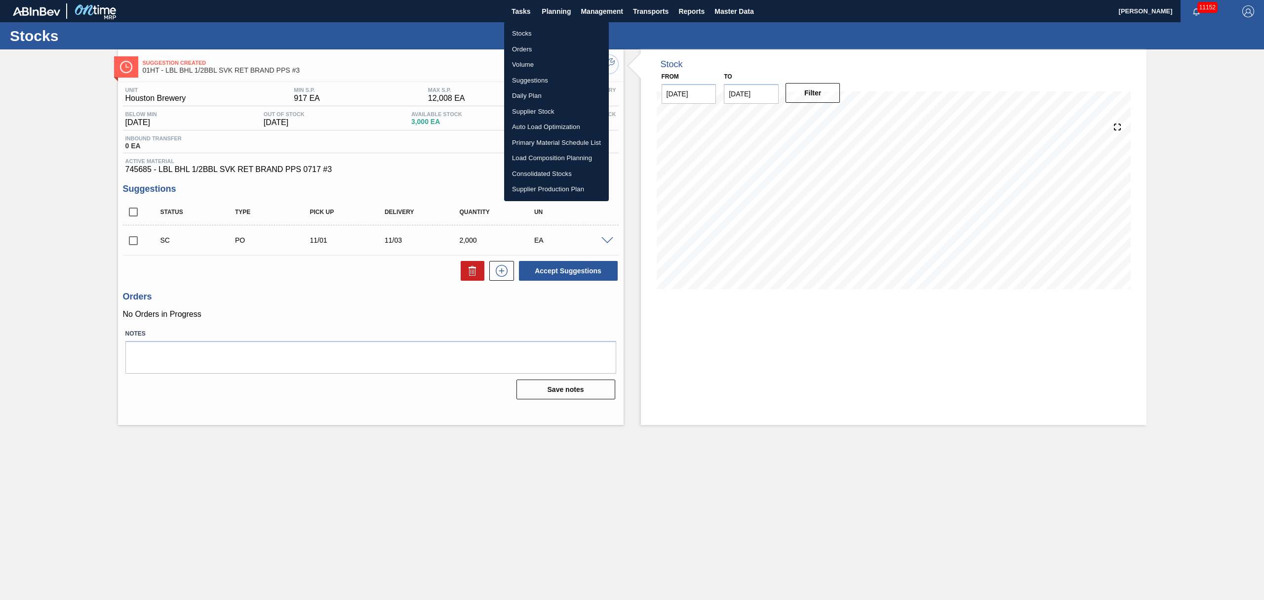
drag, startPoint x: 521, startPoint y: 34, endPoint x: 528, endPoint y: 34, distance: 7.9
click at [521, 34] on li "Stocks" at bounding box center [556, 34] width 105 height 16
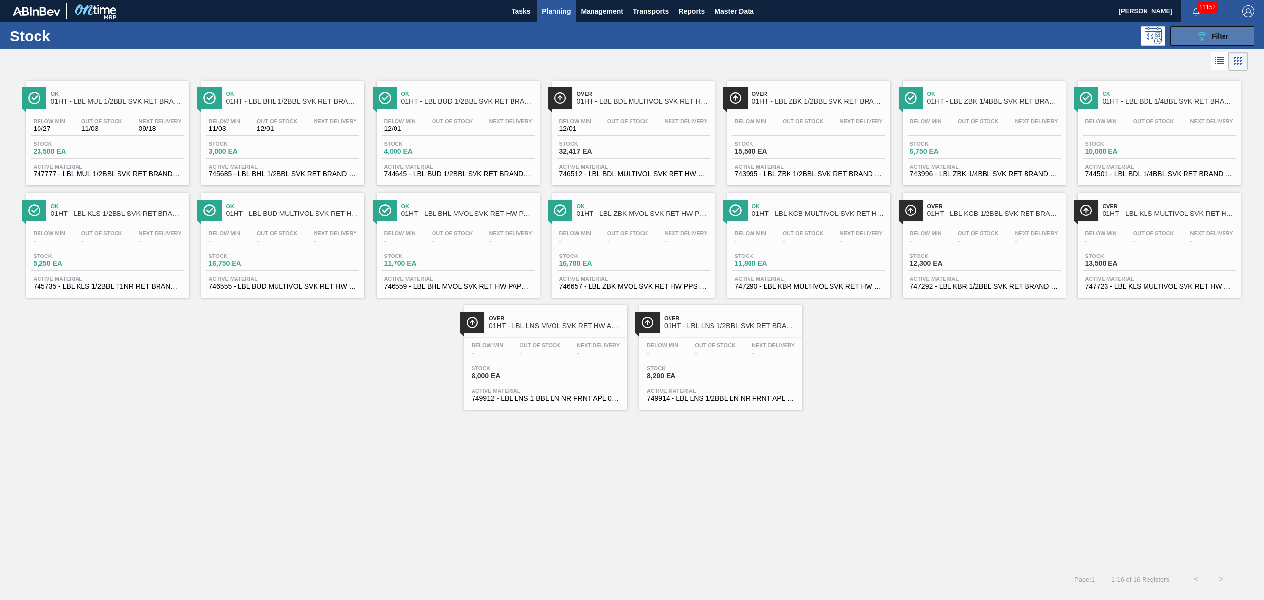
click at [1200, 40] on icon "089F7B8B-B2A5-4AFE-B5C0-19BA573D28AC" at bounding box center [1202, 36] width 12 height 12
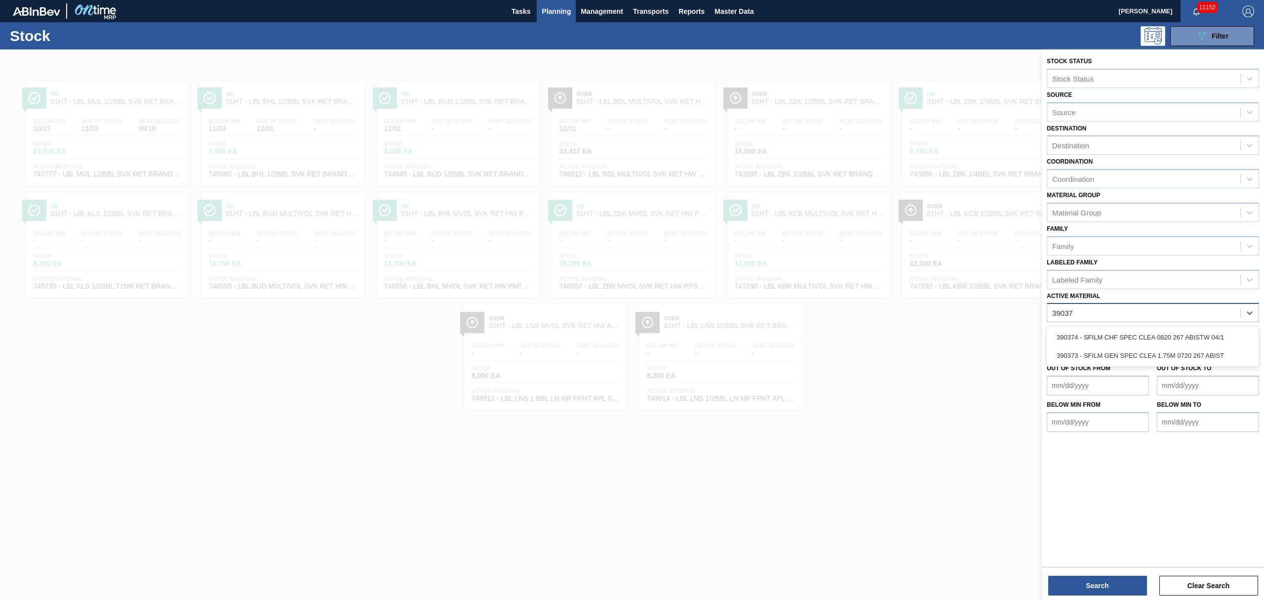
type Material "390373"
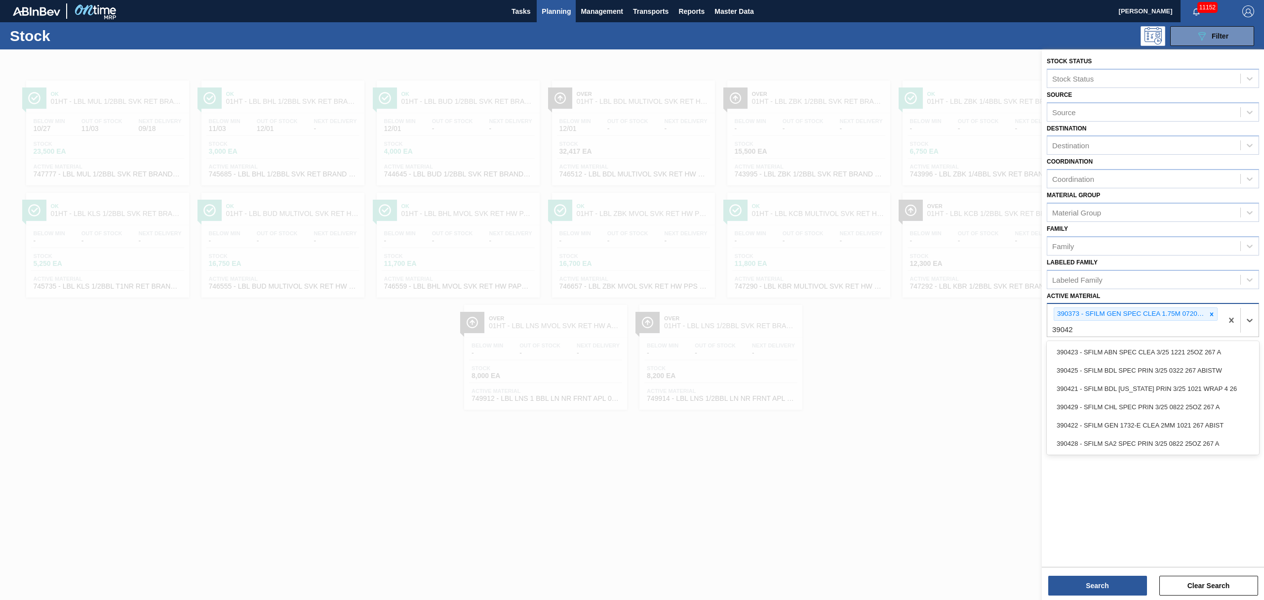
type Material "390422"
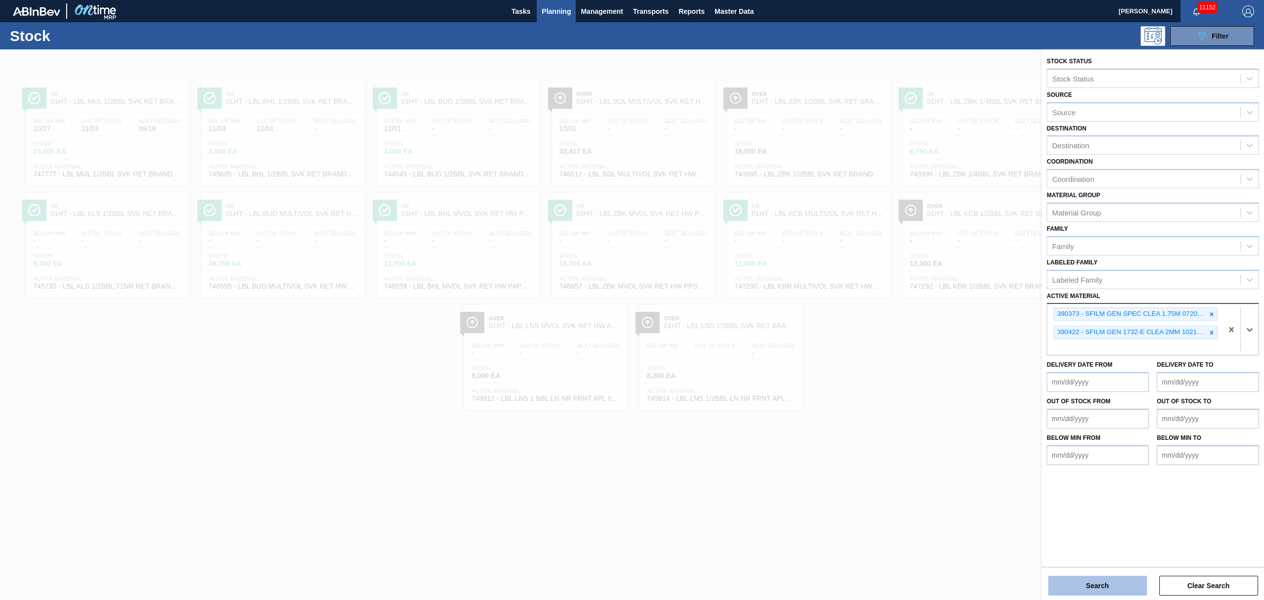
click at [1078, 587] on button "Search" at bounding box center [1097, 585] width 99 height 20
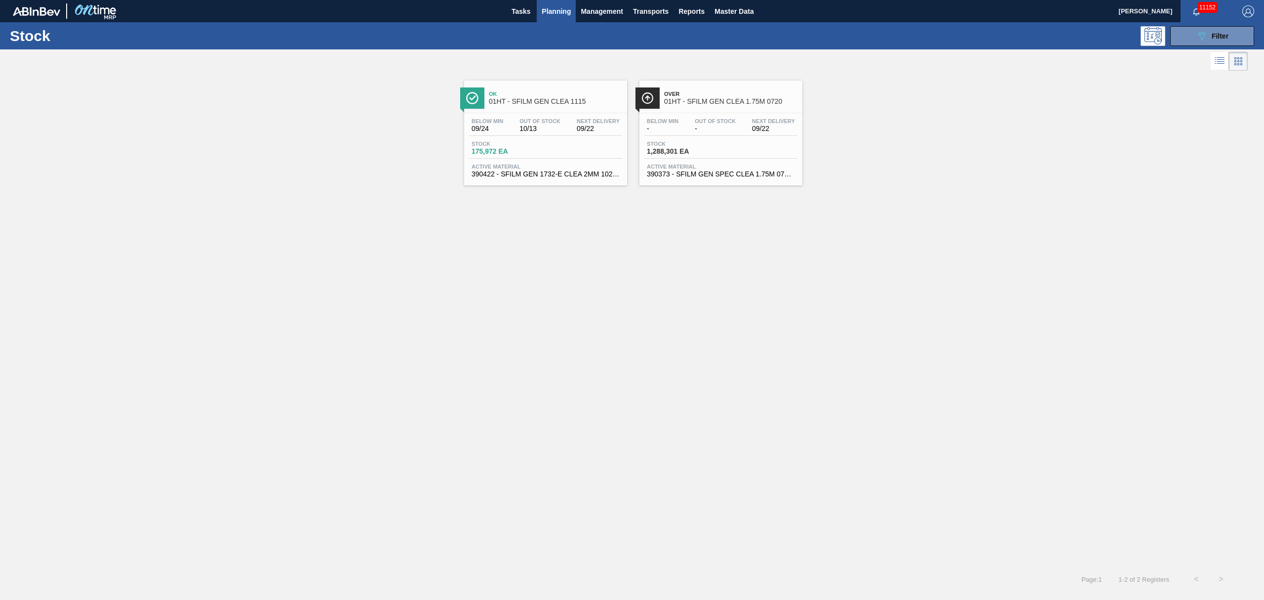
click at [534, 112] on div "Ok 01HT - SFILM GEN CLEA 1115 Below Min 09/24 Out Of Stock 10/13 Next Delivery …" at bounding box center [545, 132] width 163 height 105
click at [534, 114] on div "Below Min 09/24 Out Of Stock 10/13 Next Delivery 09/22 Stock 175,972 EA Active …" at bounding box center [545, 146] width 163 height 67
click at [569, 135] on div "Below Min 09/24 Out Of Stock 10/13 Next Delivery 09/22" at bounding box center [545, 127] width 153 height 18
click at [692, 147] on div "Stock 1,288,301 EA" at bounding box center [681, 148] width 74 height 14
click at [698, 133] on div "Below Min - Out Of Stock - Next Delivery 09/22" at bounding box center [720, 127] width 153 height 18
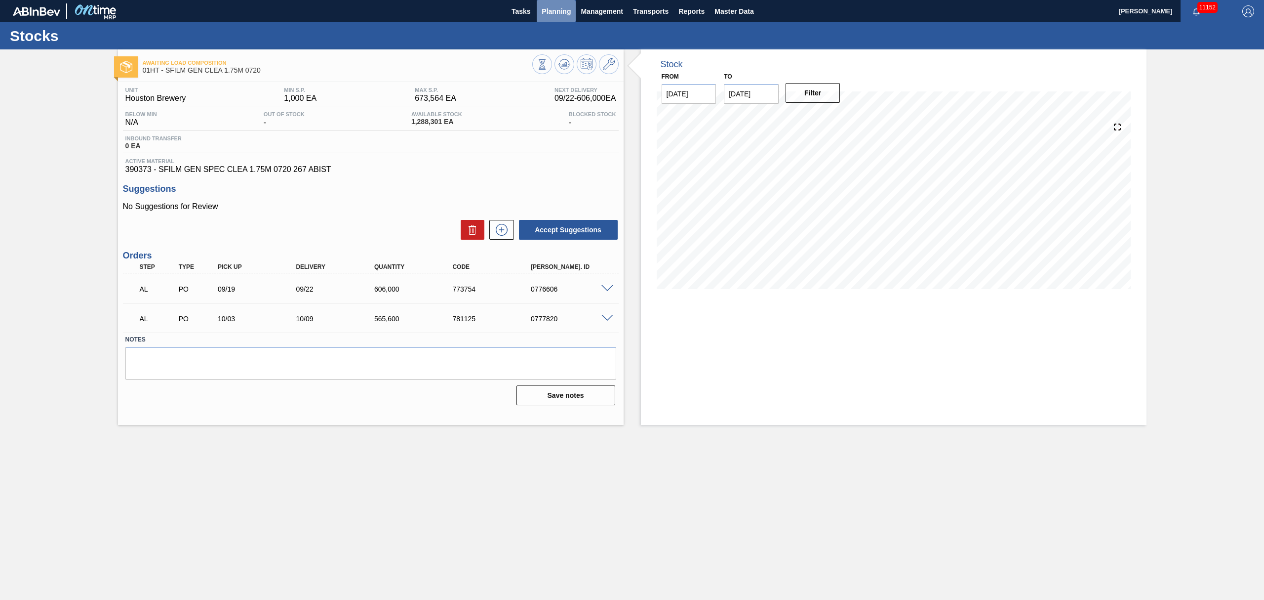
click at [548, 12] on span "Planning" at bounding box center [556, 11] width 29 height 12
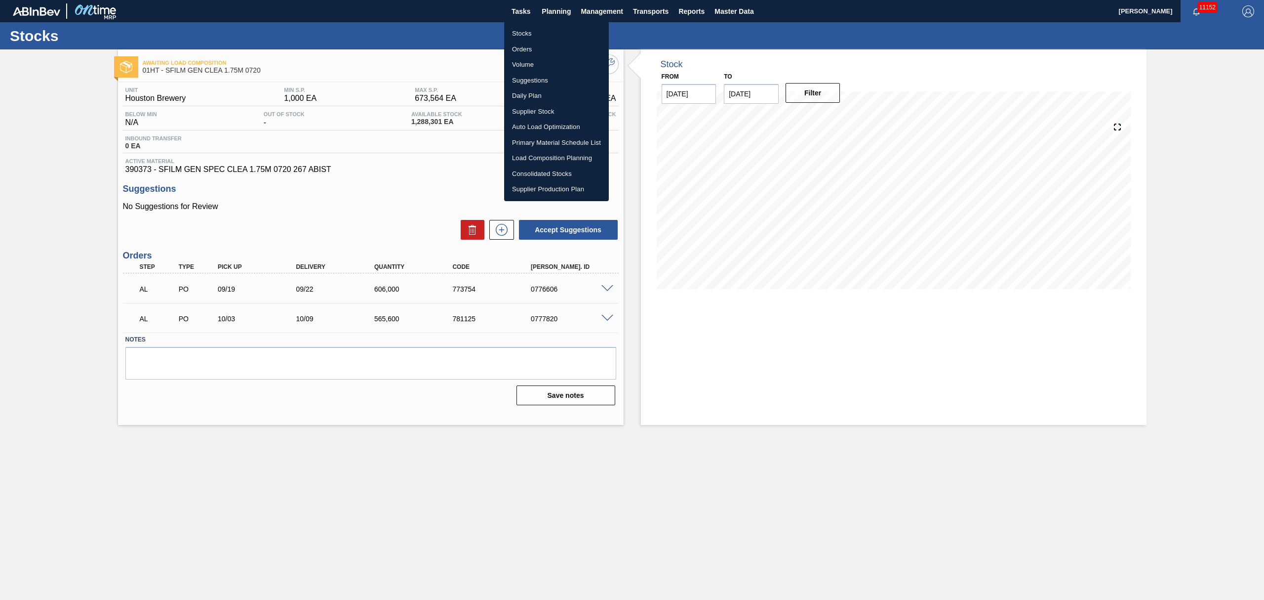
click at [617, 12] on div at bounding box center [632, 300] width 1264 height 600
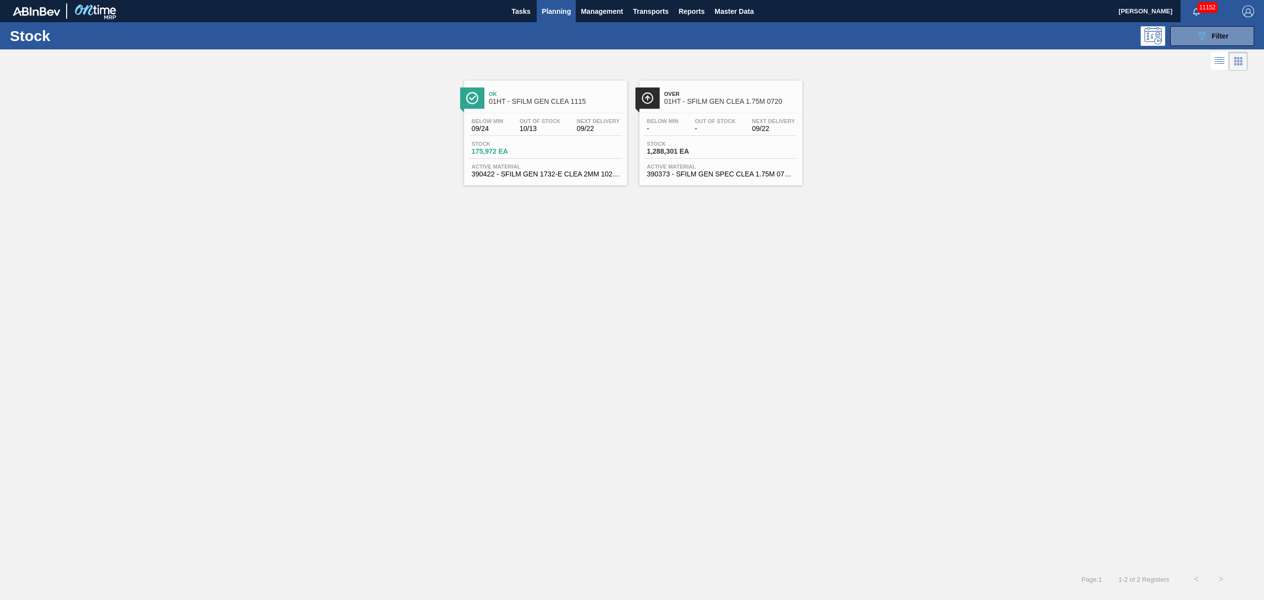
click at [560, 126] on span "10/13" at bounding box center [540, 128] width 41 height 7
